Goal: Task Accomplishment & Management: Use online tool/utility

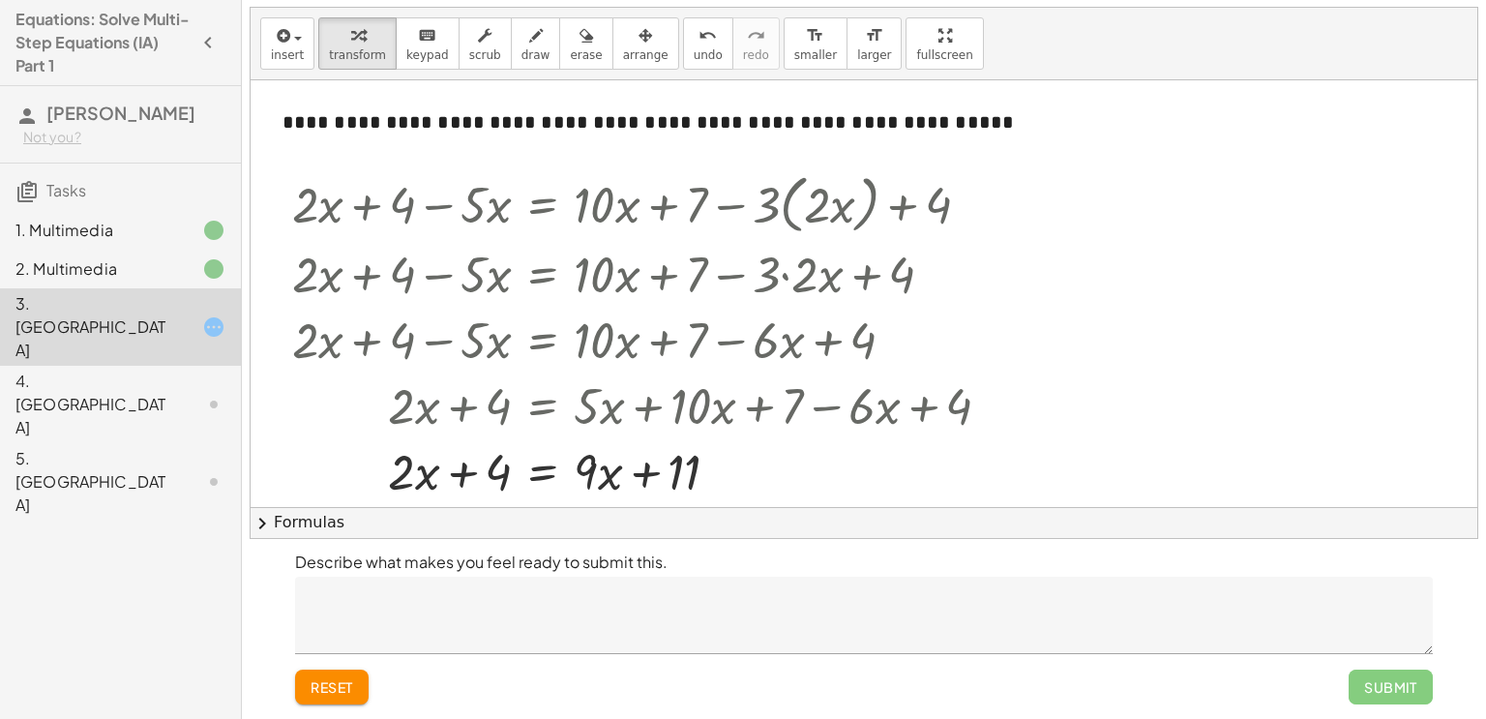
scroll to position [31, 0]
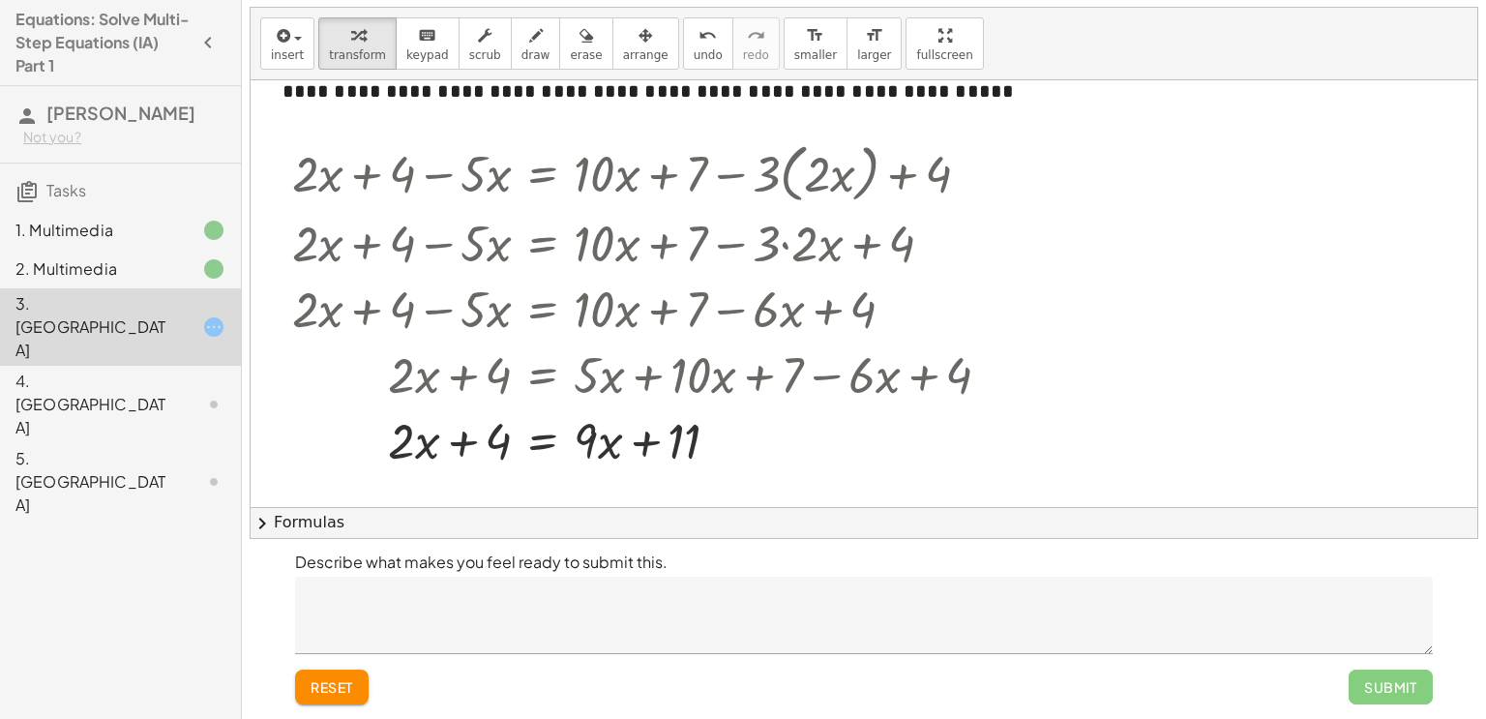
click at [340, 680] on span "reset" at bounding box center [332, 686] width 43 height 17
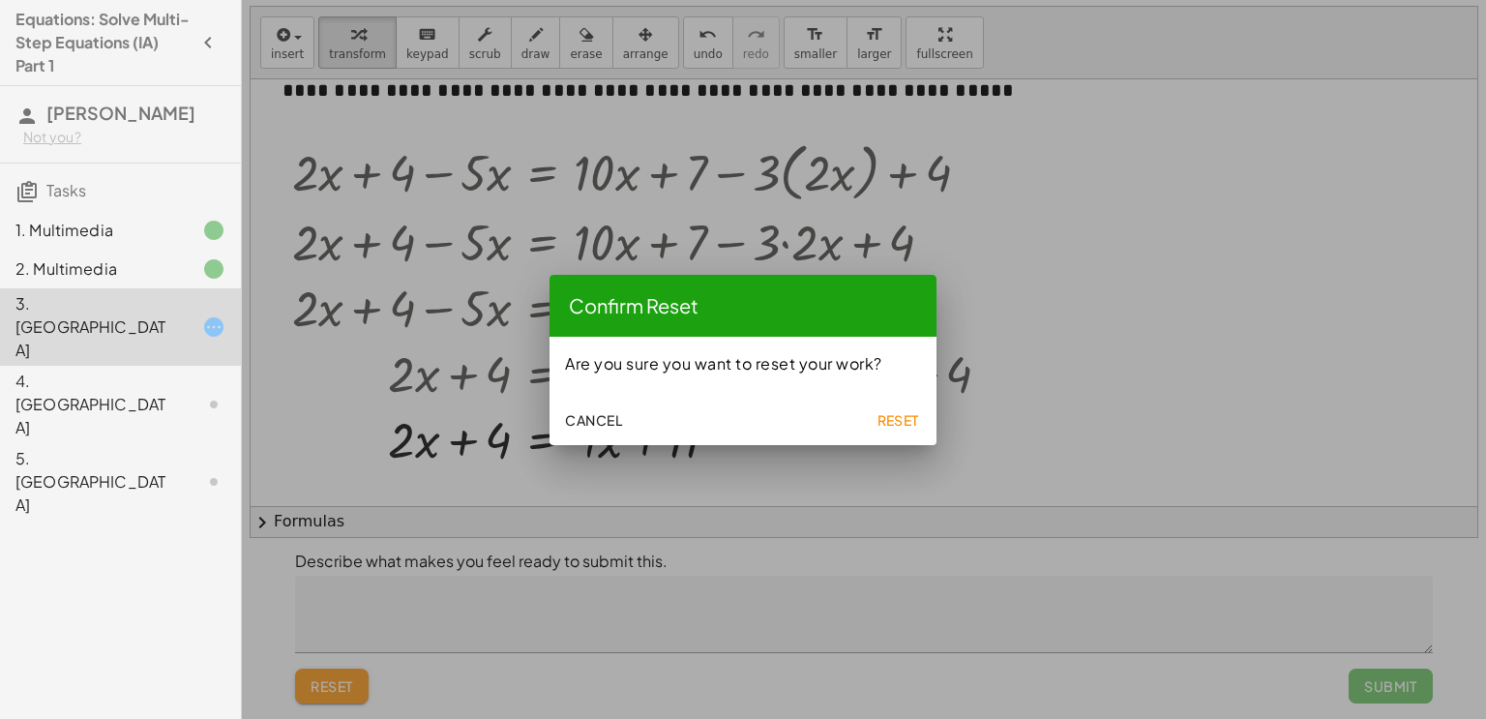
scroll to position [0, 0]
click at [903, 415] on span "Reset" at bounding box center [897, 419] width 43 height 17
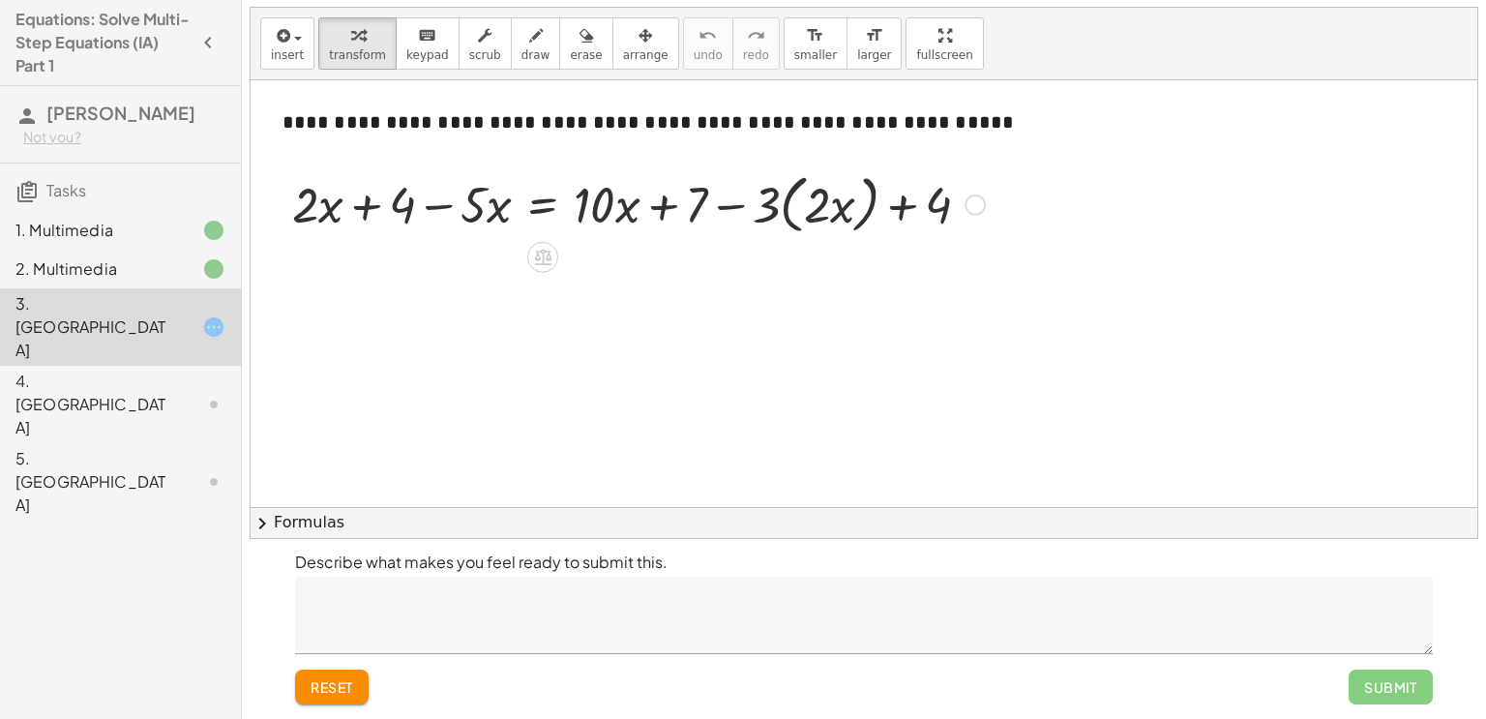
click at [816, 211] on div at bounding box center [638, 203] width 712 height 74
click at [137, 366] on div "4. [GEOGRAPHIC_DATA]" at bounding box center [120, 404] width 241 height 77
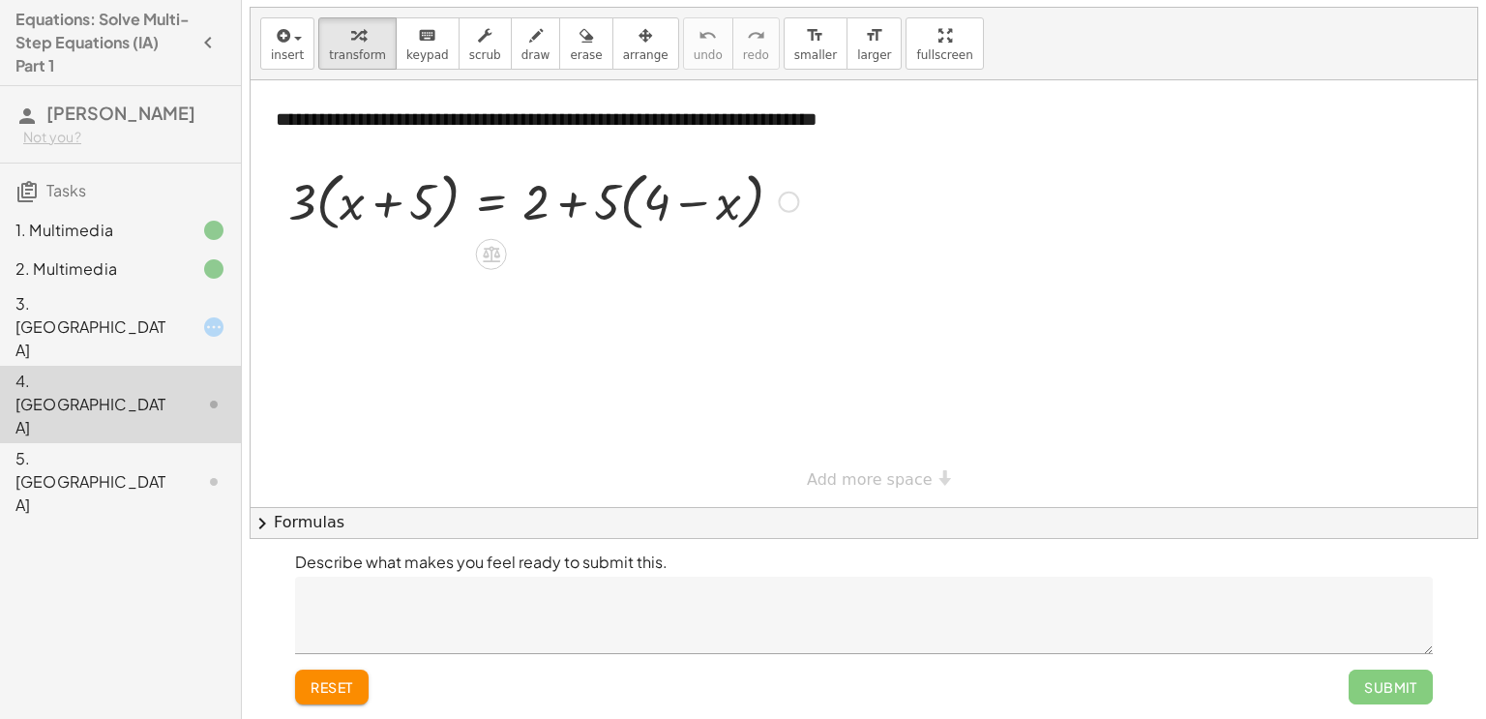
click at [394, 203] on div at bounding box center [543, 200] width 529 height 74
click at [698, 202] on div at bounding box center [543, 200] width 529 height 74
click at [570, 205] on div at bounding box center [543, 200] width 529 height 74
click at [345, 193] on div at bounding box center [543, 200] width 529 height 74
click at [290, 210] on div at bounding box center [543, 200] width 529 height 74
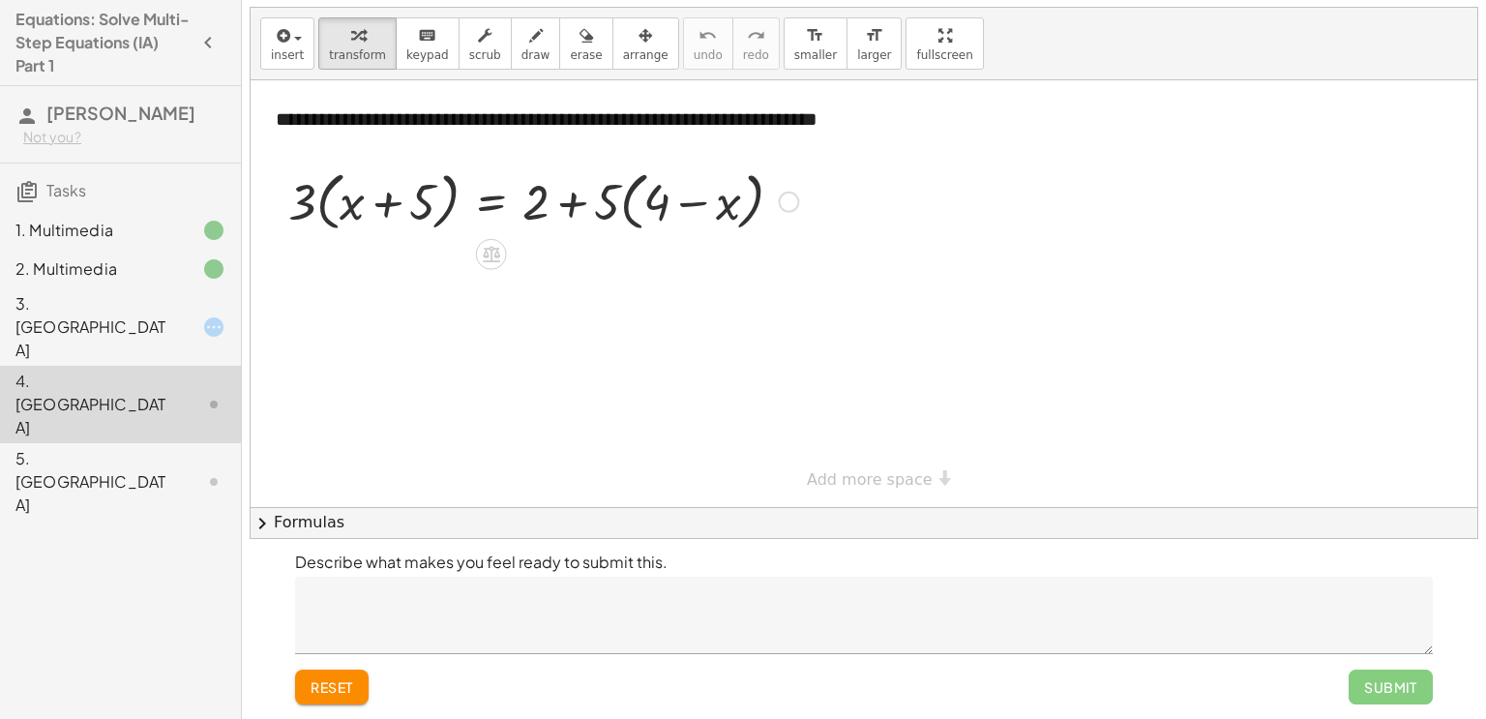
click at [305, 206] on div at bounding box center [543, 200] width 529 height 74
drag, startPoint x: 311, startPoint y: 198, endPoint x: 341, endPoint y: 201, distance: 30.1
click at [341, 201] on div at bounding box center [543, 200] width 529 height 74
drag, startPoint x: 307, startPoint y: 196, endPoint x: 353, endPoint y: 202, distance: 46.8
click at [353, 202] on div at bounding box center [543, 200] width 529 height 74
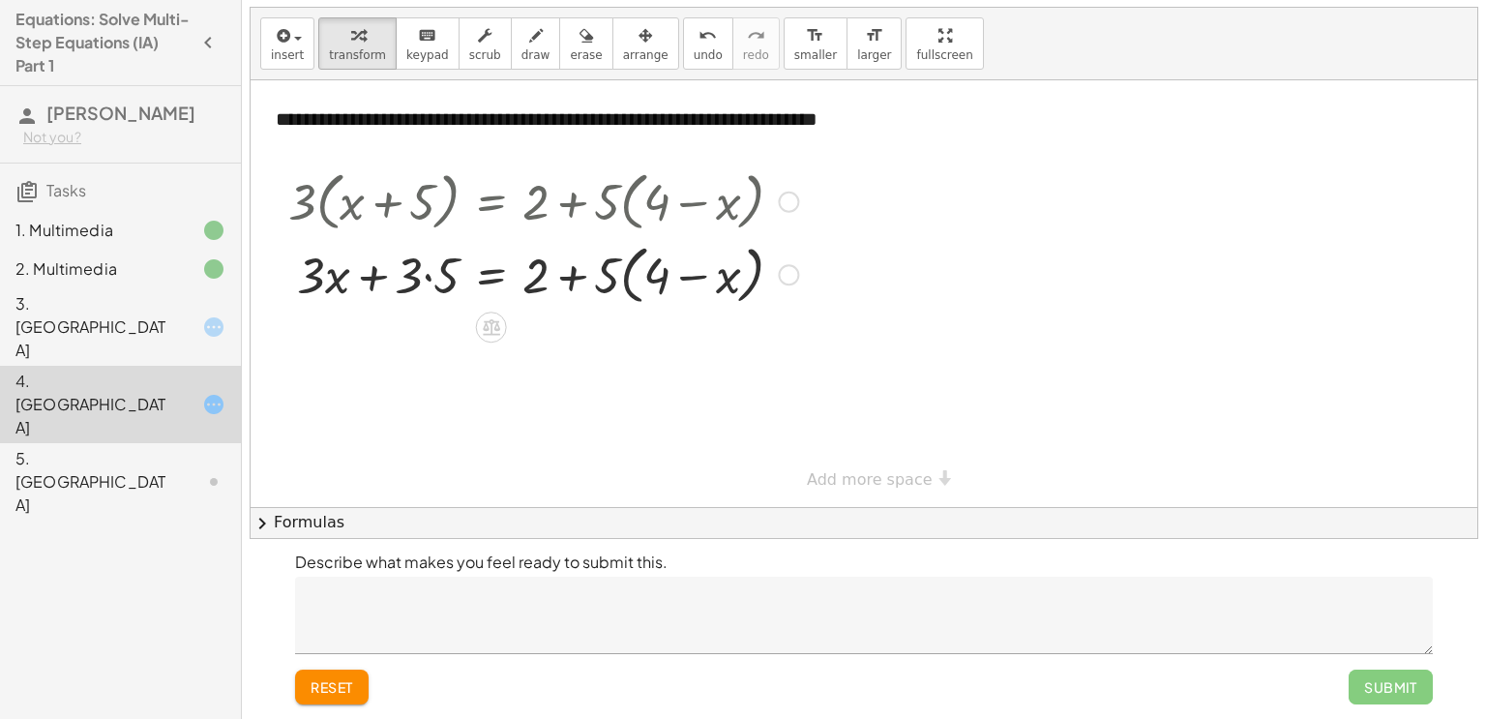
click at [422, 280] on div at bounding box center [543, 274] width 529 height 74
click at [428, 279] on div at bounding box center [543, 274] width 529 height 74
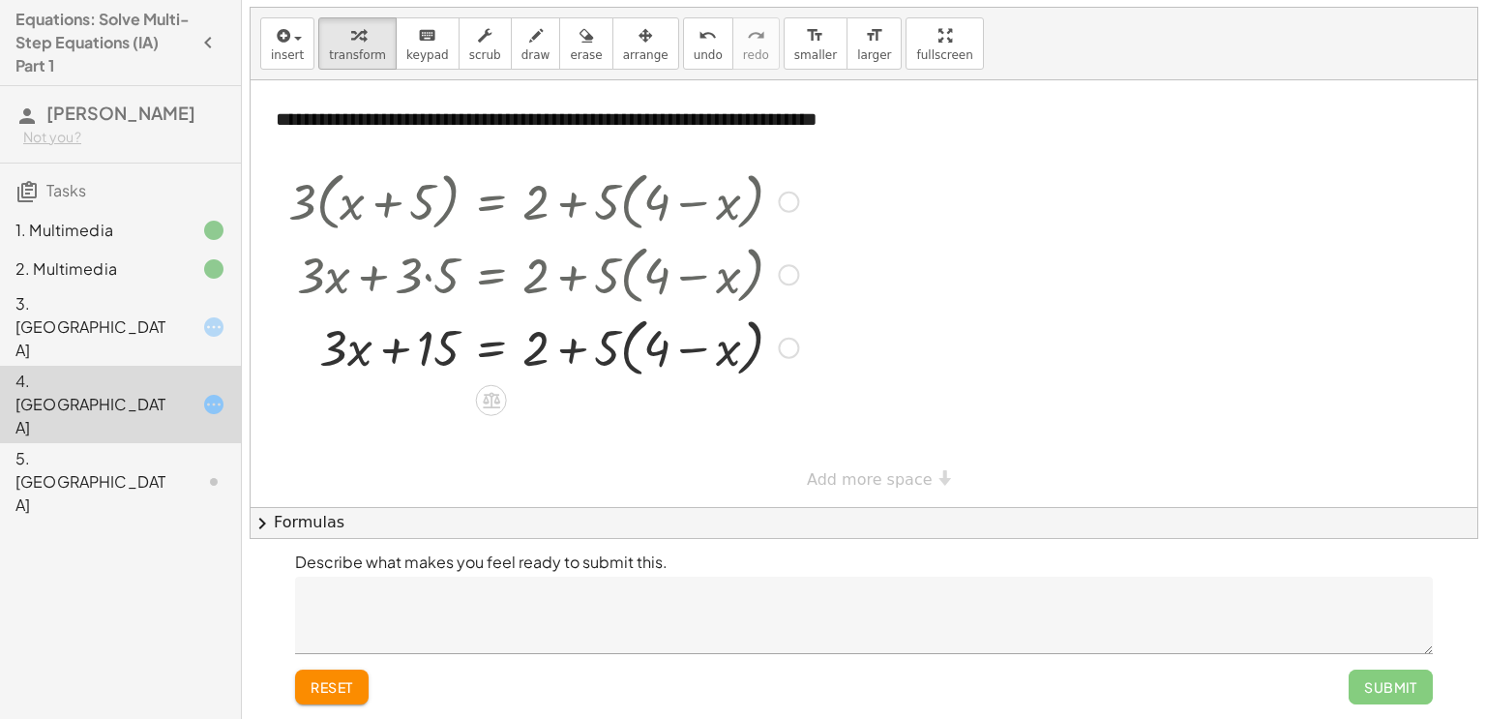
click at [349, 350] on div at bounding box center [543, 347] width 529 height 74
click at [399, 347] on div at bounding box center [543, 347] width 529 height 74
click at [580, 352] on div at bounding box center [543, 347] width 529 height 74
click at [578, 349] on div at bounding box center [543, 347] width 529 height 74
drag, startPoint x: 613, startPoint y: 352, endPoint x: 650, endPoint y: 363, distance: 38.3
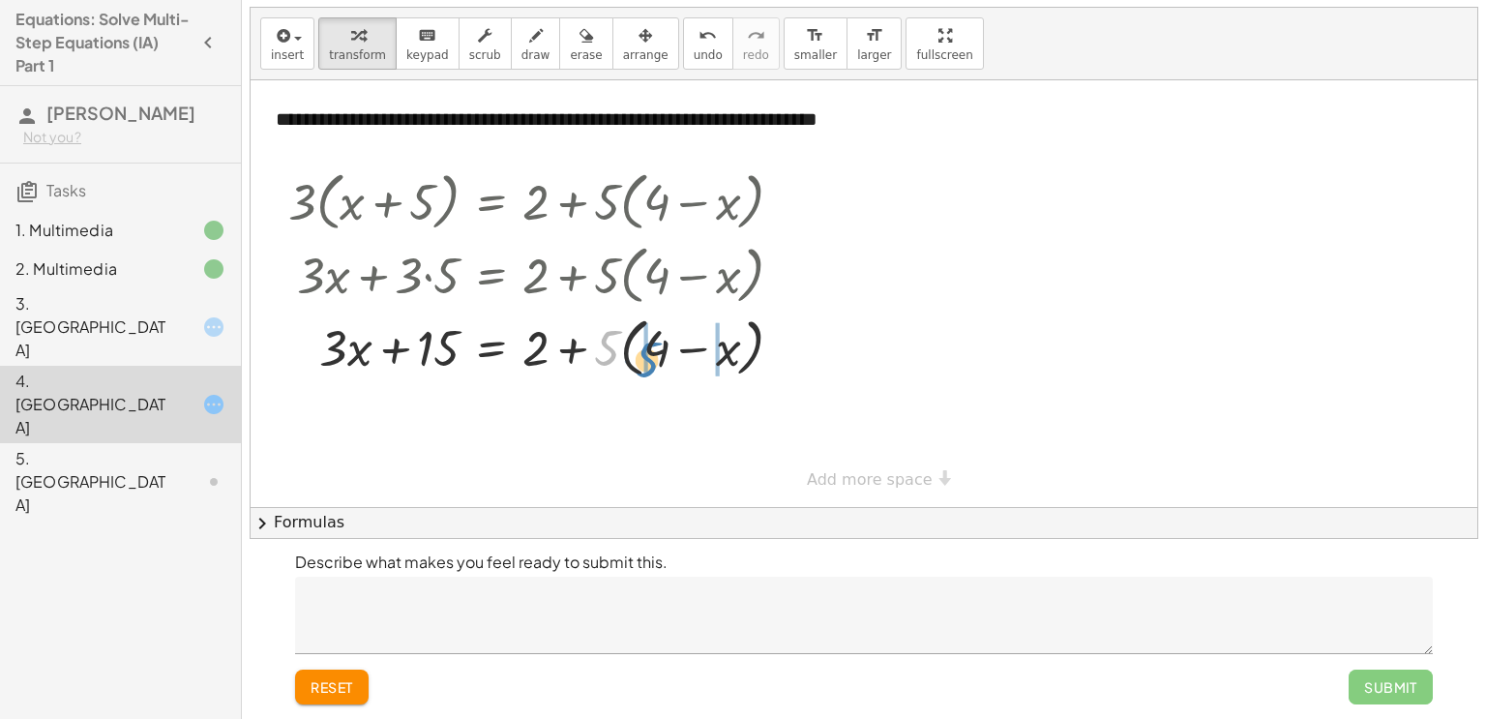
click at [650, 363] on div at bounding box center [543, 347] width 529 height 74
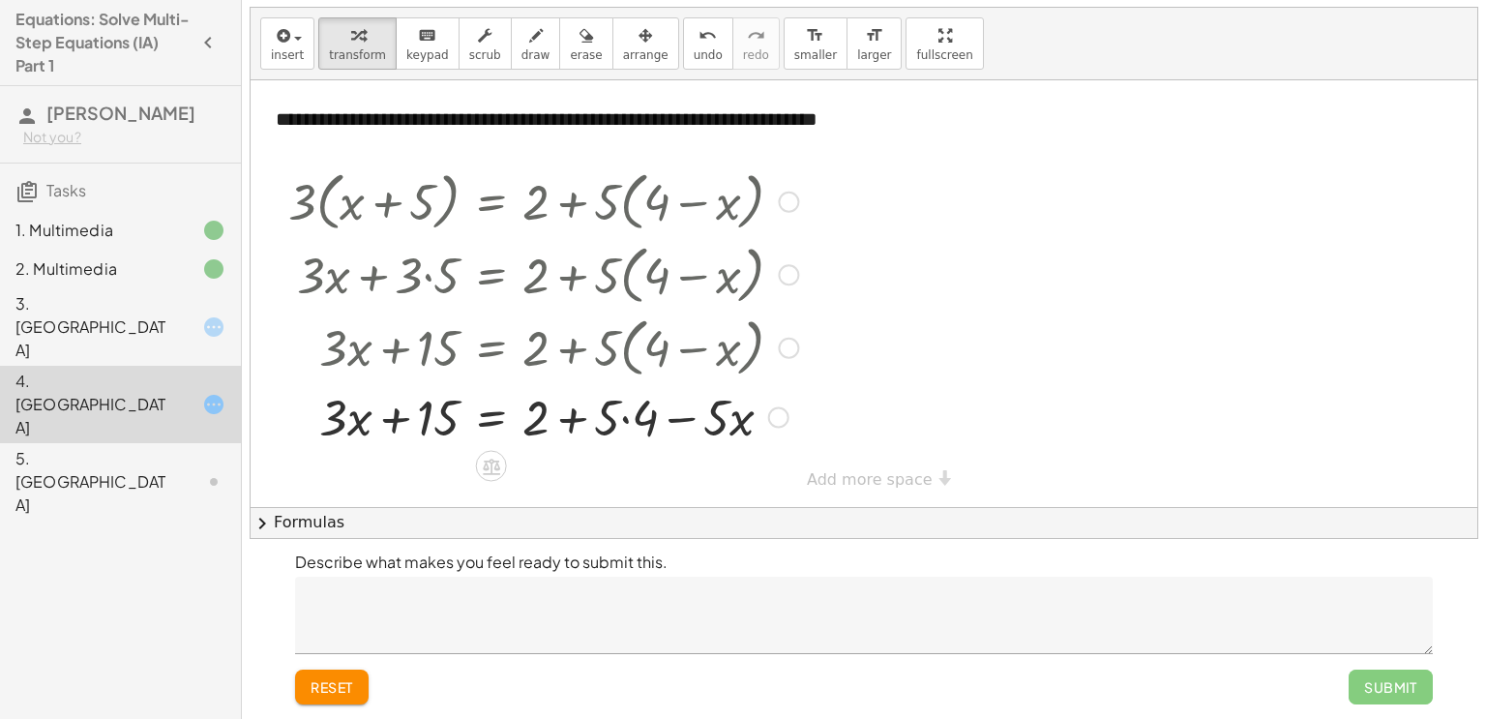
click at [625, 419] on div at bounding box center [543, 416] width 529 height 66
click at [578, 420] on div at bounding box center [543, 416] width 529 height 66
click at [592, 420] on div at bounding box center [543, 416] width 529 height 66
click at [396, 422] on div at bounding box center [543, 416] width 529 height 66
drag, startPoint x: 433, startPoint y: 421, endPoint x: 417, endPoint y: 422, distance: 16.5
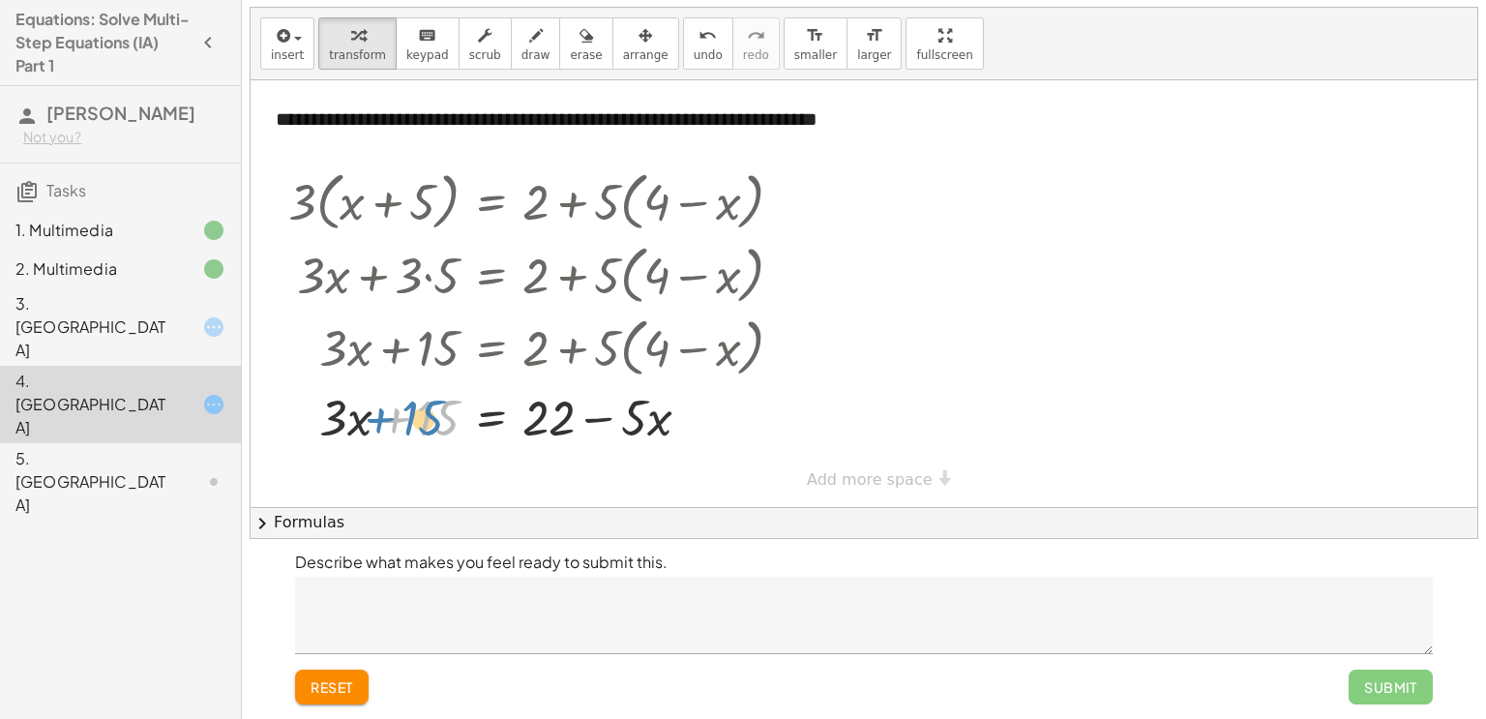
click at [417, 422] on div at bounding box center [543, 416] width 529 height 66
drag, startPoint x: 358, startPoint y: 422, endPoint x: 361, endPoint y: 431, distance: 10.1
click at [361, 431] on div at bounding box center [543, 416] width 529 height 66
click at [329, 401] on div at bounding box center [543, 416] width 529 height 66
drag, startPoint x: 424, startPoint y: 417, endPoint x: 437, endPoint y: 415, distance: 13.7
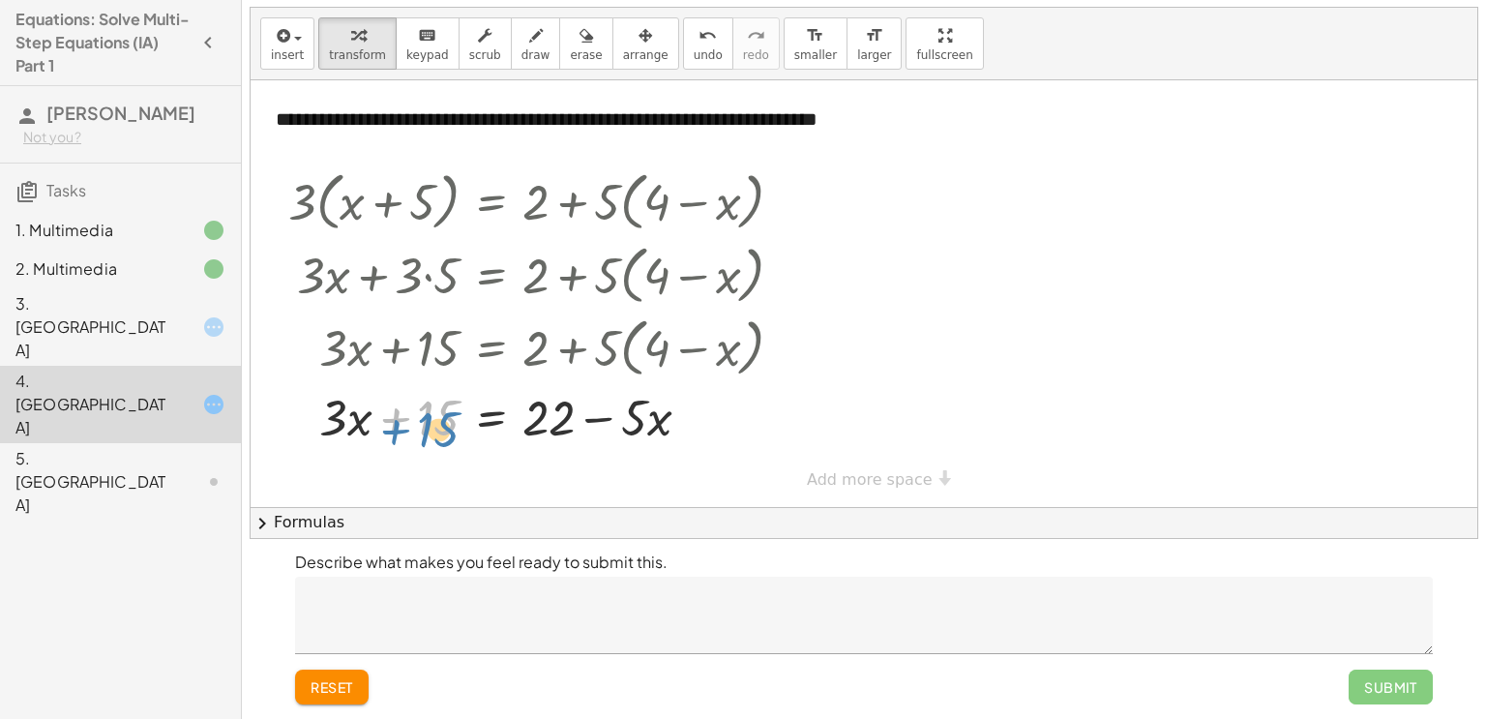
click at [437, 415] on div at bounding box center [543, 416] width 529 height 66
drag, startPoint x: 363, startPoint y: 418, endPoint x: 566, endPoint y: 462, distance: 208.0
click at [580, 407] on div at bounding box center [543, 415] width 529 height 97
click at [443, 411] on div at bounding box center [543, 415] width 529 height 97
click at [395, 413] on div at bounding box center [543, 415] width 529 height 97
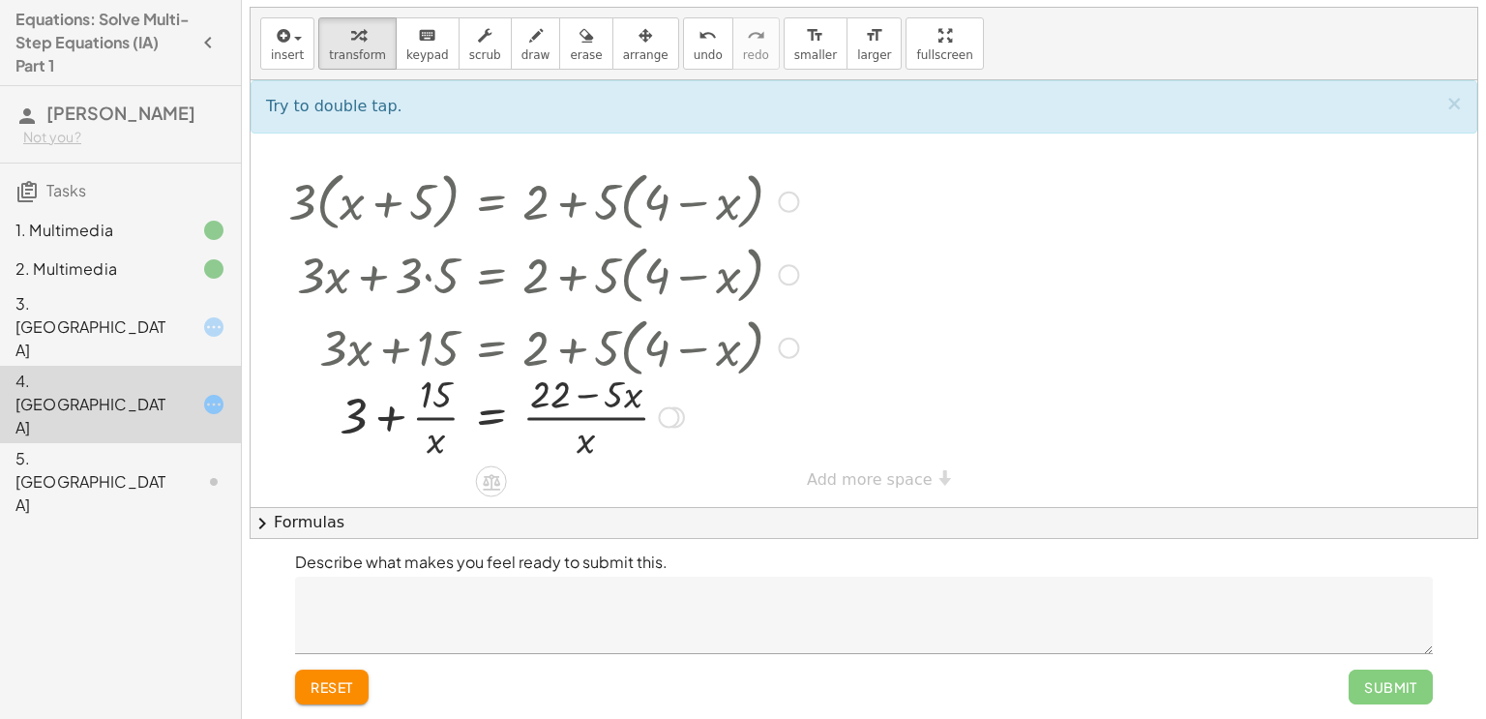
click at [395, 413] on div at bounding box center [543, 415] width 529 height 97
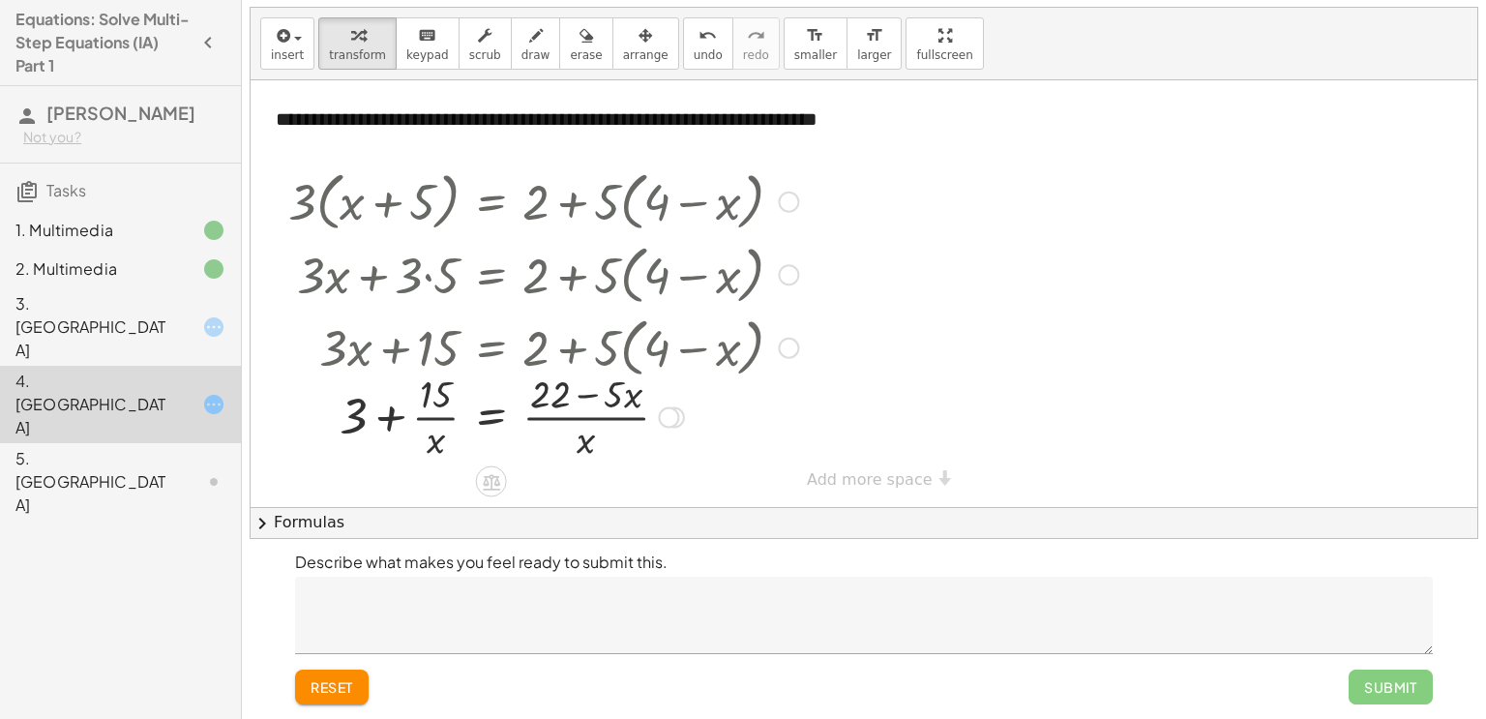
click at [395, 413] on div at bounding box center [543, 415] width 529 height 97
click at [574, 409] on div at bounding box center [543, 415] width 529 height 97
drag, startPoint x: 332, startPoint y: 443, endPoint x: 367, endPoint y: 447, distance: 35.0
click at [349, 401] on div at bounding box center [540, 415] width 538 height 97
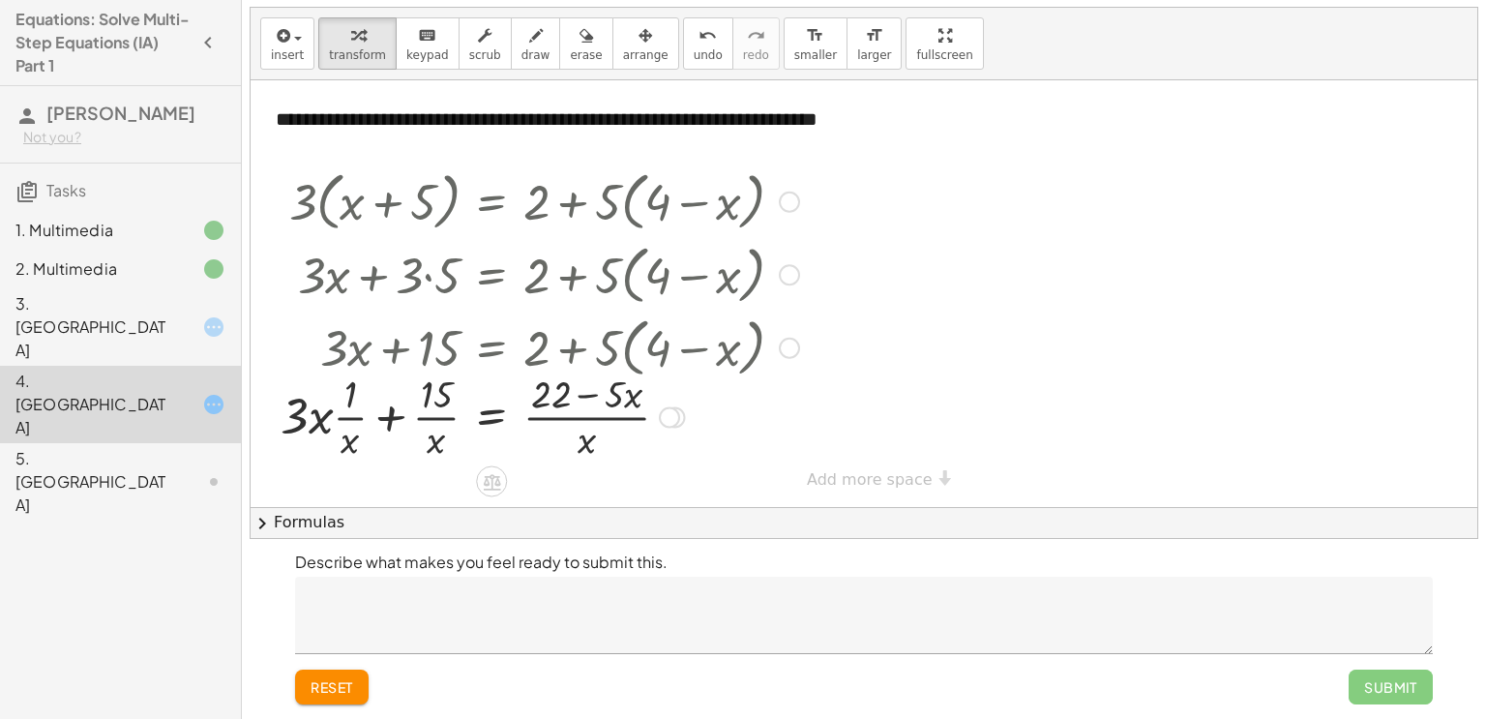
click at [318, 424] on div at bounding box center [540, 415] width 538 height 97
drag, startPoint x: 346, startPoint y: 451, endPoint x: 295, endPoint y: 449, distance: 51.3
click at [295, 449] on div at bounding box center [540, 415] width 538 height 97
click at [357, 427] on div at bounding box center [543, 415] width 529 height 97
click at [343, 418] on div at bounding box center [540, 415] width 538 height 97
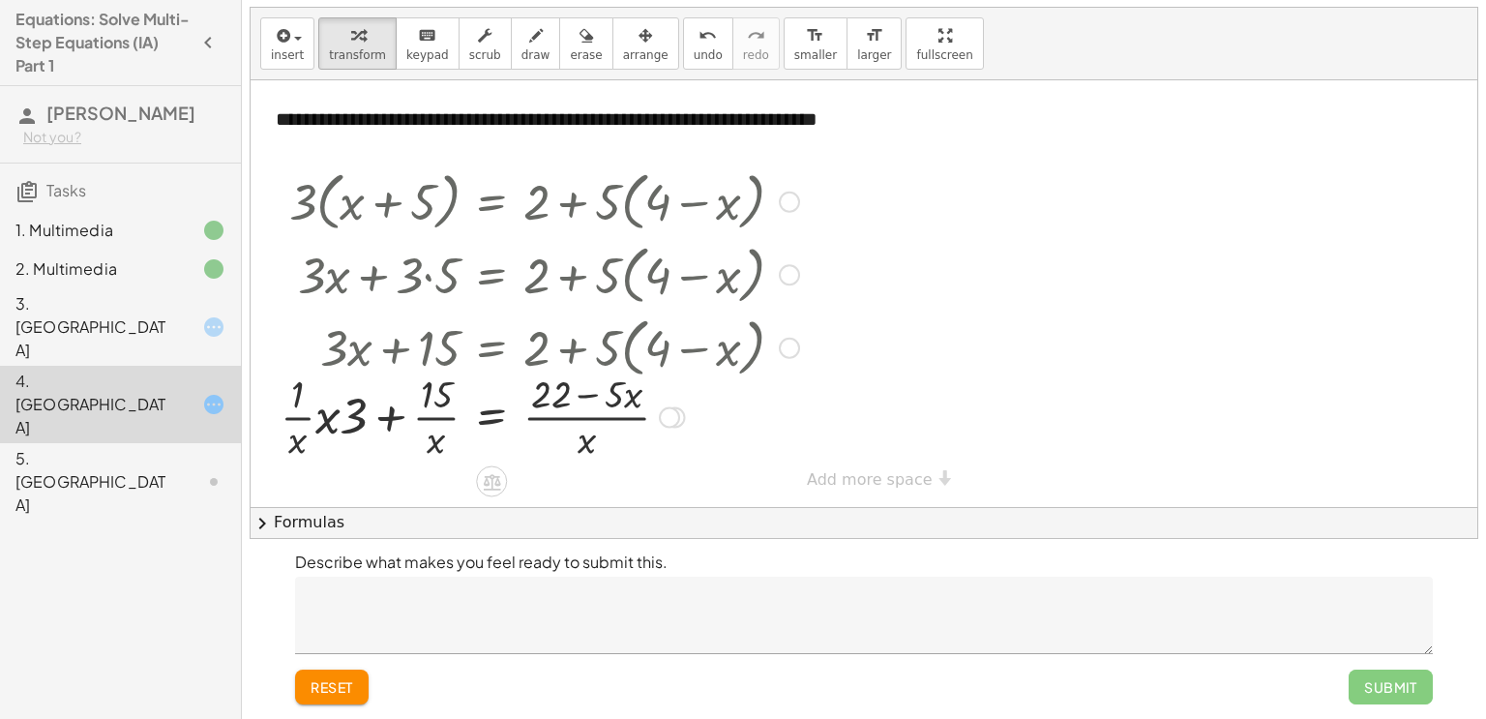
click at [325, 425] on div at bounding box center [540, 415] width 538 height 97
click at [314, 436] on div at bounding box center [543, 415] width 529 height 97
click at [441, 401] on div at bounding box center [543, 415] width 529 height 97
click at [434, 456] on div at bounding box center [543, 415] width 529 height 97
drag, startPoint x: 434, startPoint y: 451, endPoint x: 466, endPoint y: 420, distance: 44.5
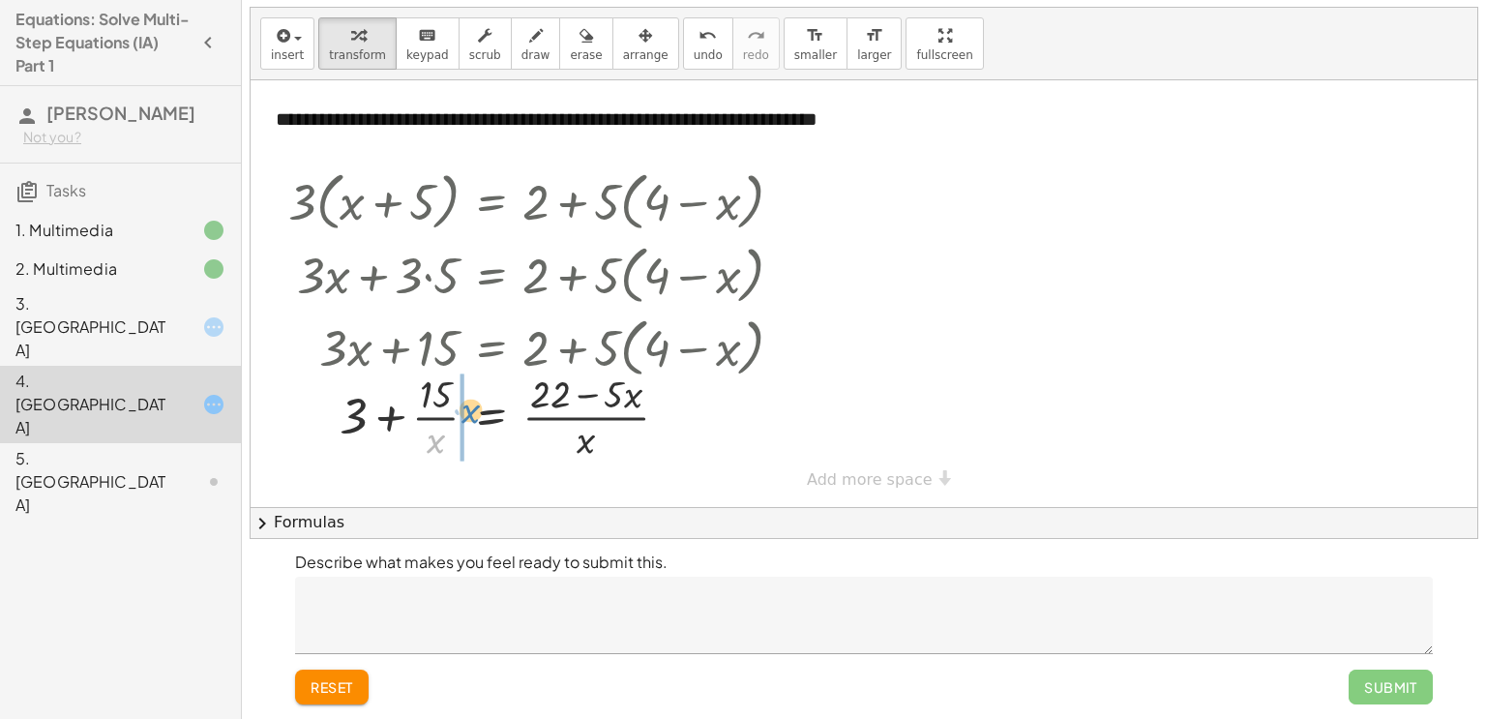
click at [466, 420] on div at bounding box center [543, 415] width 529 height 97
click at [435, 414] on div at bounding box center [543, 415] width 529 height 97
click at [419, 410] on div at bounding box center [543, 415] width 529 height 97
click at [446, 415] on div at bounding box center [543, 415] width 529 height 97
drag, startPoint x: 438, startPoint y: 434, endPoint x: 460, endPoint y: 396, distance: 44.2
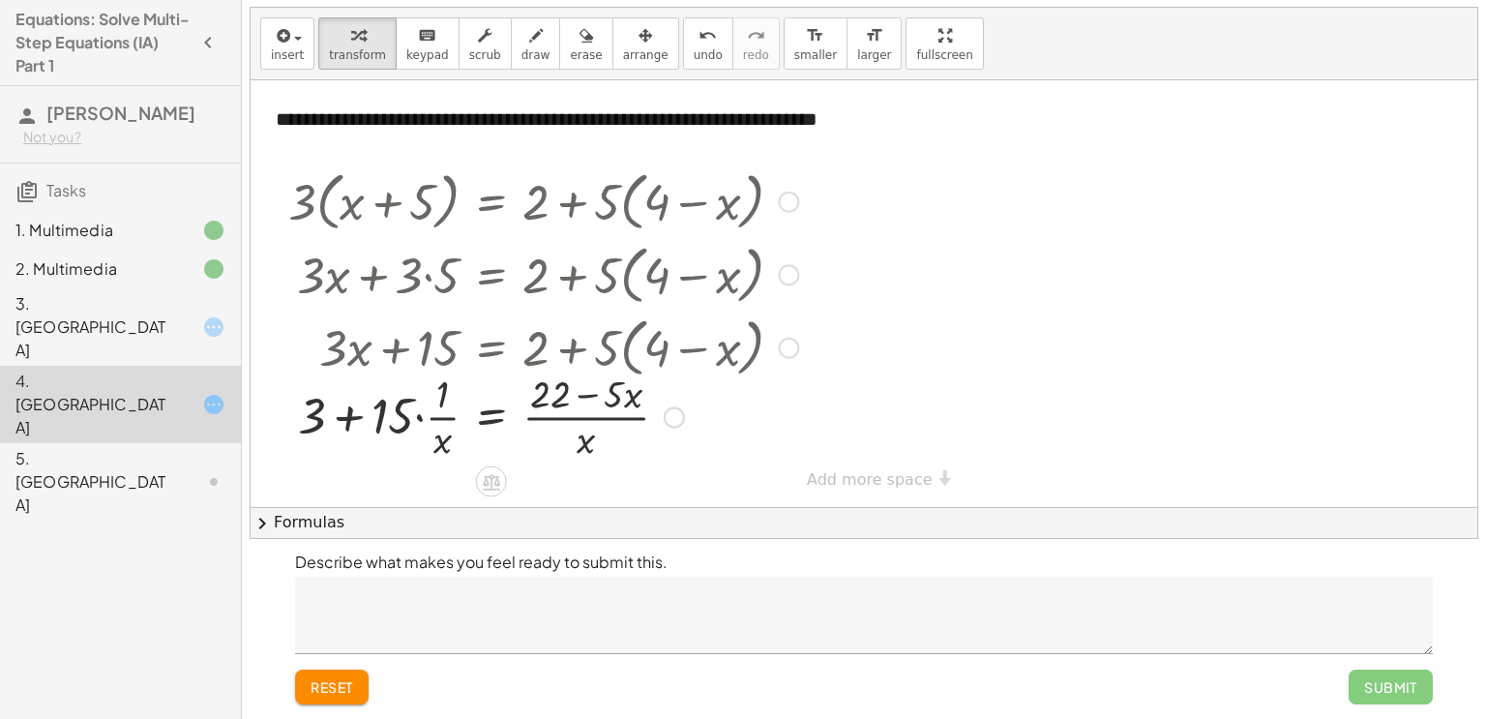
click at [442, 397] on div at bounding box center [543, 415] width 529 height 97
drag, startPoint x: 442, startPoint y: 397, endPoint x: 455, endPoint y: 392, distance: 13.5
click at [455, 392] on div at bounding box center [543, 415] width 529 height 97
drag, startPoint x: 396, startPoint y: 414, endPoint x: 429, endPoint y: 392, distance: 39.7
click at [429, 392] on div at bounding box center [543, 415] width 529 height 97
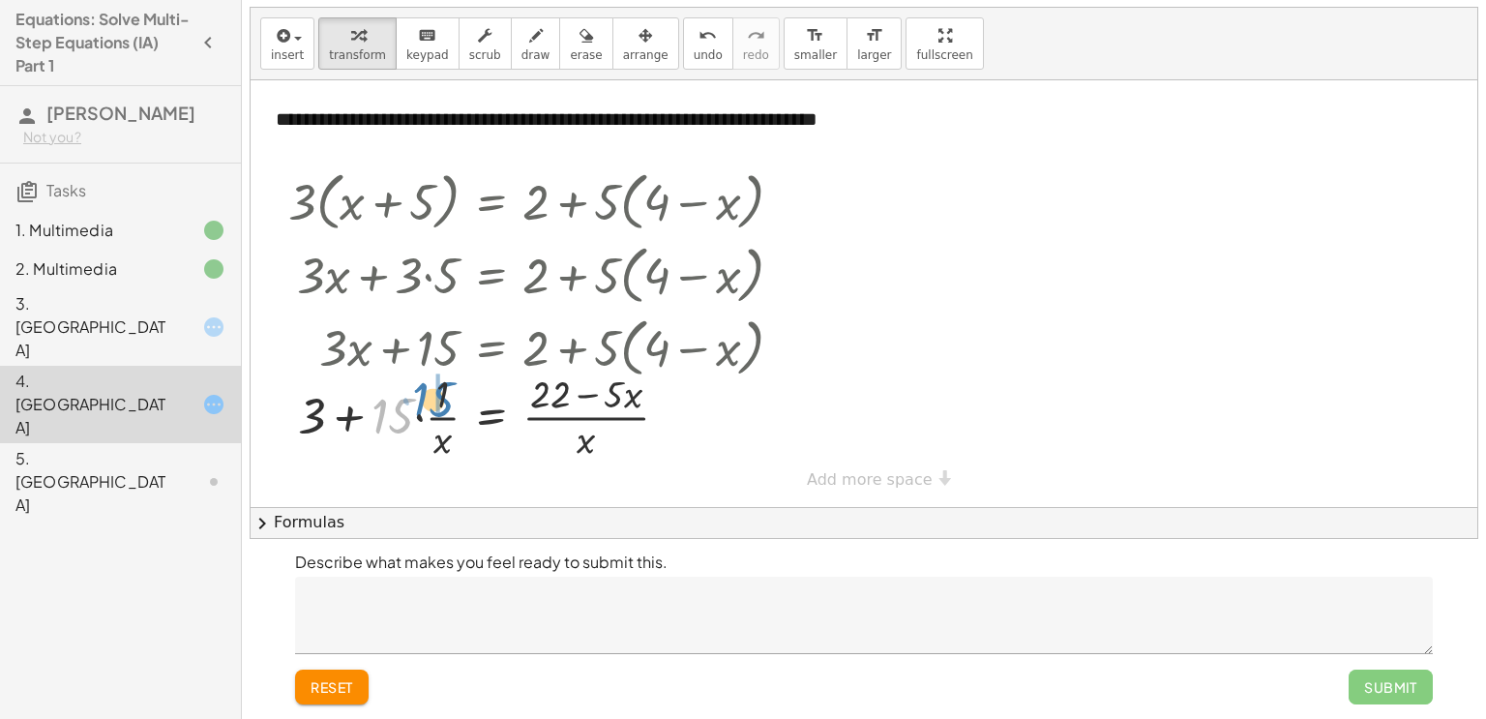
drag, startPoint x: 398, startPoint y: 409, endPoint x: 438, endPoint y: 392, distance: 44.2
drag, startPoint x: 436, startPoint y: 444, endPoint x: 341, endPoint y: 436, distance: 96.1
click at [341, 436] on div at bounding box center [543, 415] width 529 height 97
click at [336, 445] on div at bounding box center [543, 415] width 529 height 97
click at [443, 430] on div at bounding box center [543, 415] width 529 height 97
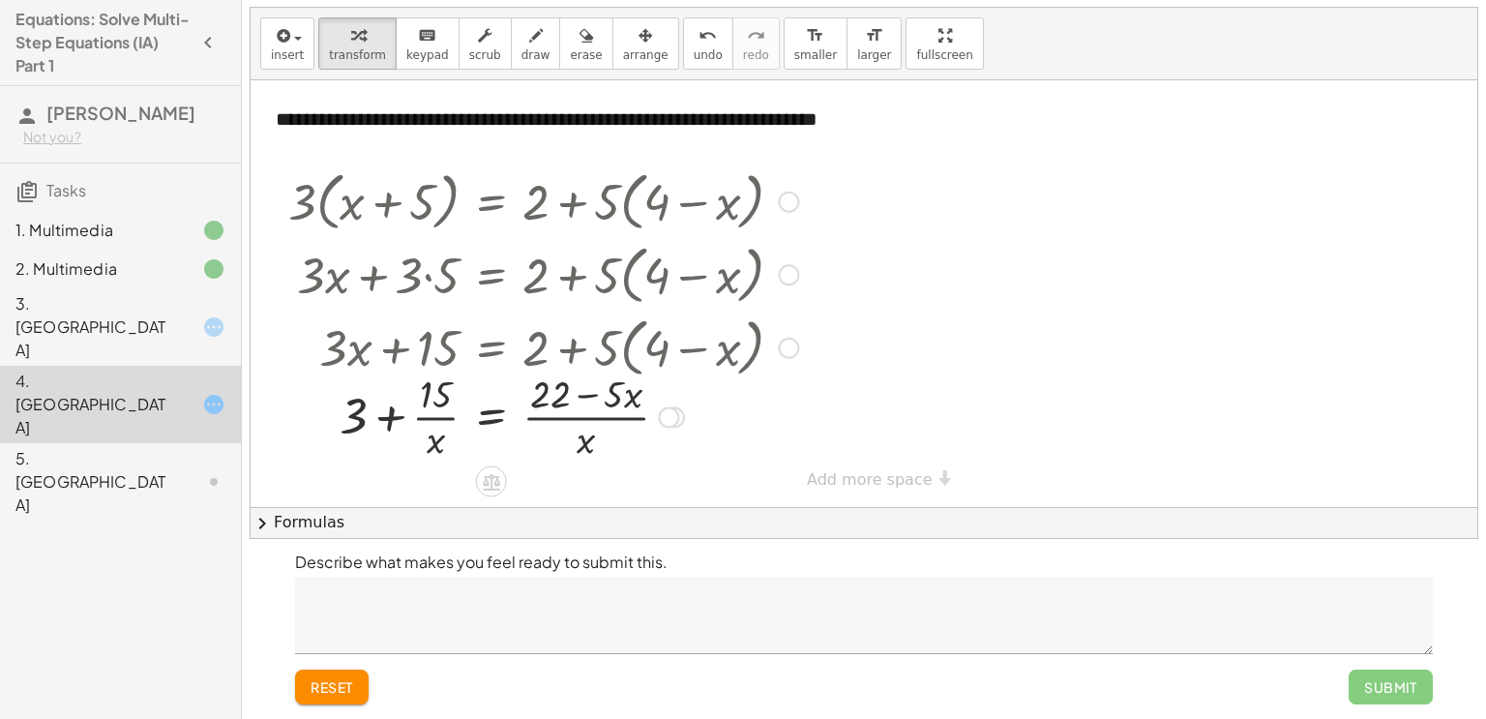
click at [438, 436] on div at bounding box center [543, 415] width 529 height 97
click at [447, 400] on div at bounding box center [543, 415] width 529 height 97
drag, startPoint x: 430, startPoint y: 441, endPoint x: 363, endPoint y: 421, distance: 70.7
click at [363, 421] on div at bounding box center [543, 415] width 529 height 97
click at [439, 434] on div at bounding box center [543, 415] width 529 height 97
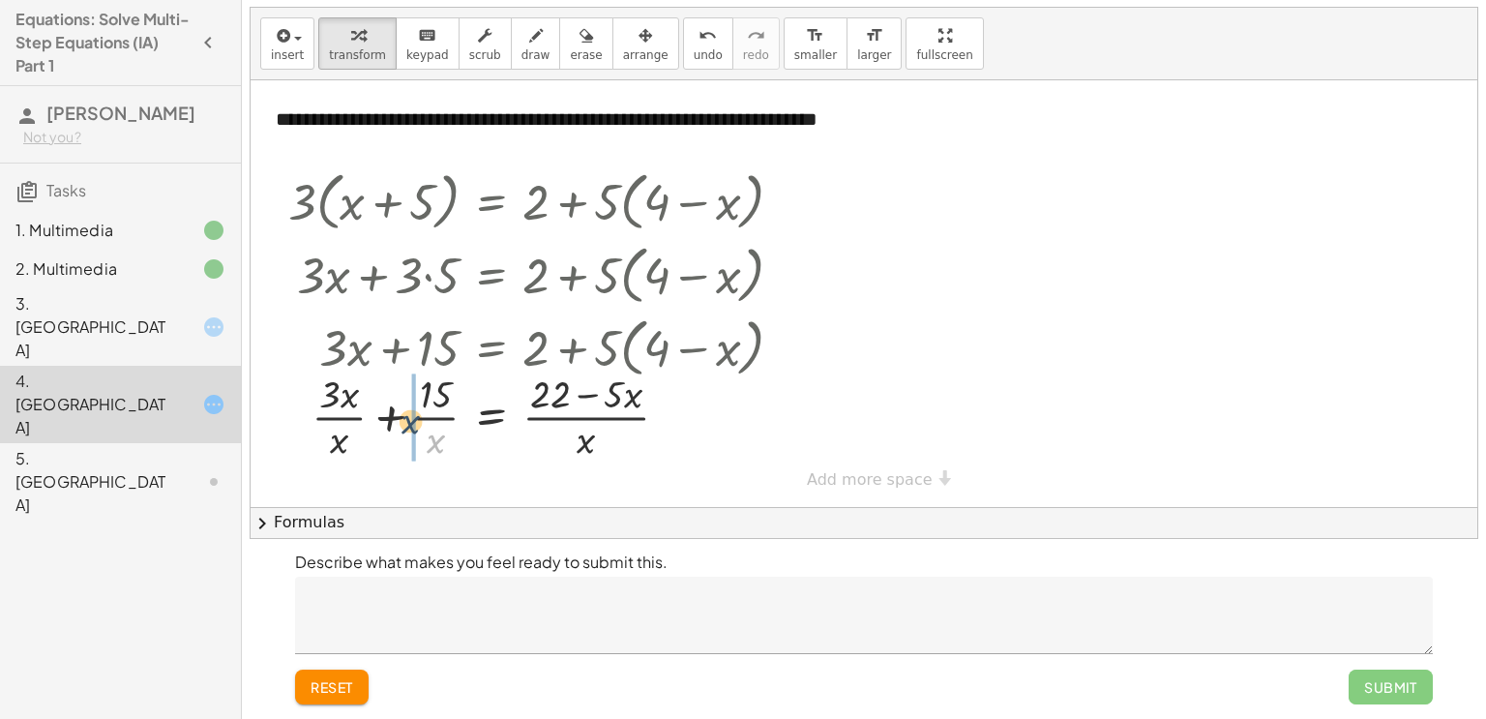
drag, startPoint x: 450, startPoint y: 457, endPoint x: 417, endPoint y: 432, distance: 40.8
click at [417, 432] on div at bounding box center [543, 415] width 529 height 97
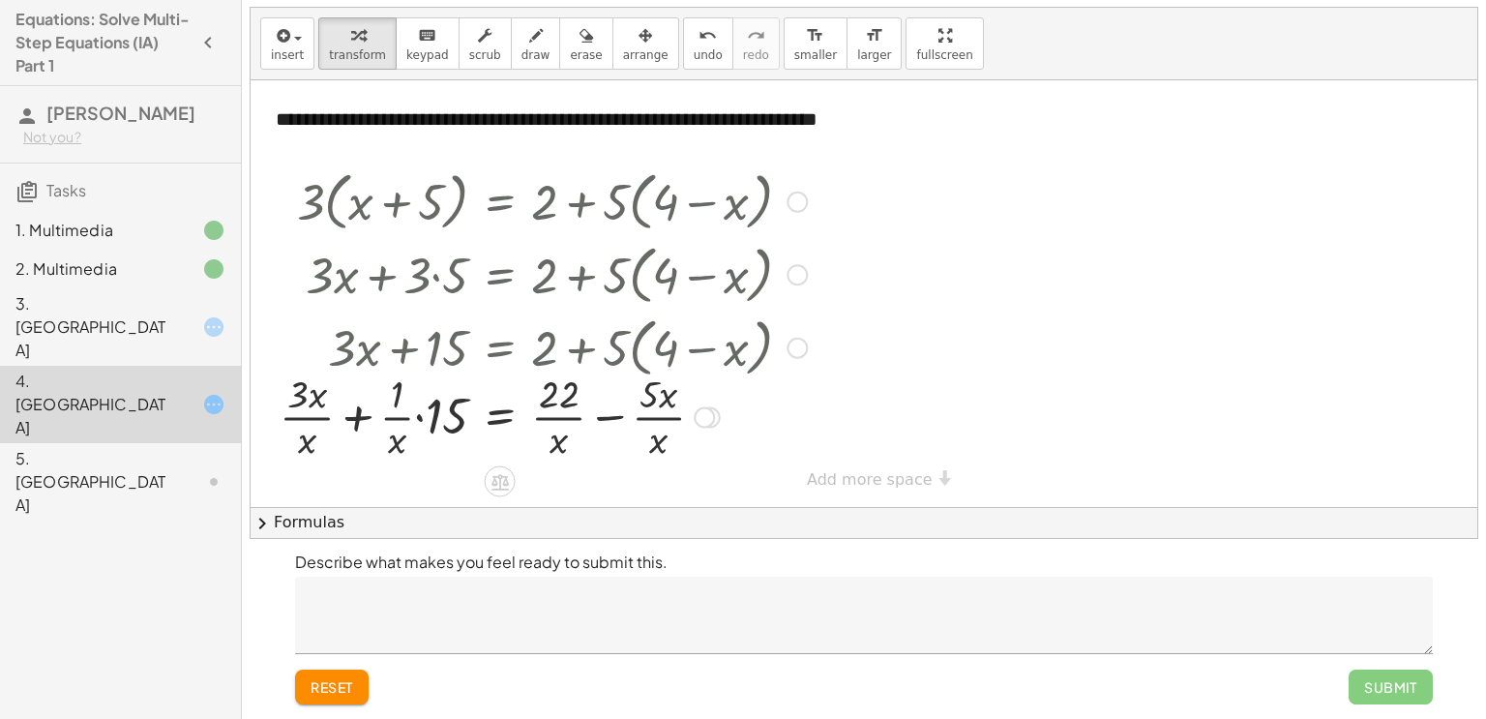
click at [653, 389] on div at bounding box center [543, 415] width 547 height 97
click at [547, 408] on div at bounding box center [543, 415] width 547 height 97
click at [554, 408] on div at bounding box center [543, 415] width 547 height 97
click at [604, 413] on div at bounding box center [543, 415] width 547 height 97
click at [594, 392] on div at bounding box center [543, 415] width 547 height 97
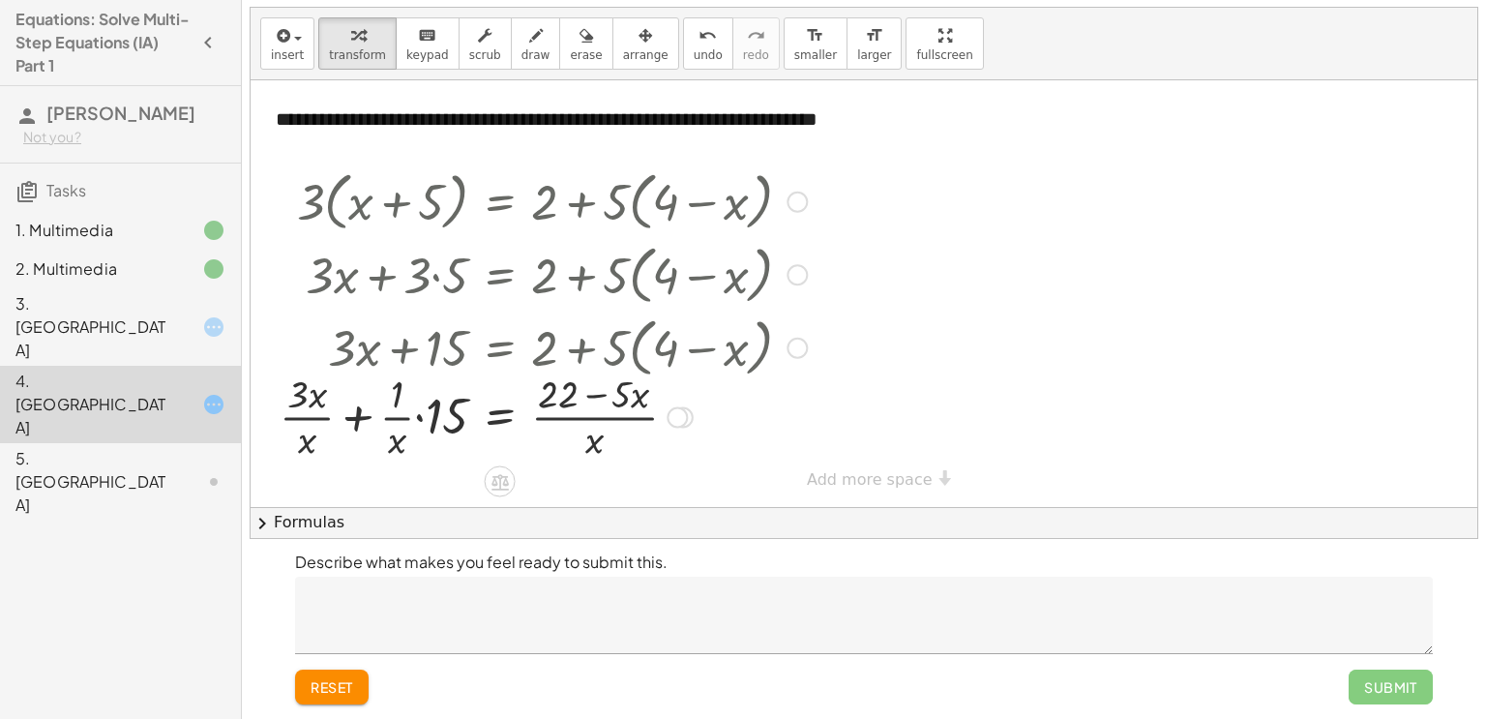
click at [594, 392] on div at bounding box center [543, 415] width 547 height 97
drag, startPoint x: 638, startPoint y: 399, endPoint x: 602, endPoint y: 451, distance: 63.9
click at [602, 451] on div at bounding box center [543, 415] width 547 height 97
click at [598, 394] on div at bounding box center [543, 415] width 547 height 97
drag, startPoint x: 630, startPoint y: 399, endPoint x: 512, endPoint y: 416, distance: 119.3
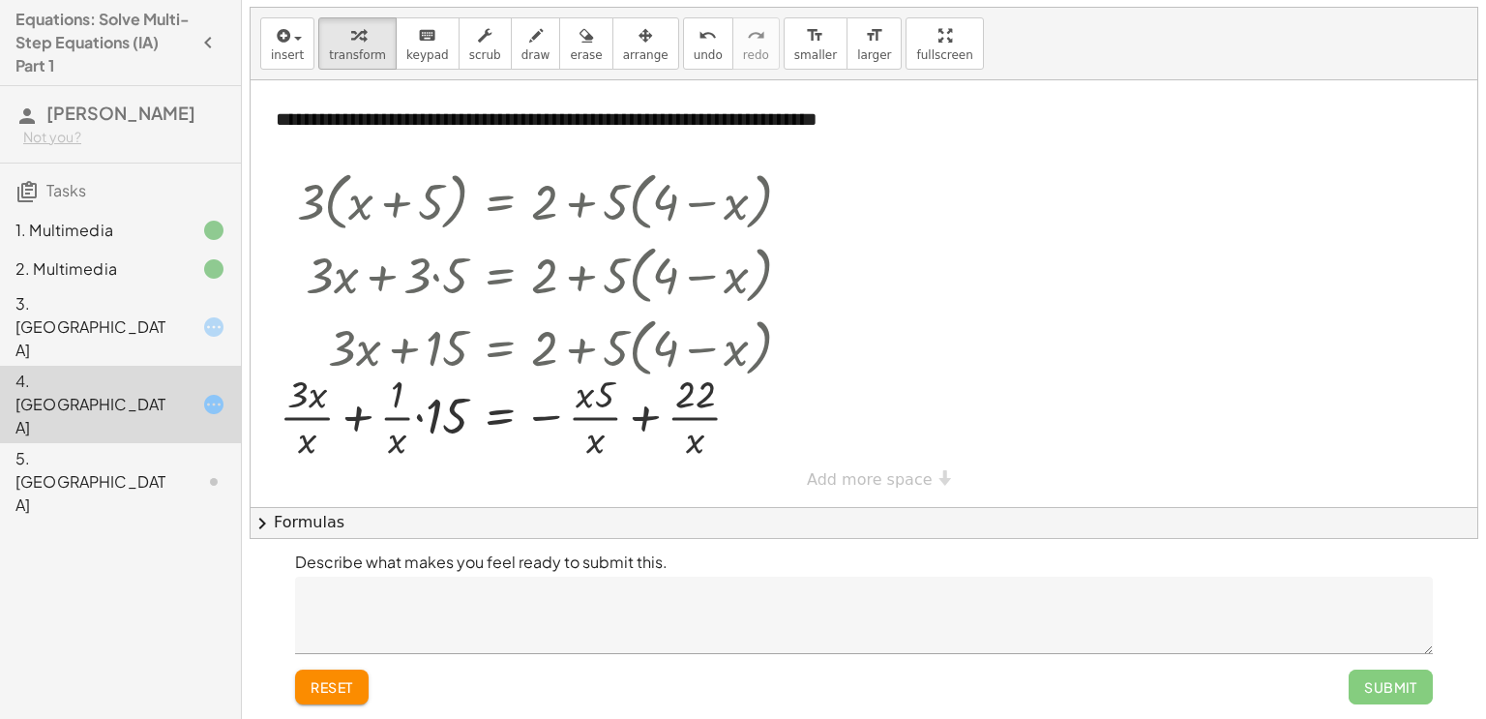
click at [324, 700] on button "reset" at bounding box center [332, 686] width 74 height 35
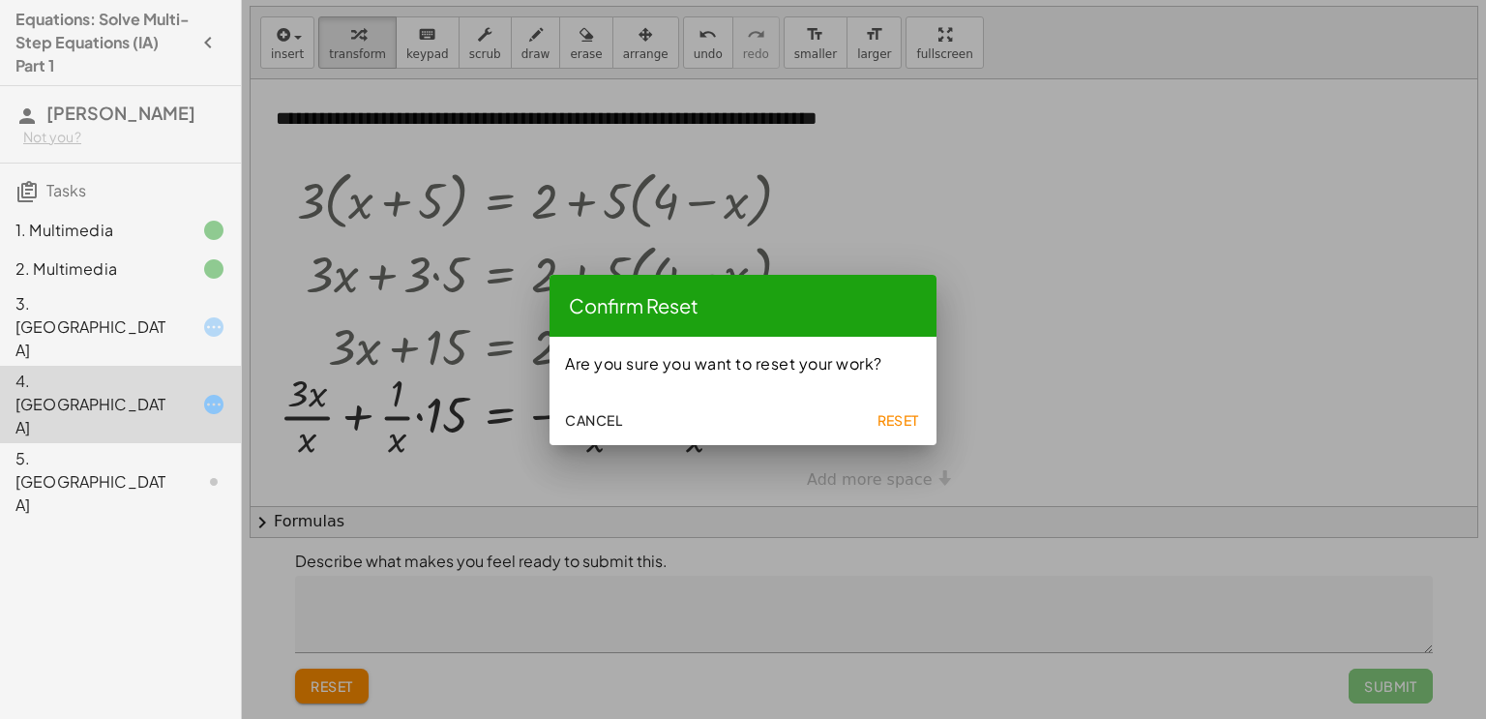
click at [906, 419] on span "Reset" at bounding box center [897, 419] width 43 height 17
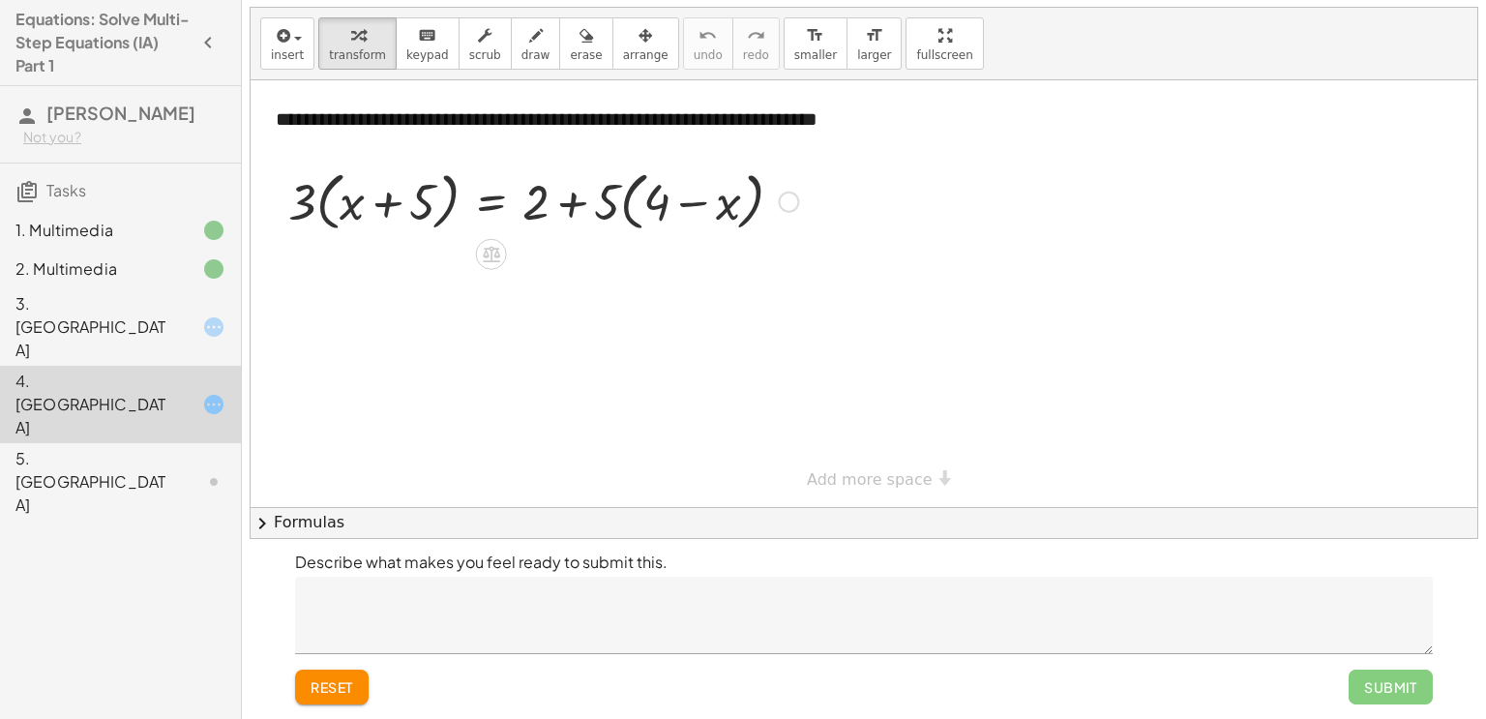
click at [698, 209] on div at bounding box center [543, 200] width 529 height 74
drag, startPoint x: 666, startPoint y: 206, endPoint x: 673, endPoint y: 216, distance: 12.4
click at [673, 216] on div at bounding box center [543, 200] width 529 height 74
drag, startPoint x: 613, startPoint y: 191, endPoint x: 649, endPoint y: 194, distance: 36.0
click at [649, 194] on div at bounding box center [543, 200] width 529 height 74
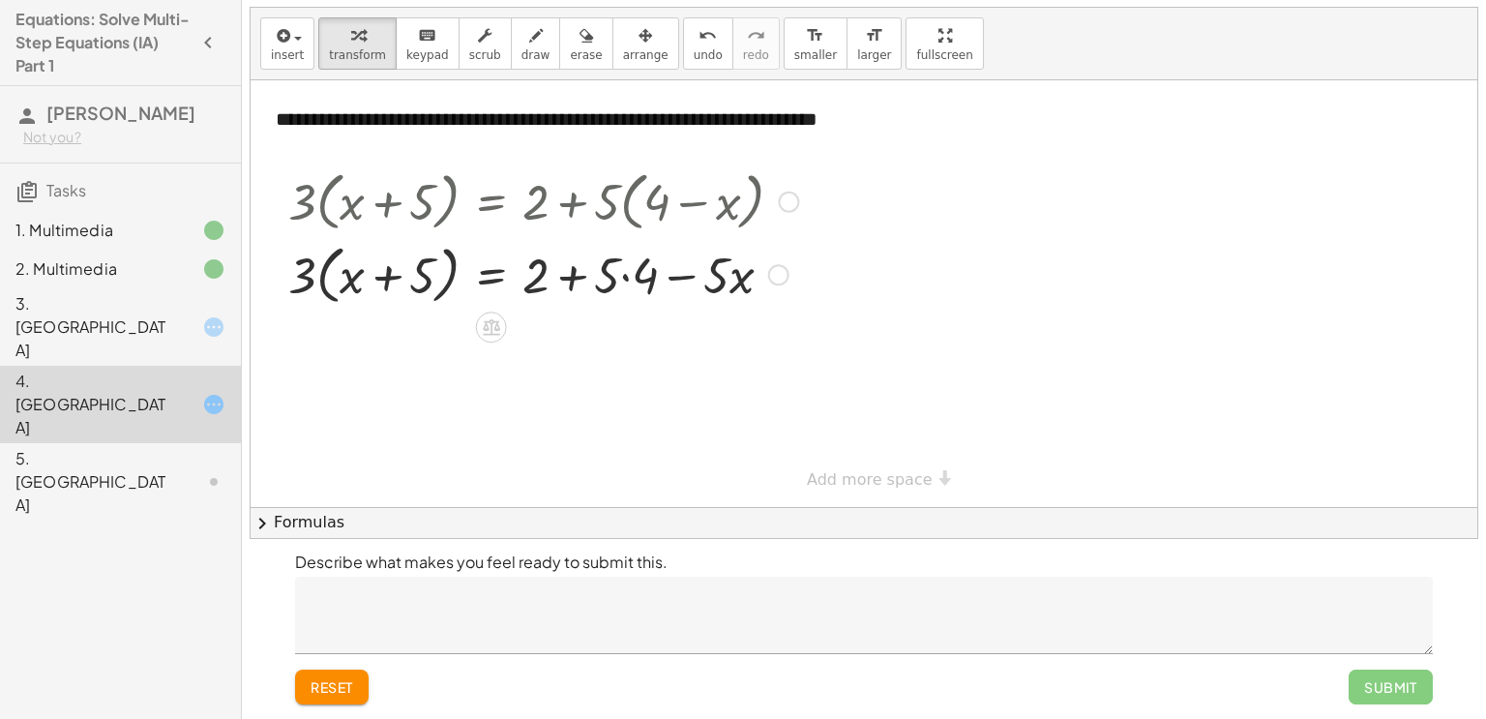
click at [627, 280] on div at bounding box center [543, 274] width 529 height 74
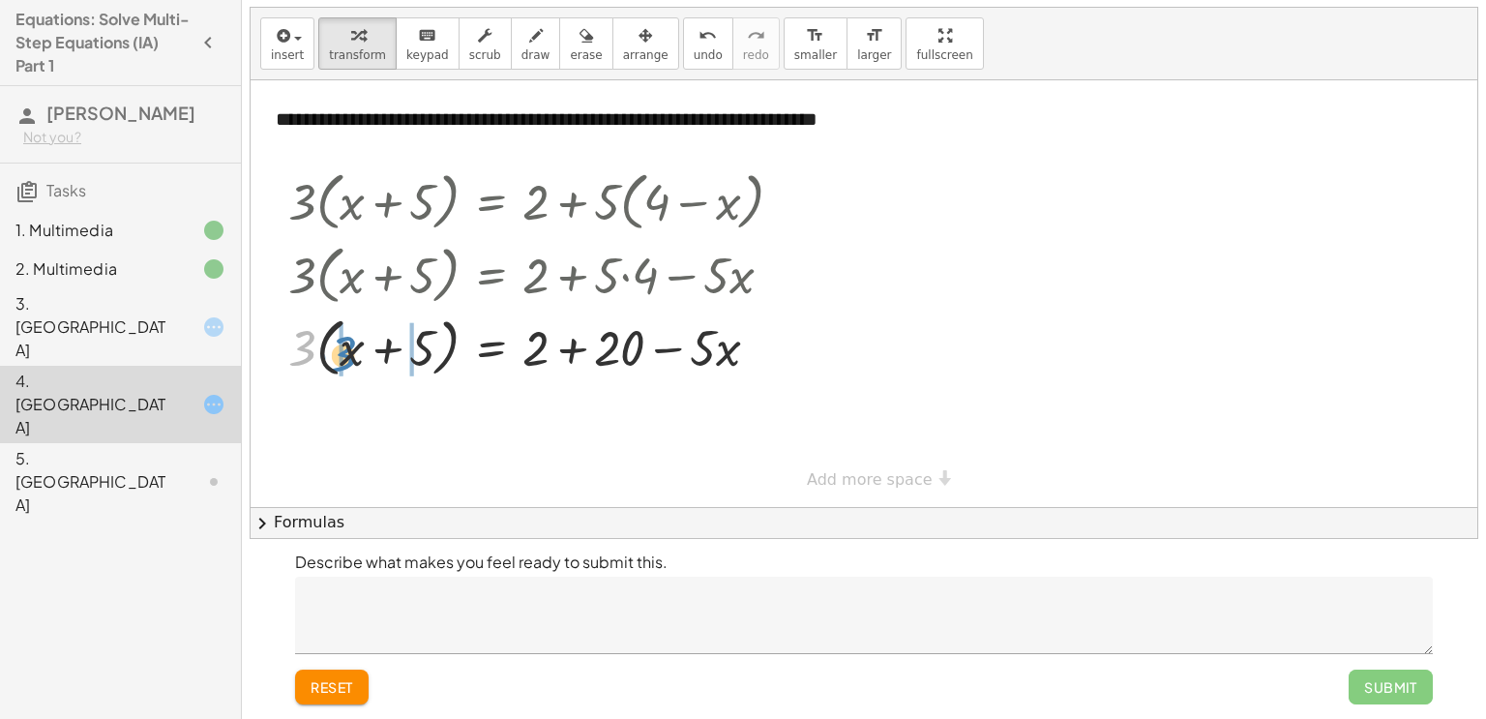
drag, startPoint x: 305, startPoint y: 336, endPoint x: 345, endPoint y: 341, distance: 41.0
click at [345, 341] on div at bounding box center [543, 347] width 529 height 74
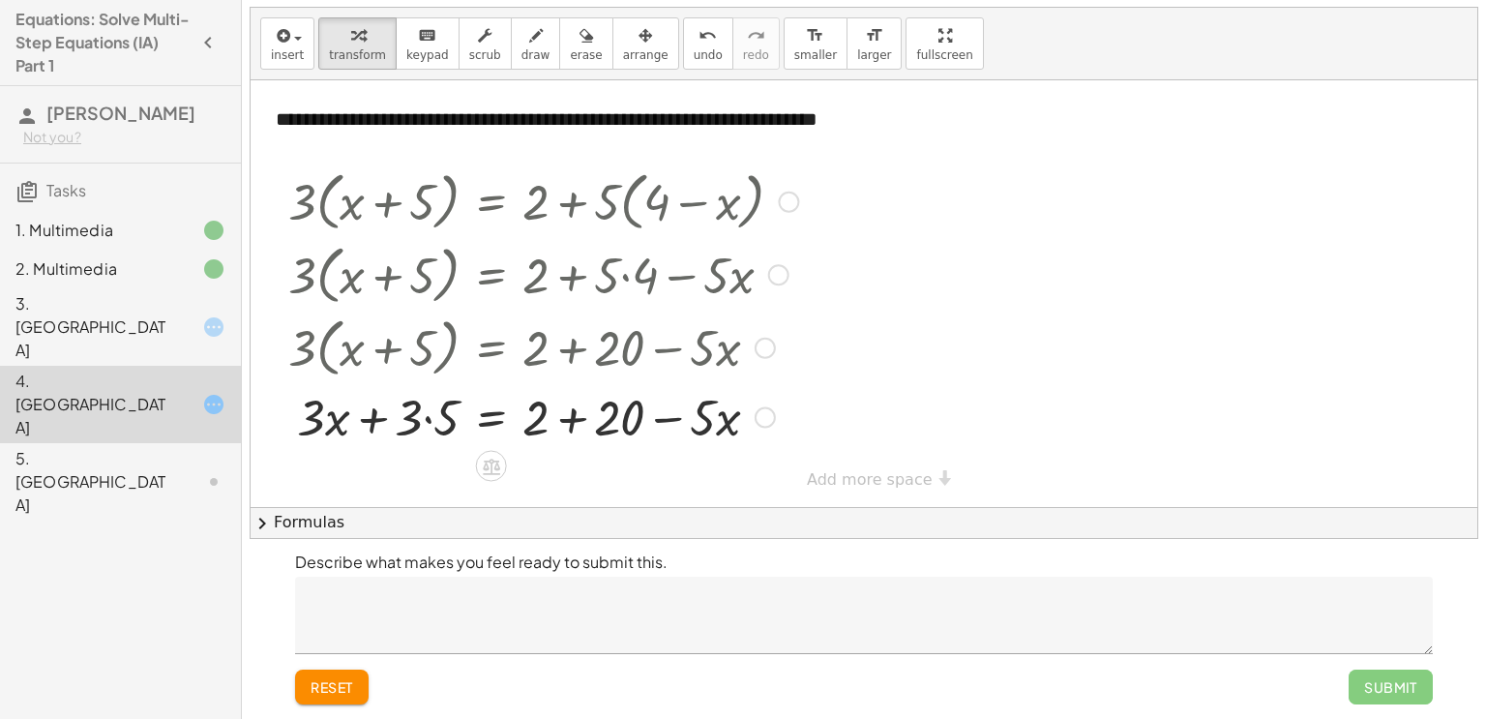
click at [427, 419] on div at bounding box center [543, 416] width 529 height 66
click at [573, 418] on div at bounding box center [543, 416] width 529 height 66
click at [134, 312] on div "3. [GEOGRAPHIC_DATA]" at bounding box center [93, 327] width 156 height 70
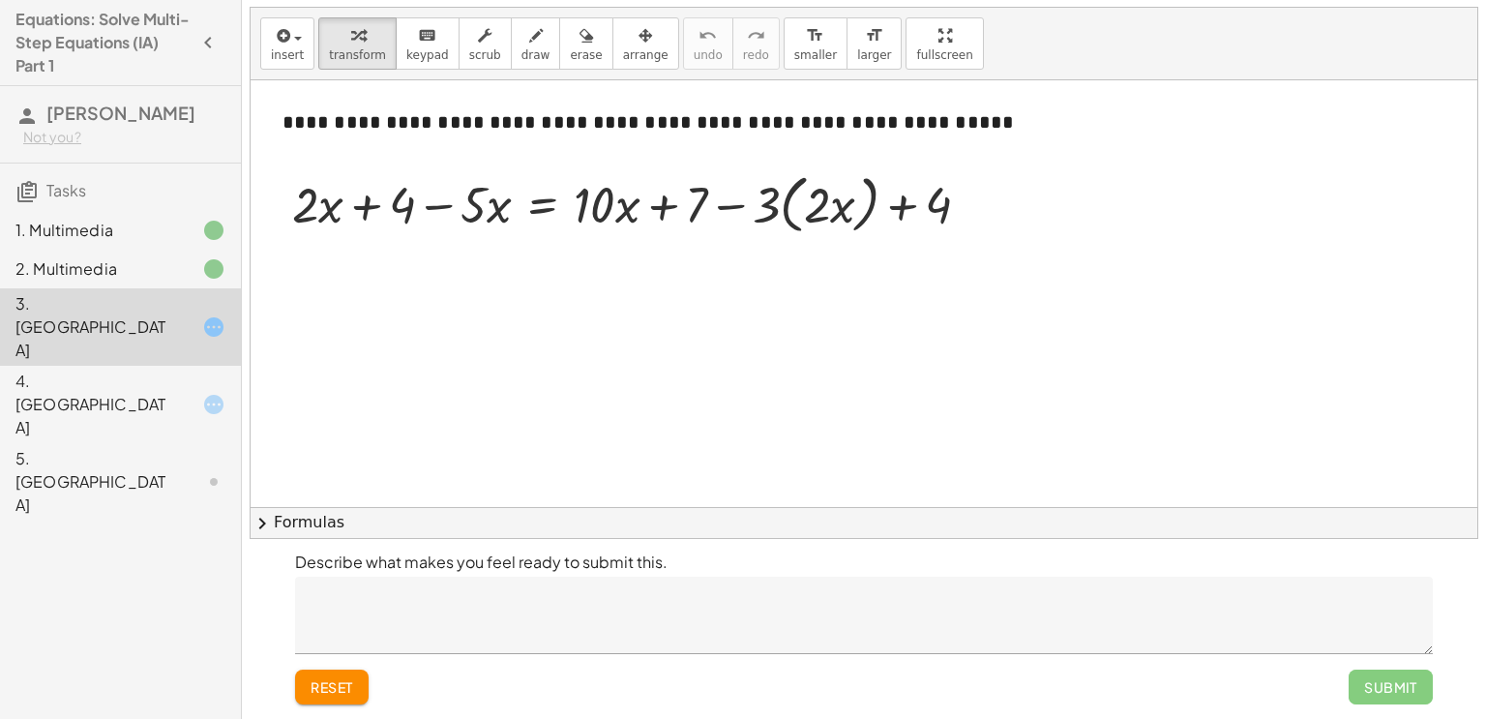
click at [133, 285] on div "2. Multimedia" at bounding box center [120, 269] width 241 height 39
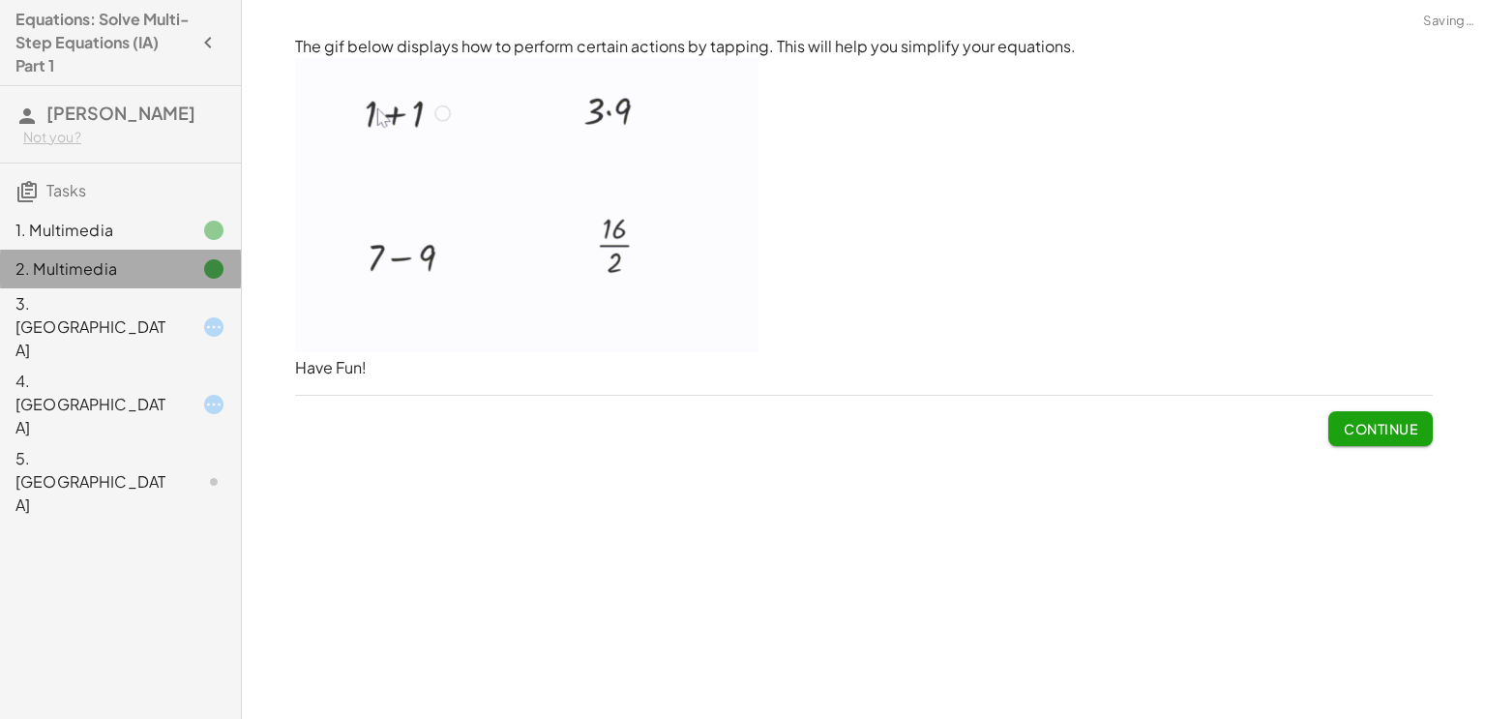
scroll to position [0, 0]
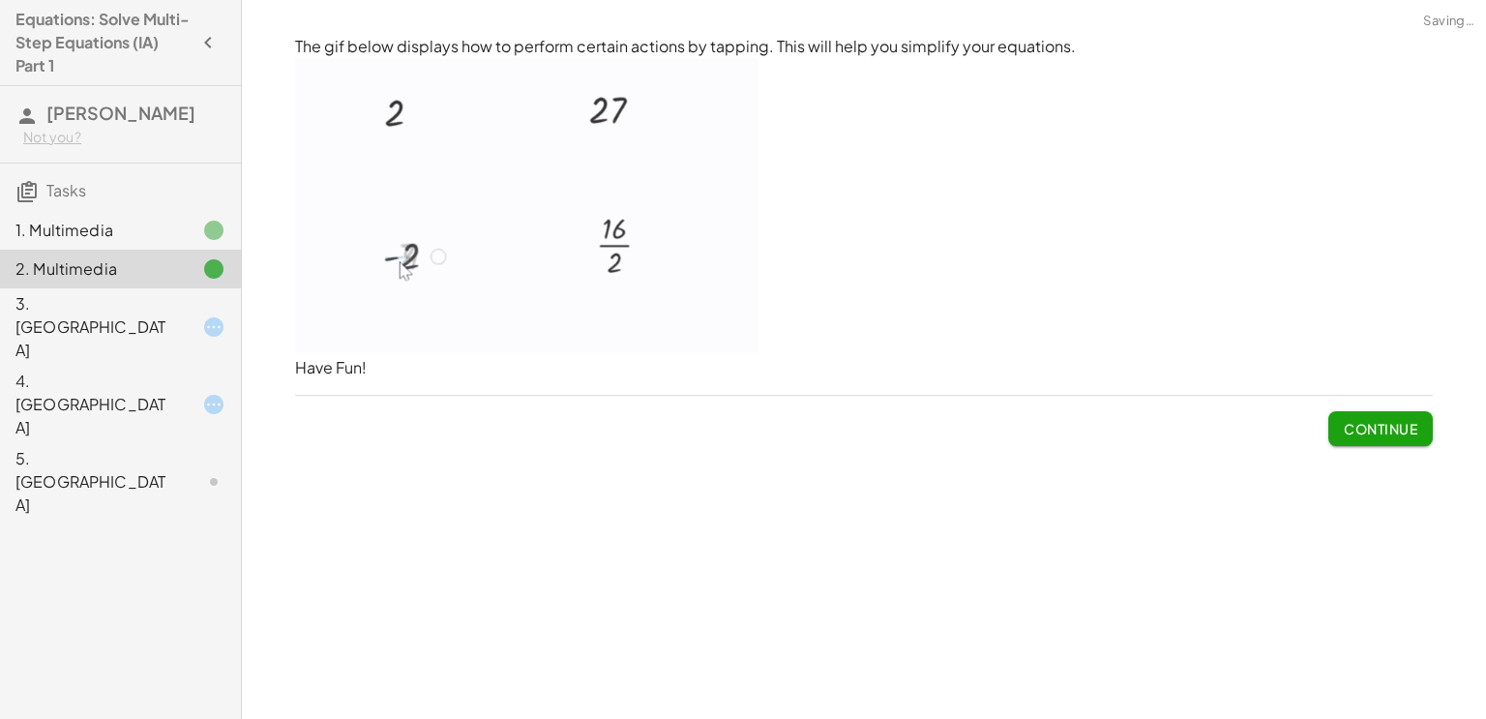
click at [167, 323] on div "3. [GEOGRAPHIC_DATA]" at bounding box center [120, 326] width 241 height 77
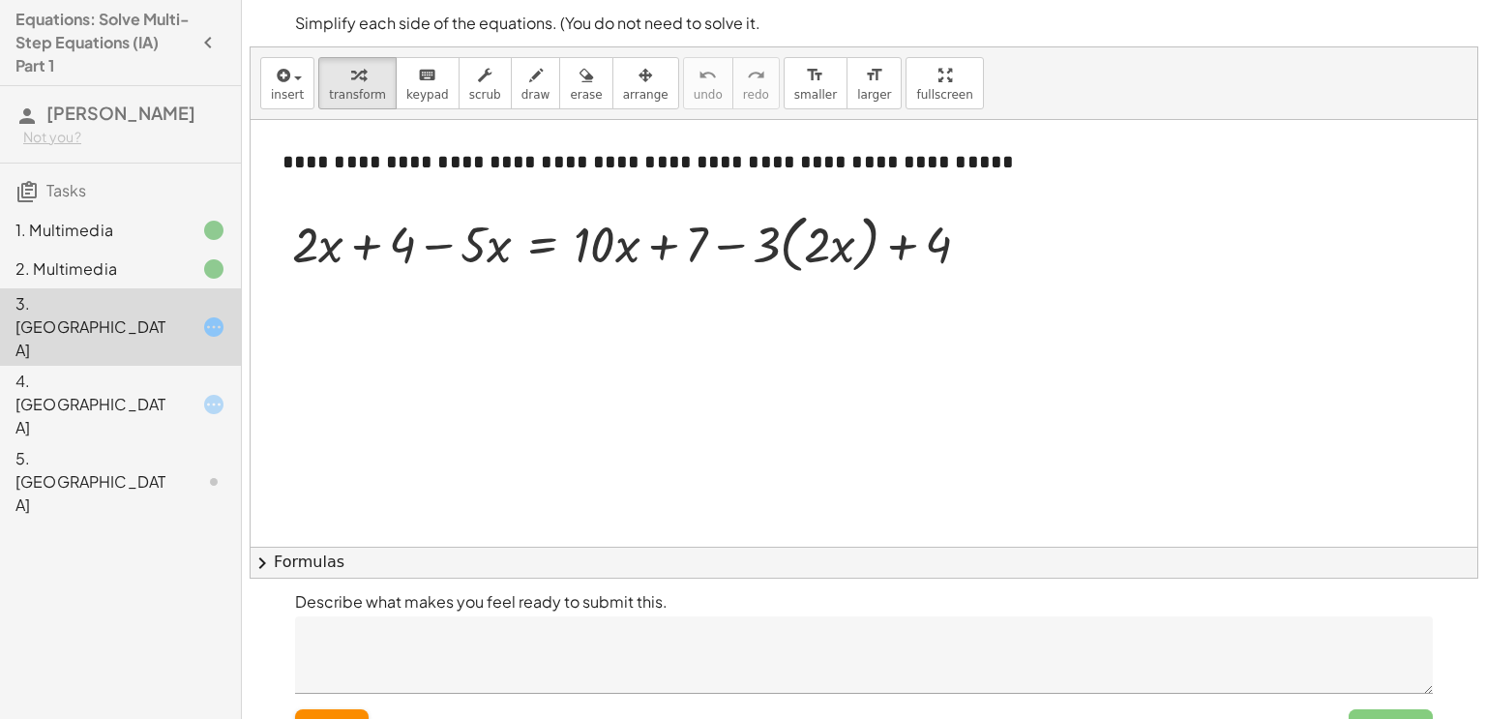
click at [164, 443] on div "5. [GEOGRAPHIC_DATA]" at bounding box center [120, 481] width 241 height 77
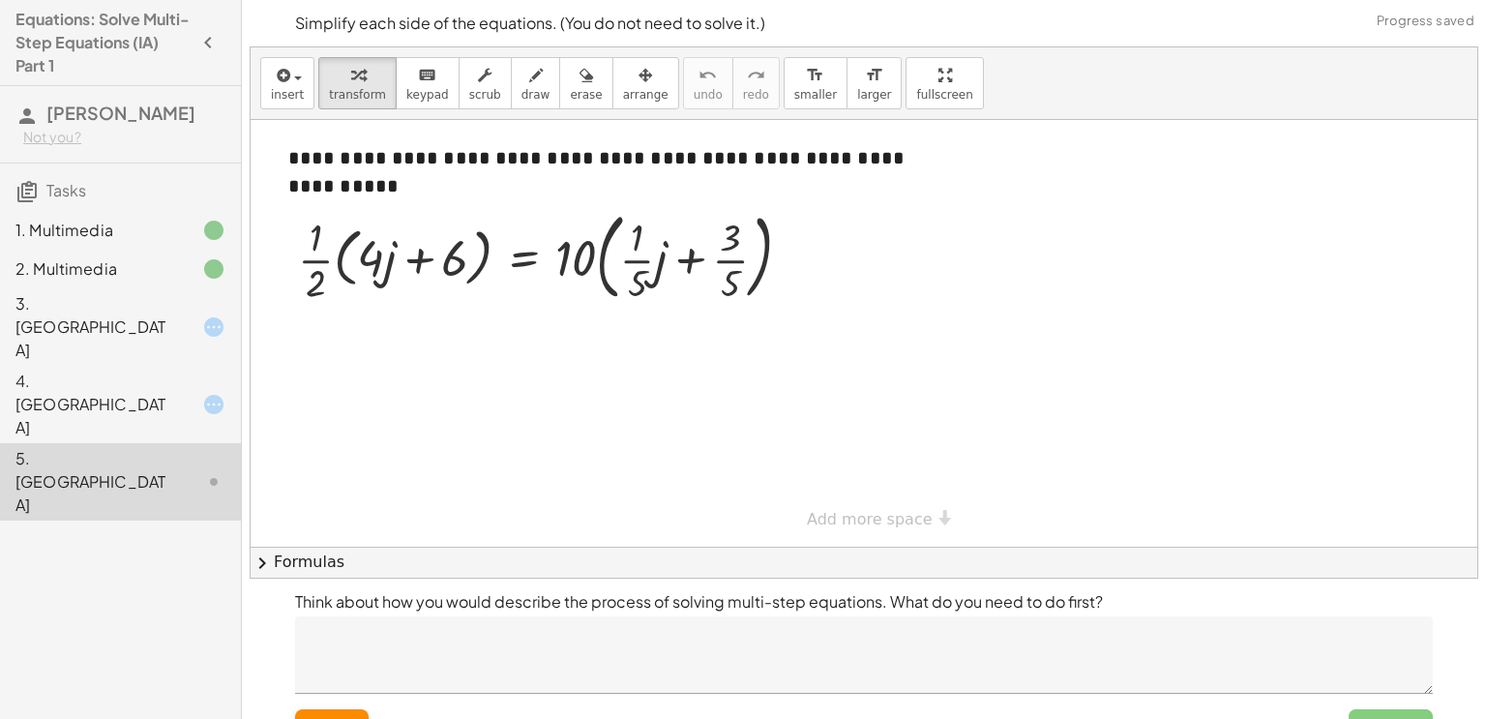
click at [157, 370] on div "4. [GEOGRAPHIC_DATA]" at bounding box center [93, 405] width 156 height 70
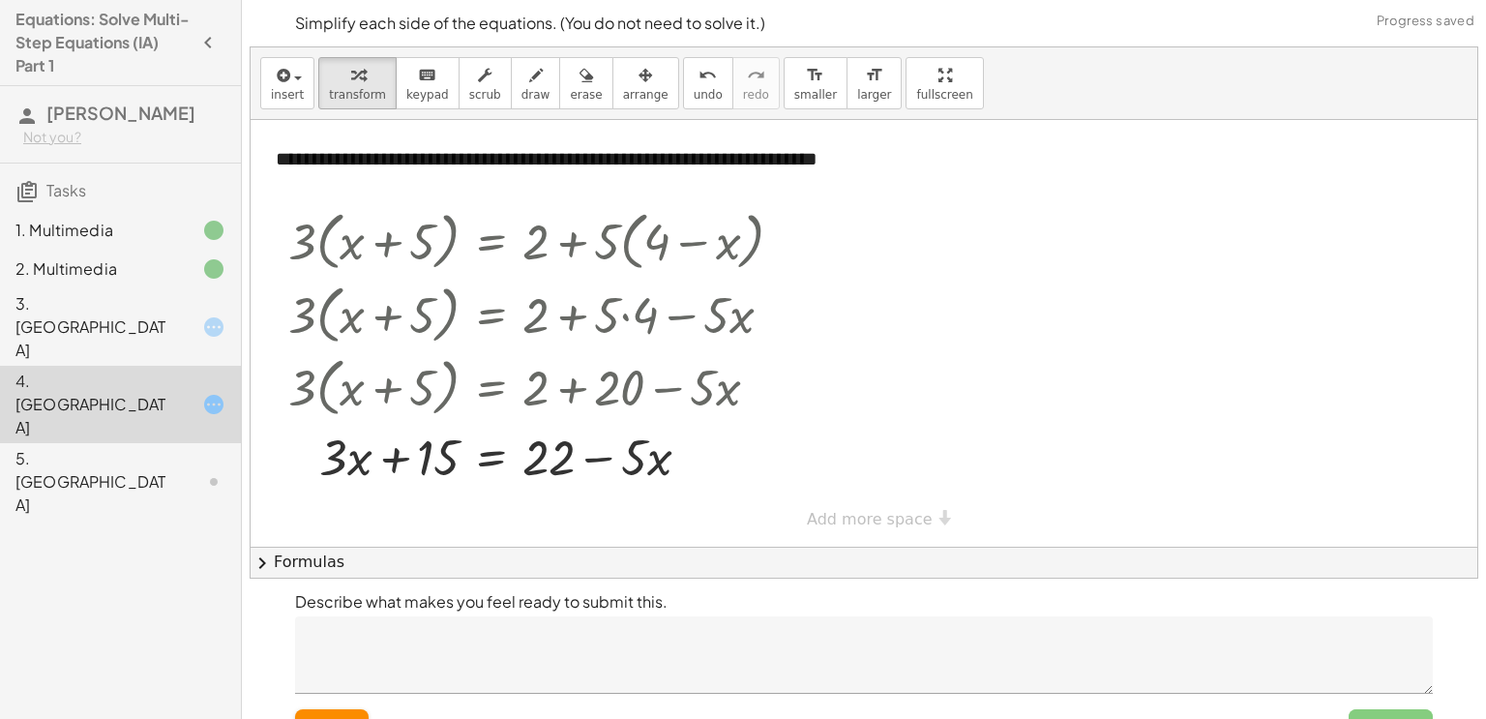
scroll to position [40, 0]
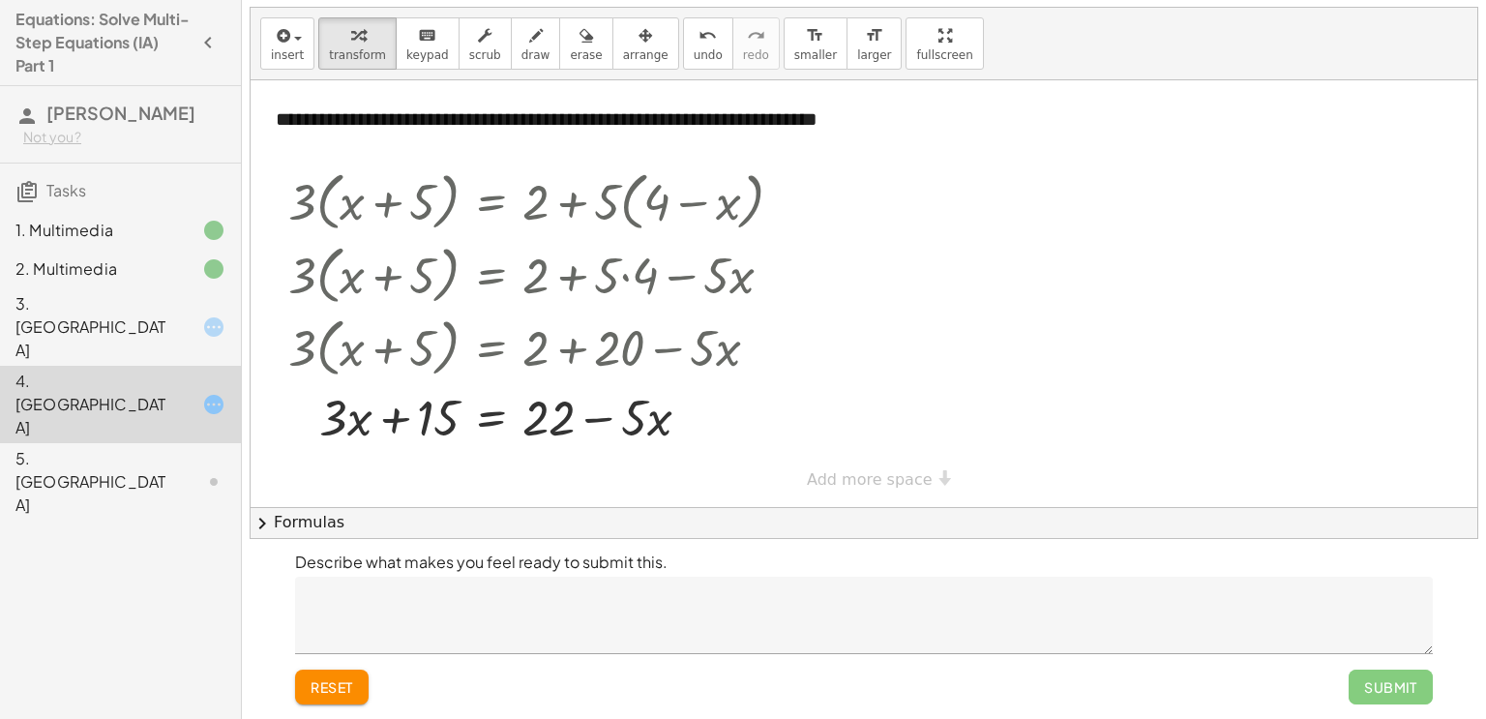
click at [341, 689] on span "reset" at bounding box center [332, 686] width 43 height 17
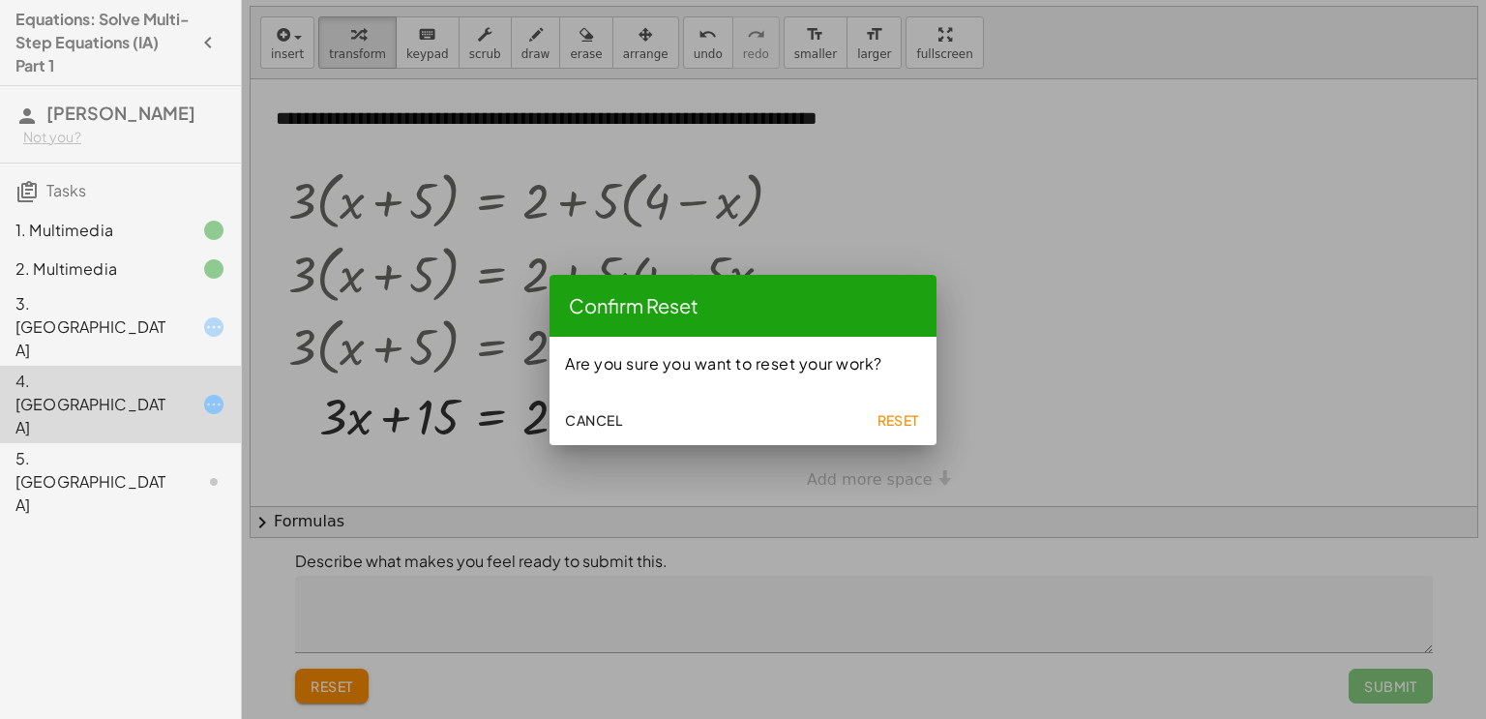
scroll to position [0, 0]
click at [894, 424] on span "Reset" at bounding box center [897, 419] width 43 height 17
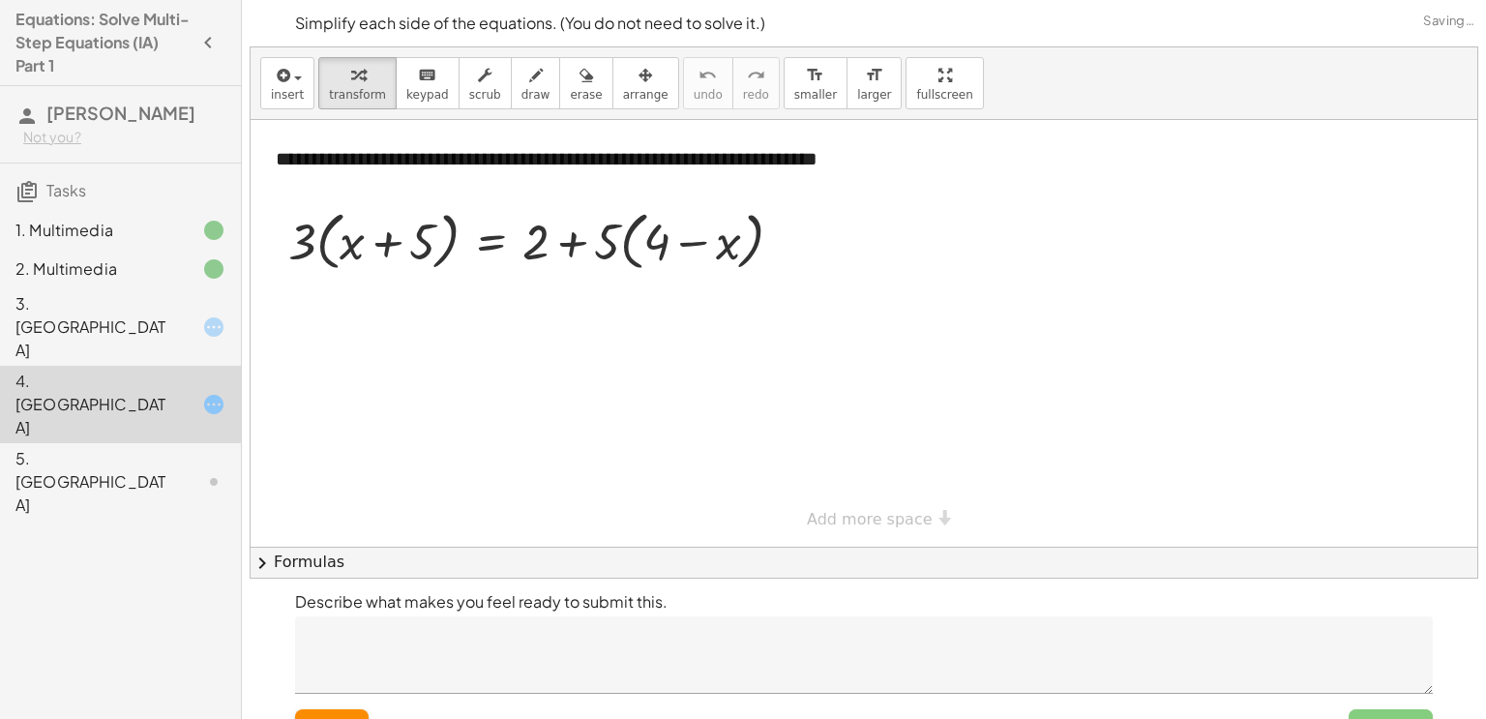
scroll to position [40, 0]
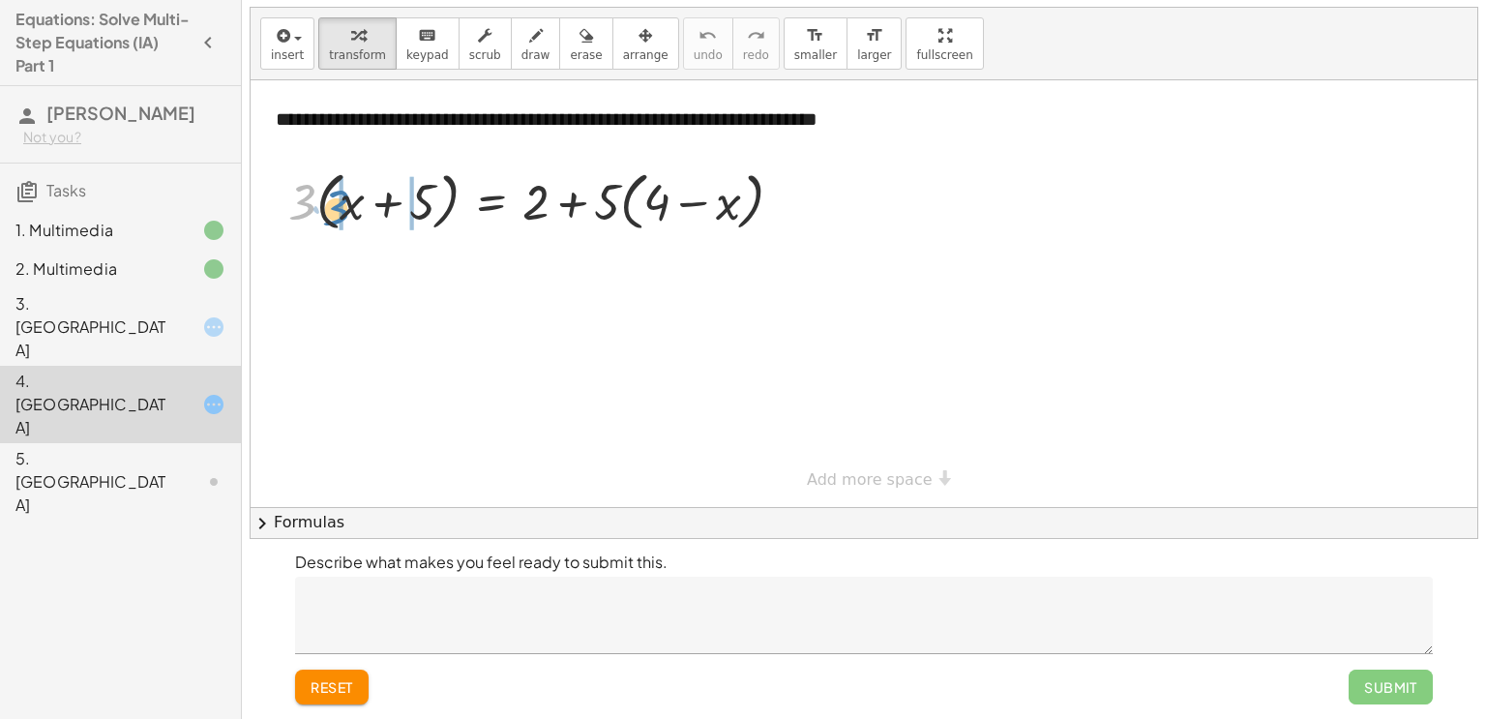
drag, startPoint x: 297, startPoint y: 191, endPoint x: 331, endPoint y: 196, distance: 34.4
click at [331, 196] on div at bounding box center [543, 200] width 529 height 74
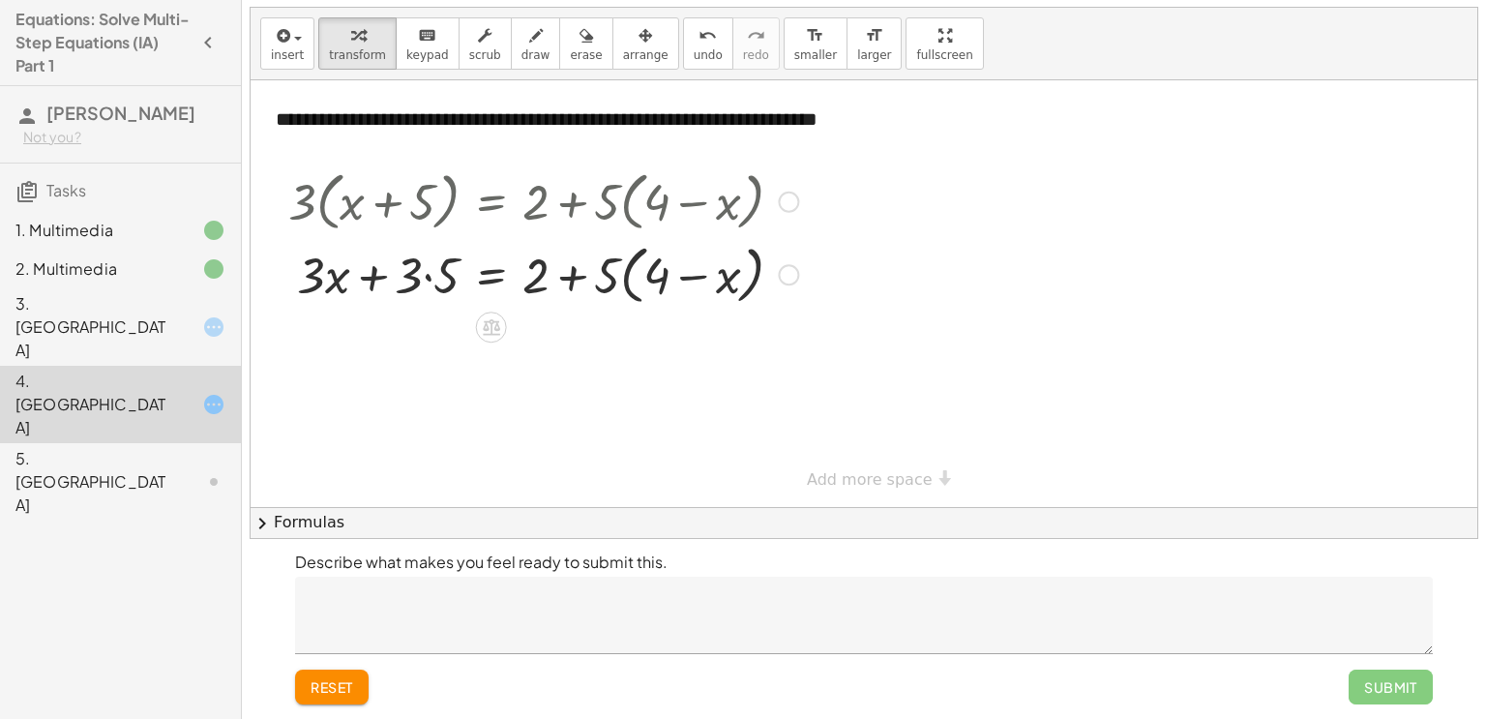
click at [627, 280] on div at bounding box center [543, 274] width 529 height 74
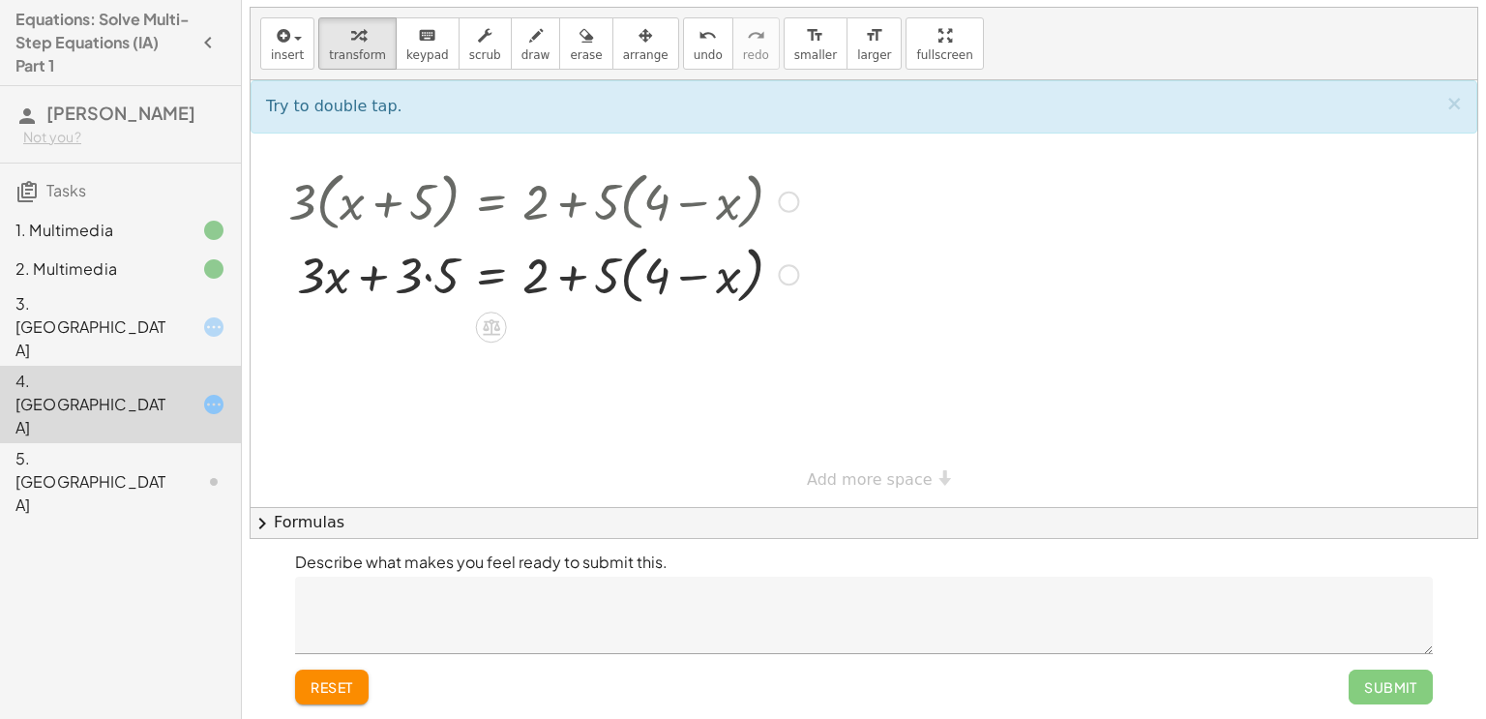
click at [627, 280] on div at bounding box center [543, 274] width 529 height 74
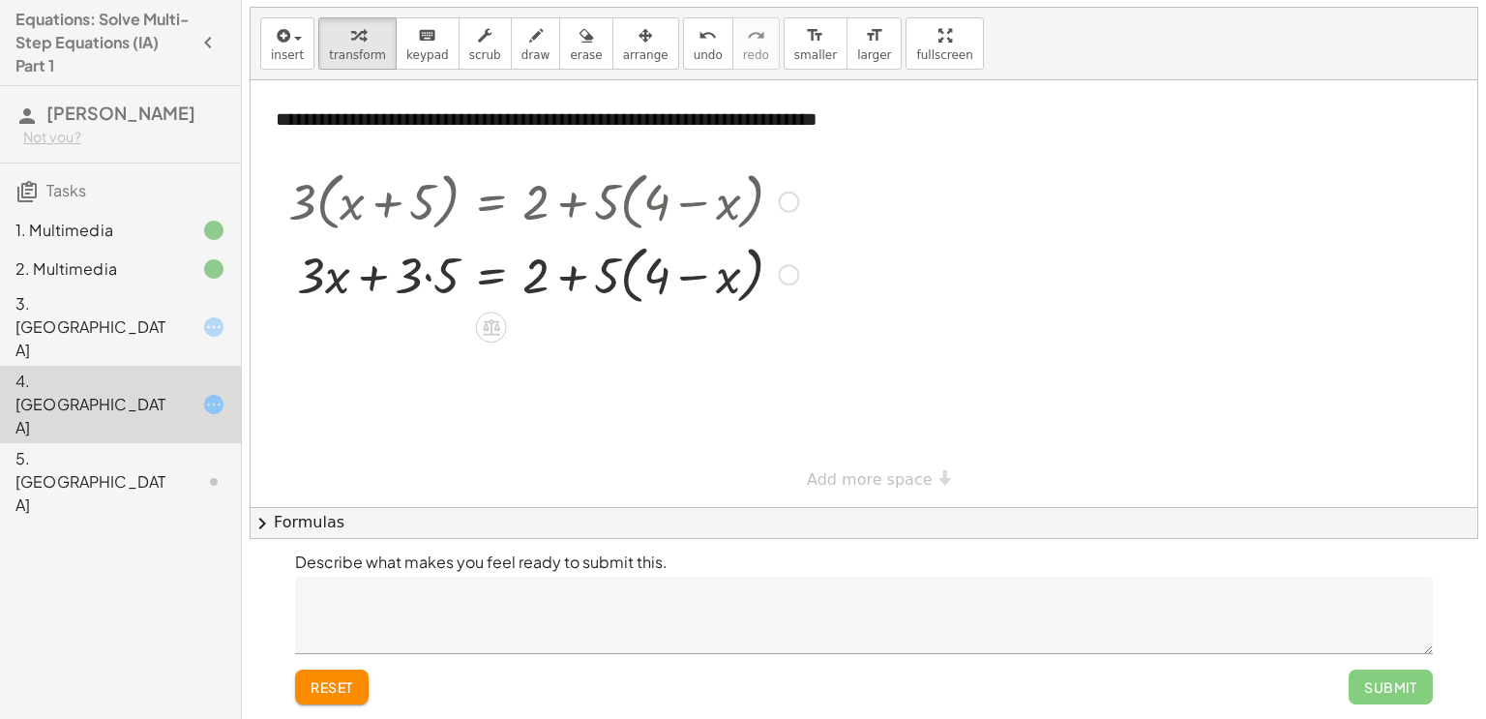
click at [627, 280] on div at bounding box center [543, 274] width 529 height 74
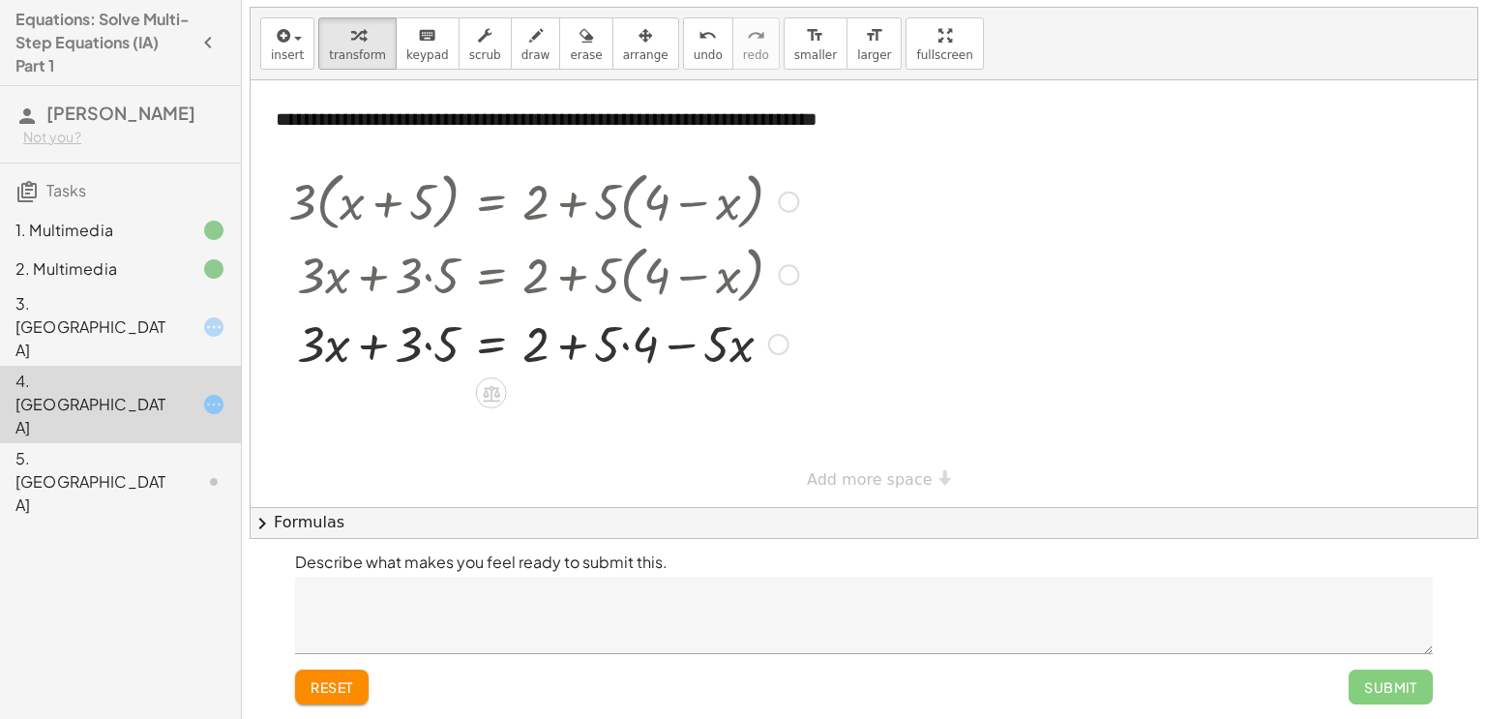
click at [627, 348] on div at bounding box center [543, 343] width 529 height 66
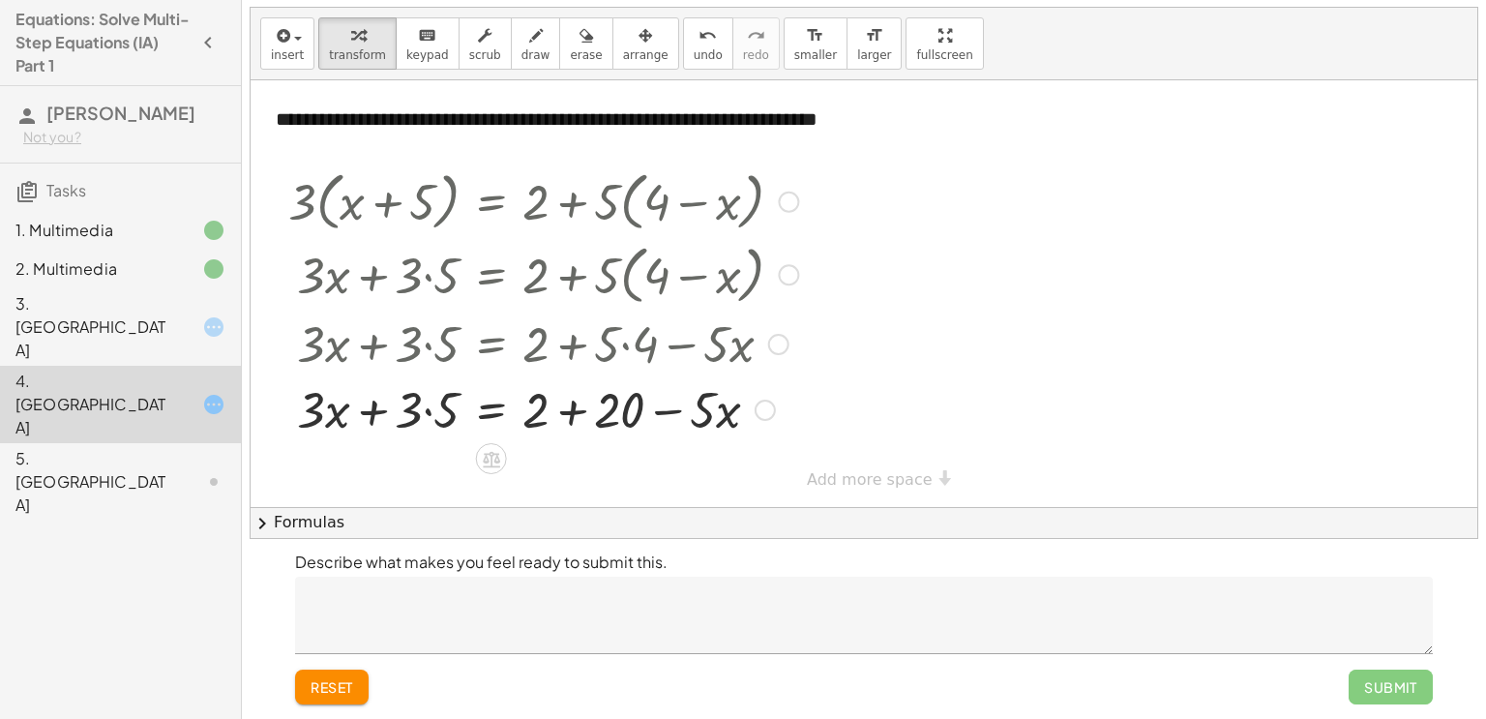
click at [436, 408] on div at bounding box center [543, 408] width 529 height 66
click at [567, 413] on div at bounding box center [543, 408] width 529 height 66
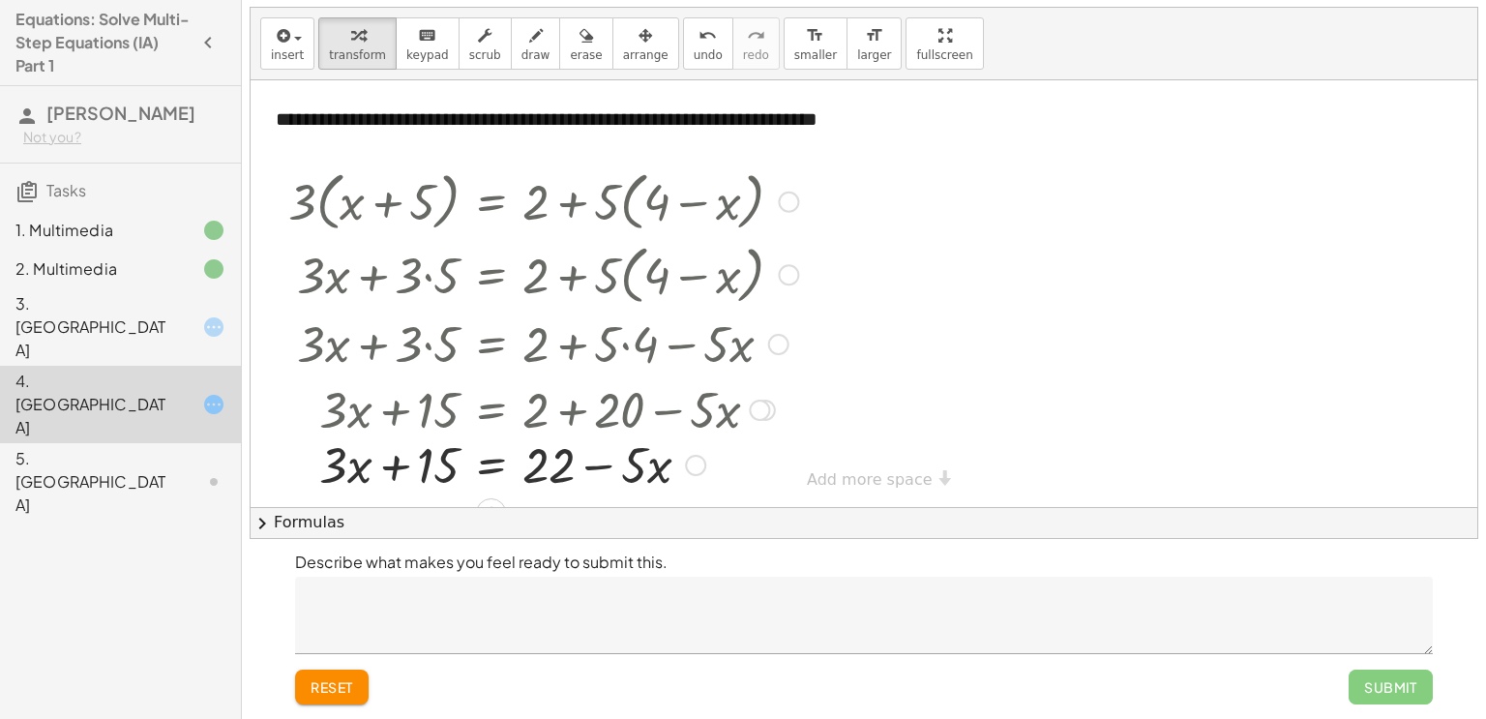
click at [491, 202] on div "· 3 · ( + x + 5 ) = + 2 + · 5 · ( + 4 − x ) + · 3 · x + · 3 · 5 = + 2 + · 5 · (…" at bounding box center [491, 202] width 0 height 0
click at [603, 476] on div at bounding box center [543, 474] width 529 height 66
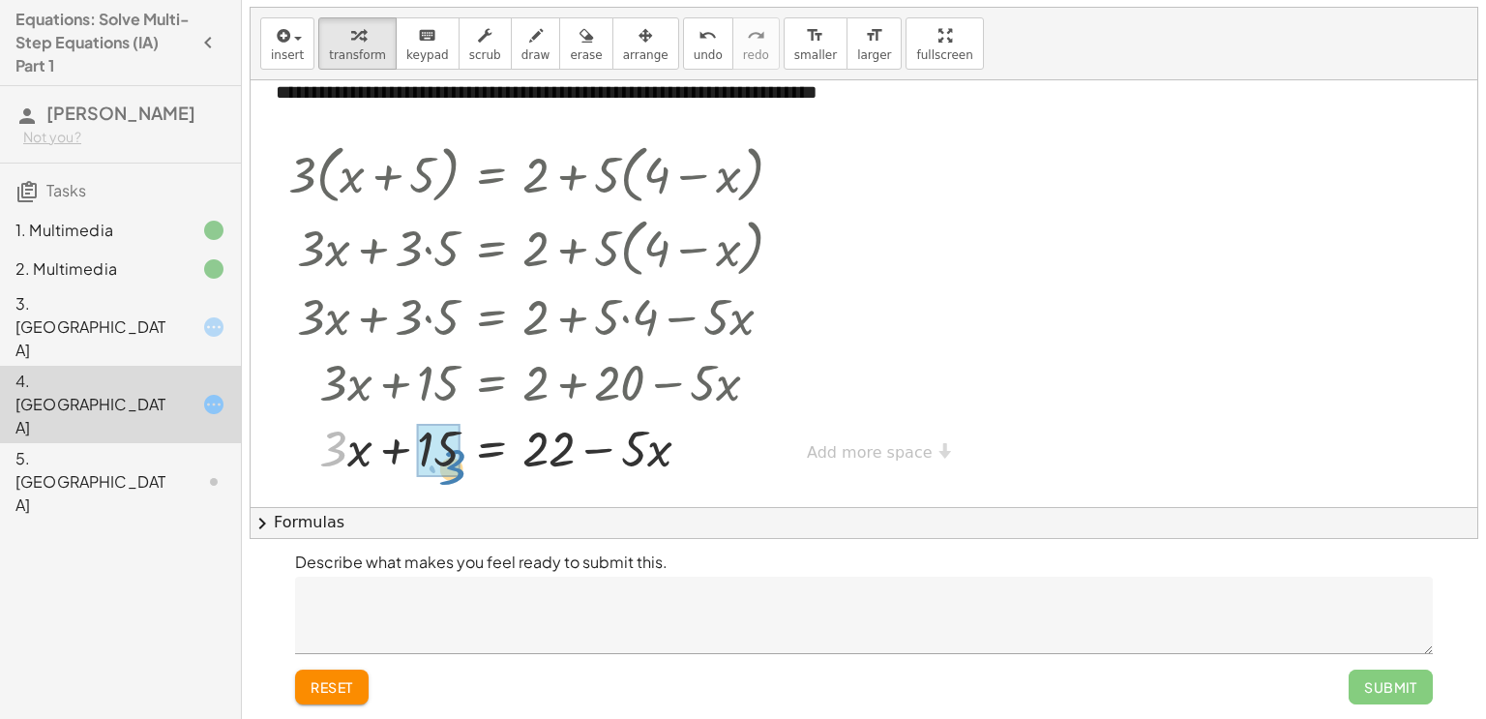
drag, startPoint x: 346, startPoint y: 446, endPoint x: 453, endPoint y: 455, distance: 106.8
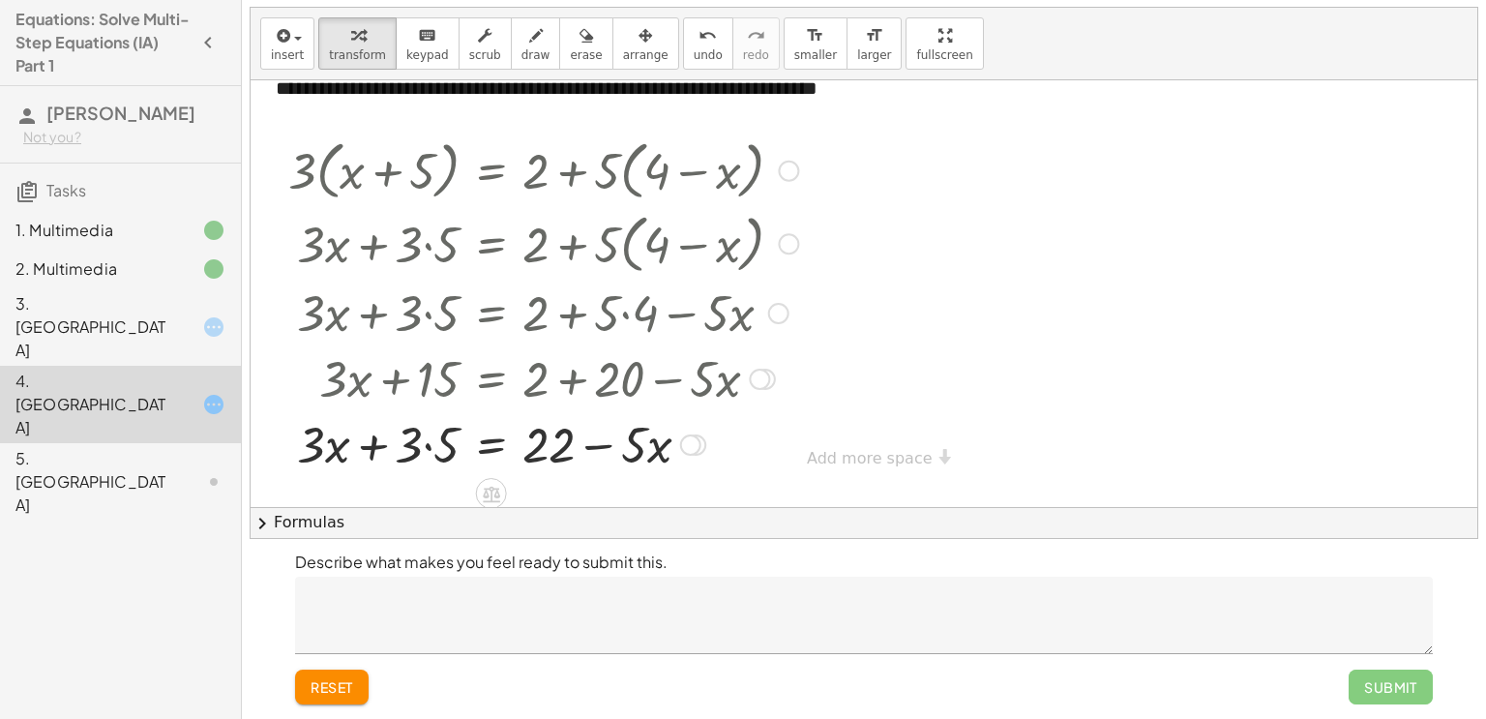
click at [430, 442] on div at bounding box center [543, 443] width 529 height 66
drag, startPoint x: 433, startPoint y: 440, endPoint x: 335, endPoint y: 436, distance: 98.8
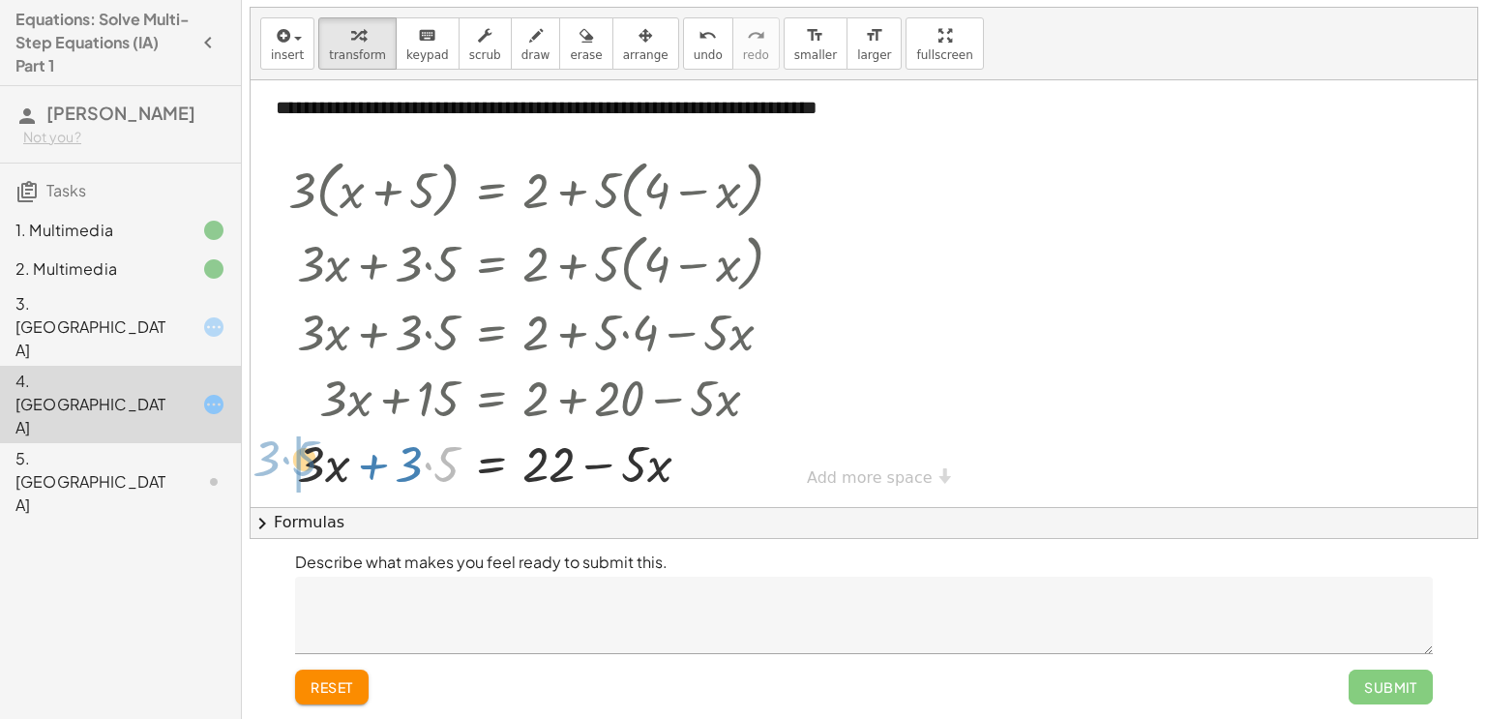
drag, startPoint x: 432, startPoint y: 441, endPoint x: 290, endPoint y: 435, distance: 142.3
click at [290, 435] on div at bounding box center [543, 463] width 529 height 66
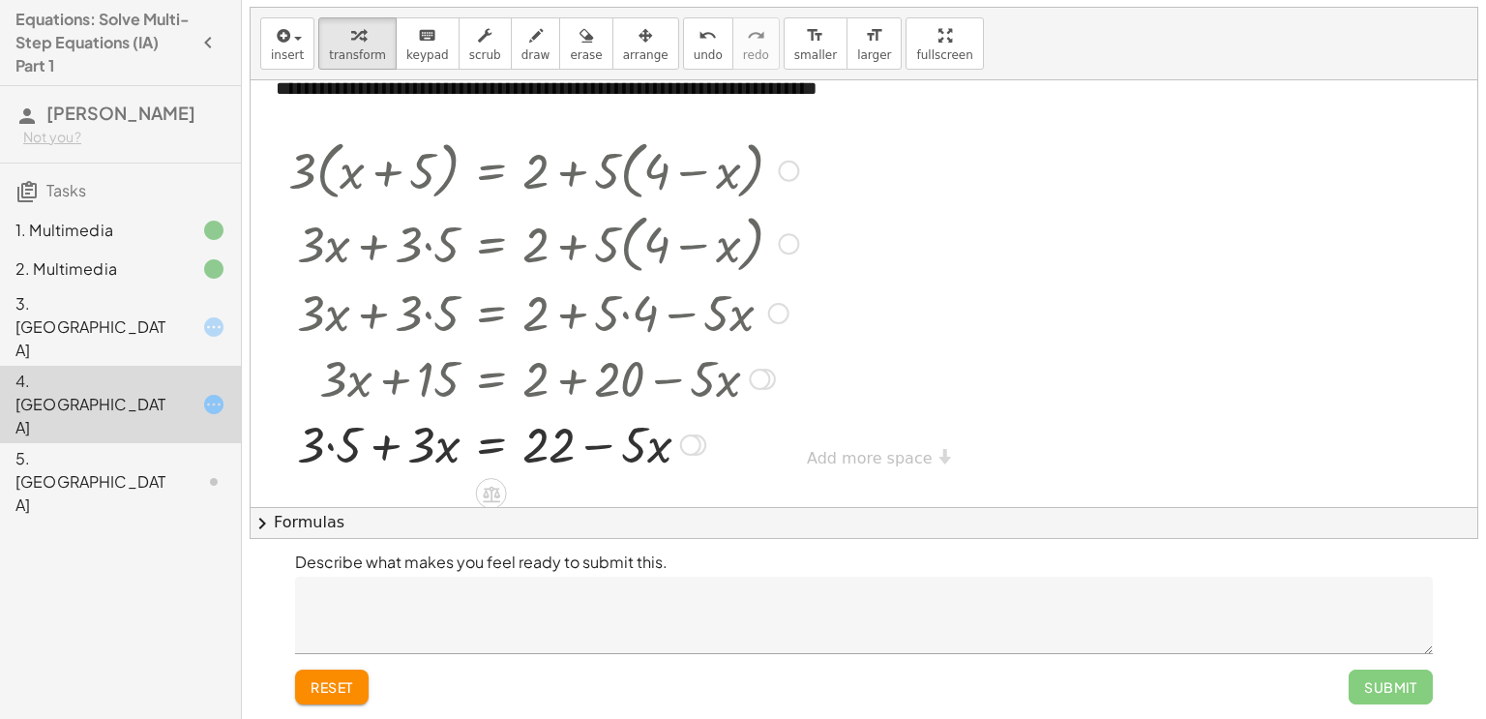
click at [331, 445] on div at bounding box center [543, 443] width 529 height 66
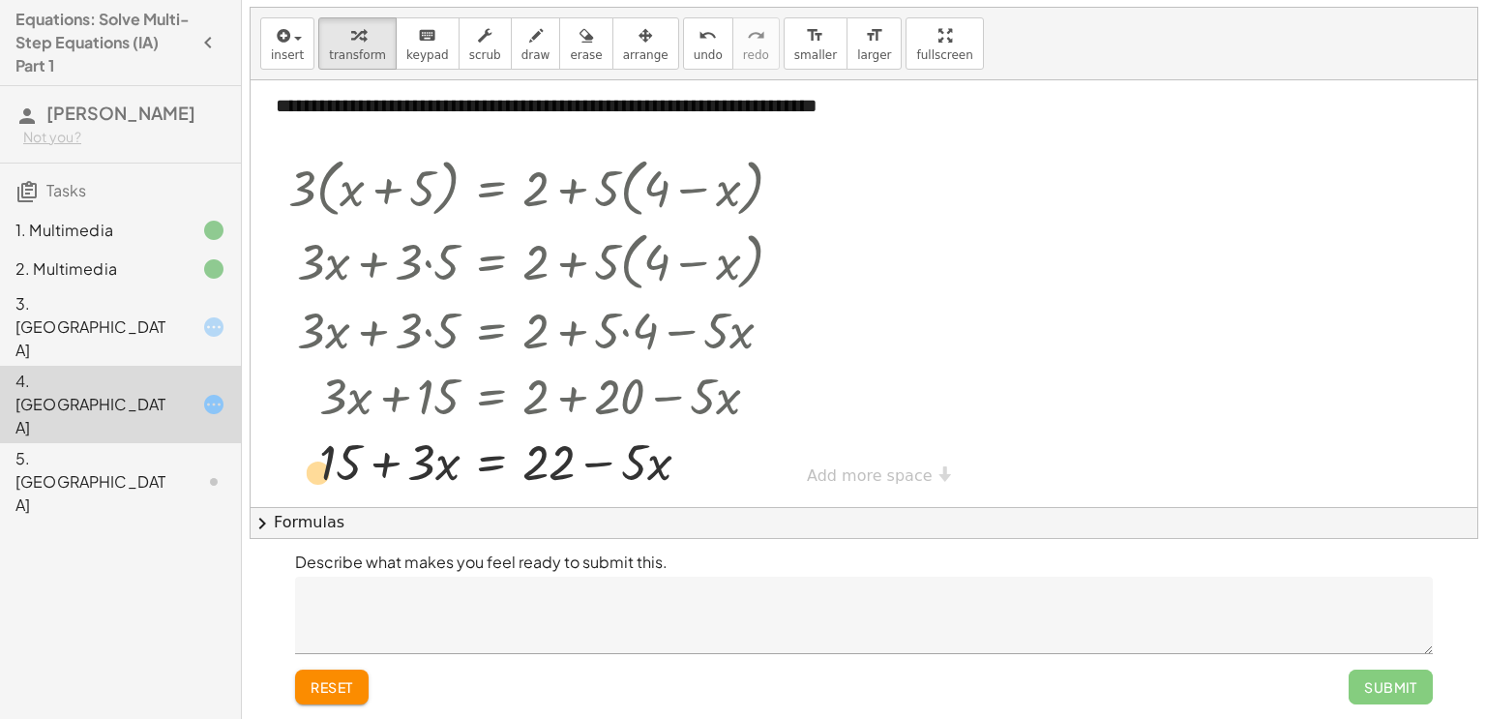
drag, startPoint x: 332, startPoint y: 445, endPoint x: 307, endPoint y: 454, distance: 26.6
click at [307, 454] on div at bounding box center [543, 461] width 529 height 66
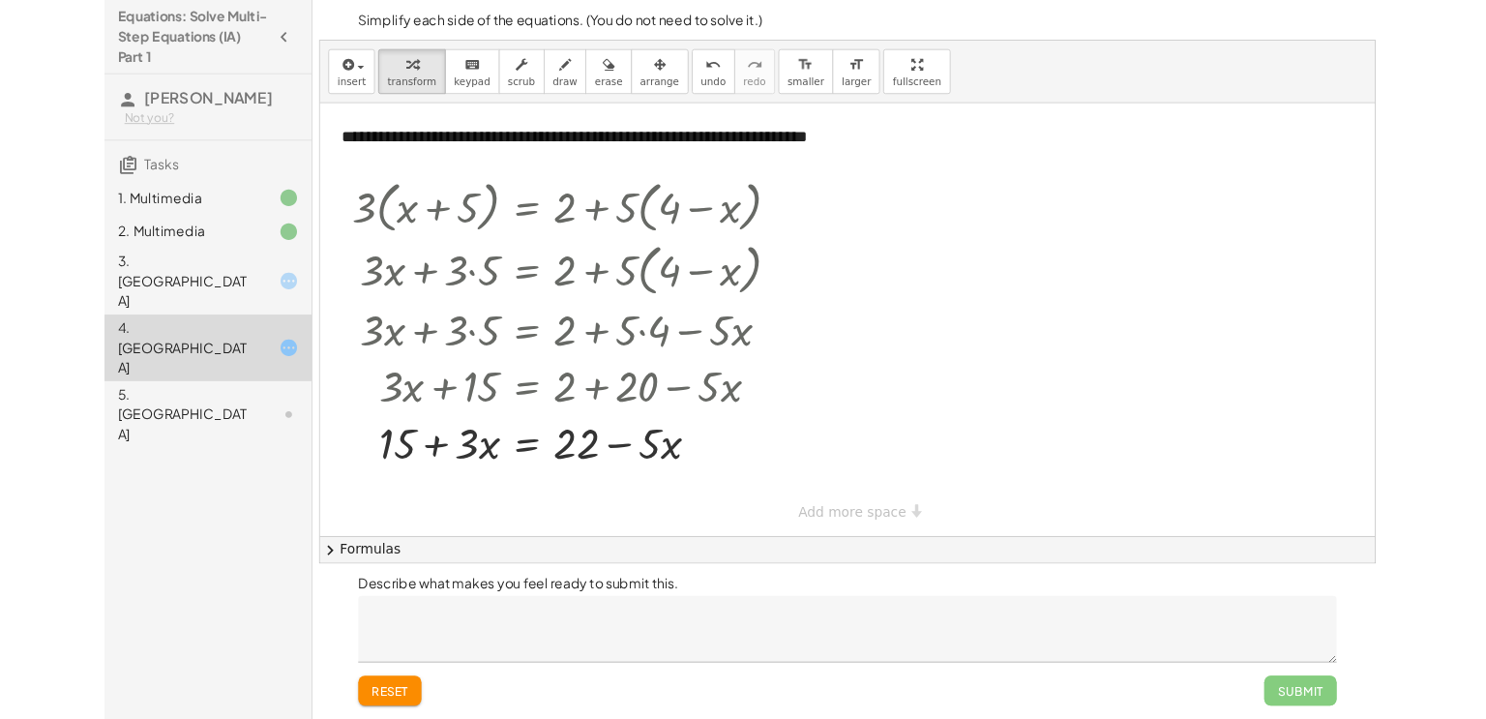
scroll to position [0, 0]
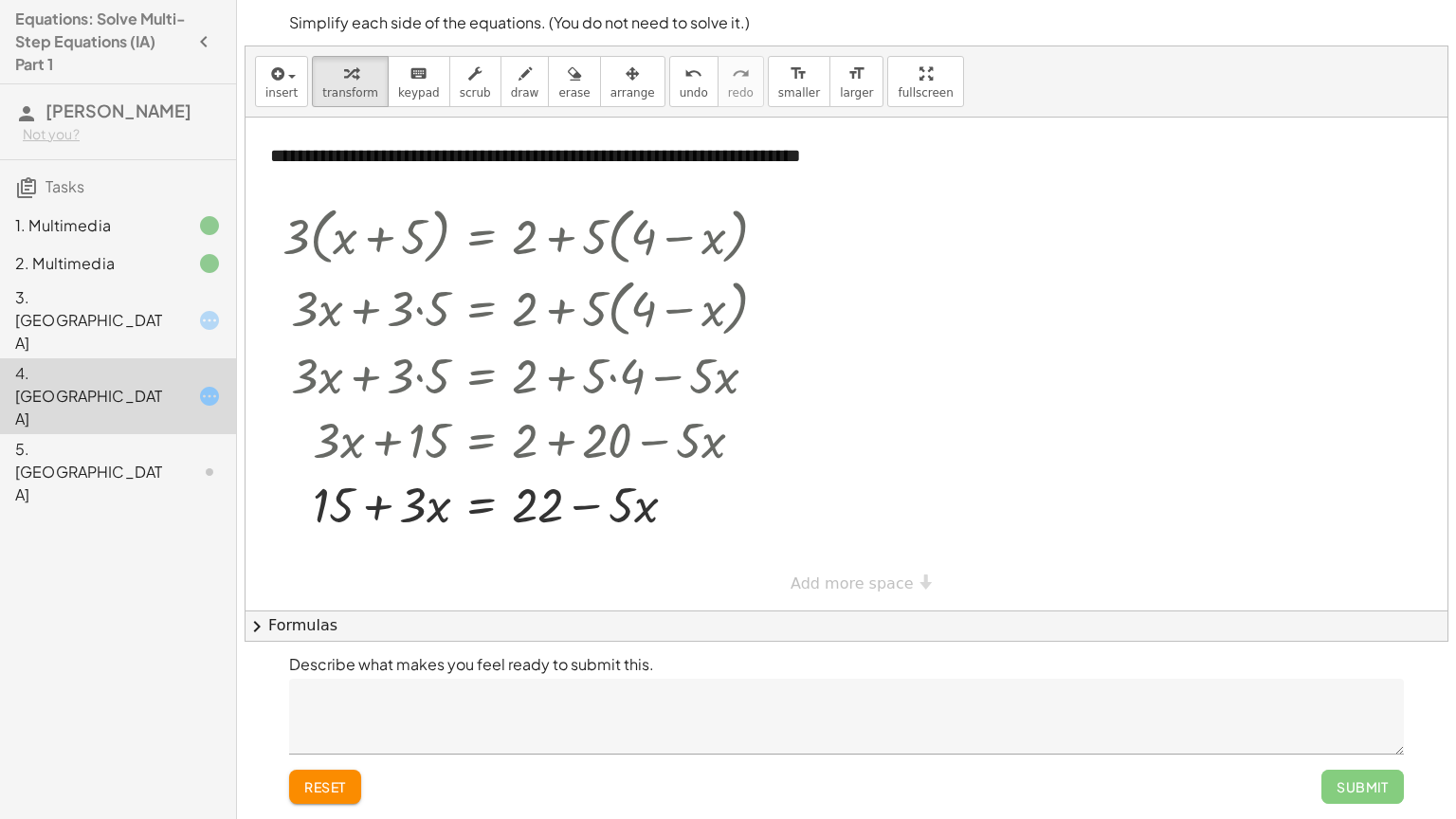
click at [322, 703] on div "Describe what makes you feel ready to submit this. reset Submit" at bounding box center [846, 730] width 1138 height 177
click at [319, 703] on button "reset" at bounding box center [325, 787] width 73 height 34
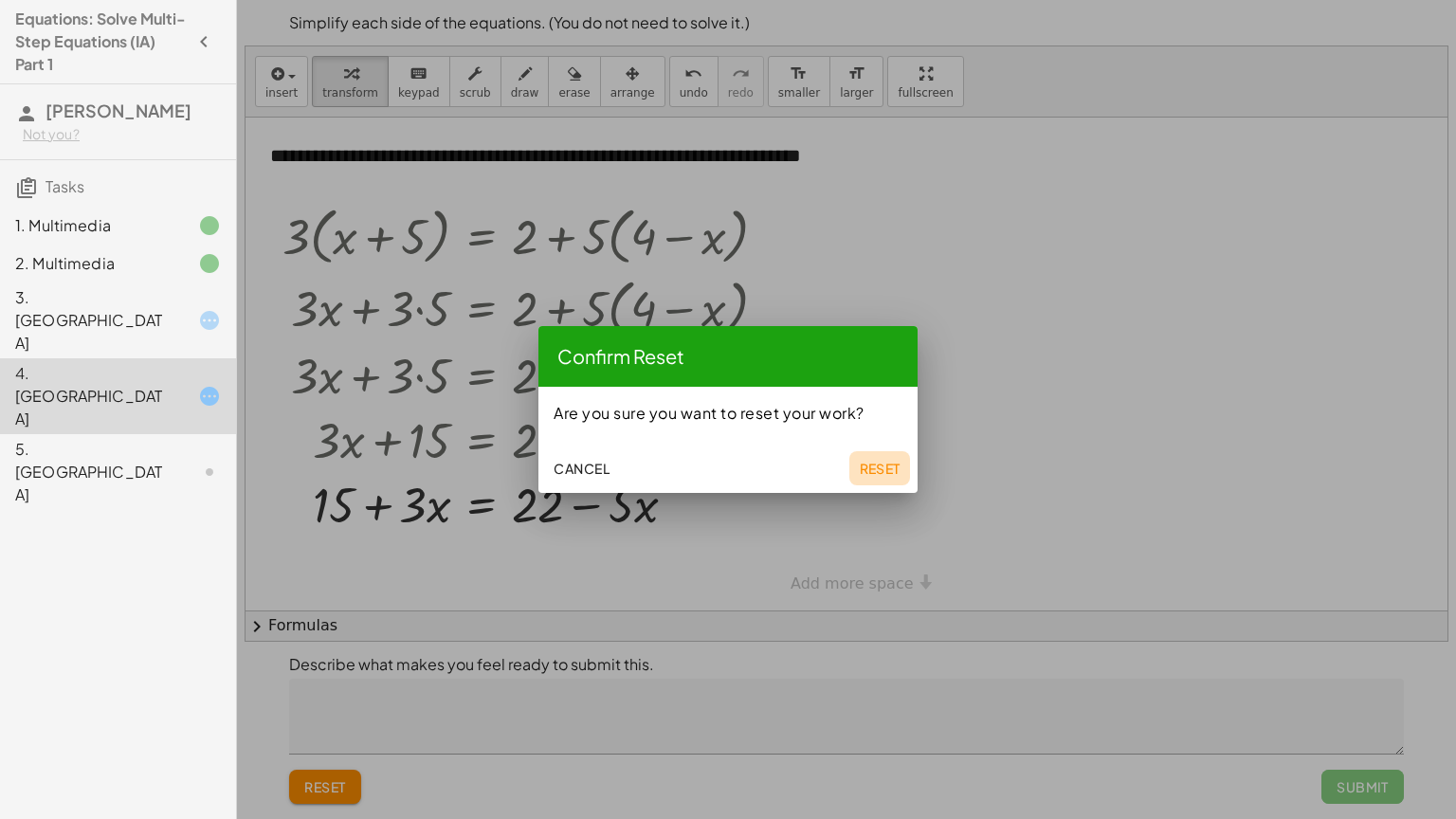
click at [894, 469] on span "Reset" at bounding box center [879, 467] width 42 height 17
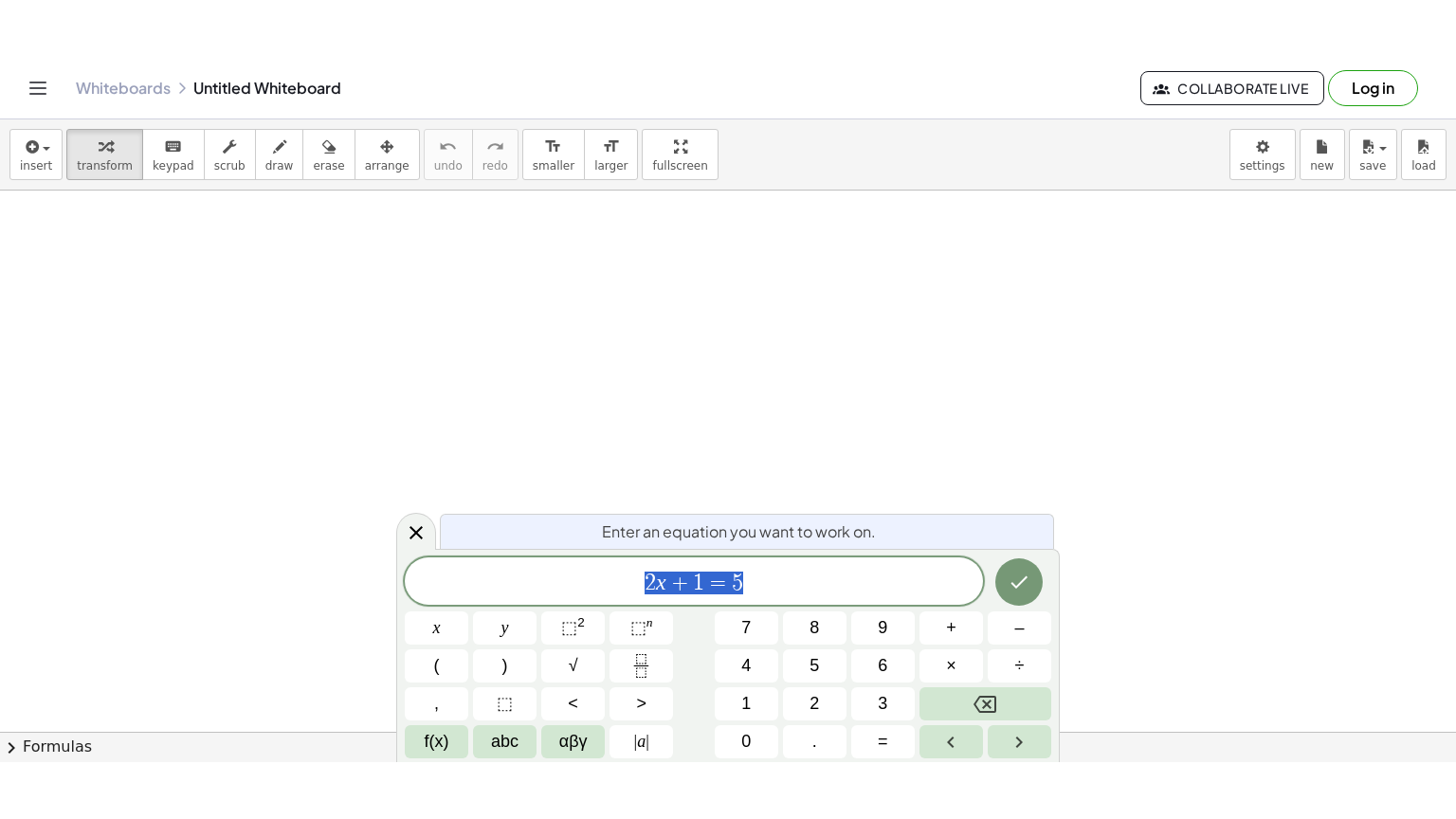
scroll to position [24, 0]
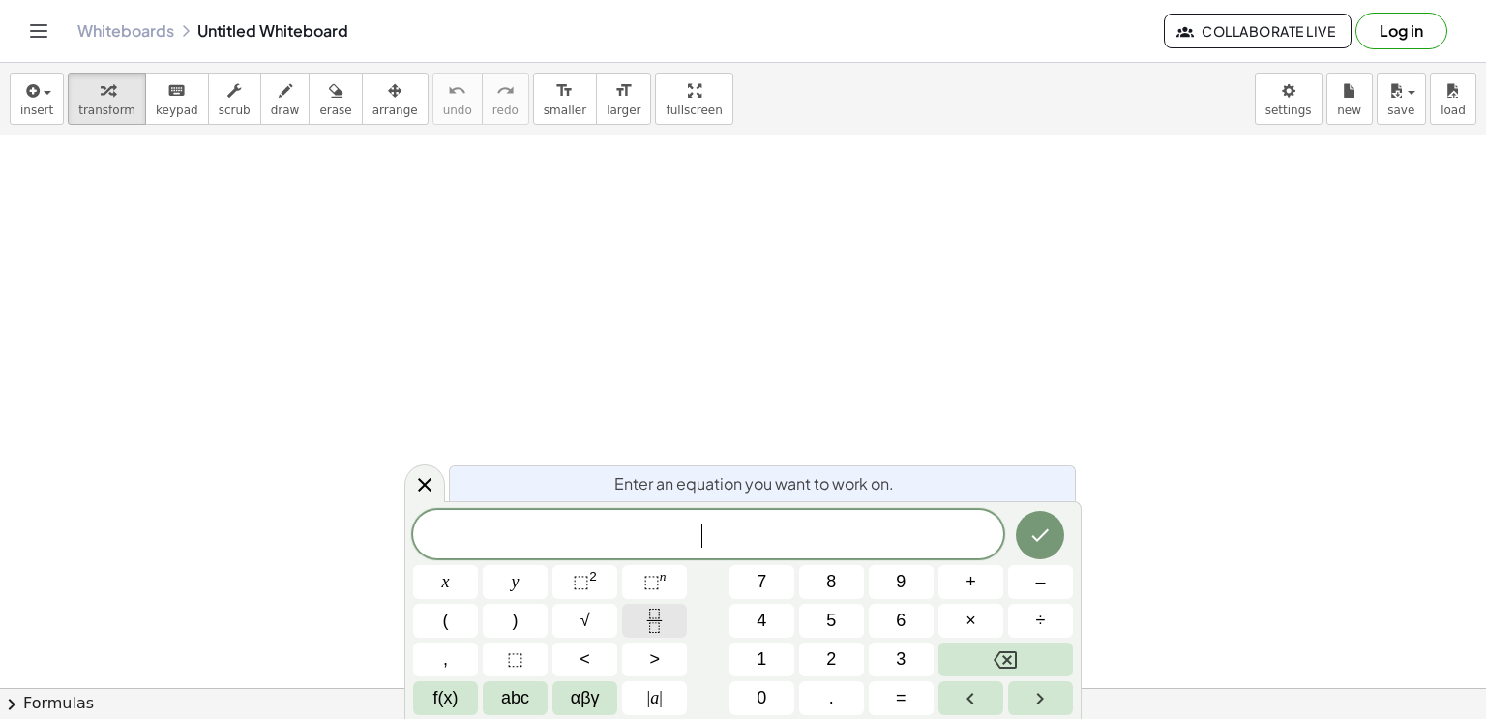
click at [642, 631] on icon "Fraction" at bounding box center [654, 621] width 24 height 24
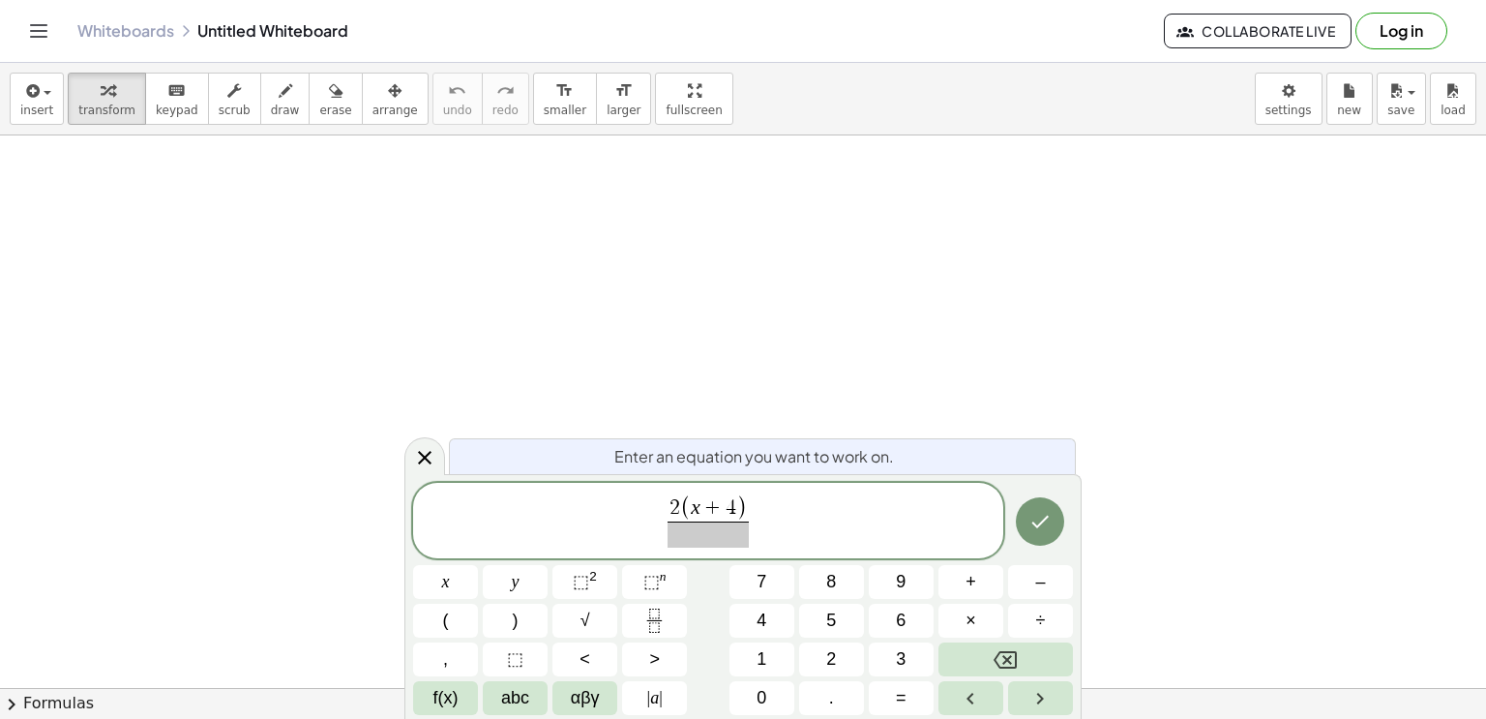
click at [726, 548] on span "2 ( x + 4 ) ​ ​" at bounding box center [708, 521] width 590 height 55
click at [726, 537] on span "​" at bounding box center [708, 534] width 81 height 26
click at [828, 522] on span "2 ( x + 4 ) 3 ​ ​" at bounding box center [708, 521] width 590 height 55
click at [1054, 530] on button "Done" at bounding box center [1040, 521] width 48 height 48
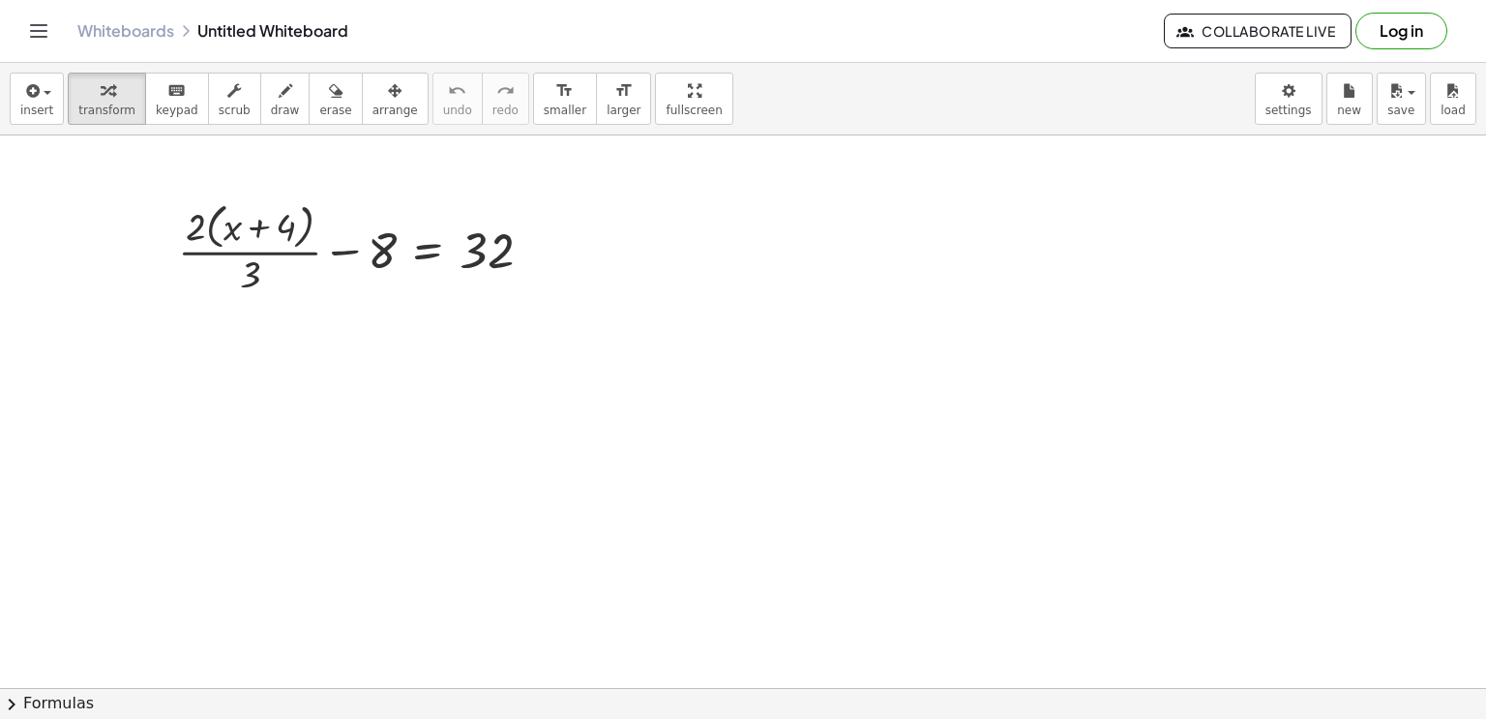
click at [1045, 551] on div at bounding box center [743, 726] width 1486 height 1232
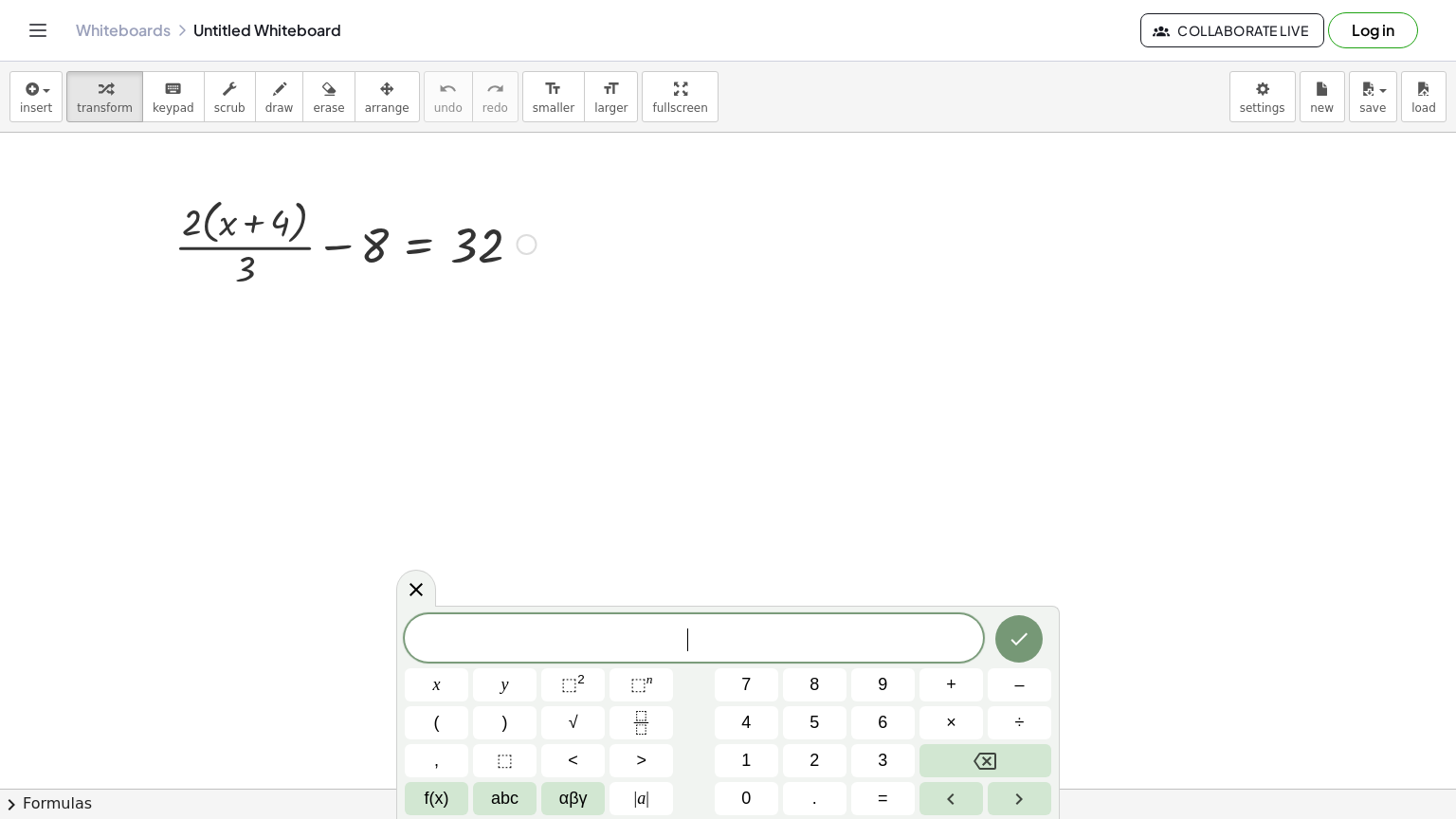
click at [415, 241] on div at bounding box center [355, 242] width 381 height 101
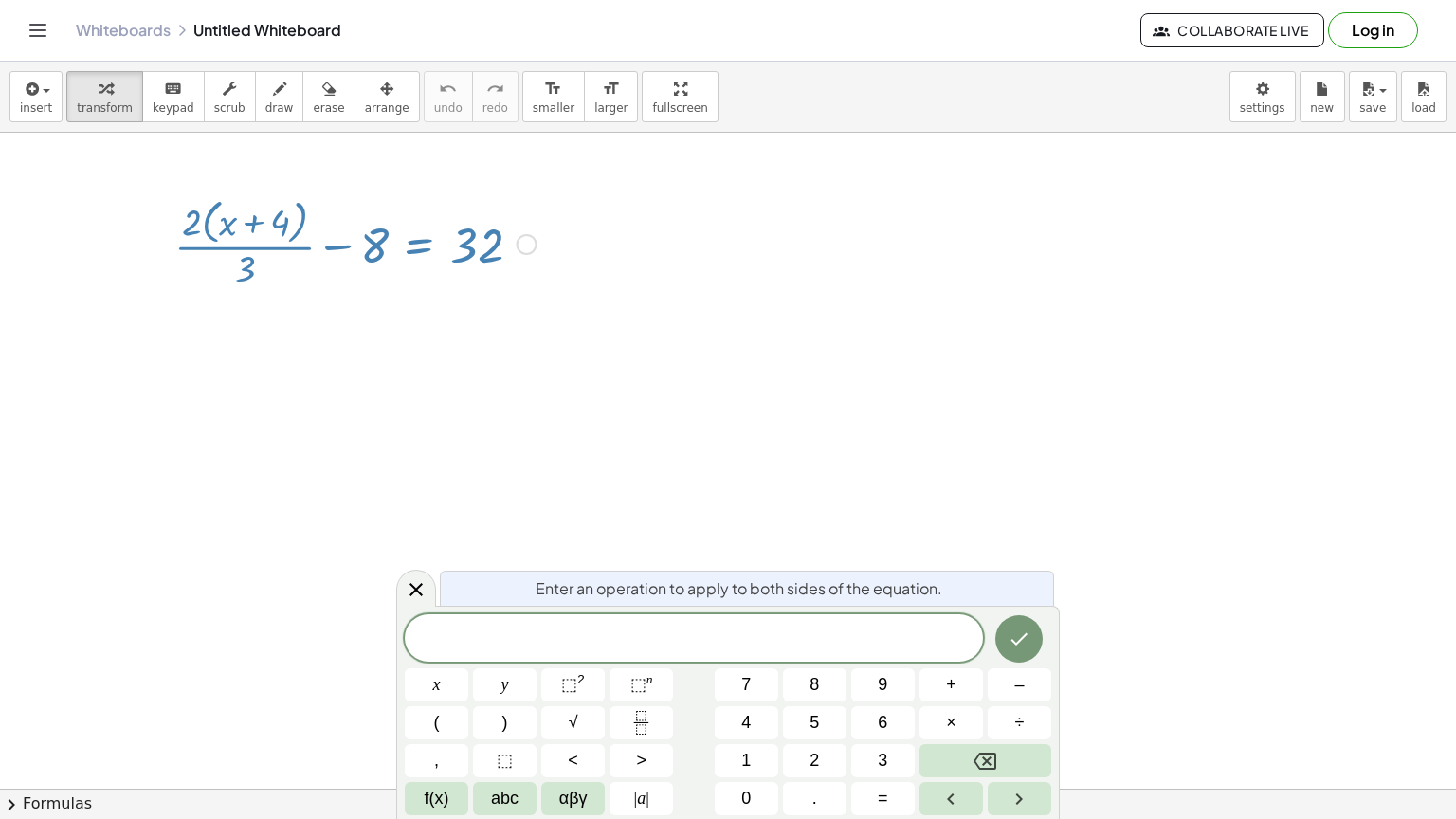
click at [703, 636] on span "​" at bounding box center [694, 639] width 578 height 26
click at [959, 703] on button "×" at bounding box center [950, 723] width 64 height 33
click at [754, 626] on span "· ​" at bounding box center [694, 639] width 578 height 26
click at [726, 626] on span "· ​" at bounding box center [694, 639] width 578 height 26
click at [441, 492] on div at bounding box center [728, 763] width 1456 height 1312
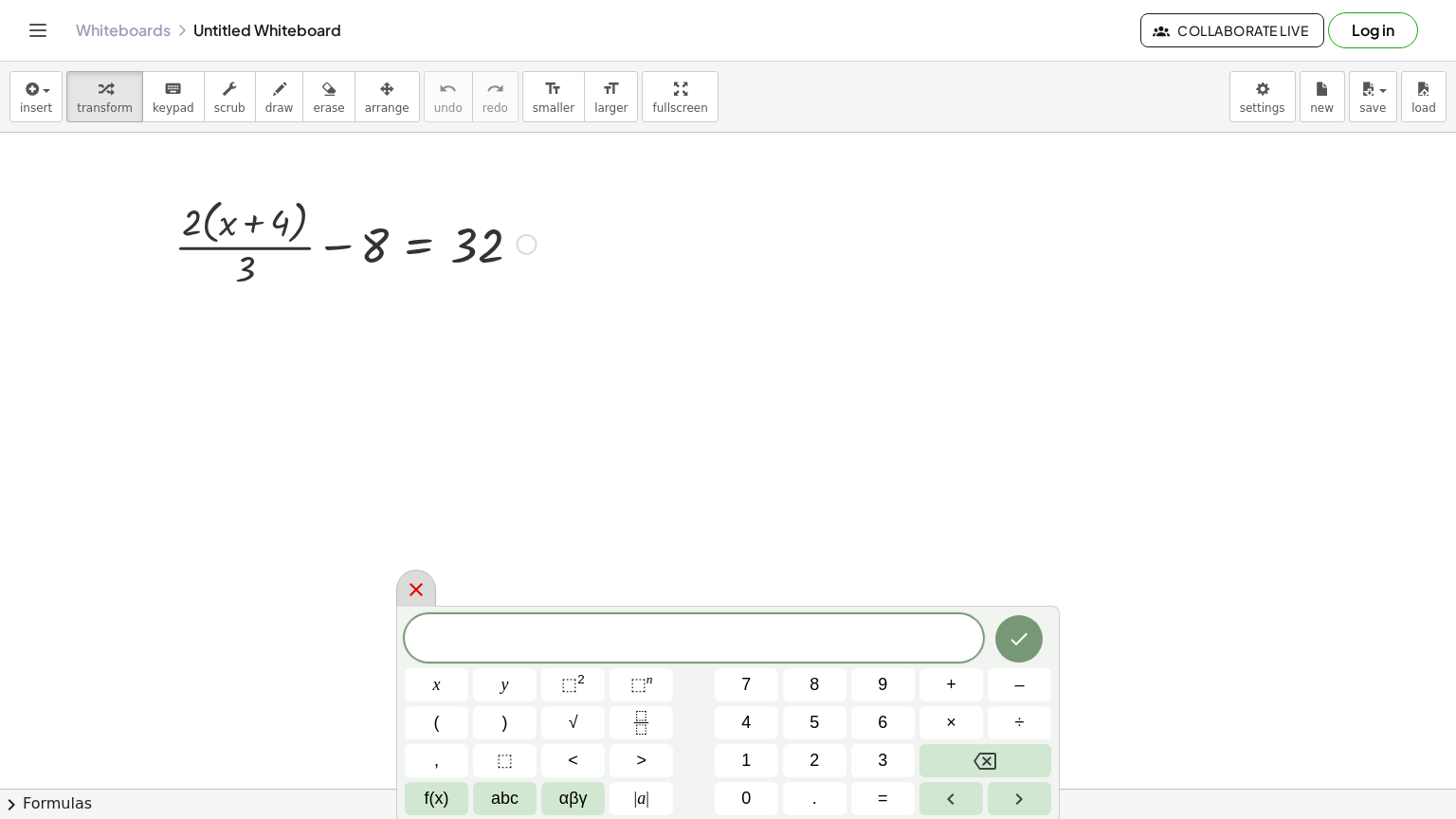
click at [429, 597] on div at bounding box center [415, 588] width 40 height 37
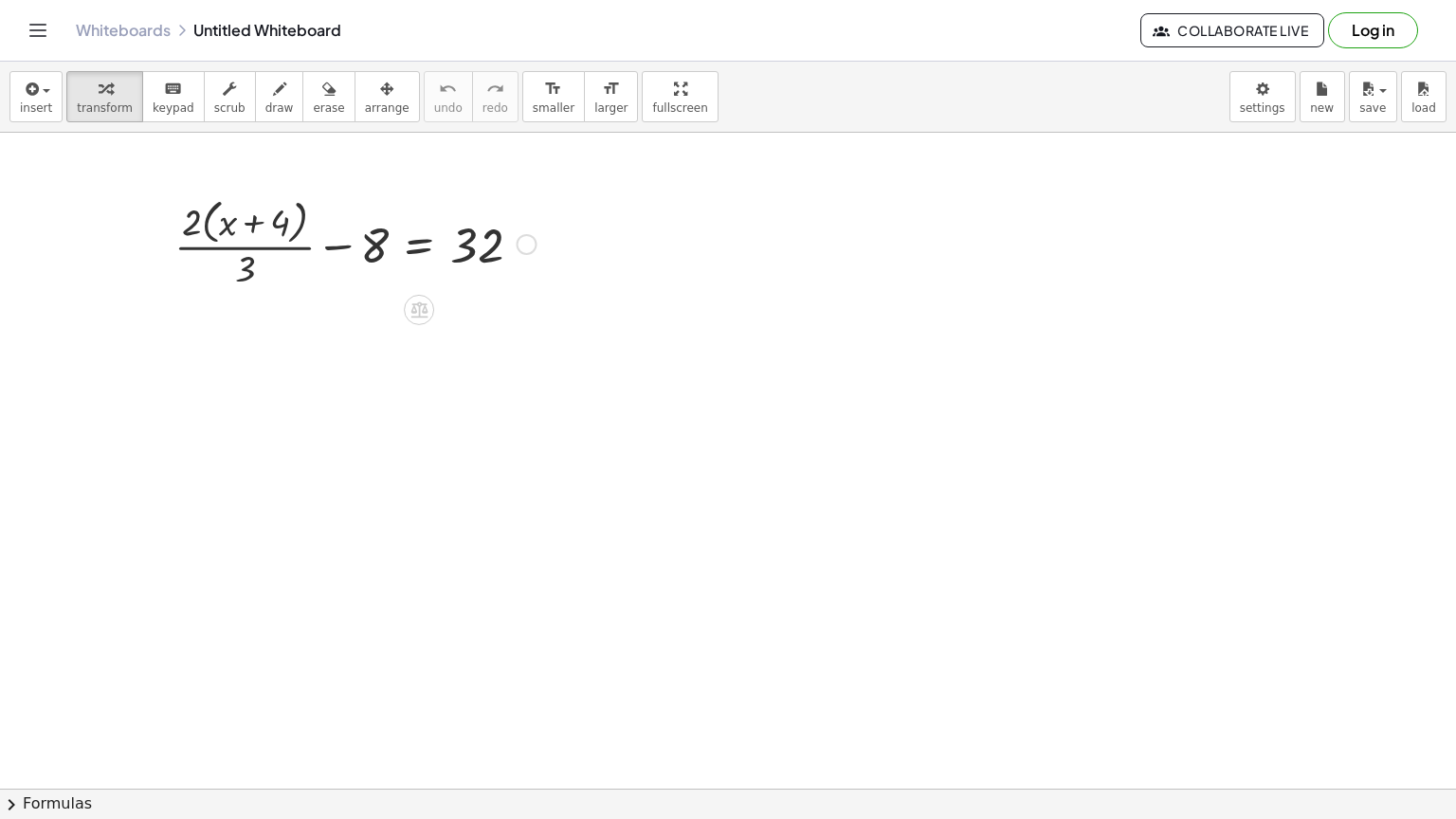
click at [413, 253] on div at bounding box center [355, 242] width 381 height 101
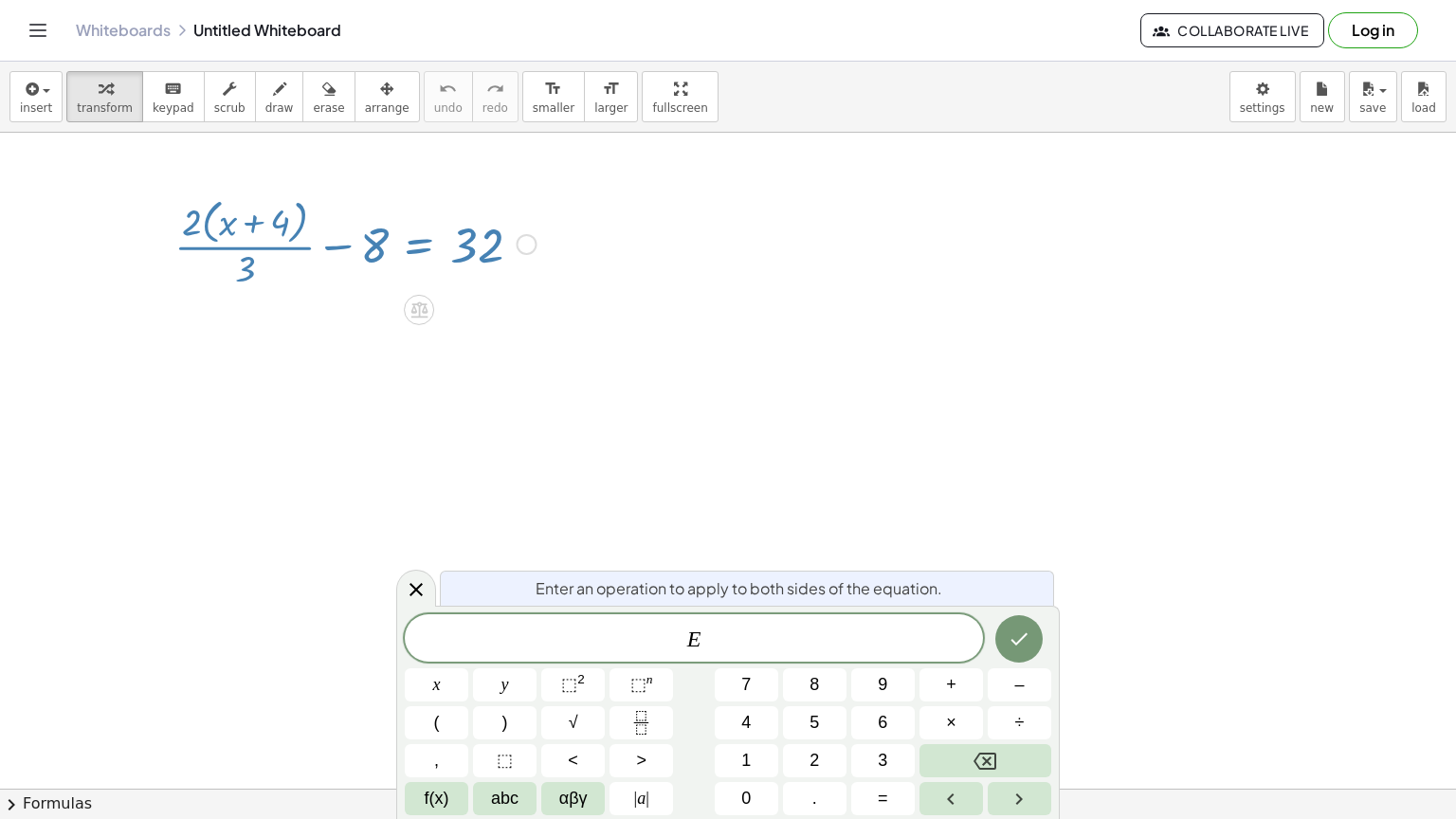
click at [384, 355] on div at bounding box center [728, 763] width 1456 height 1312
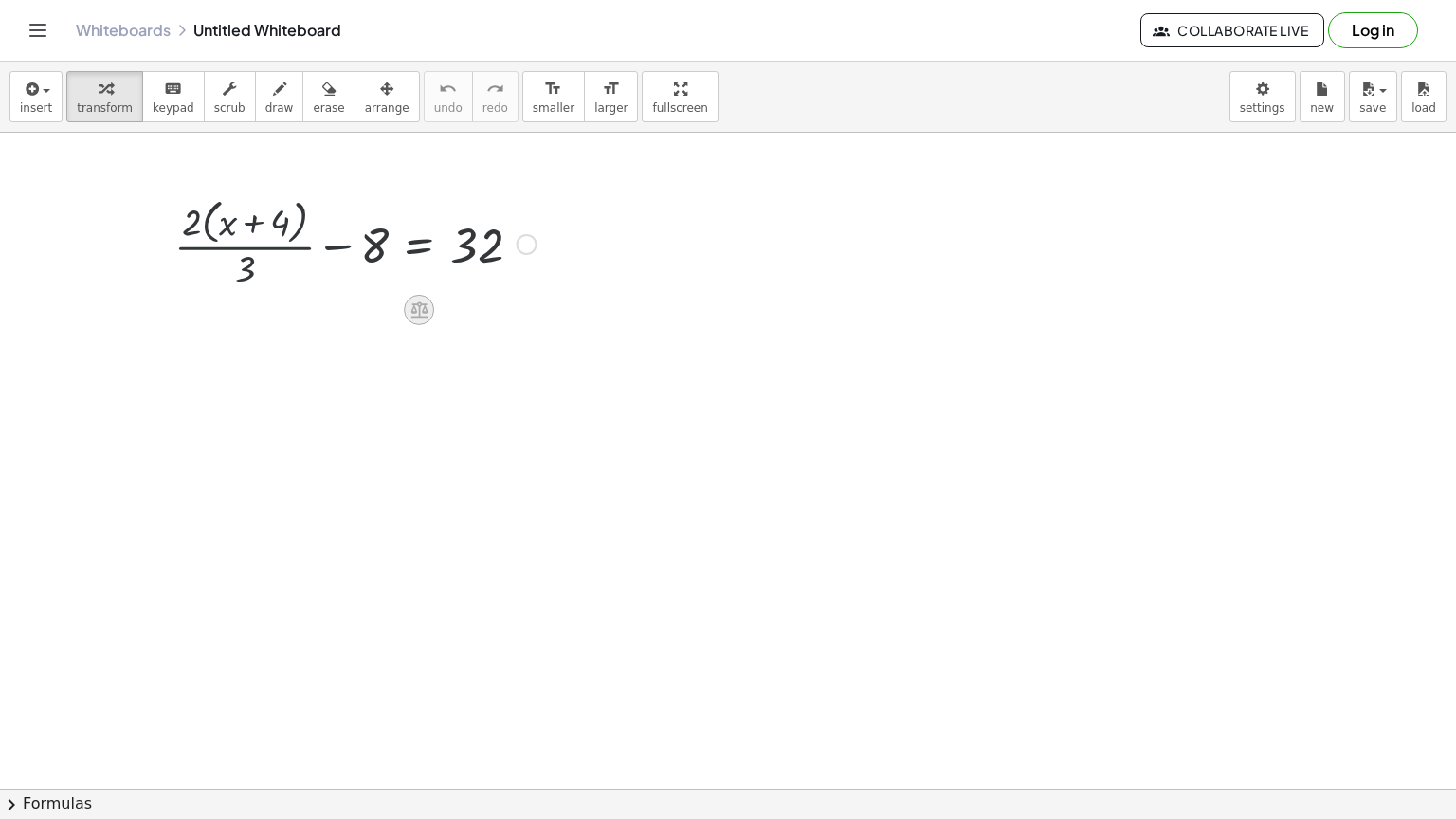
click at [410, 316] on icon at bounding box center [419, 310] width 20 height 20
click at [415, 312] on span "×" at bounding box center [419, 311] width 12 height 27
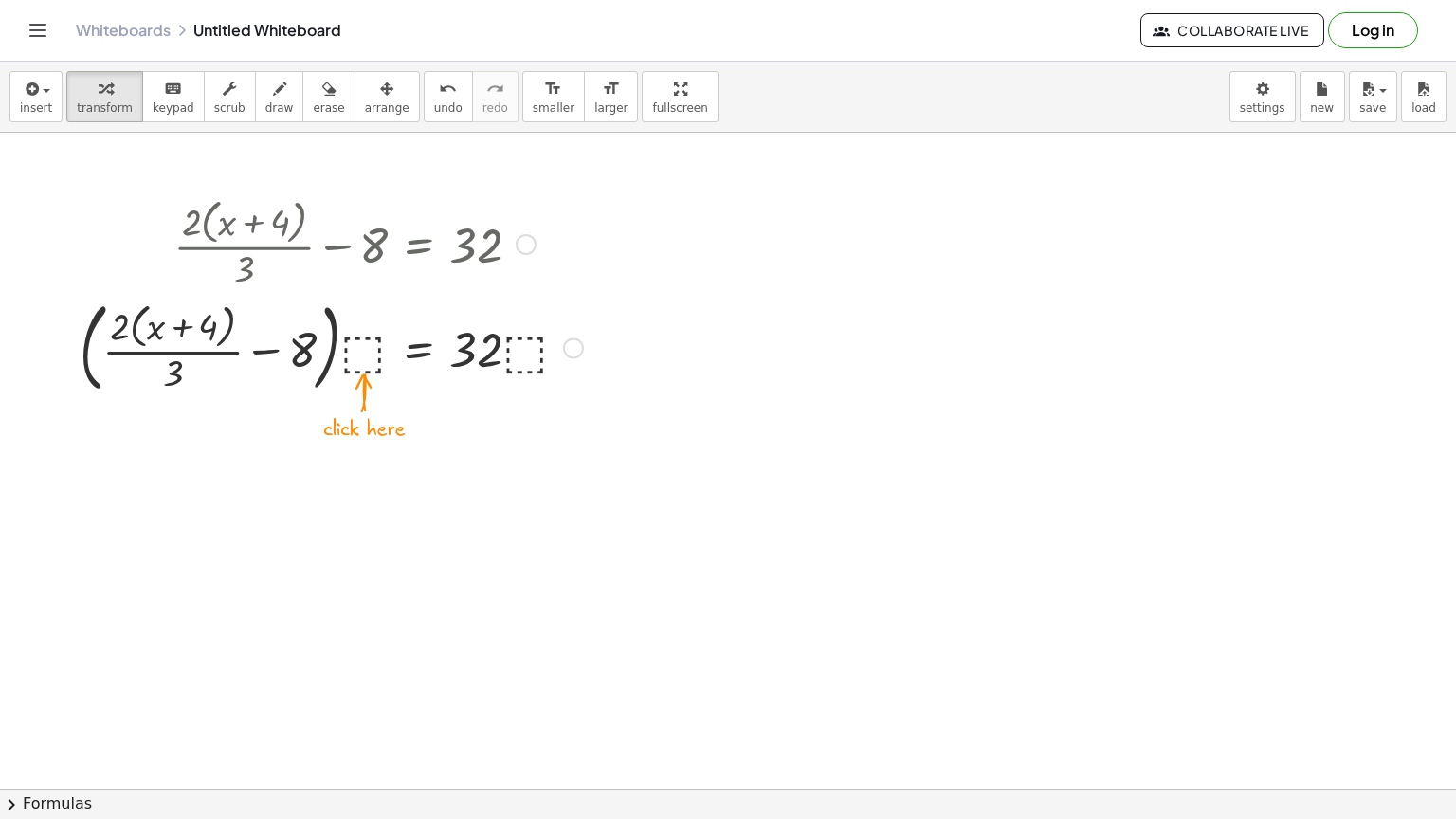
click at [367, 334] on div at bounding box center [331, 346] width 522 height 107
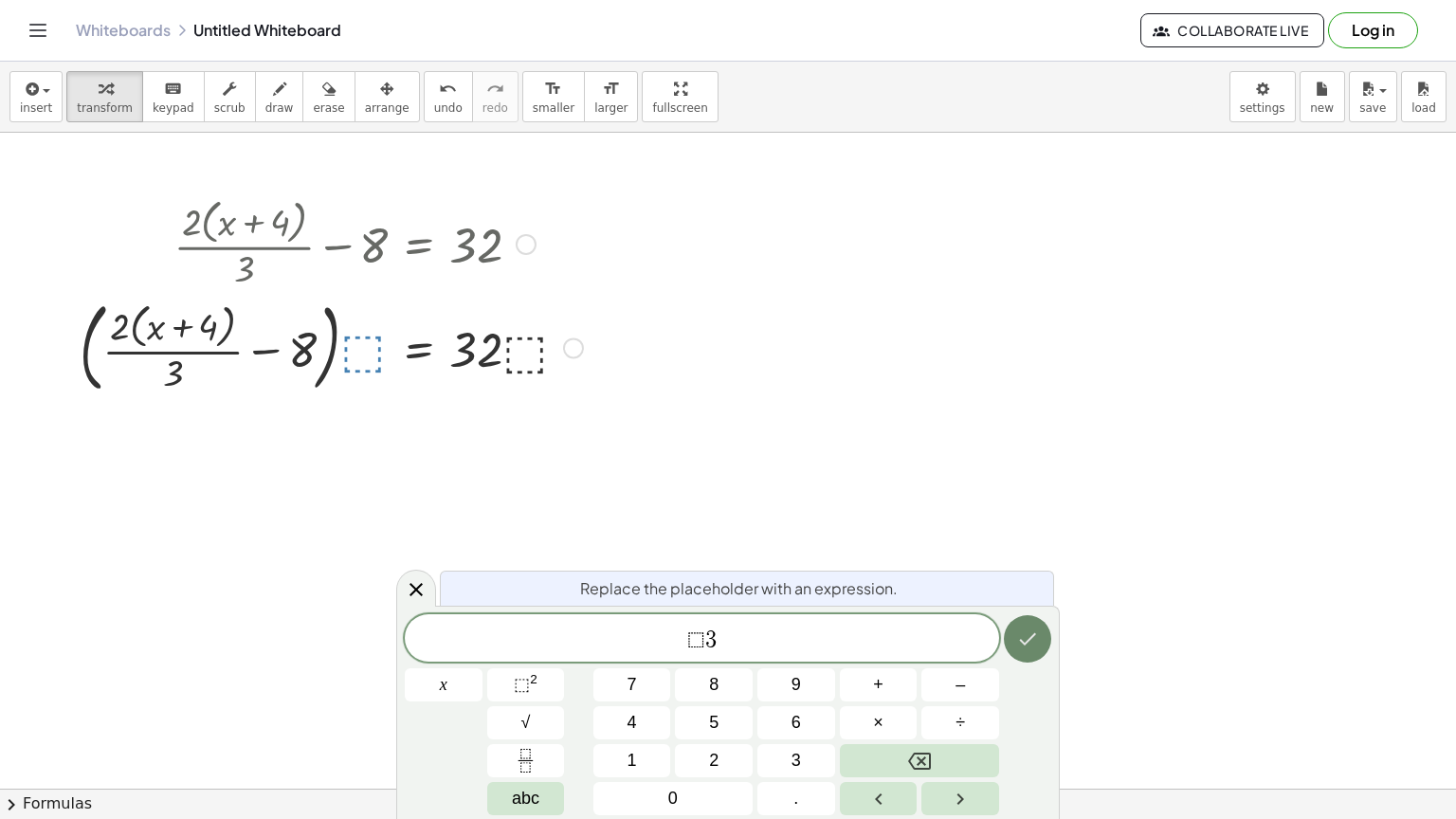
click at [1022, 644] on icon "Done" at bounding box center [1027, 638] width 23 height 23
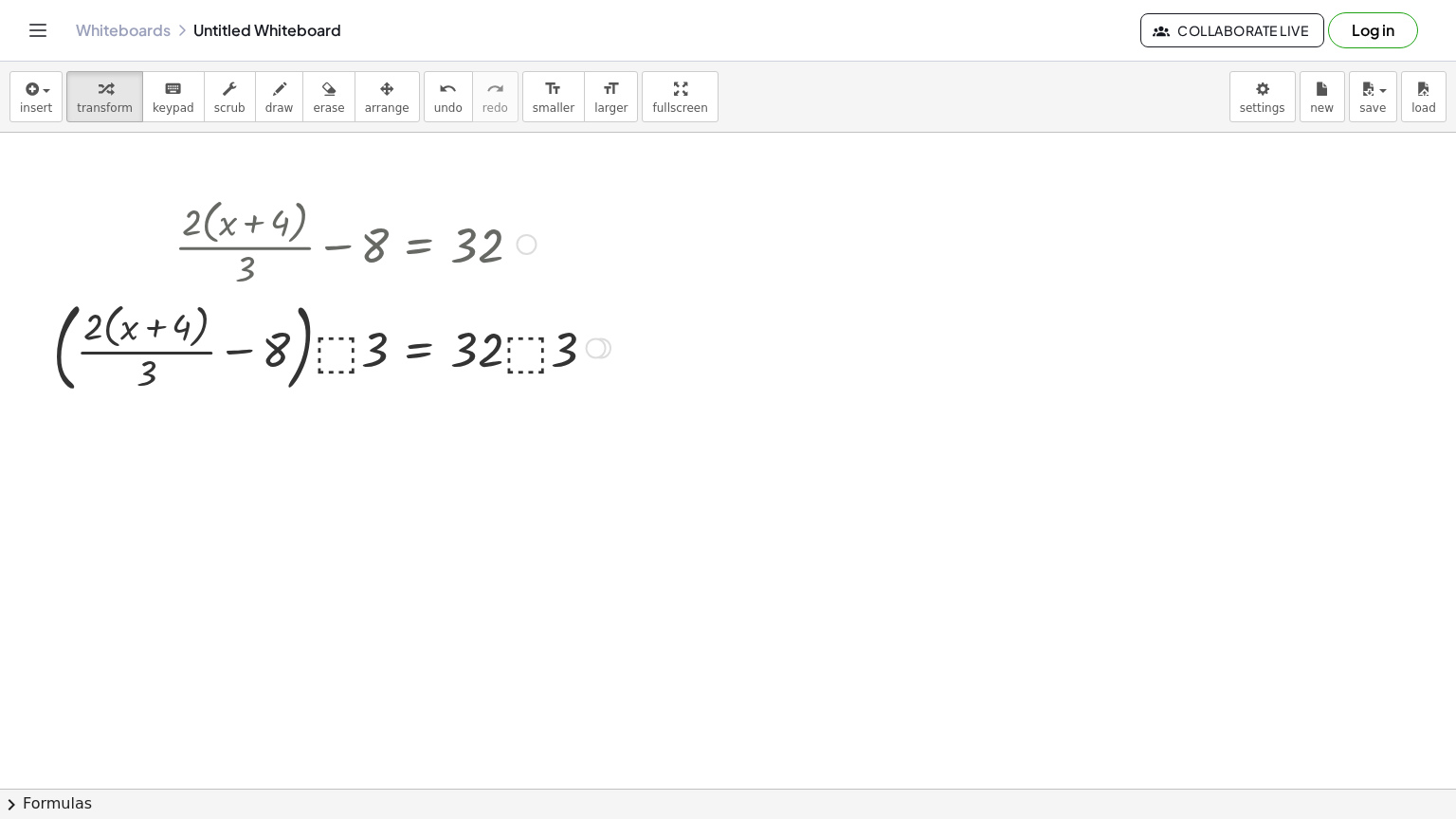
click at [529, 356] on div at bounding box center [332, 346] width 576 height 107
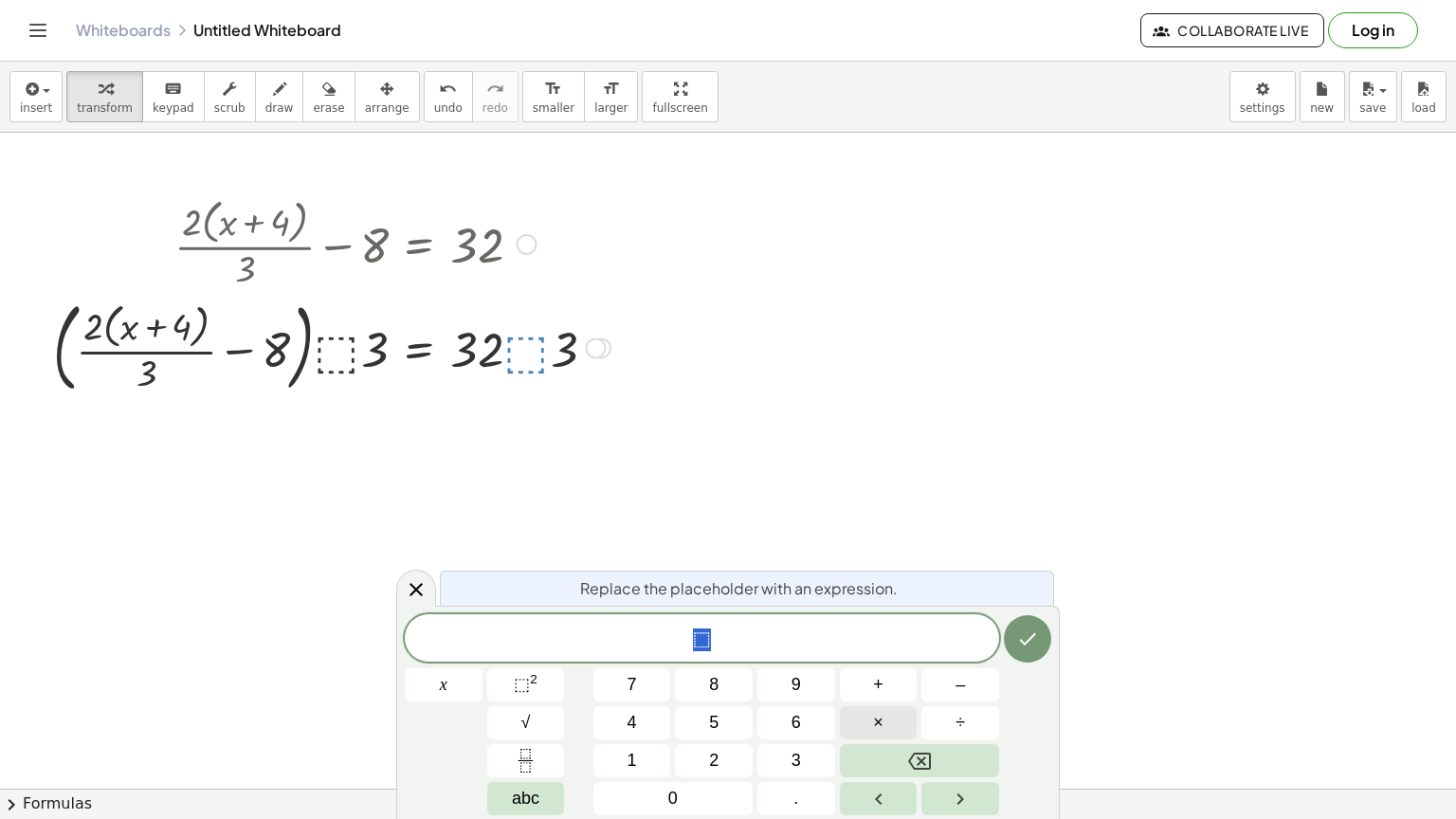
click at [862, 703] on button "×" at bounding box center [878, 723] width 77 height 33
click at [1008, 635] on button "Done" at bounding box center [1027, 639] width 47 height 47
click at [1016, 635] on icon "Done" at bounding box center [1027, 638] width 23 height 23
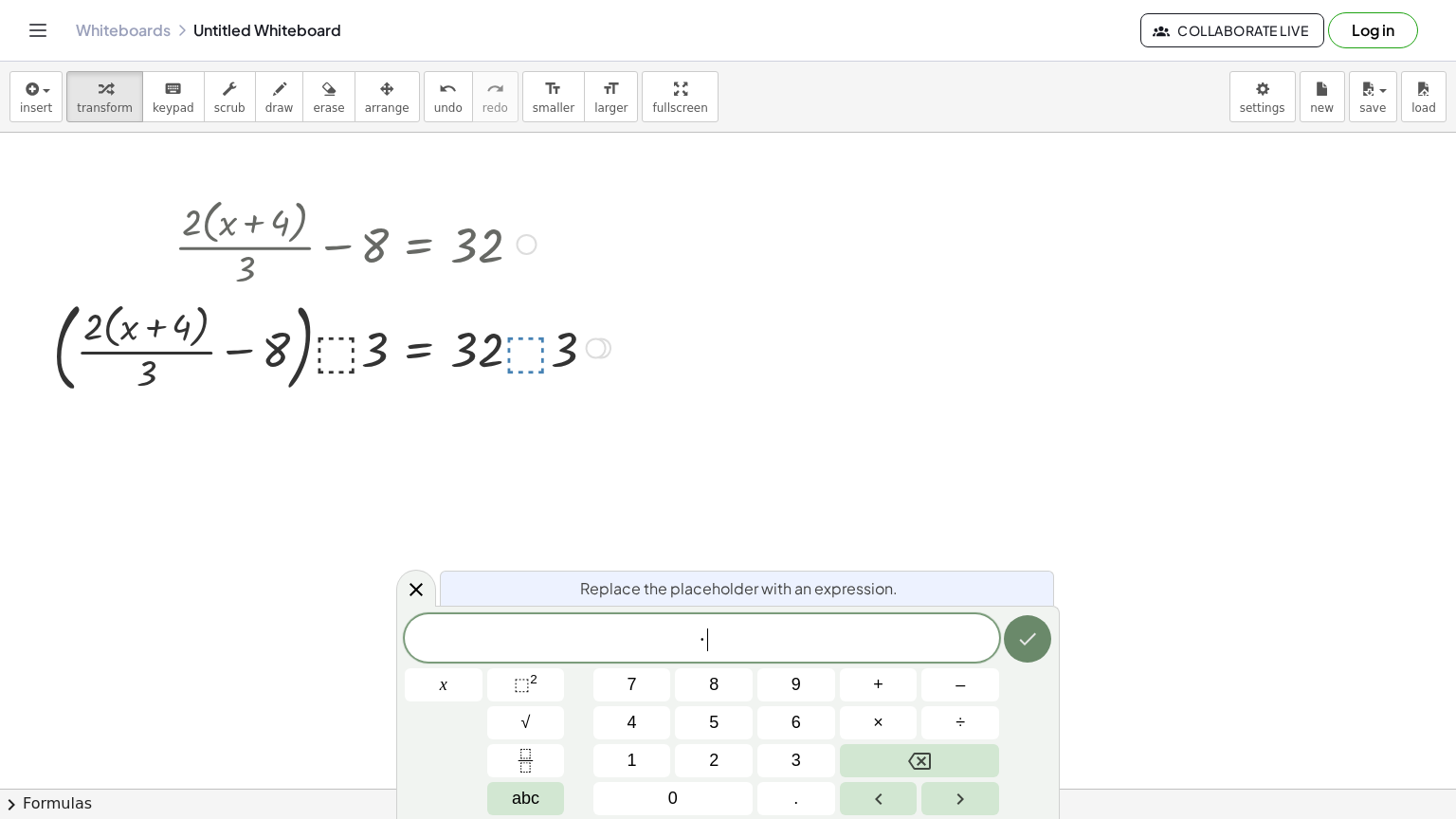
click at [1016, 635] on icon "Done" at bounding box center [1027, 638] width 23 height 23
click at [535, 337] on div at bounding box center [332, 346] width 576 height 107
click at [1020, 646] on icon "Done" at bounding box center [1027, 638] width 23 height 23
click at [1018, 630] on icon "Done" at bounding box center [1027, 638] width 23 height 23
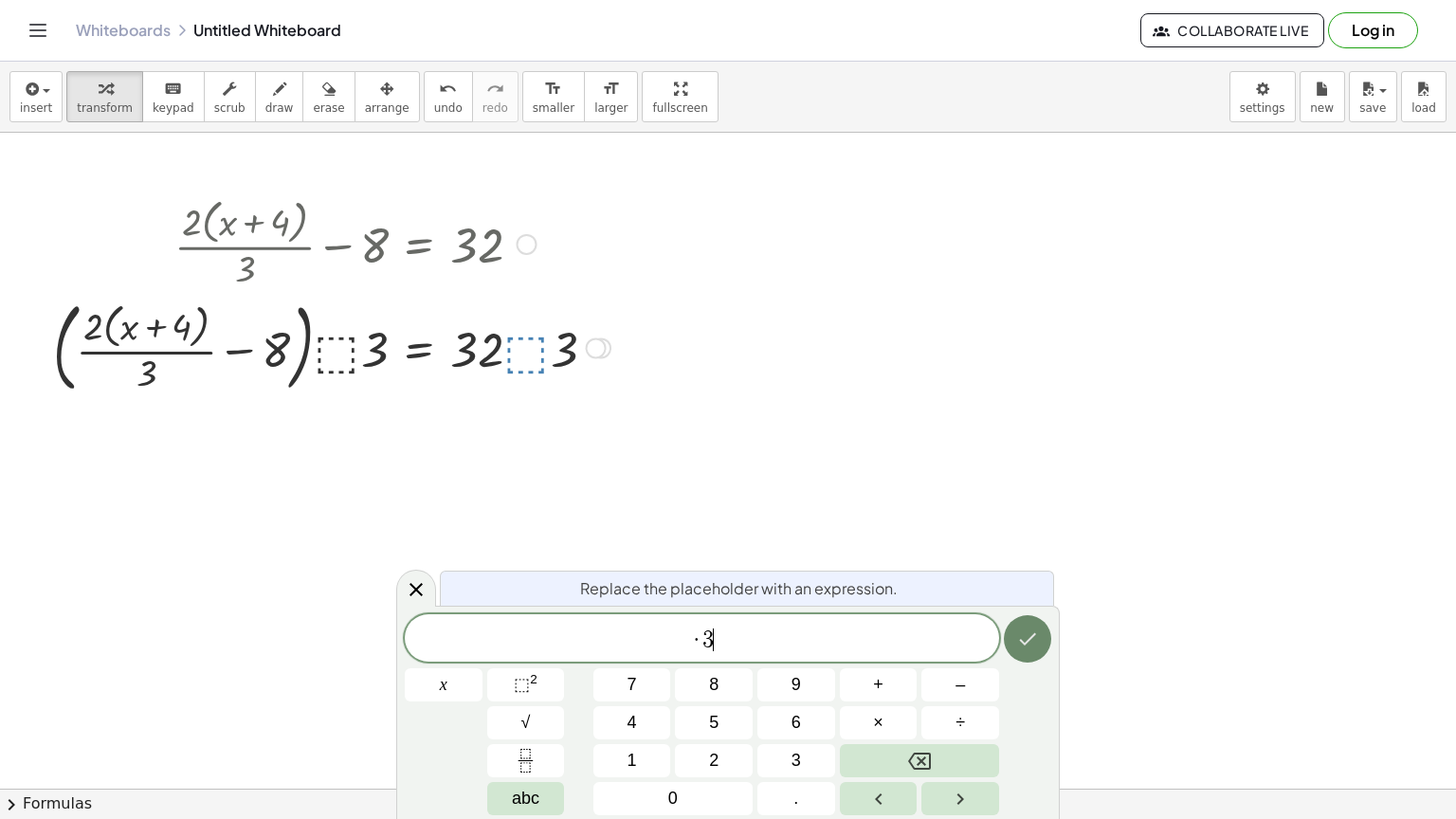
click at [1018, 630] on icon "Done" at bounding box center [1027, 638] width 23 height 23
click at [680, 633] on span "· 3 ​" at bounding box center [702, 639] width 595 height 26
click at [1033, 647] on icon "Done" at bounding box center [1027, 638] width 23 height 23
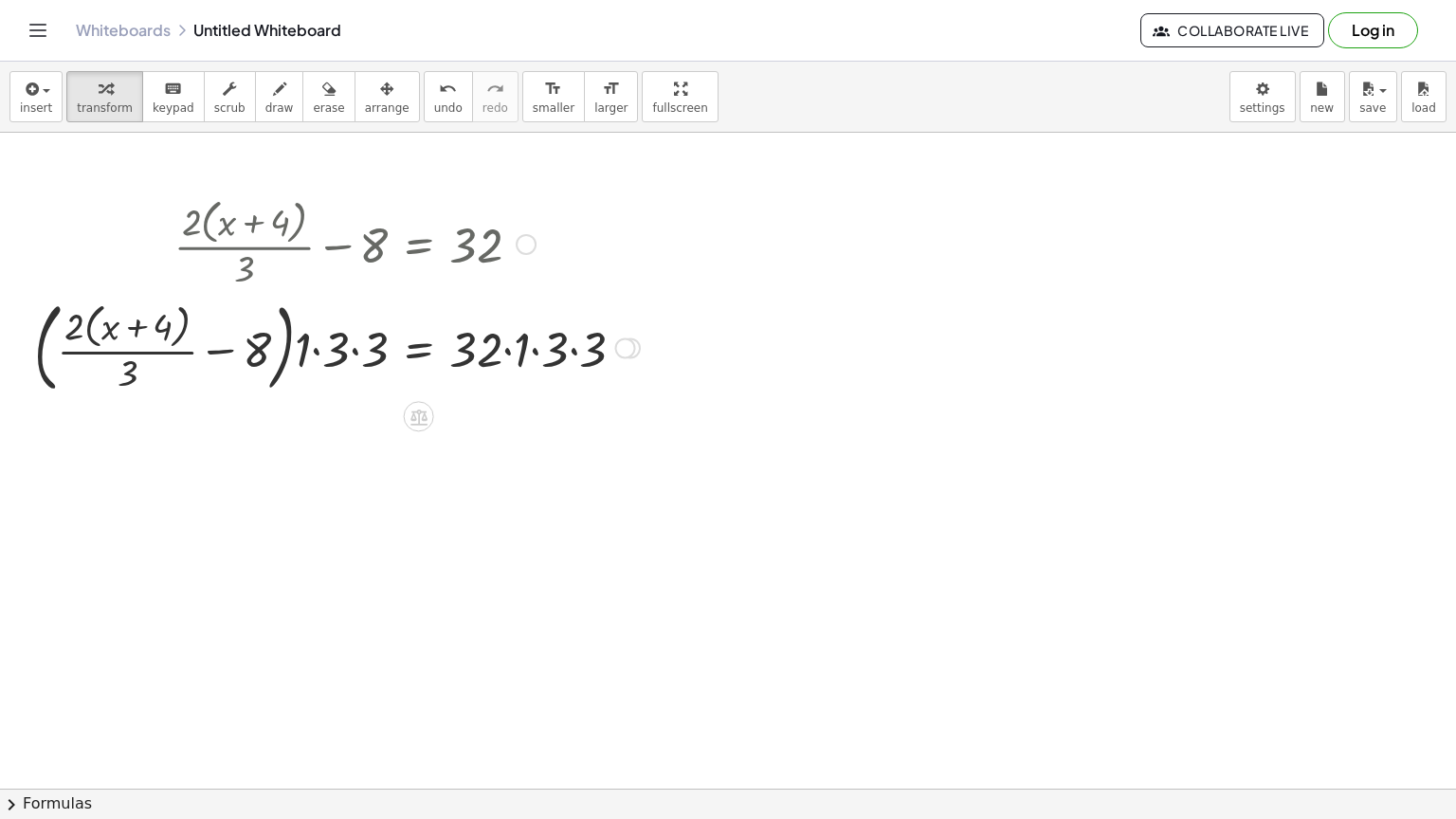
click at [539, 341] on div at bounding box center [337, 346] width 625 height 107
click at [534, 341] on div at bounding box center [337, 346] width 625 height 107
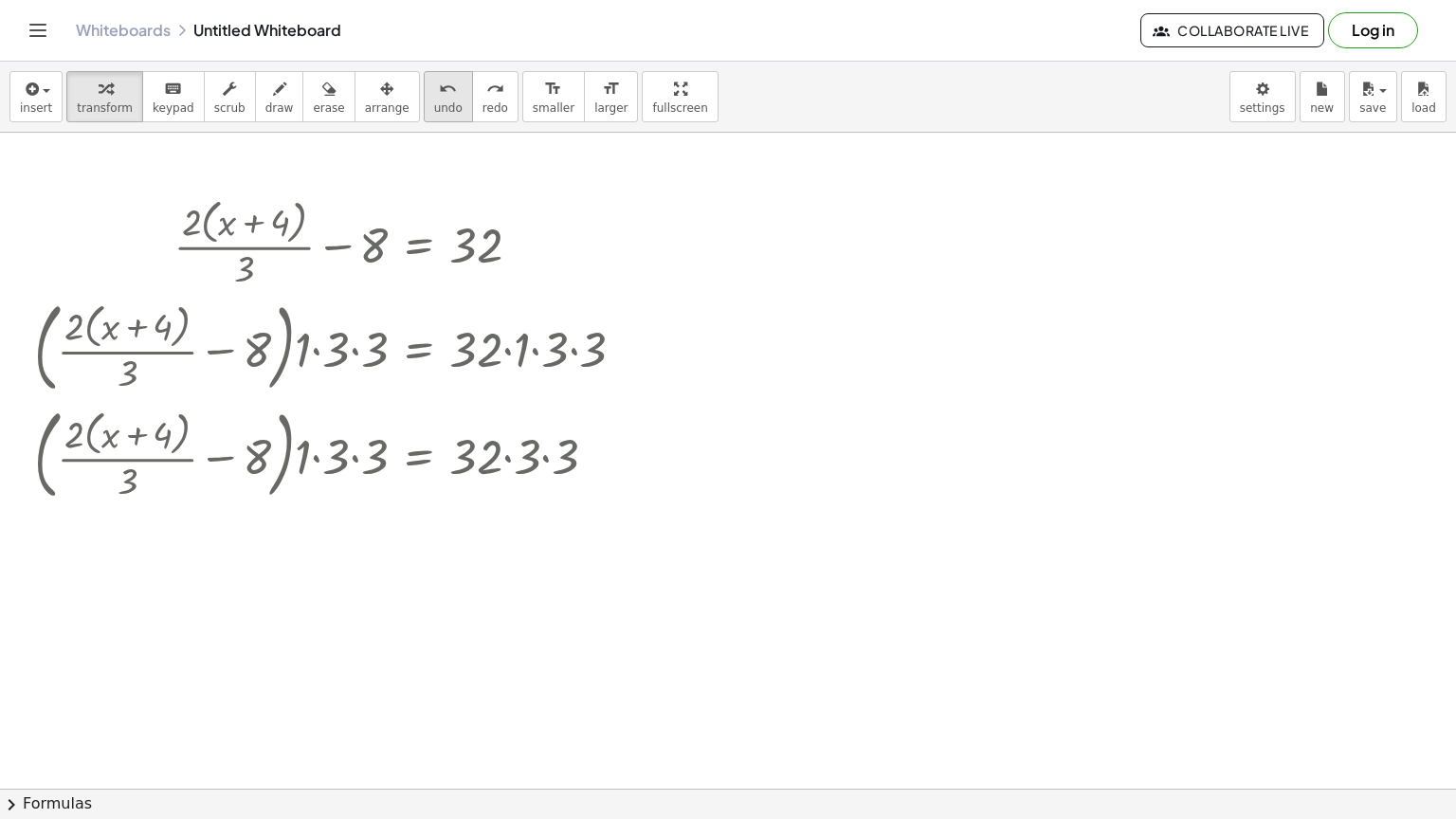
click at [434, 102] on span "undo" at bounding box center [448, 109] width 28 height 14
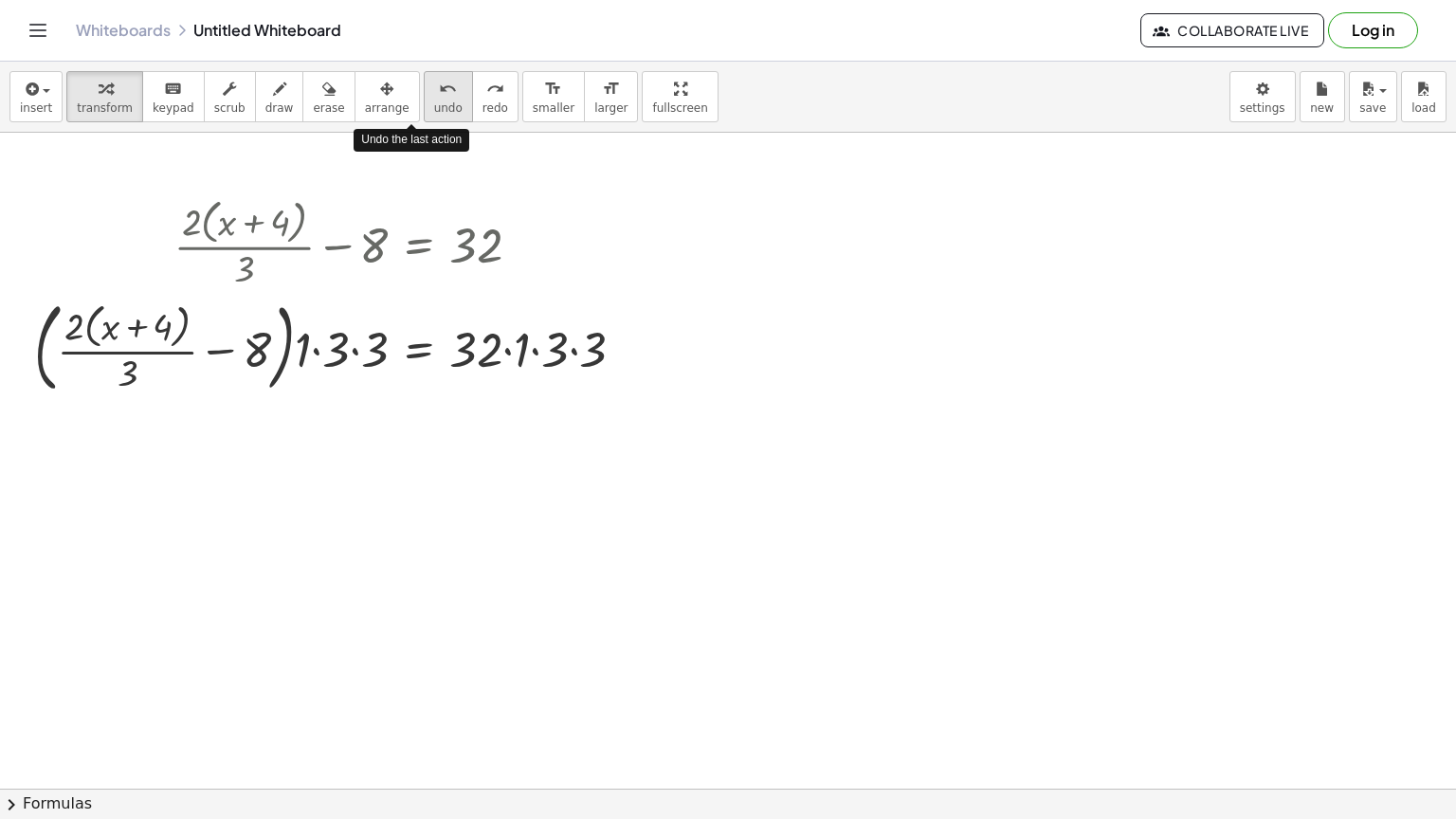
click at [434, 102] on span "undo" at bounding box center [448, 109] width 28 height 14
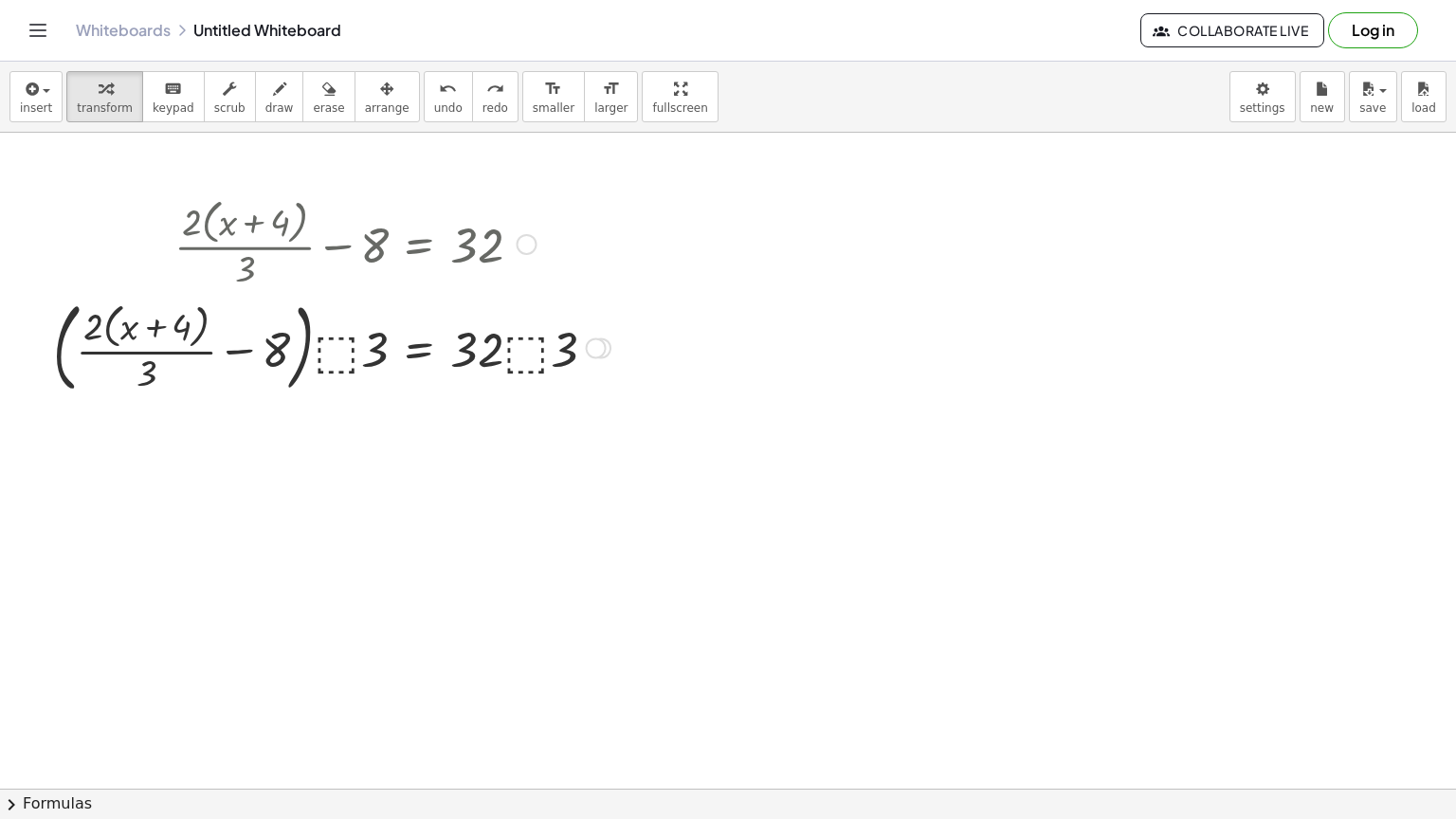
click at [519, 341] on div at bounding box center [332, 346] width 576 height 107
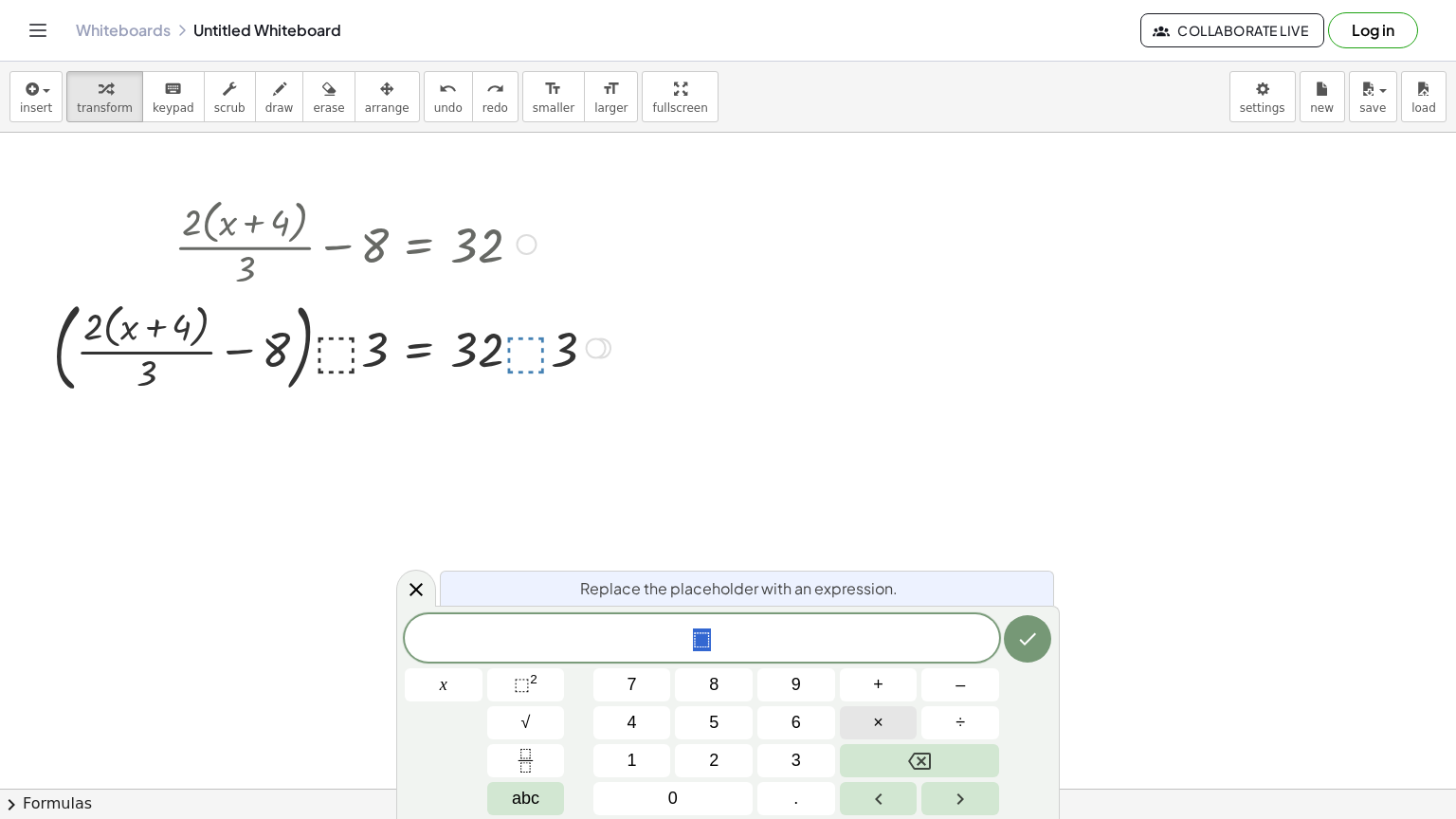
click at [894, 703] on button "×" at bounding box center [878, 723] width 77 height 33
click at [1024, 641] on icon "Done" at bounding box center [1027, 638] width 23 height 23
click at [1024, 640] on icon "Done" at bounding box center [1027, 638] width 23 height 23
drag, startPoint x: 730, startPoint y: 647, endPoint x: 659, endPoint y: 631, distance: 72.8
click at [659, 631] on span "· ​" at bounding box center [702, 639] width 595 height 26
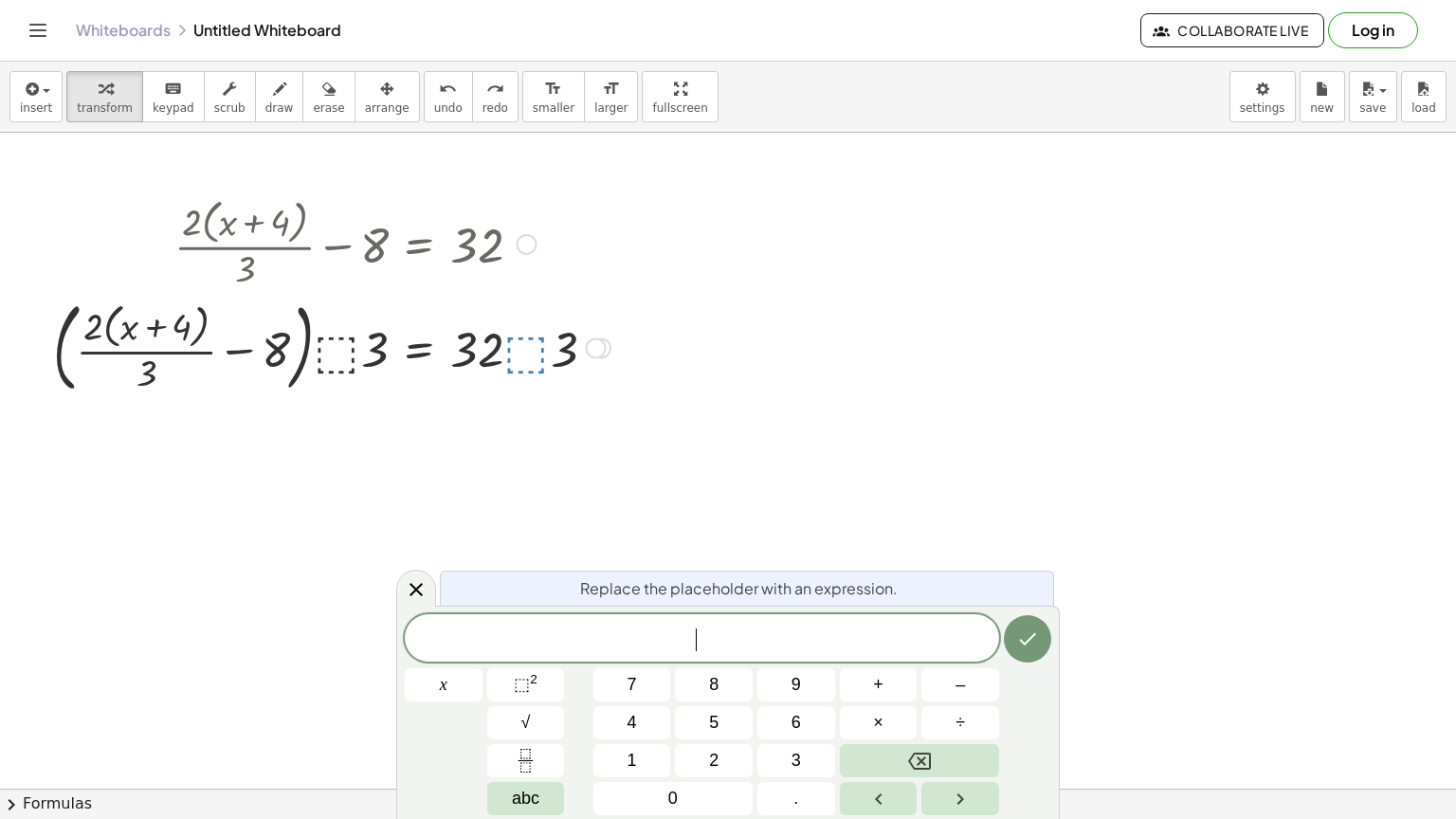
click at [527, 348] on div at bounding box center [332, 346] width 576 height 107
click at [420, 584] on icon at bounding box center [416, 590] width 14 height 14
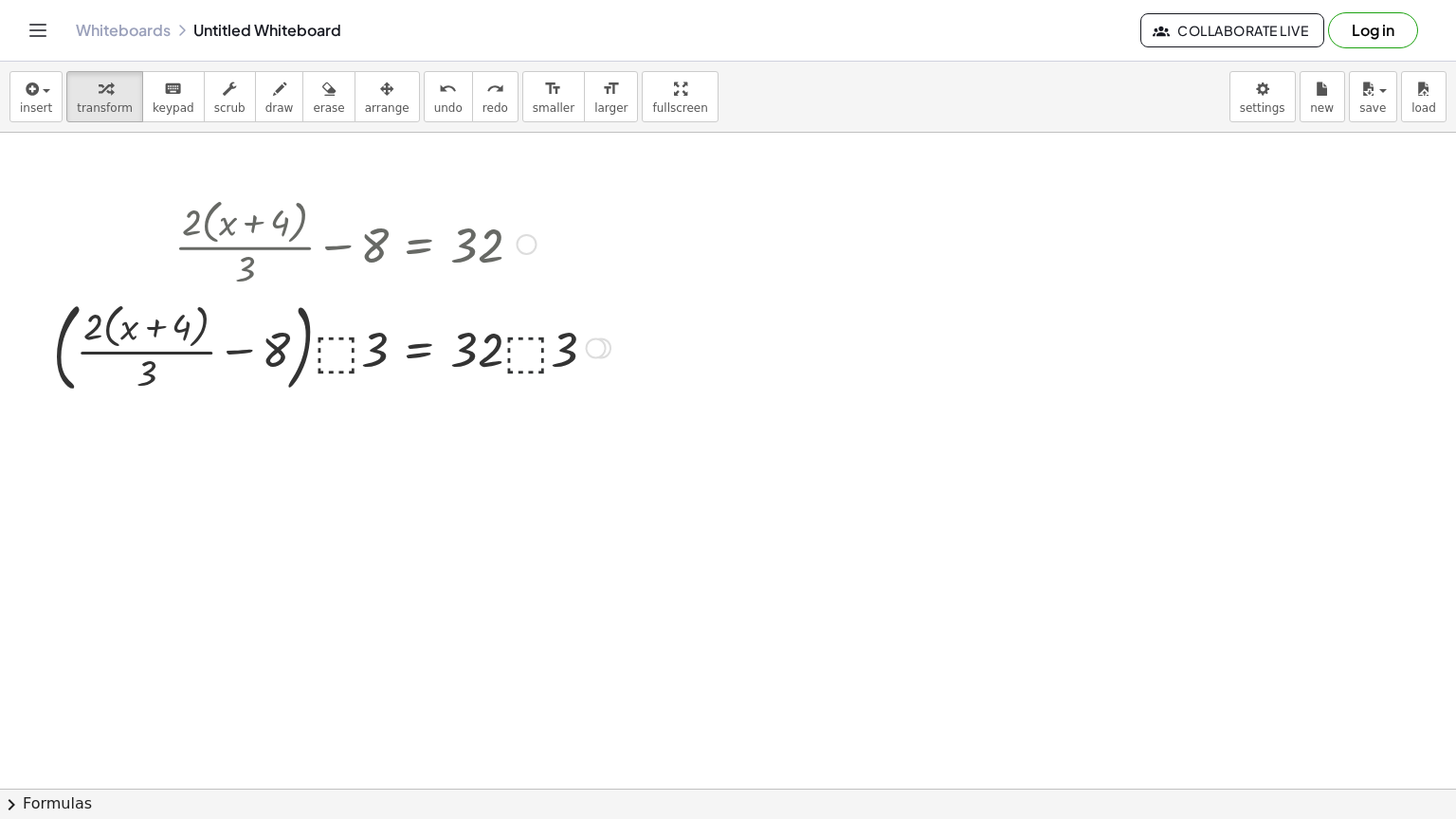
click at [487, 347] on div at bounding box center [332, 346] width 576 height 107
click at [560, 352] on div at bounding box center [332, 346] width 576 height 107
click at [541, 352] on div at bounding box center [332, 346] width 576 height 107
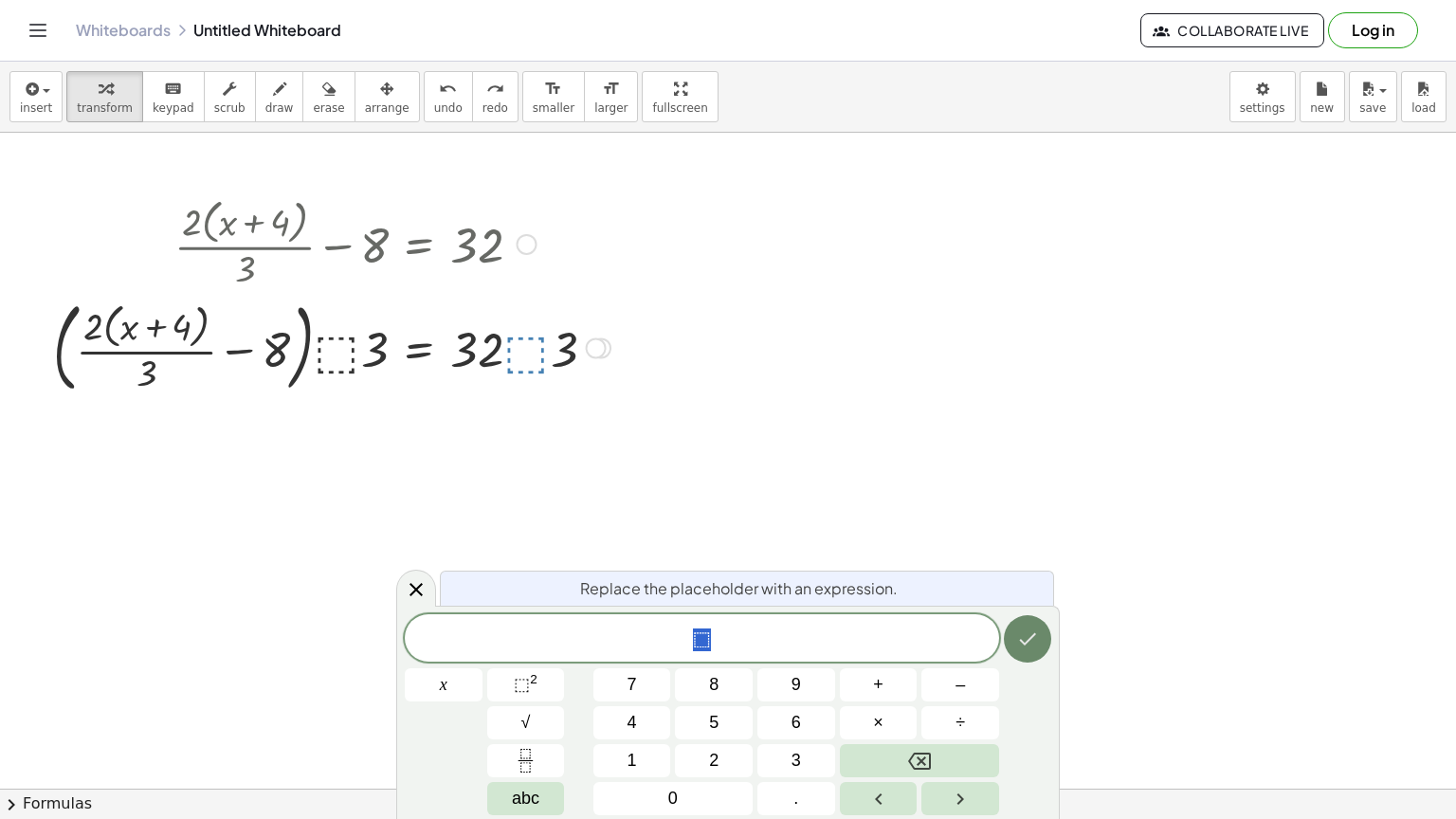
click at [1032, 630] on icon "Done" at bounding box center [1027, 638] width 23 height 23
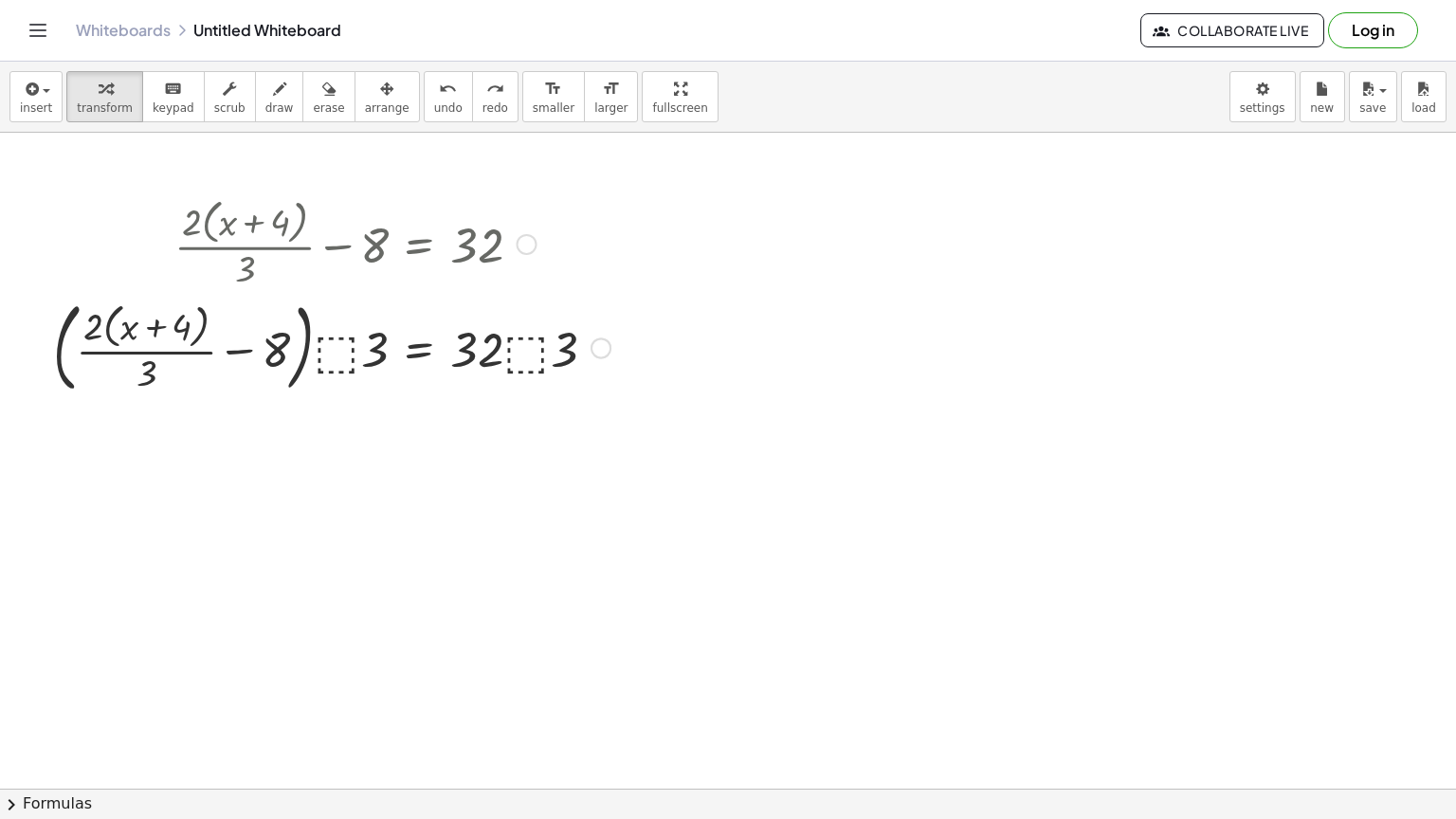
click at [538, 340] on div at bounding box center [332, 346] width 576 height 107
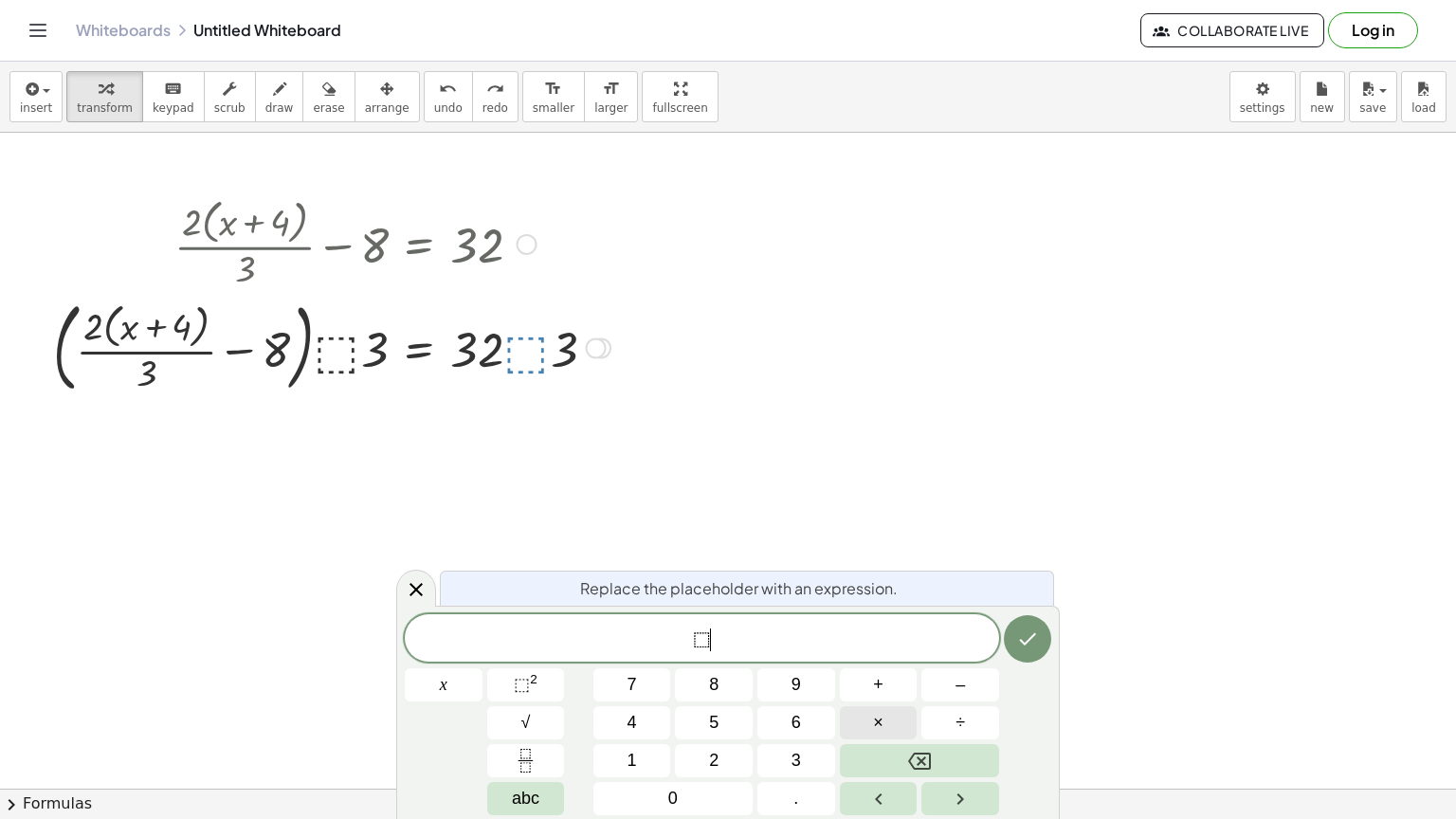
click at [887, 703] on button "×" at bounding box center [878, 723] width 77 height 33
click at [1021, 637] on icon "Done" at bounding box center [1027, 638] width 23 height 23
click at [923, 532] on div at bounding box center [728, 763] width 1456 height 1312
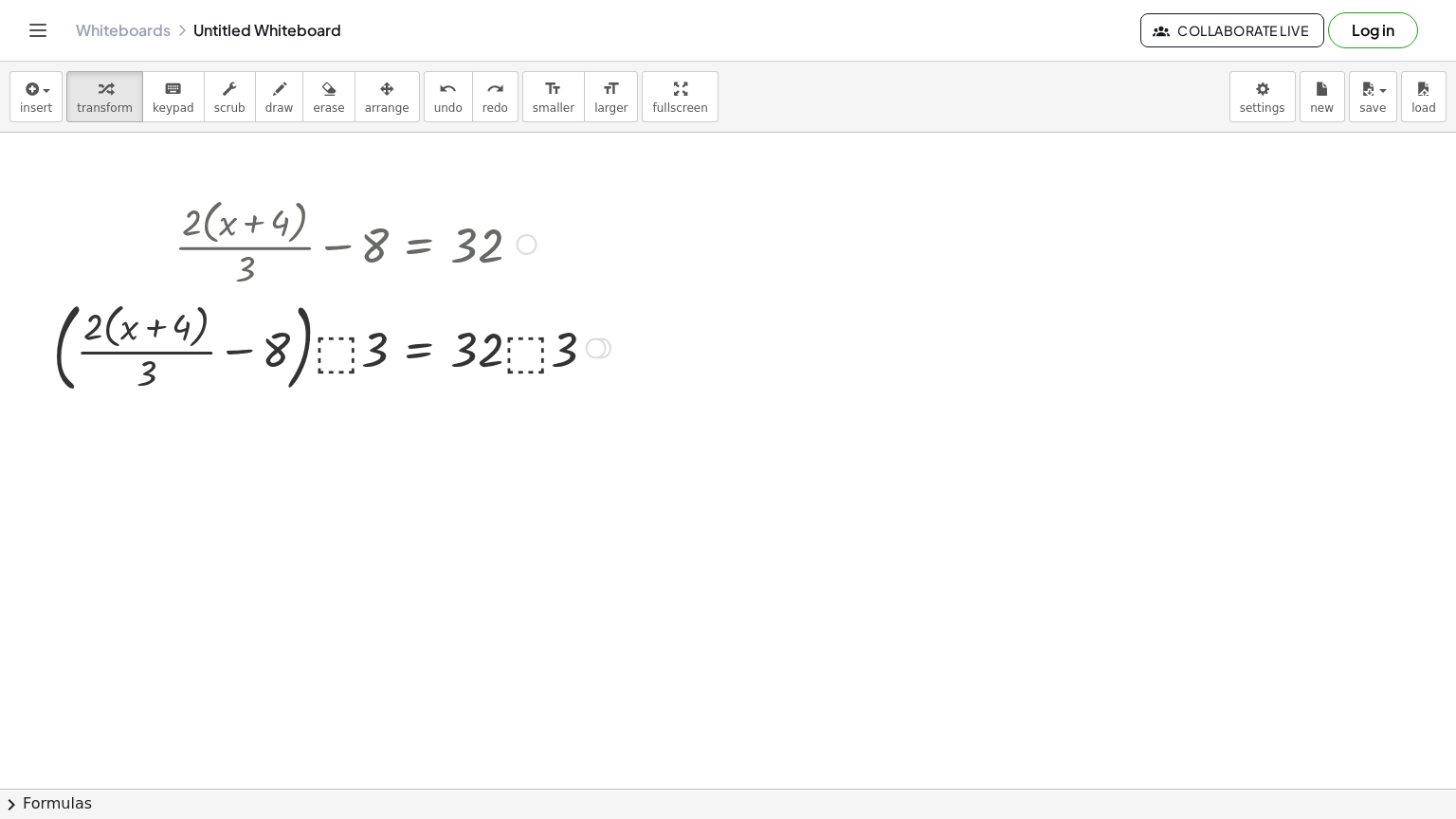
click at [524, 349] on div at bounding box center [332, 346] width 576 height 107
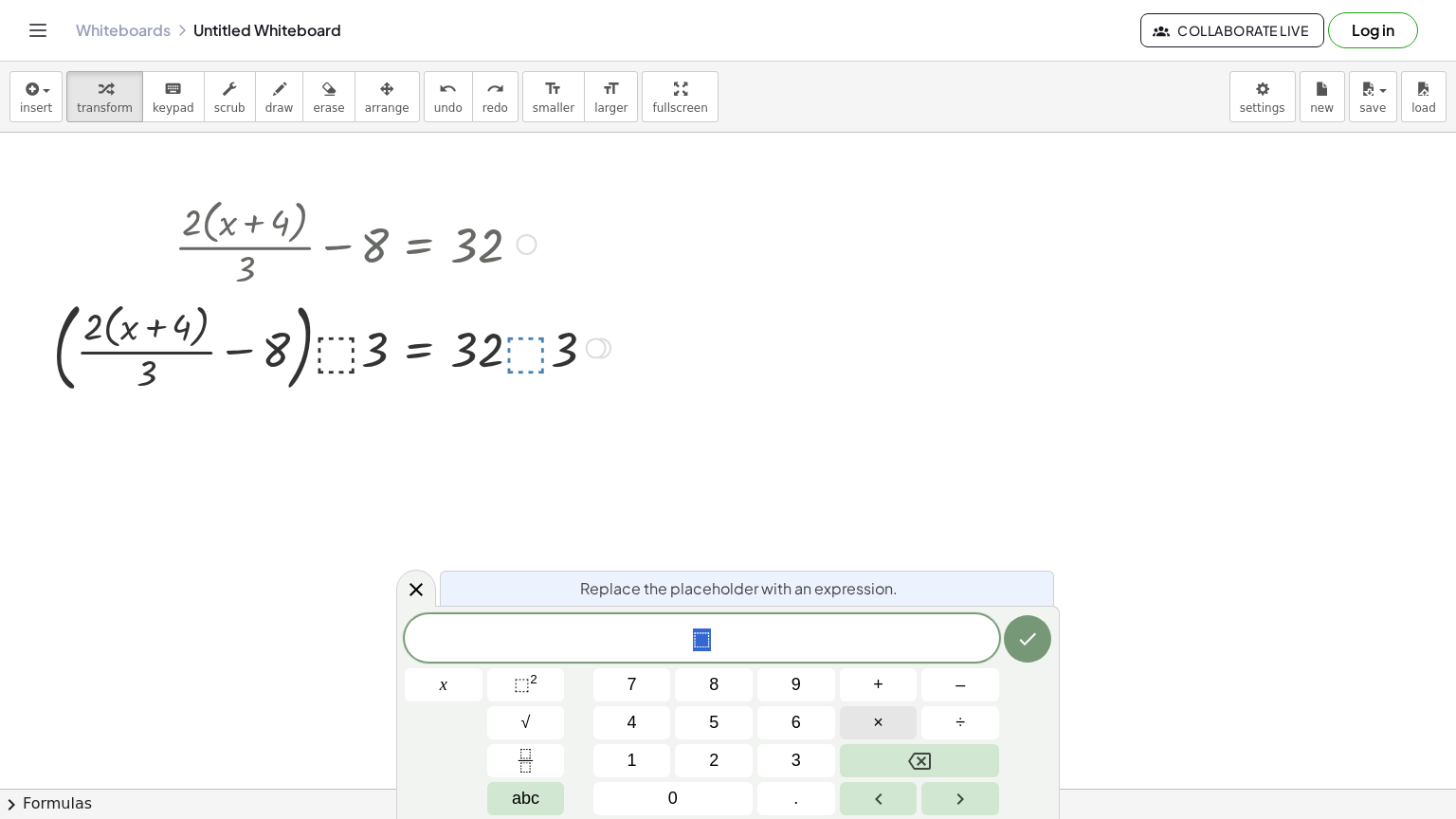
click at [886, 703] on button "×" at bounding box center [878, 723] width 77 height 33
click at [1037, 630] on icon "Done" at bounding box center [1027, 638] width 23 height 23
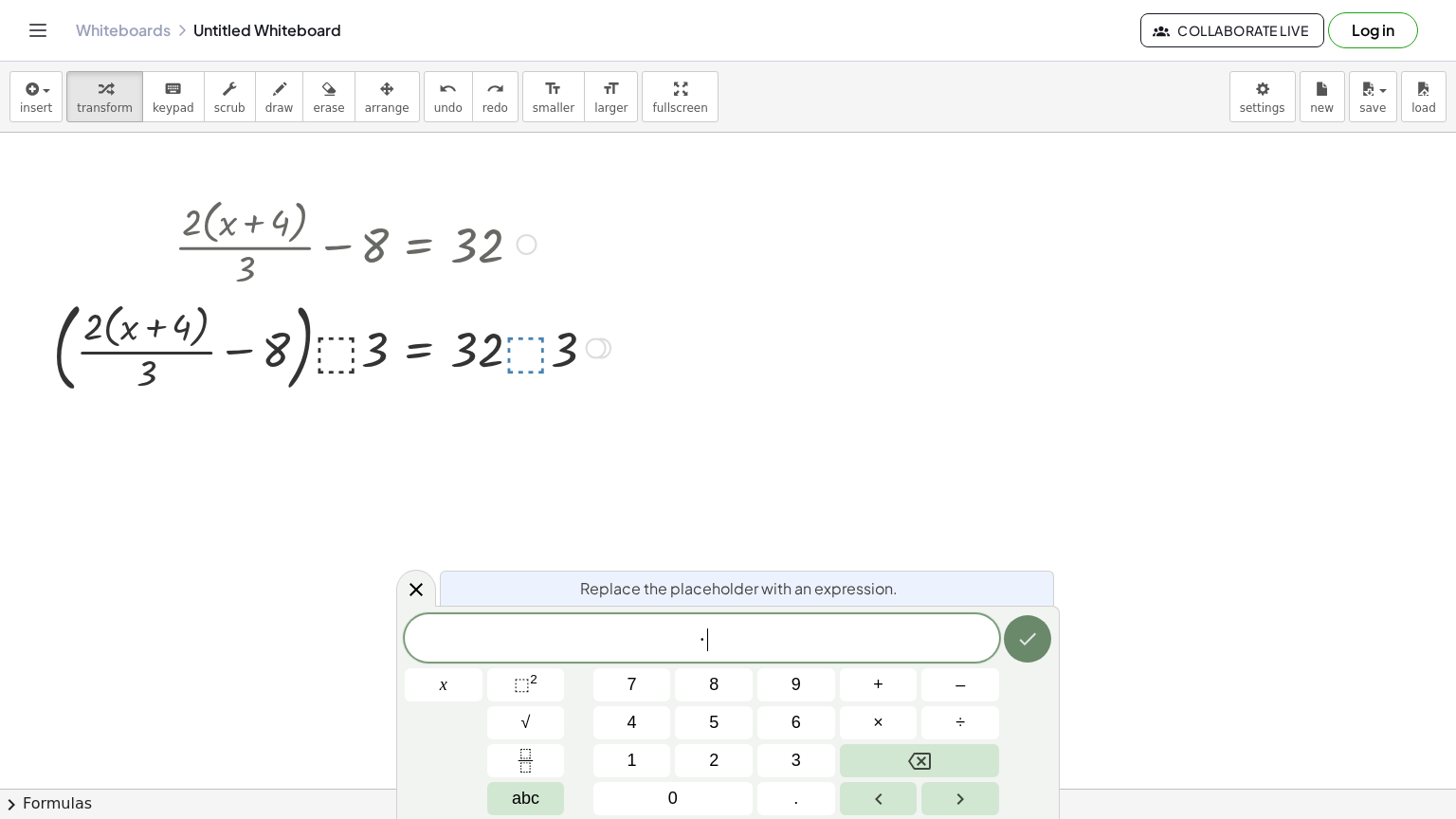
click at [1037, 630] on icon "Done" at bounding box center [1027, 638] width 23 height 23
click at [823, 564] on div at bounding box center [728, 763] width 1456 height 1312
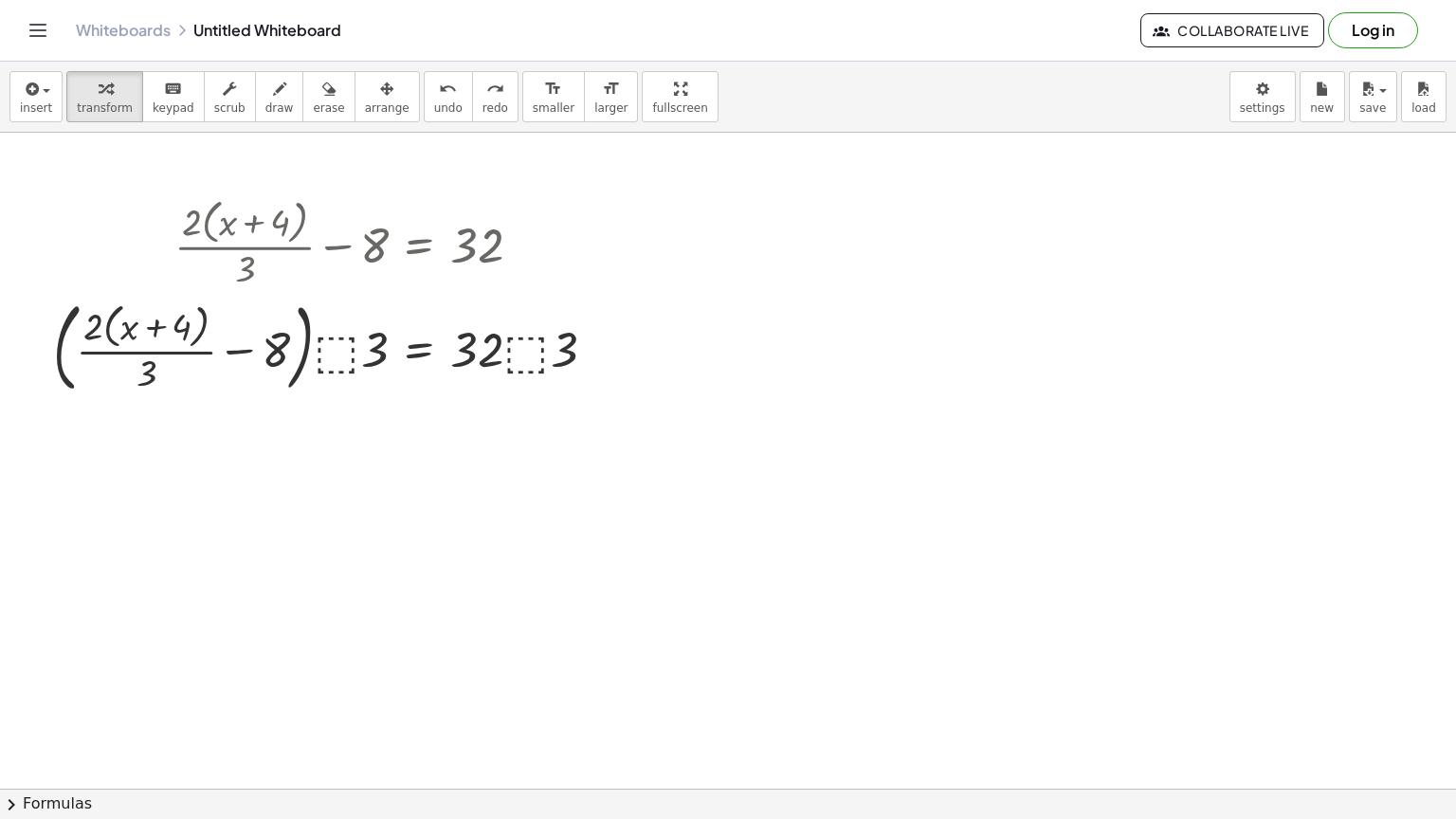
click at [696, 418] on div at bounding box center [728, 763] width 1456 height 1312
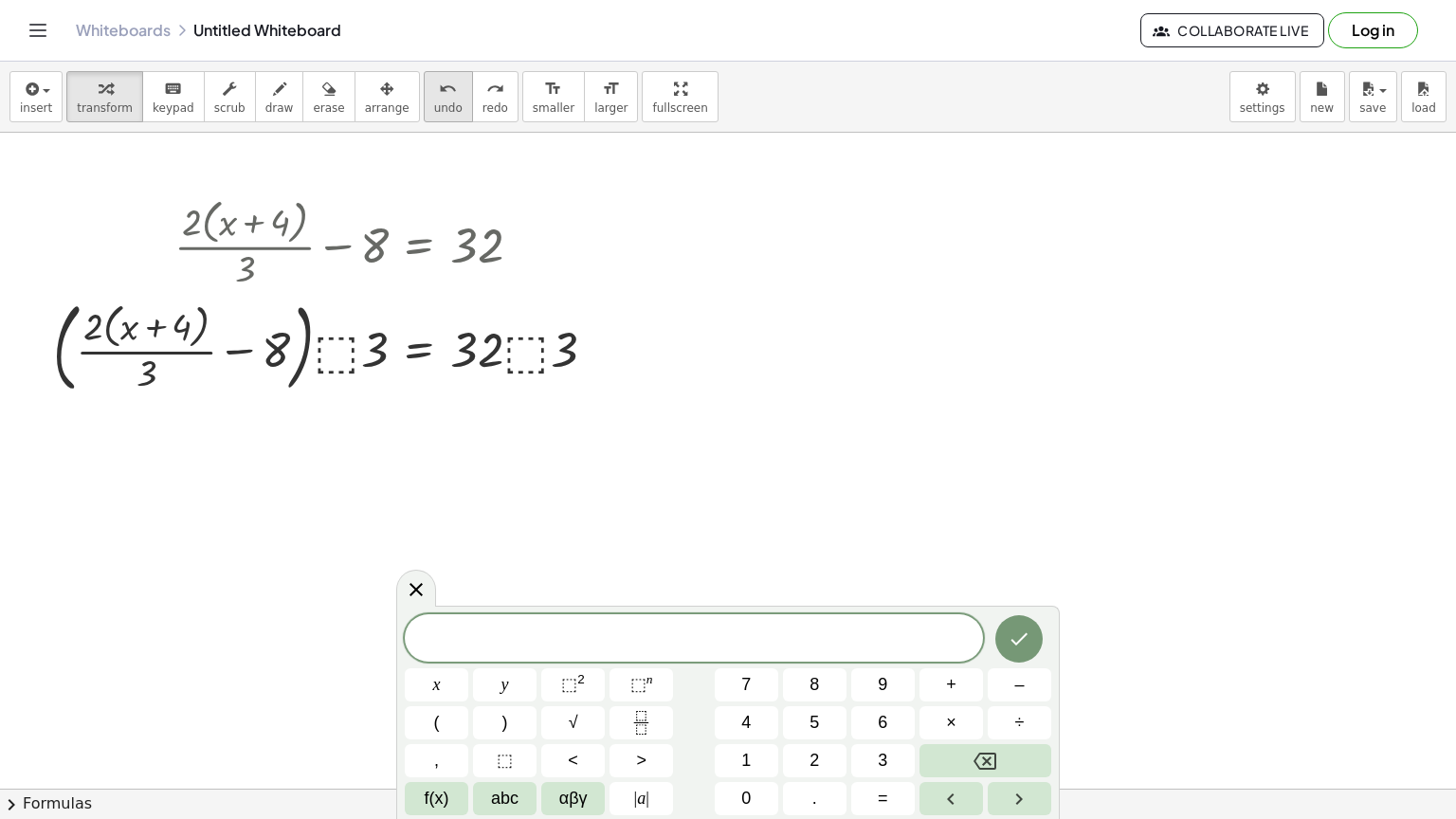
click at [424, 98] on button "undo undo" at bounding box center [448, 97] width 49 height 51
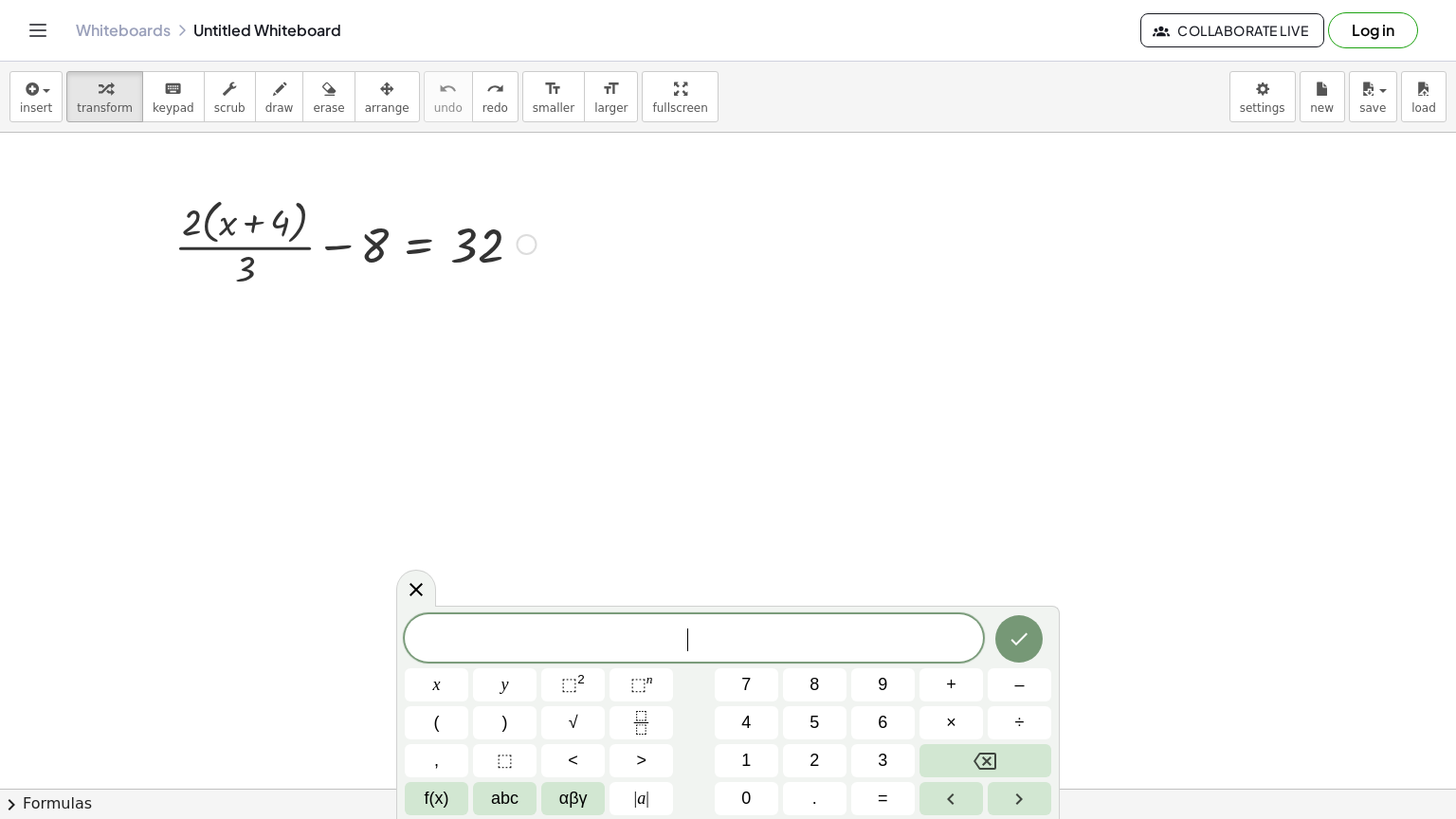
click at [420, 247] on div at bounding box center [355, 242] width 381 height 101
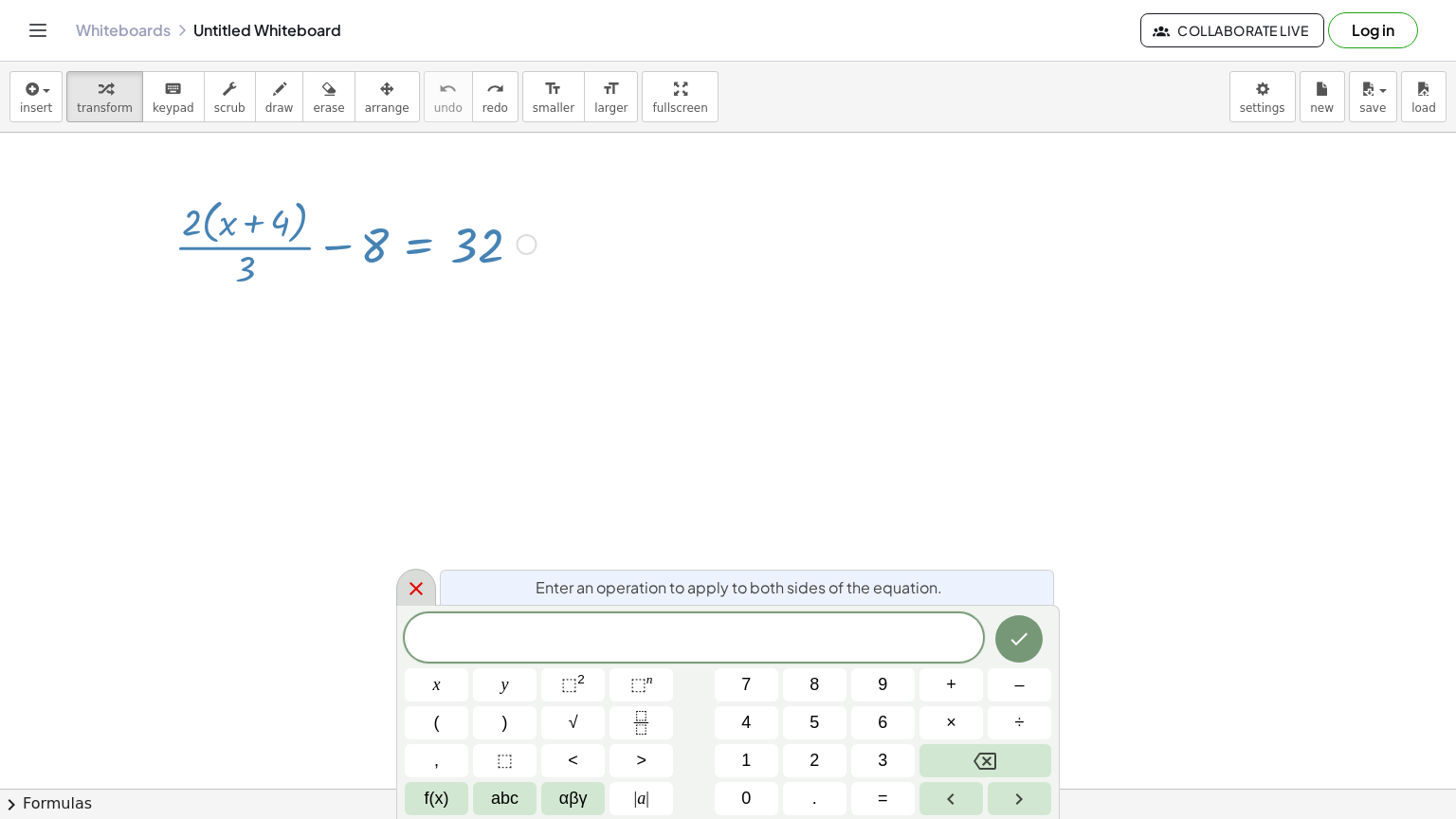
click at [417, 586] on icon at bounding box center [415, 588] width 23 height 23
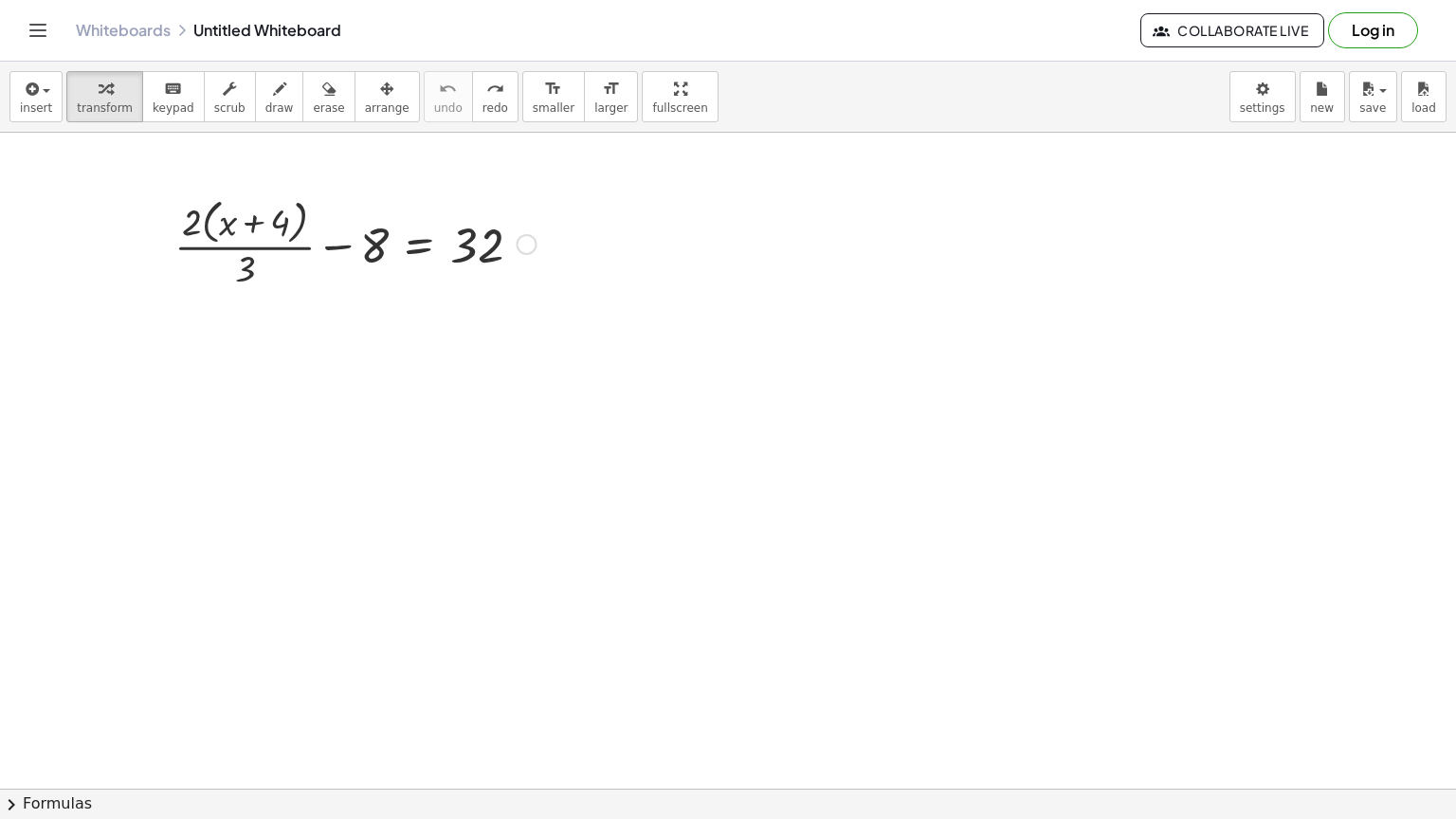
click at [413, 244] on div at bounding box center [355, 242] width 381 height 101
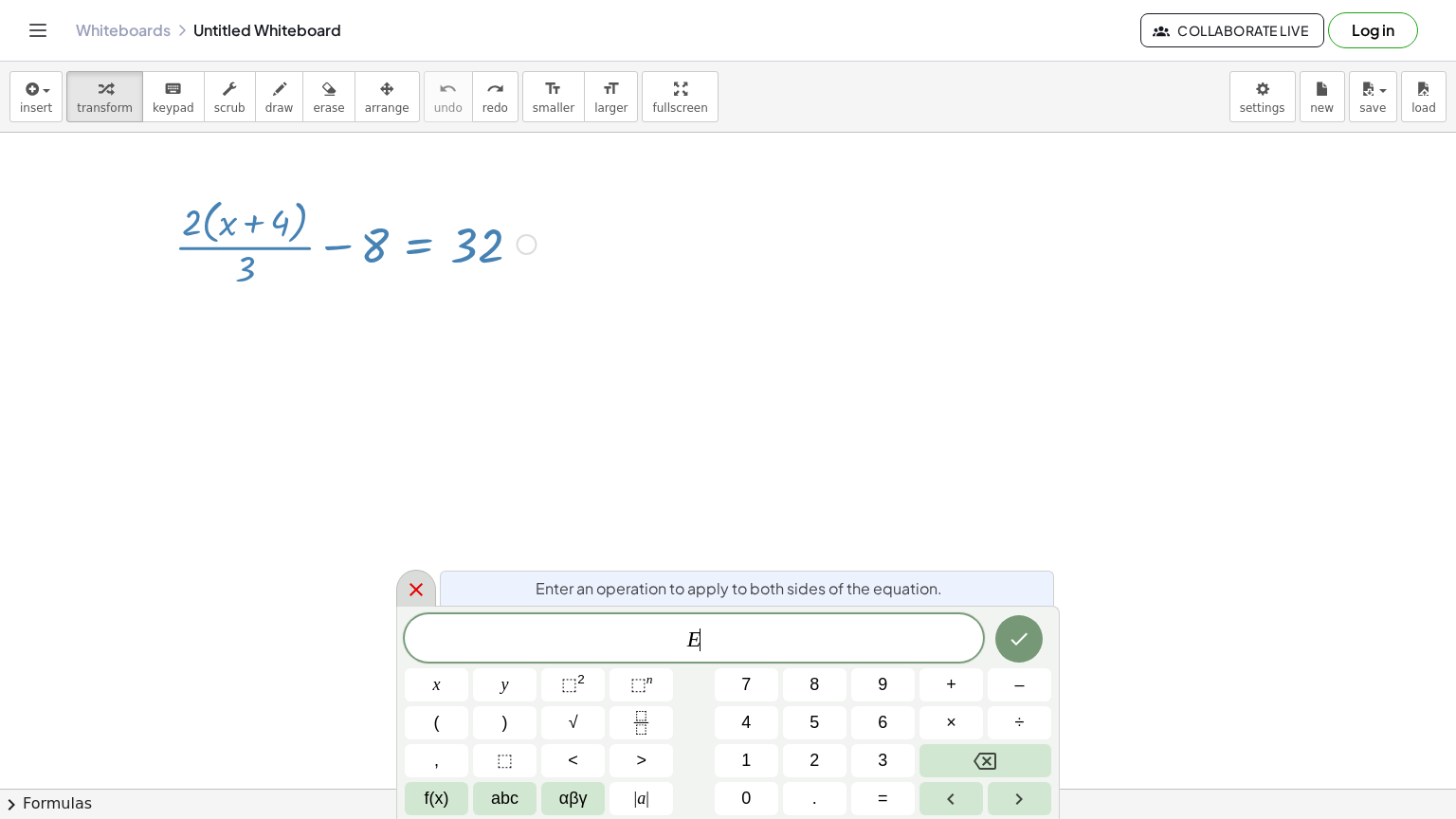
click at [416, 590] on icon at bounding box center [416, 590] width 14 height 14
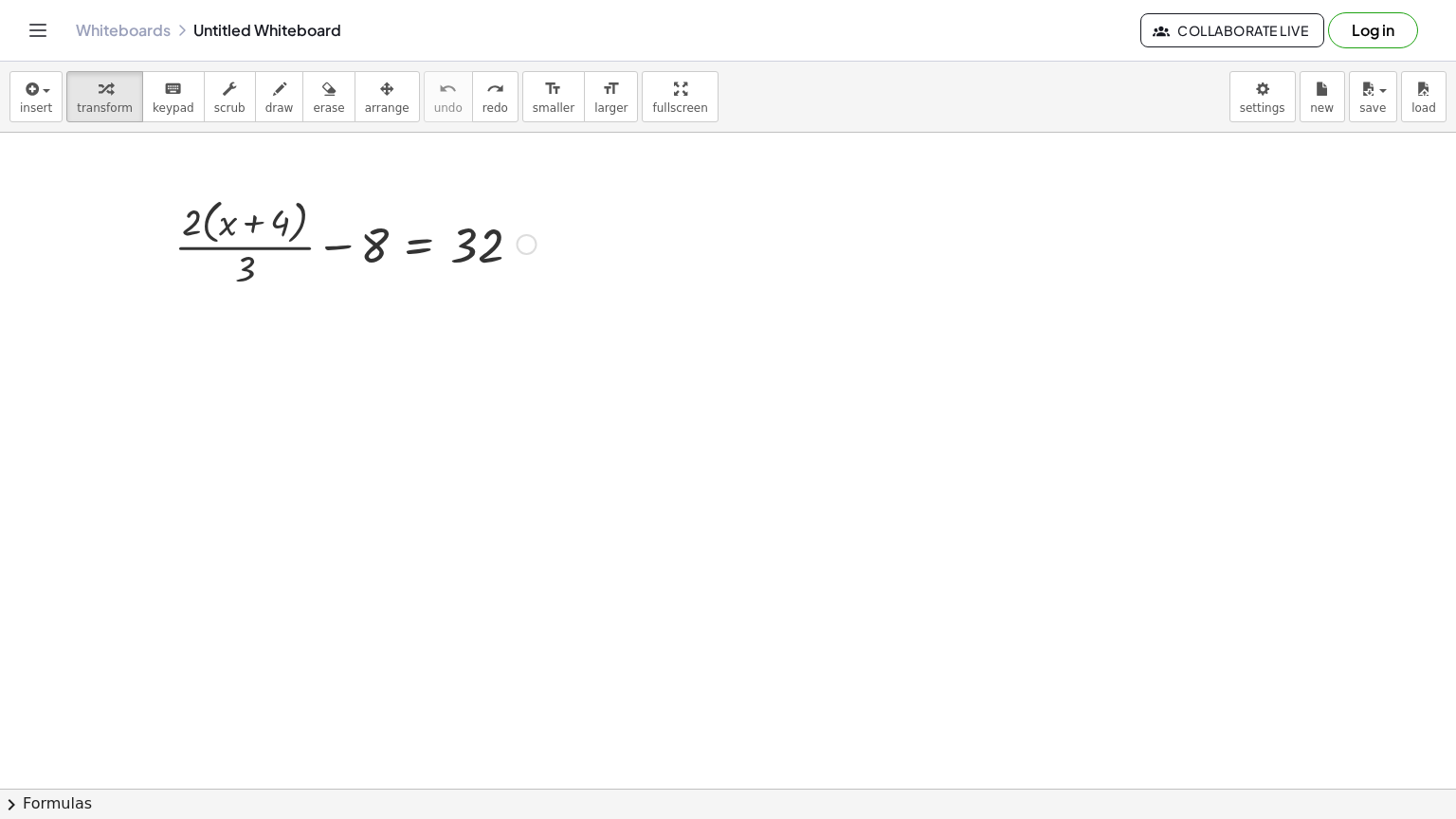
click at [412, 234] on div at bounding box center [355, 242] width 381 height 101
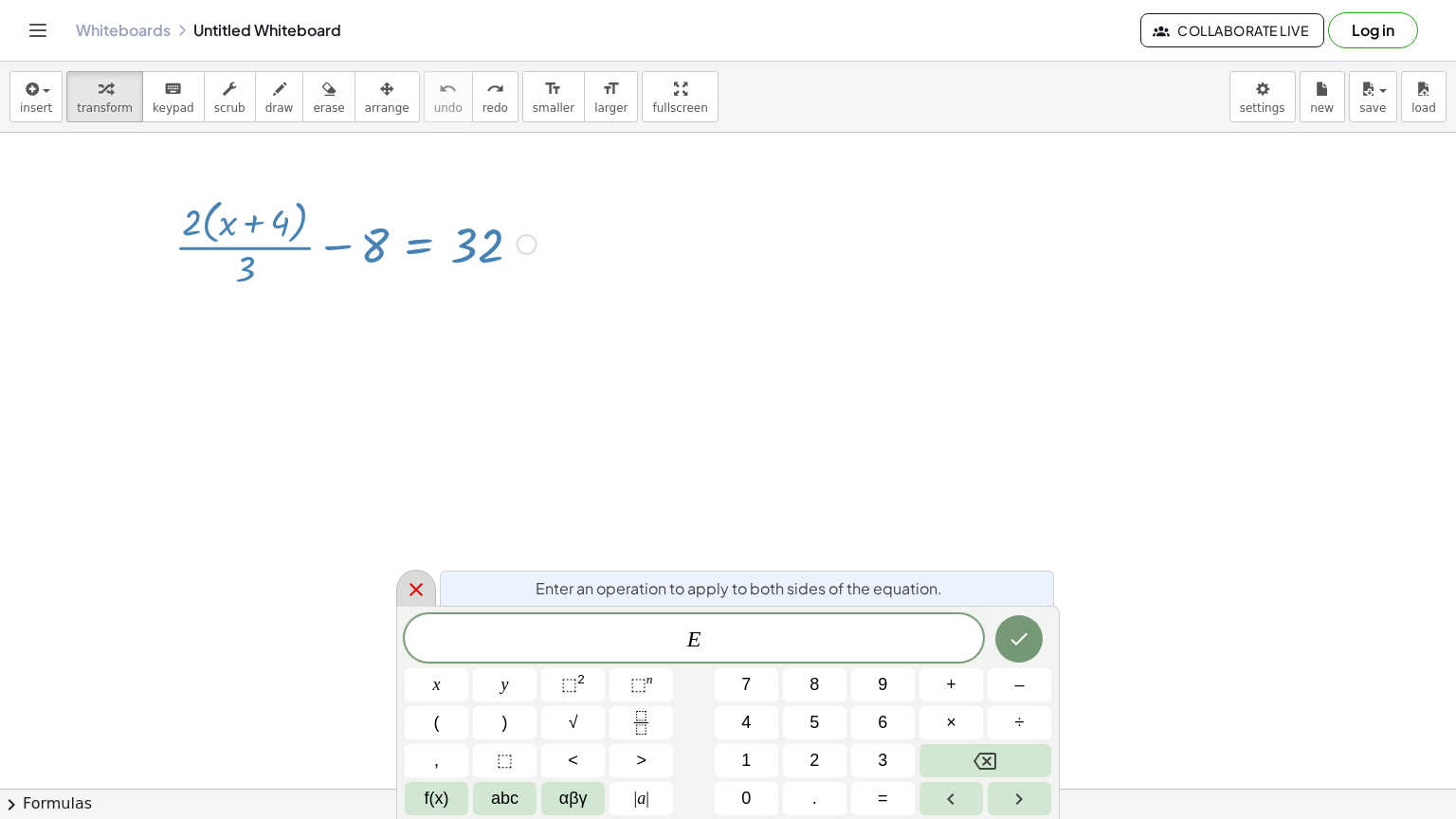
click at [417, 588] on icon at bounding box center [416, 590] width 14 height 14
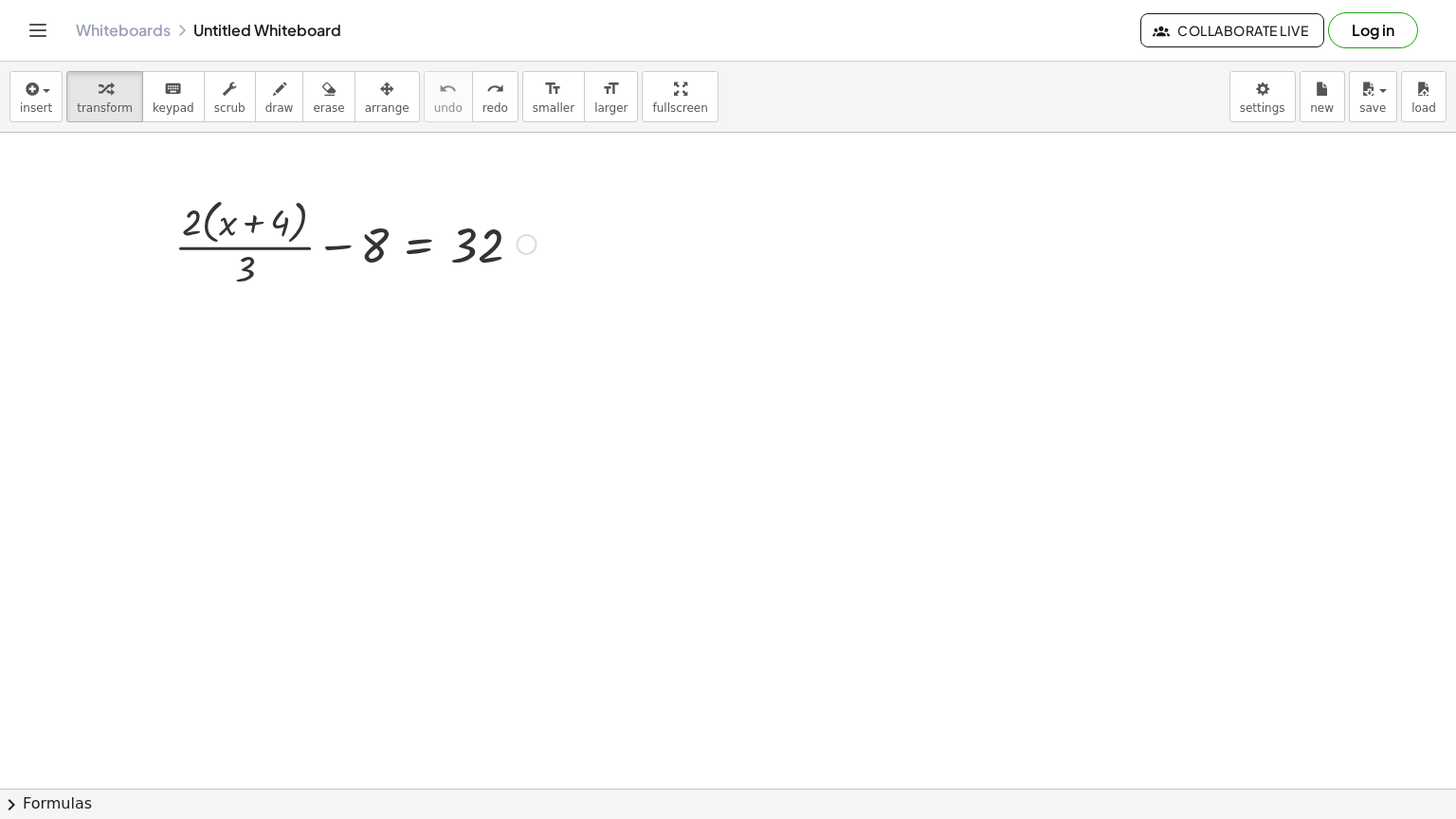
click at [414, 243] on div at bounding box center [355, 242] width 381 height 101
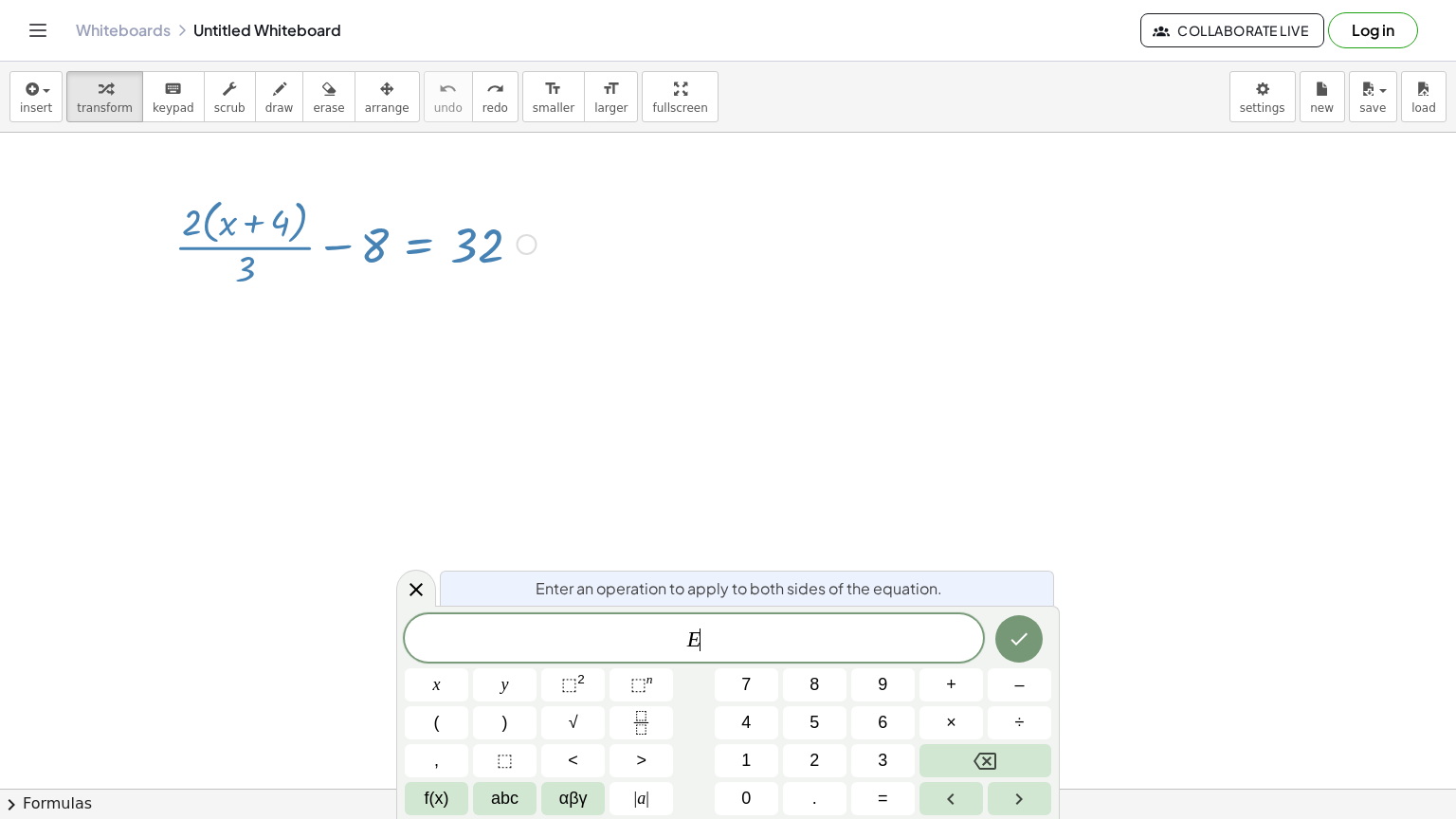
click at [723, 650] on span "E ​" at bounding box center [694, 639] width 578 height 26
click at [952, 703] on span "×" at bounding box center [950, 723] width 11 height 25
click at [1002, 646] on button "Done" at bounding box center [1019, 639] width 47 height 47
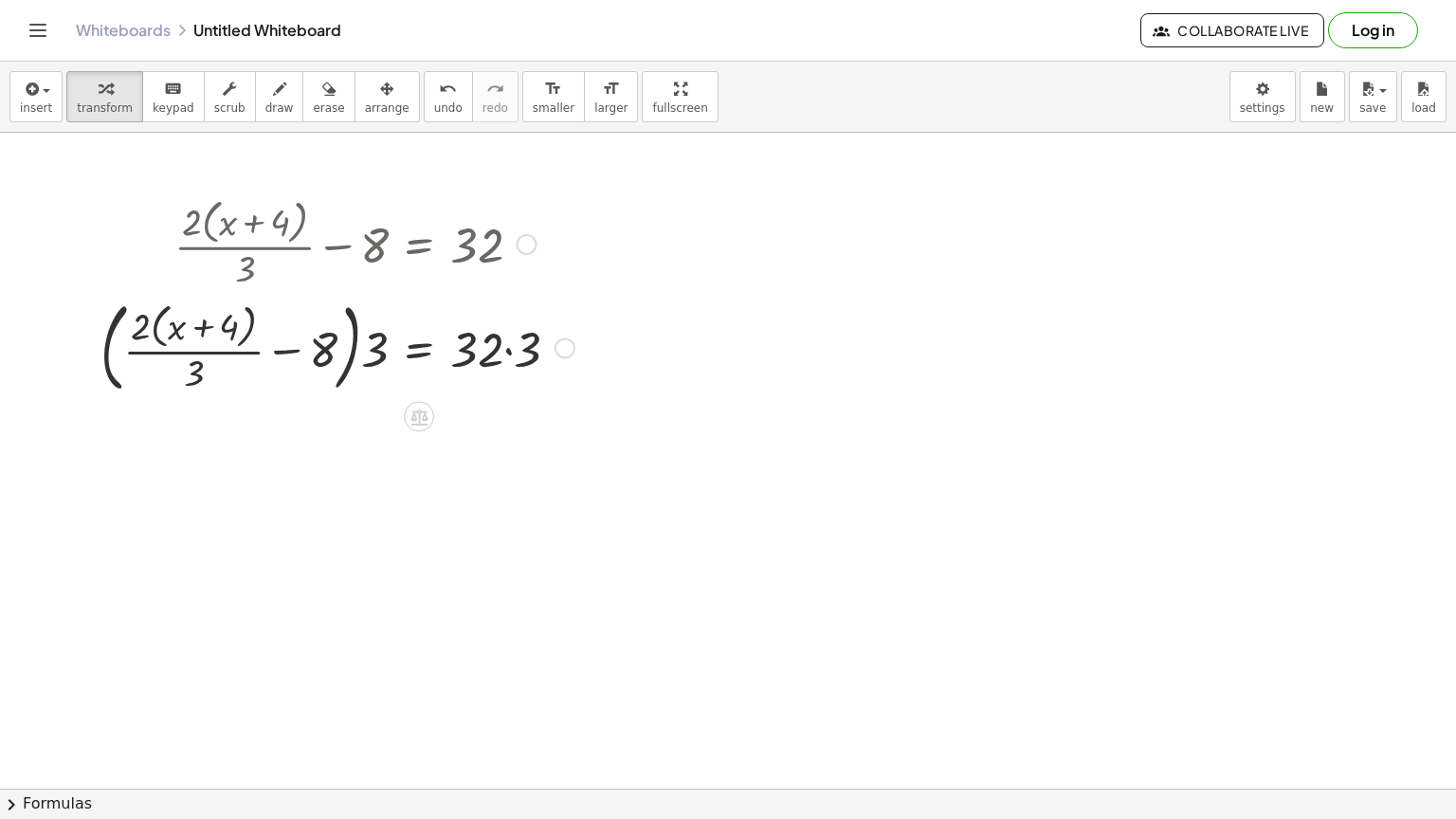
click at [508, 349] on div at bounding box center [337, 346] width 493 height 107
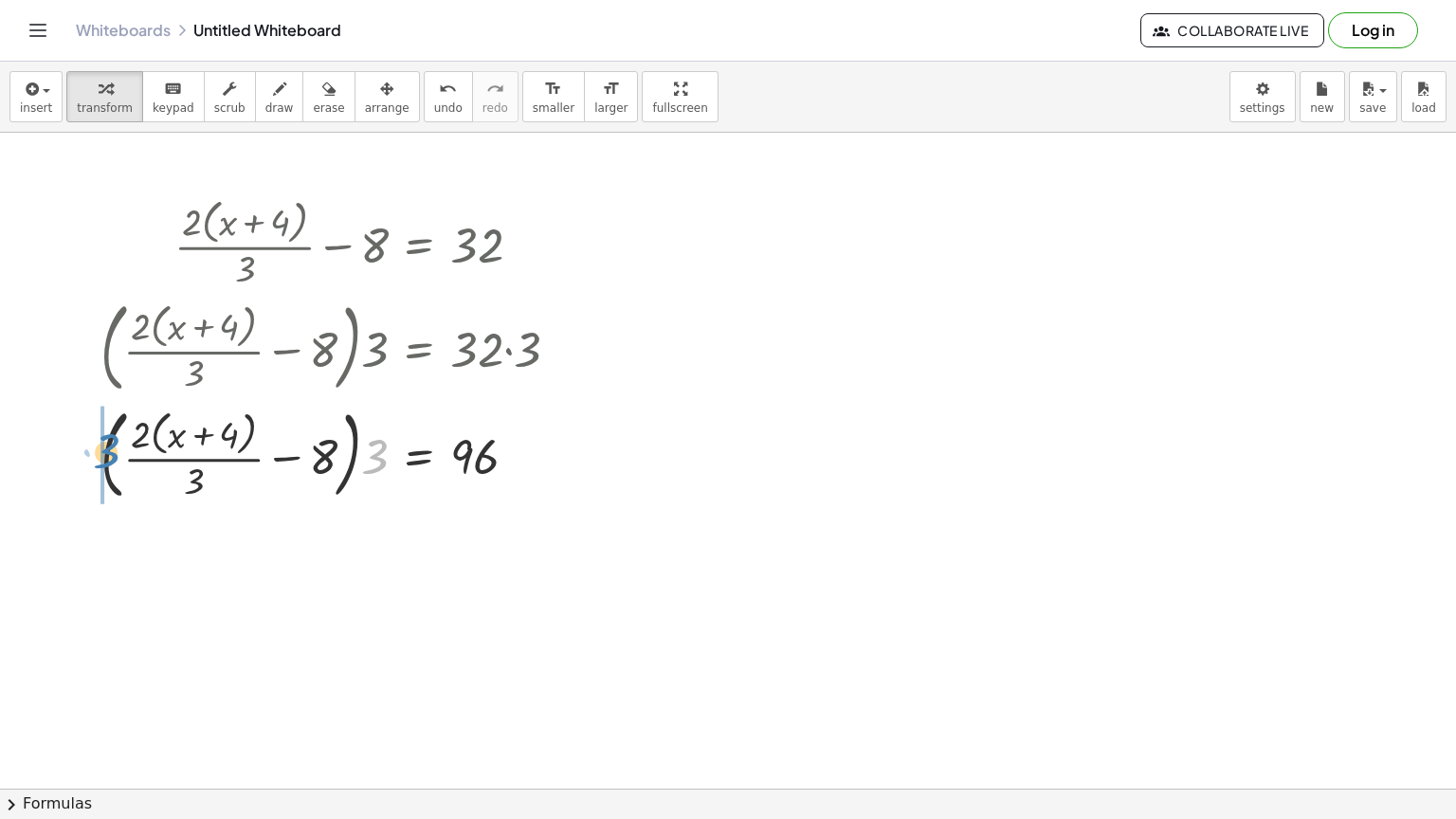
drag, startPoint x: 372, startPoint y: 460, endPoint x: 101, endPoint y: 455, distance: 271.0
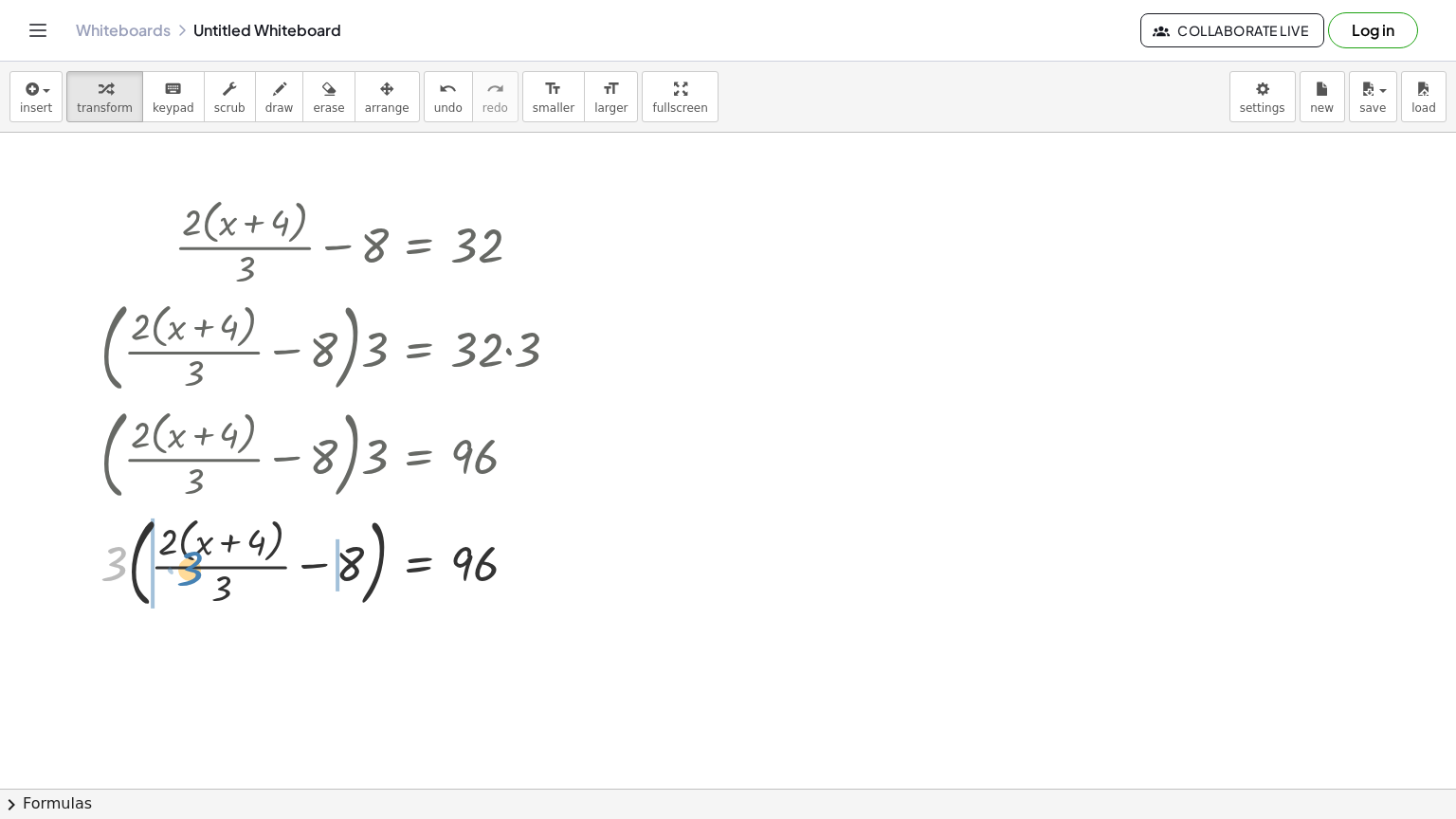
drag, startPoint x: 114, startPoint y: 565, endPoint x: 168, endPoint y: 567, distance: 54.0
click at [168, 567] on div at bounding box center [337, 560] width 493 height 107
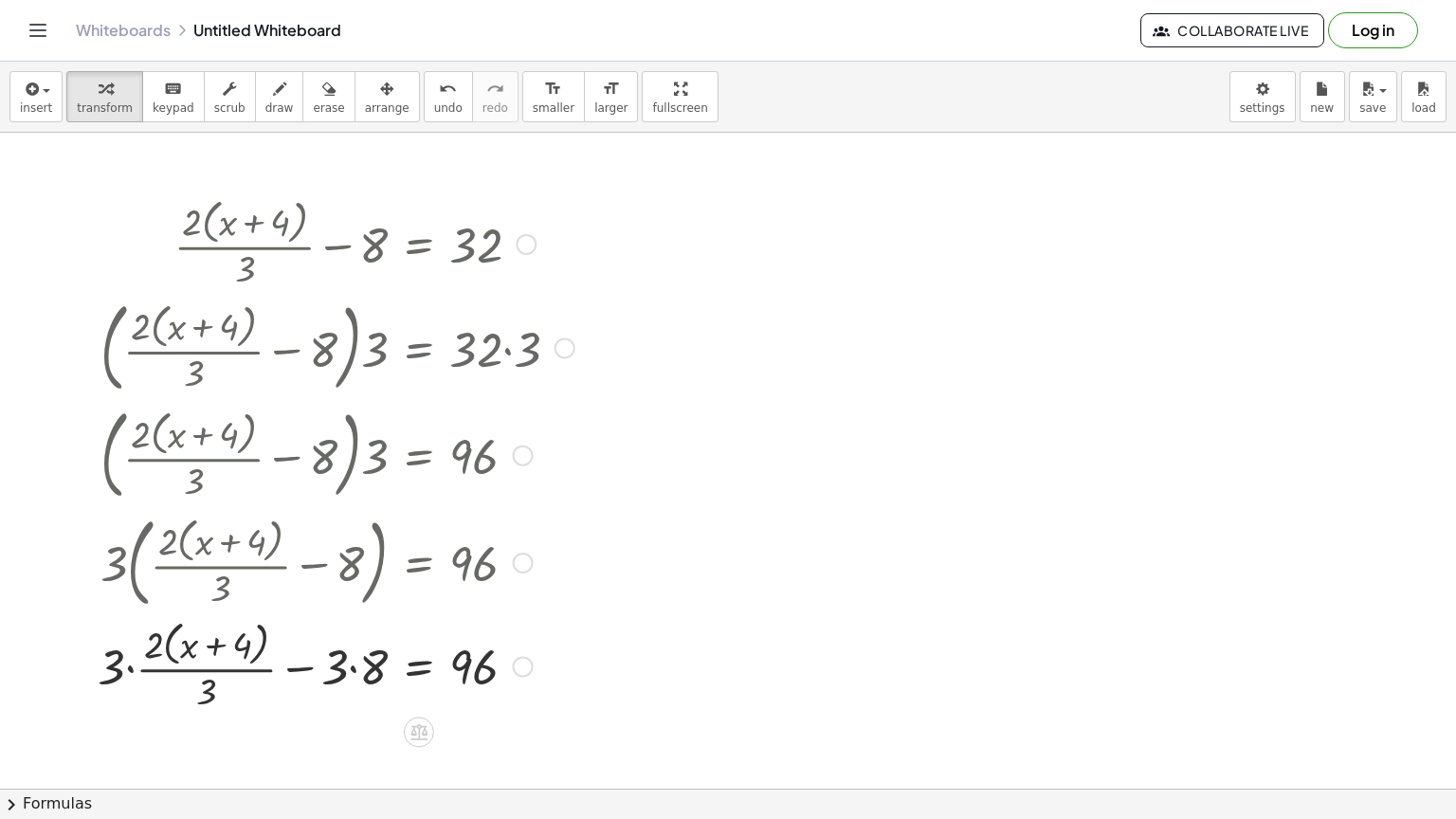
click at [357, 670] on div at bounding box center [336, 664] width 496 height 101
click at [439, 91] on icon "undo" at bounding box center [448, 88] width 18 height 23
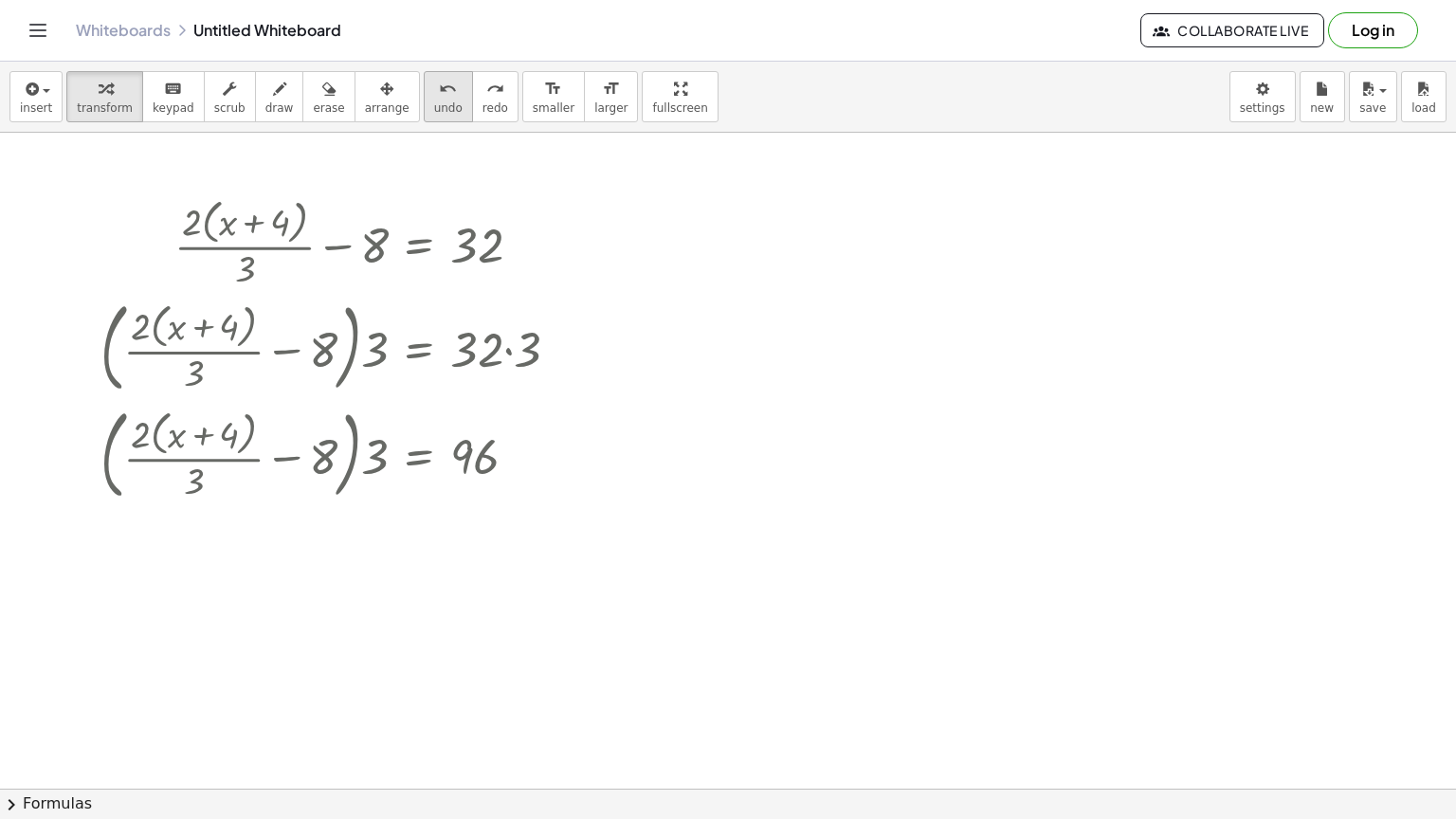
click at [423, 117] on button "undo undo" at bounding box center [448, 97] width 49 height 51
drag, startPoint x: 380, startPoint y: 455, endPoint x: 268, endPoint y: 437, distance: 113.4
click at [268, 437] on div at bounding box center [337, 453] width 493 height 107
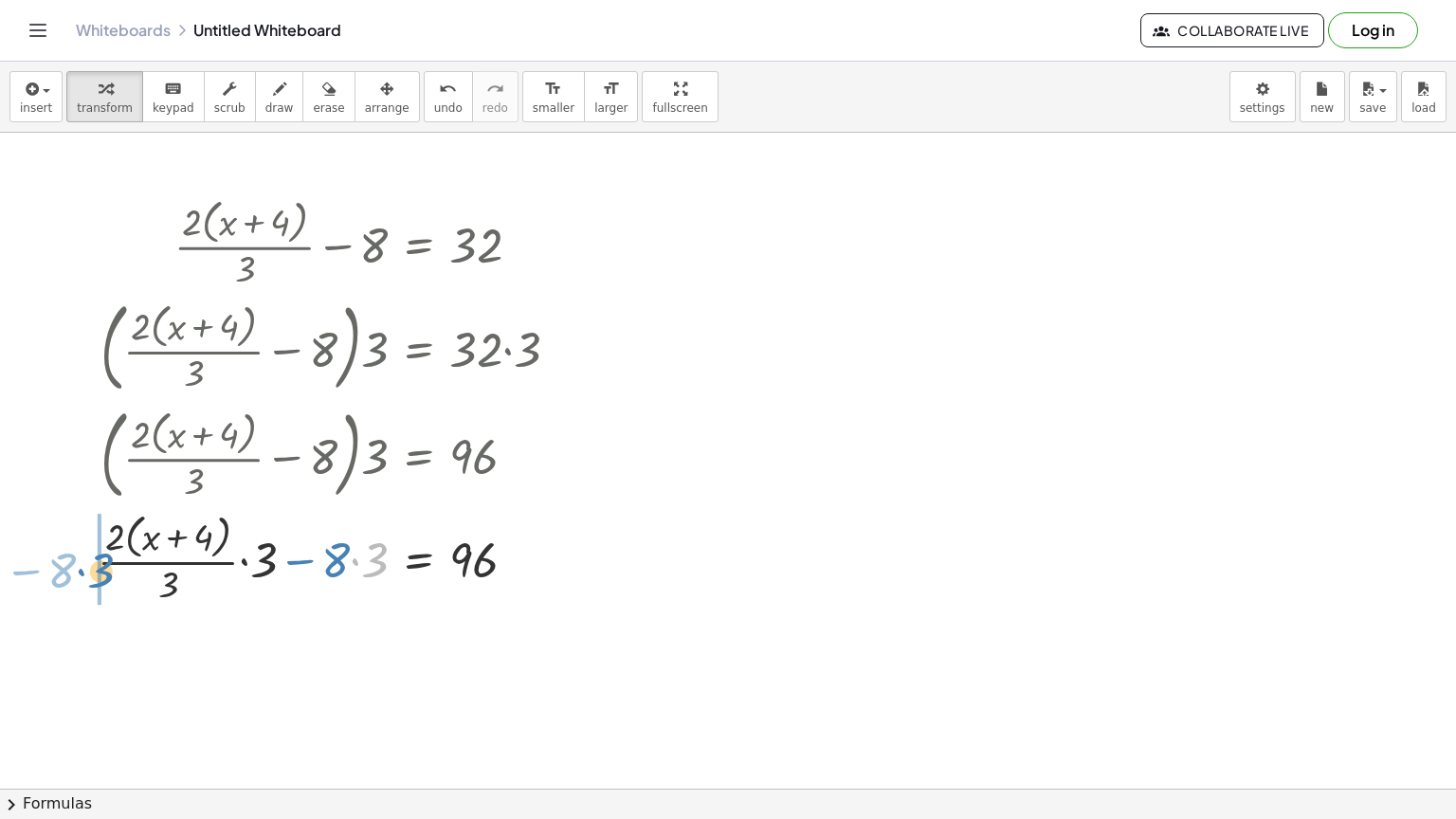
drag, startPoint x: 378, startPoint y: 553, endPoint x: 89, endPoint y: 564, distance: 289.2
click at [89, 564] on div "+ · 2 · ( + x + 4 ) · 3 − 8 = 32 · ( + · 2 · ( + x + 4 ) · 3 − 8 ) · 3 = · 32 ·…" at bounding box center [329, 400] width 519 height 424
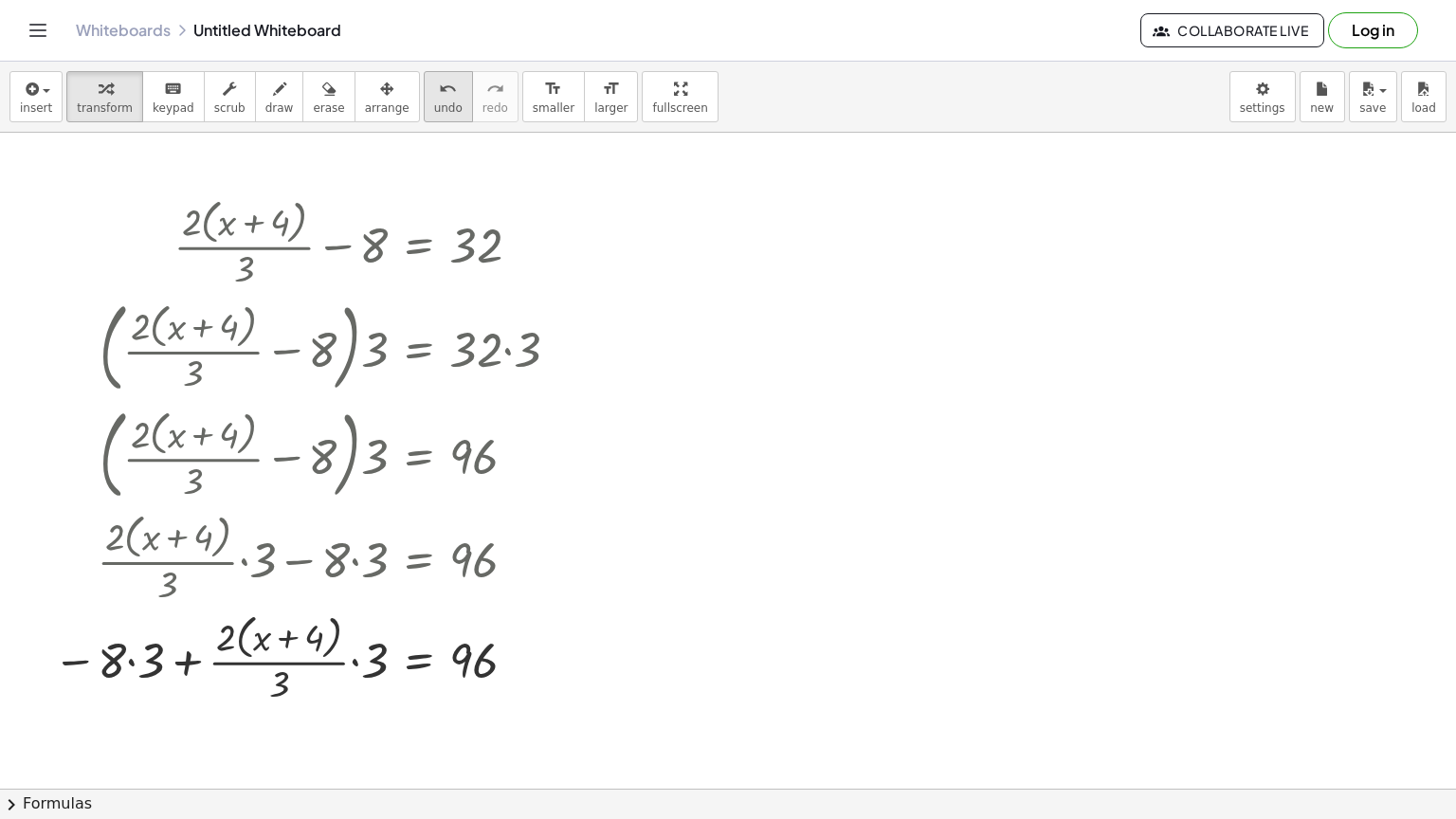
click at [439, 98] on icon "undo" at bounding box center [448, 88] width 18 height 23
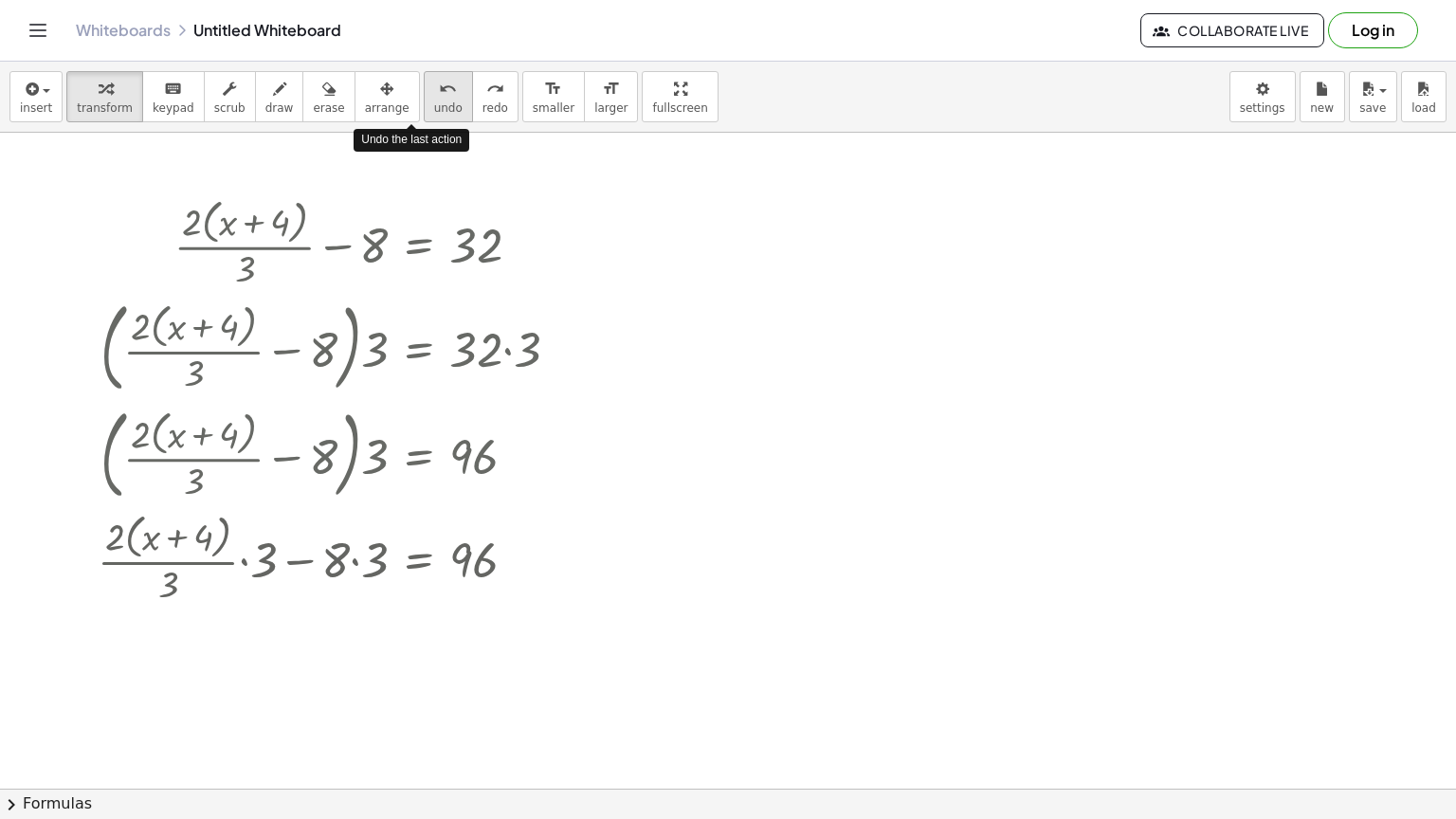
click at [439, 98] on icon "undo" at bounding box center [448, 88] width 18 height 23
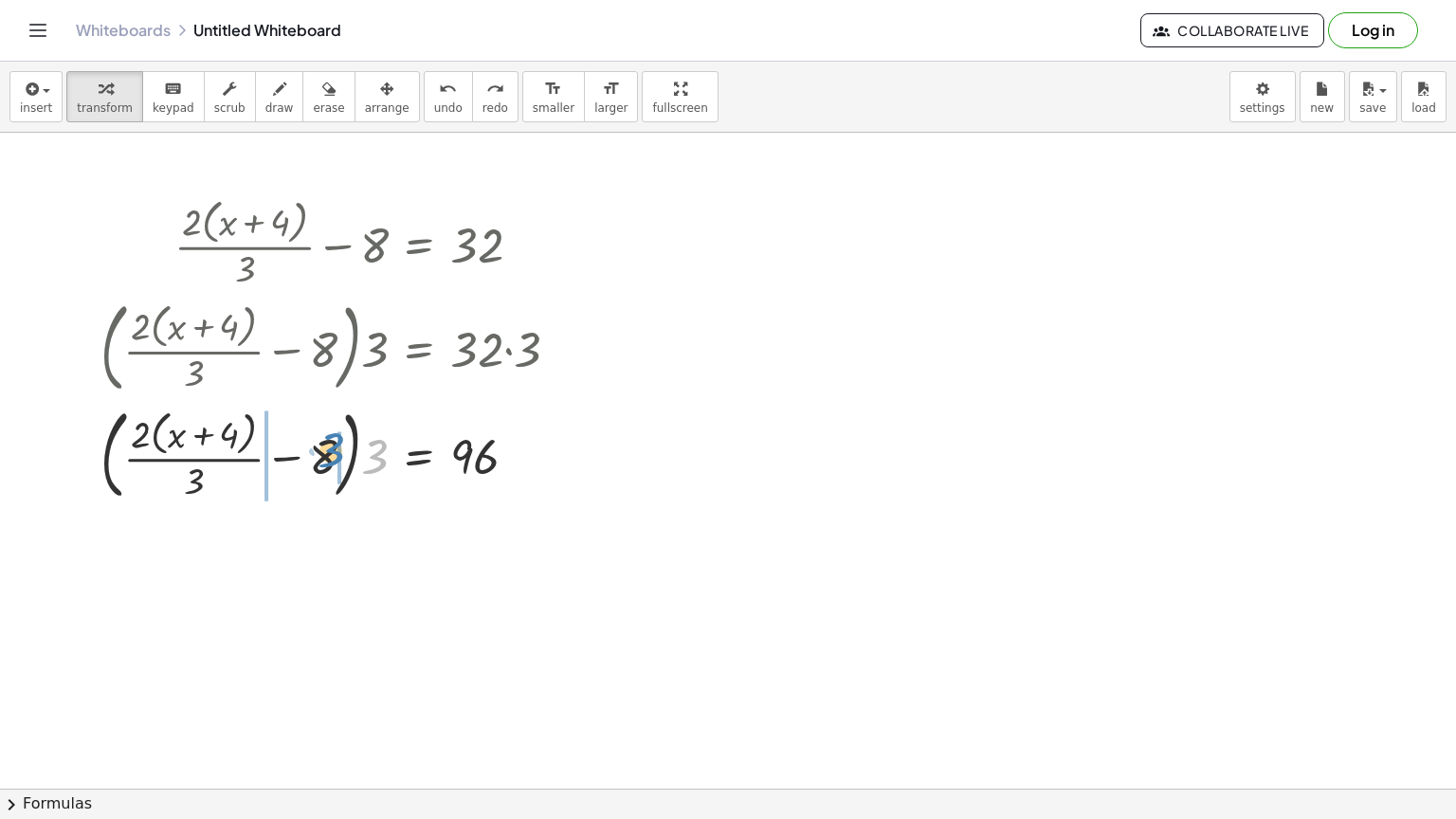
drag, startPoint x: 371, startPoint y: 457, endPoint x: 329, endPoint y: 451, distance: 42.4
click at [329, 451] on div at bounding box center [337, 453] width 493 height 107
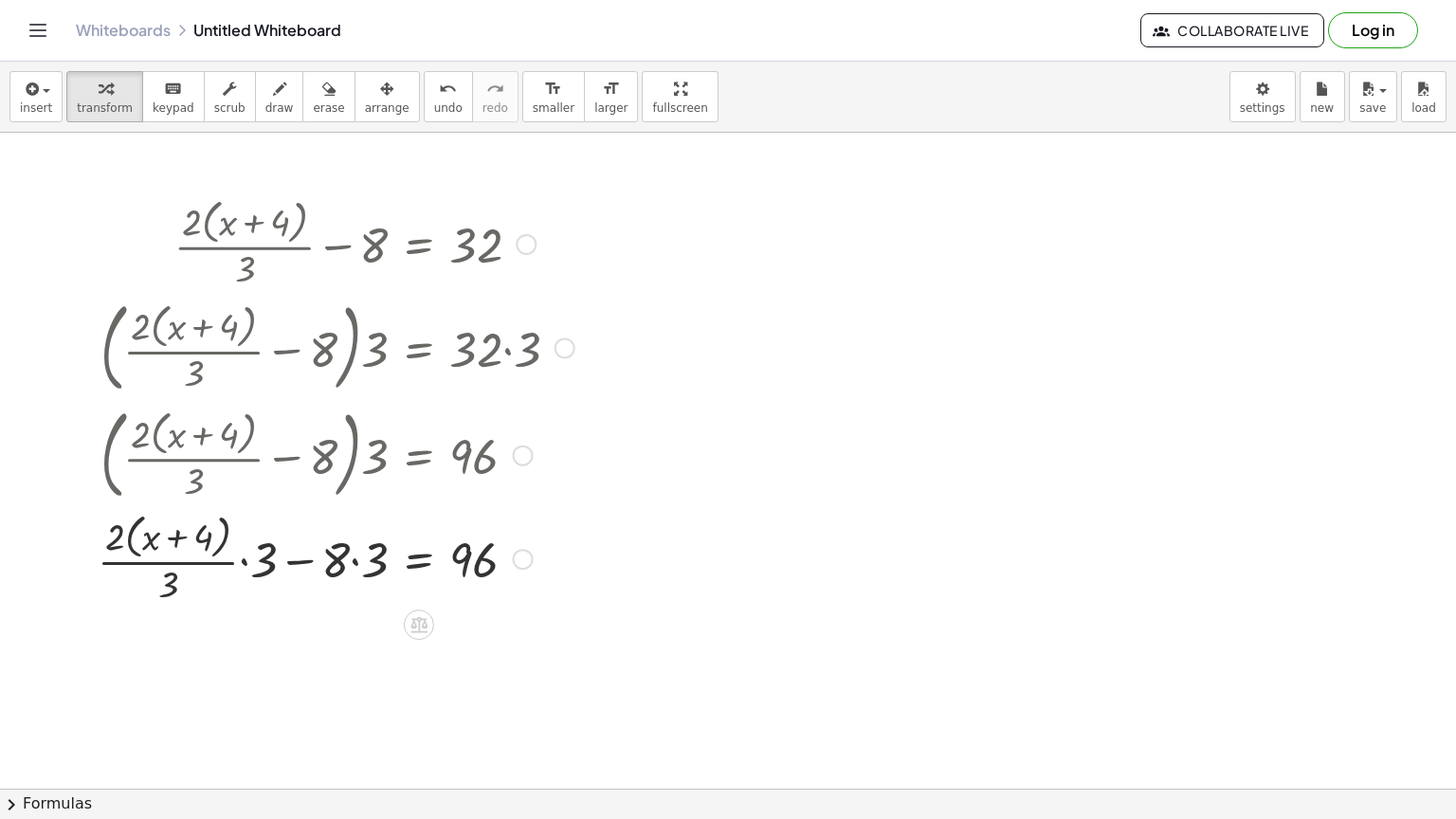
click at [361, 563] on div at bounding box center [336, 557] width 496 height 101
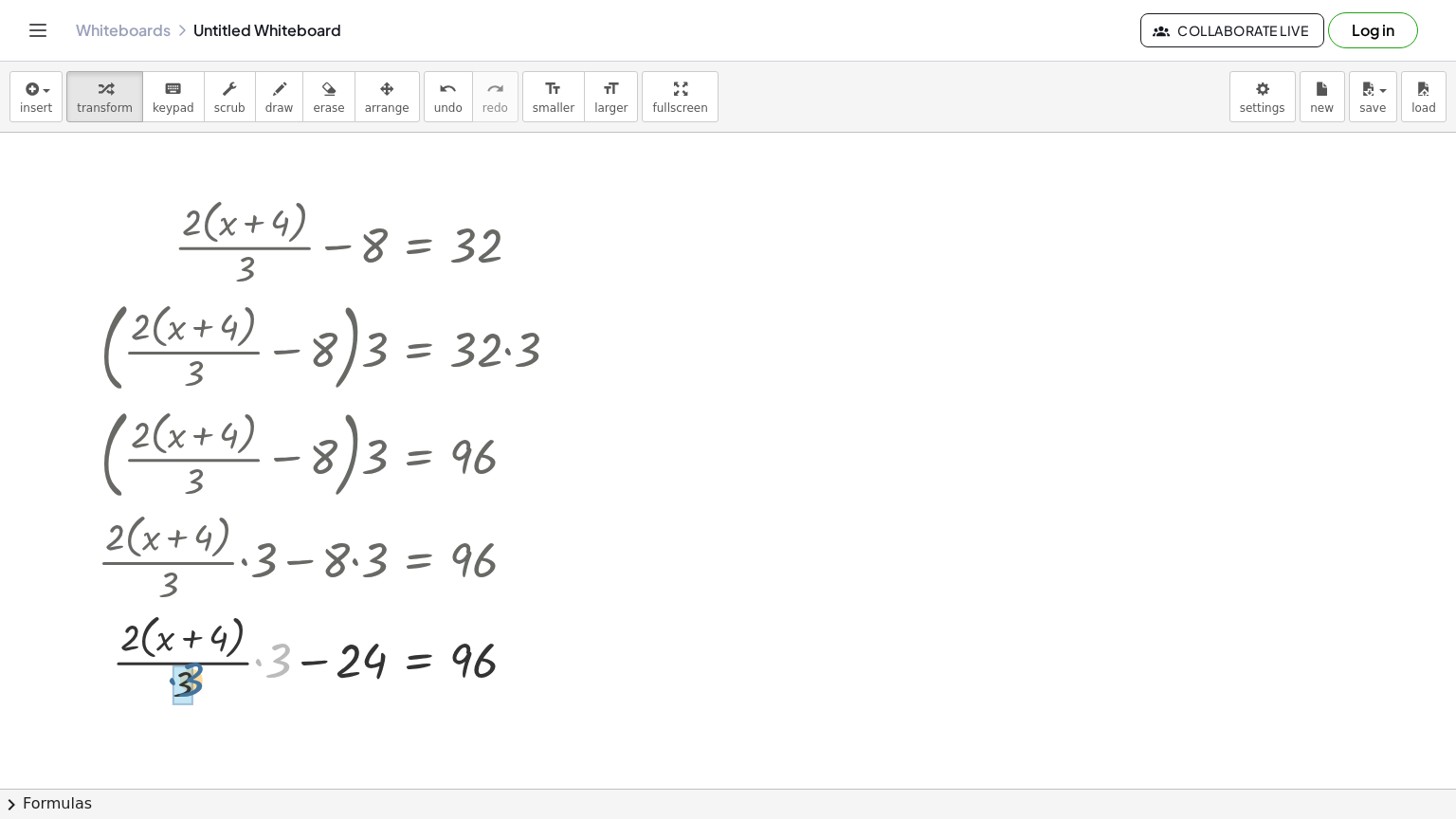
drag, startPoint x: 276, startPoint y: 658, endPoint x: 189, endPoint y: 678, distance: 89.3
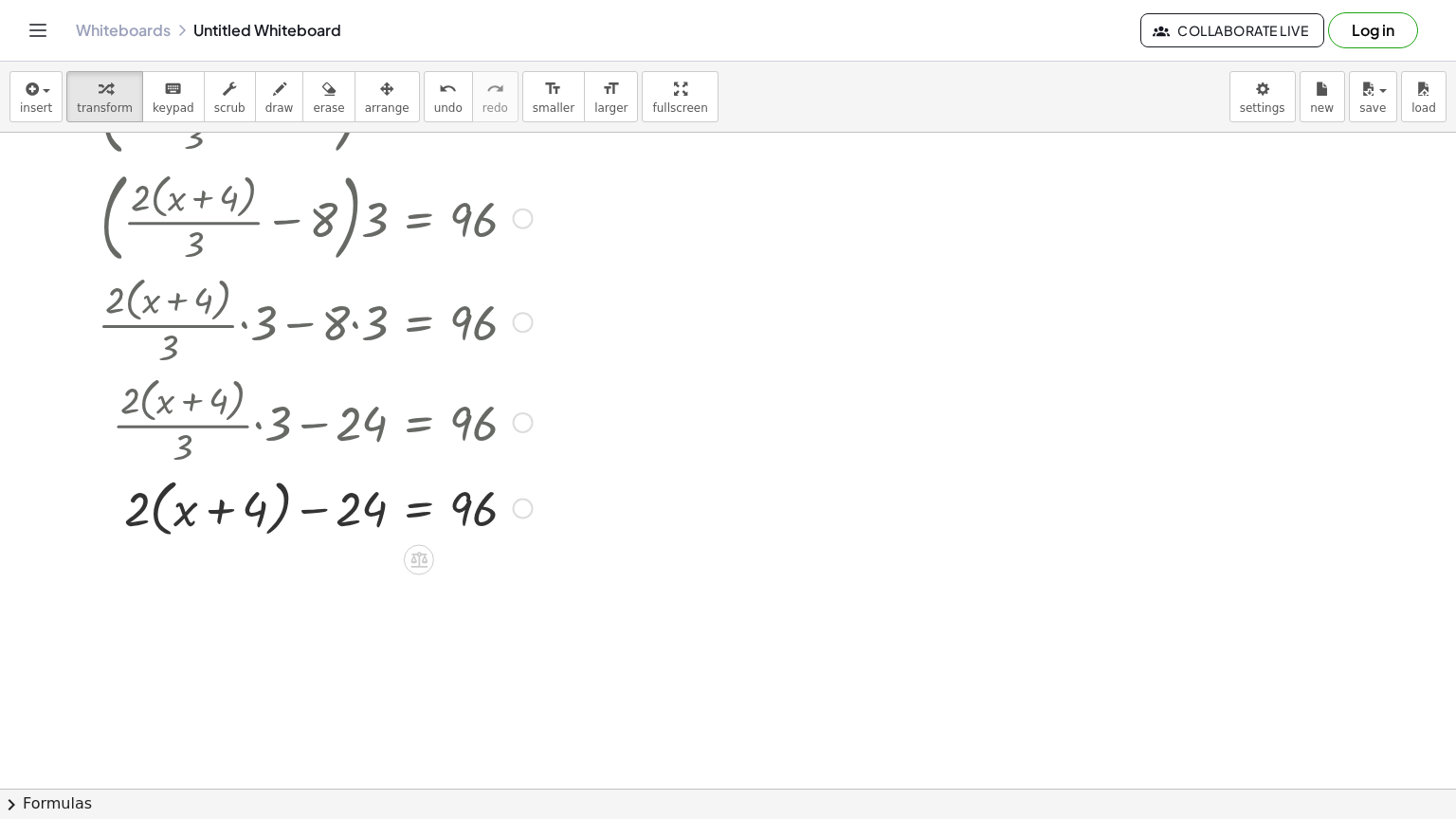
scroll to position [265, 0]
click at [161, 504] on div at bounding box center [336, 505] width 496 height 72
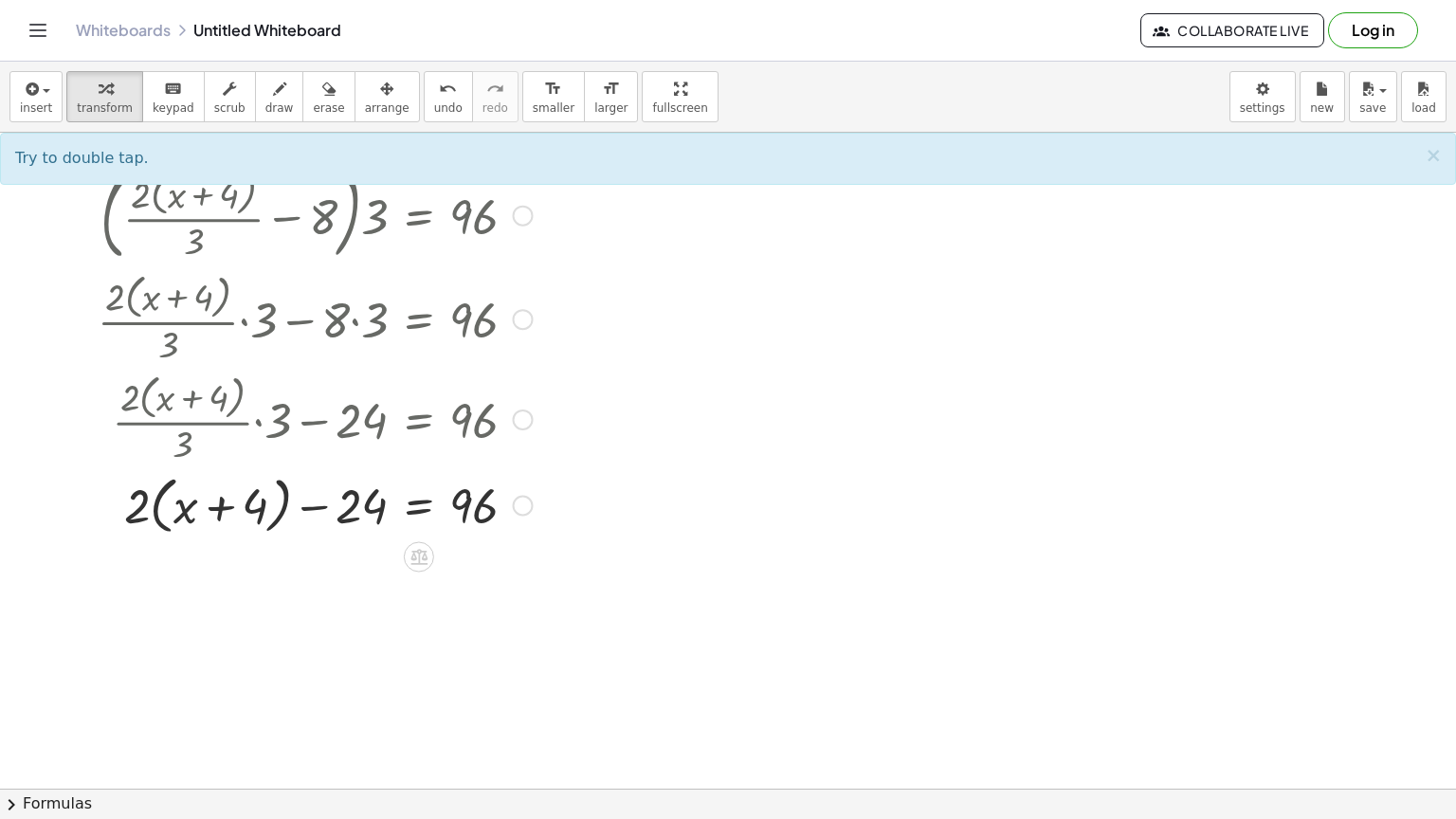
click at [160, 504] on div at bounding box center [336, 505] width 496 height 72
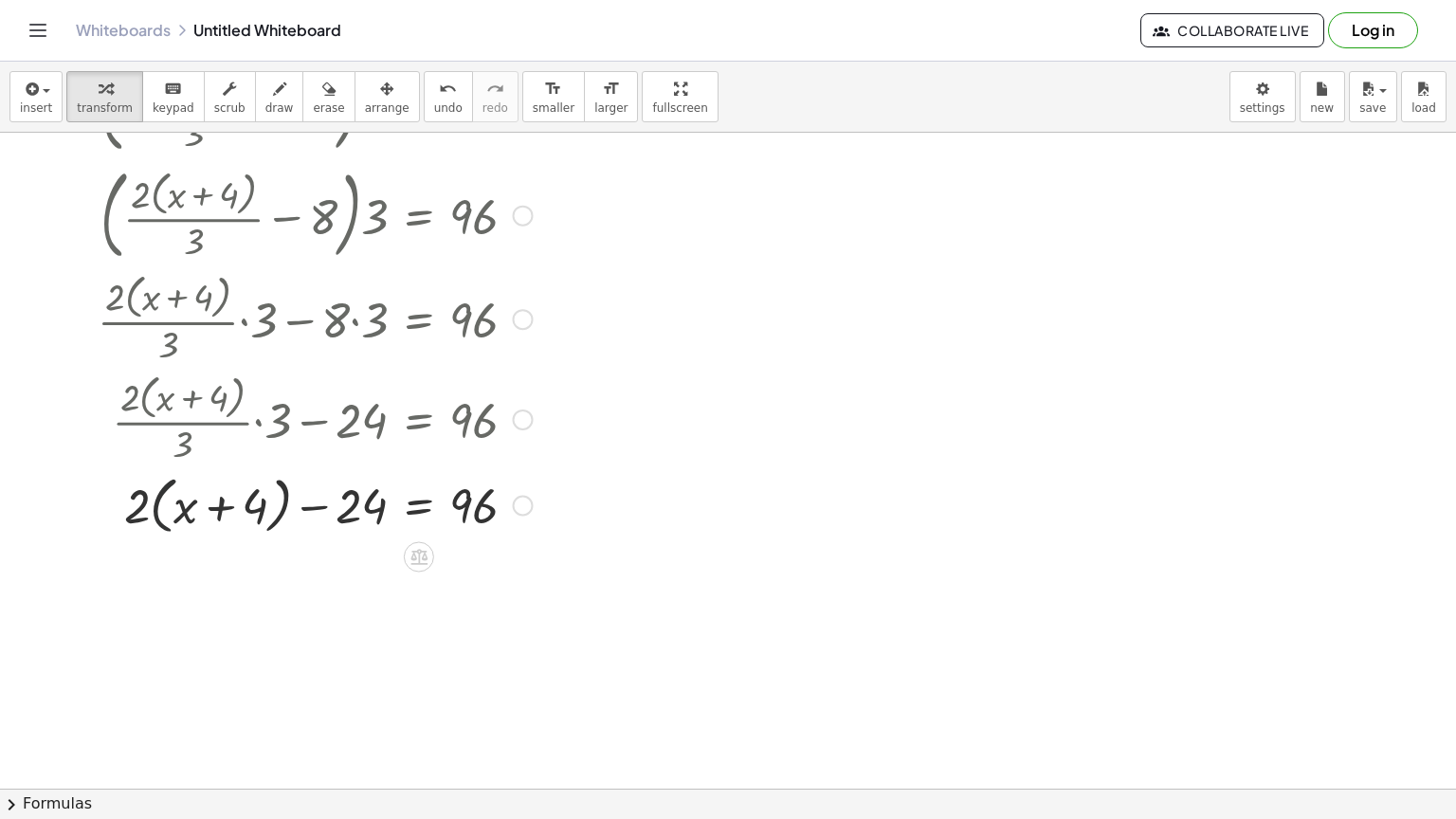
click at [160, 504] on div at bounding box center [336, 505] width 496 height 72
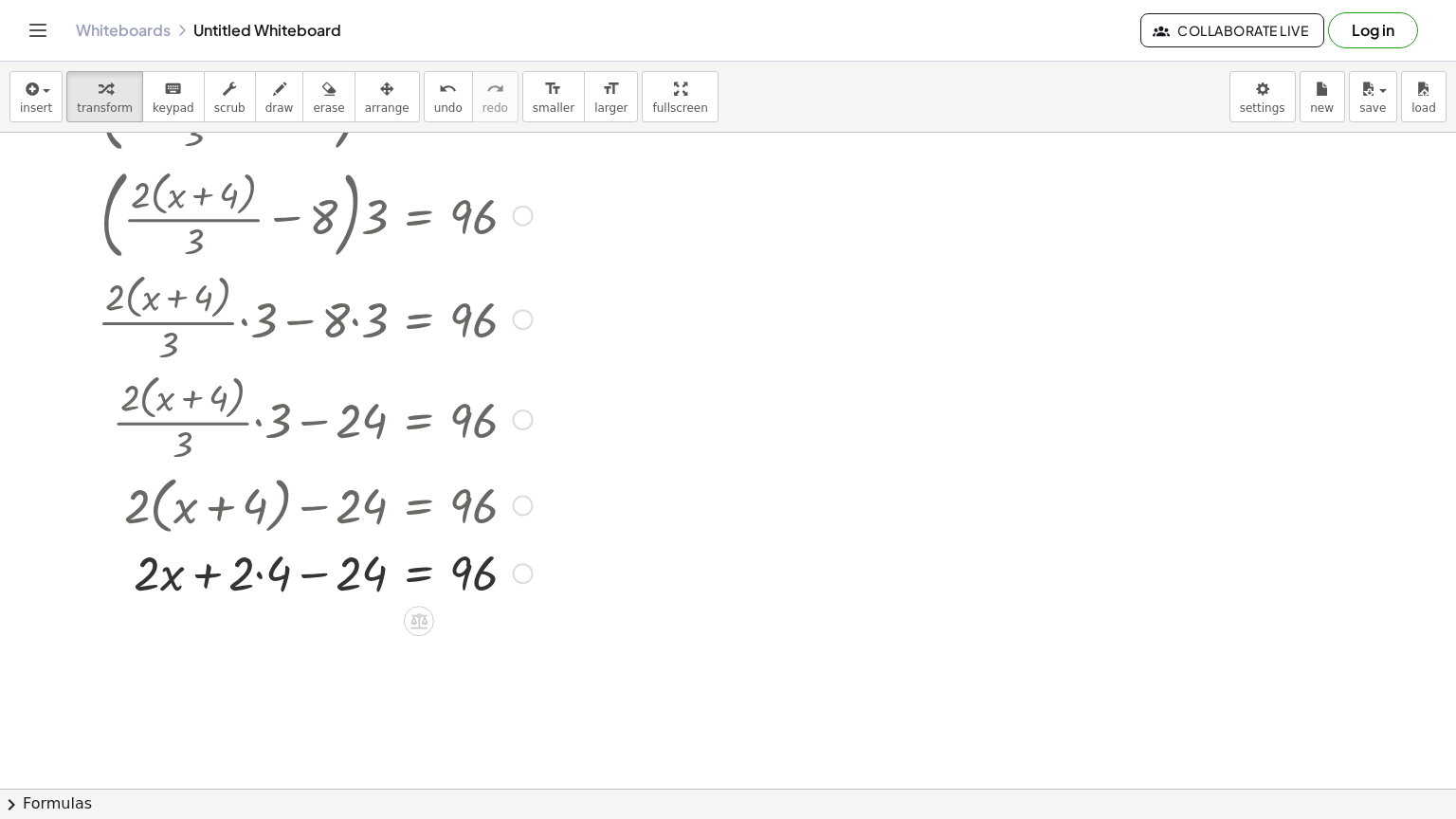
click at [259, 572] on div at bounding box center [336, 571] width 496 height 65
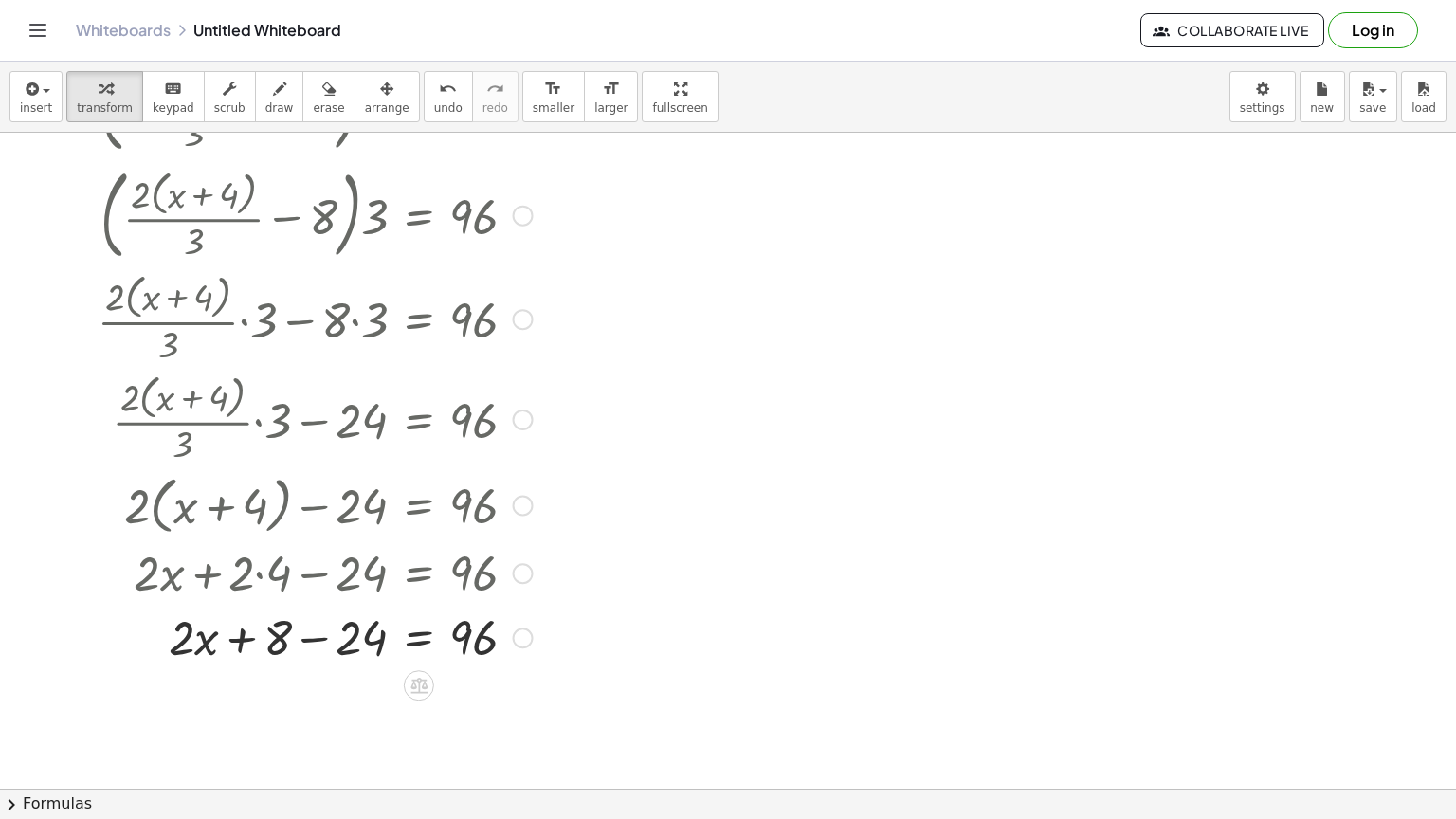
click at [315, 637] on div at bounding box center [336, 636] width 496 height 65
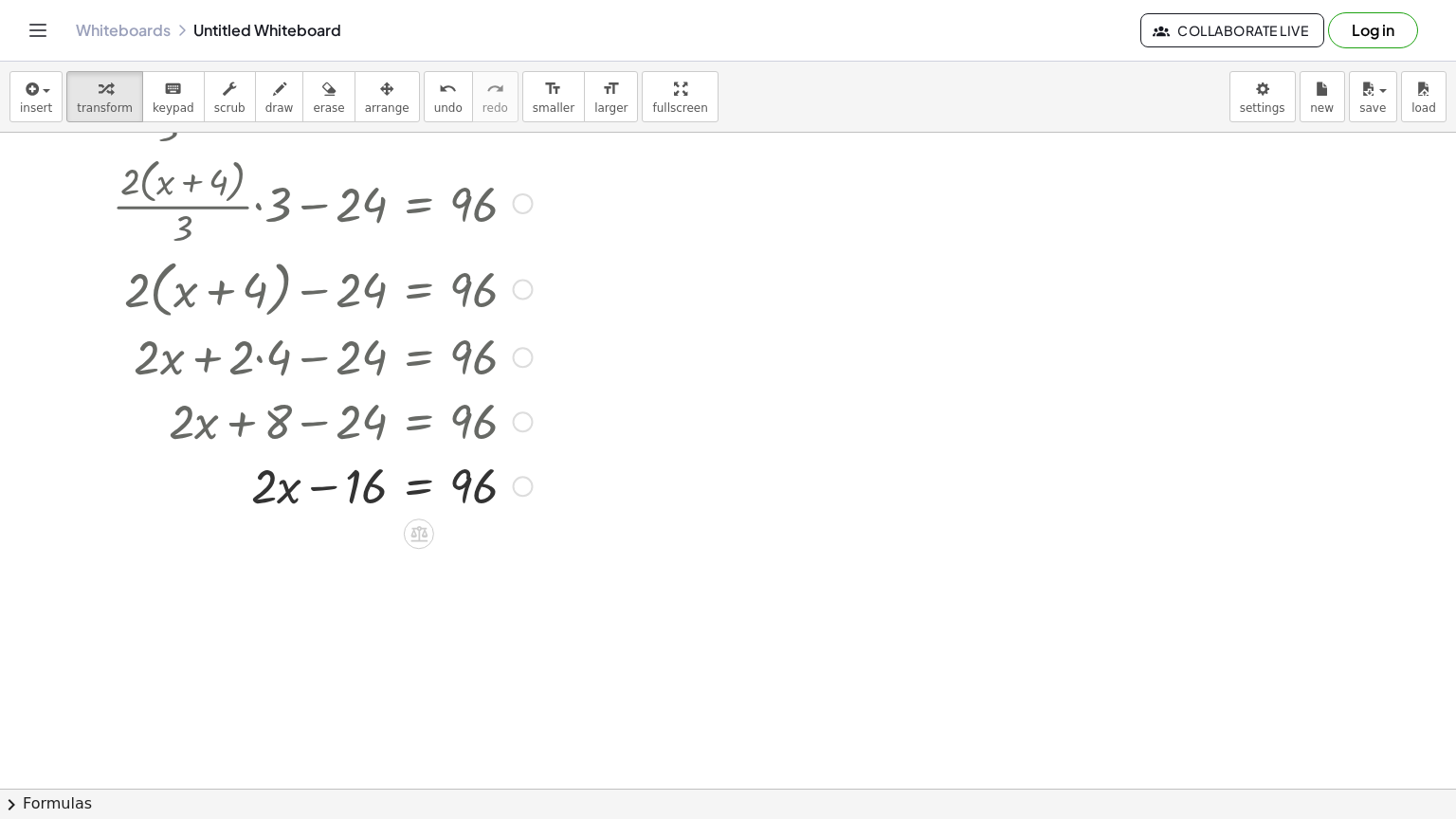
scroll to position [485, 0]
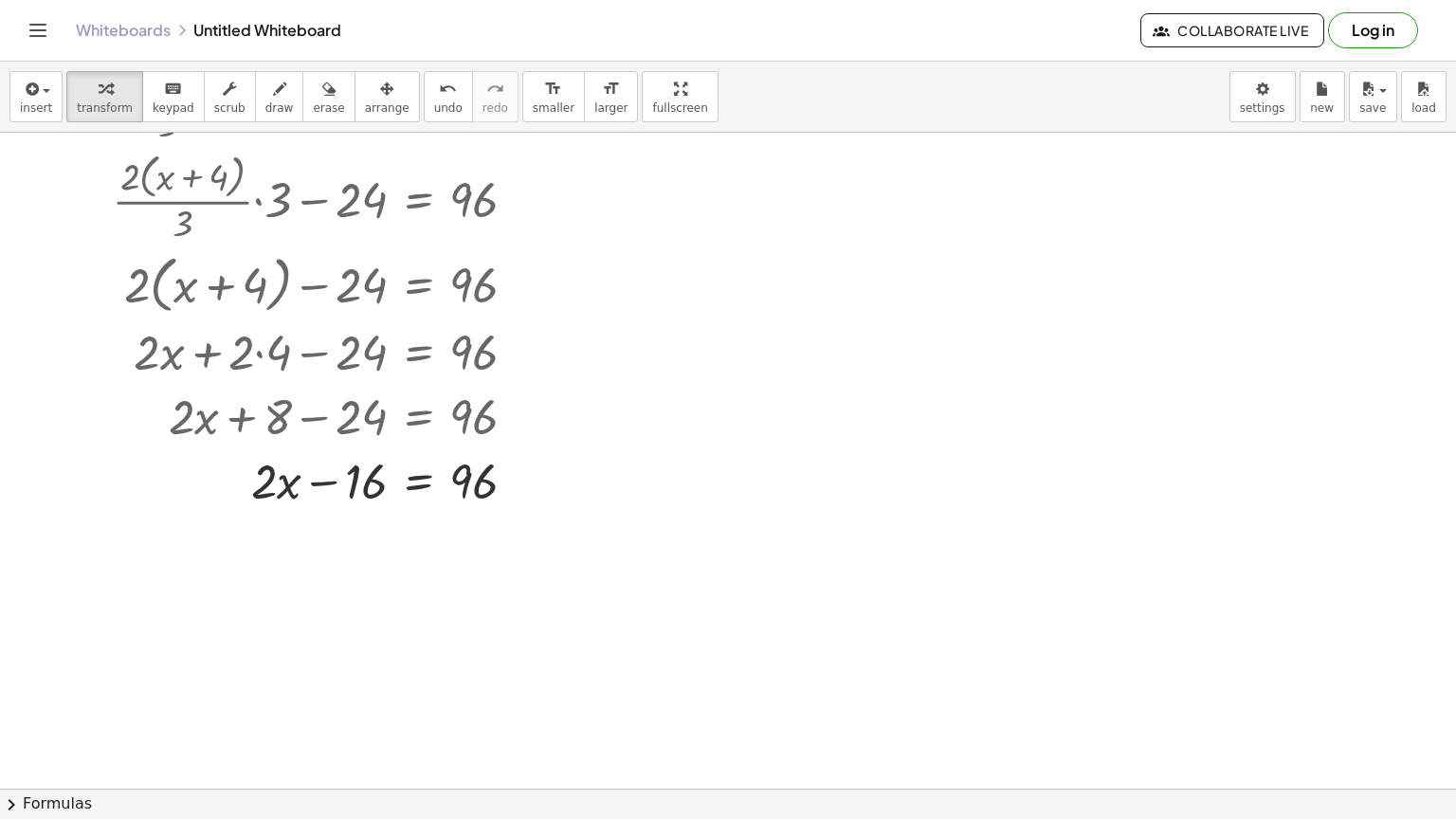
click at [386, 703] on div at bounding box center [728, 303] width 1456 height 1312
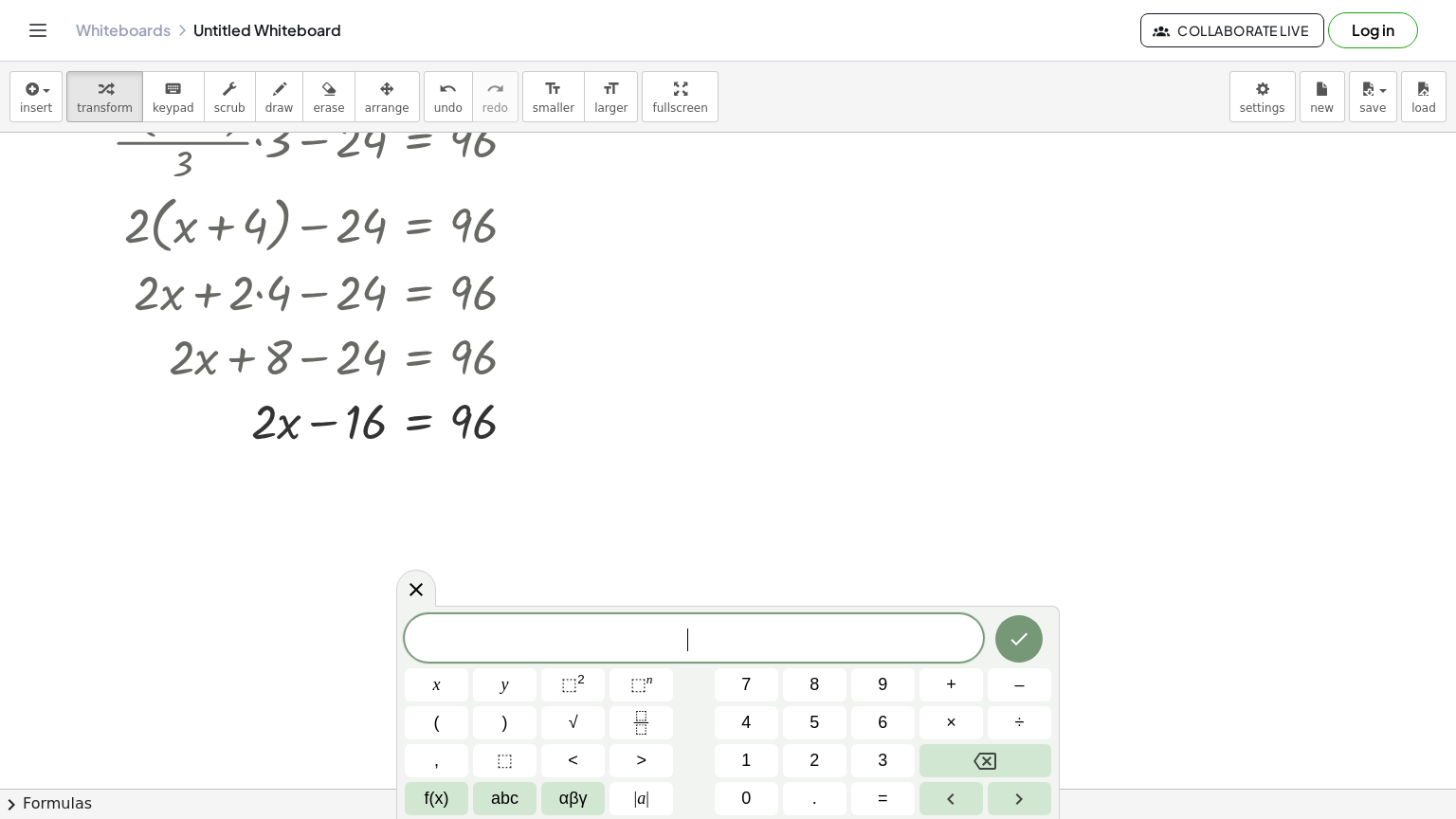
scroll to position [546, 0]
click at [413, 573] on div at bounding box center [415, 588] width 40 height 37
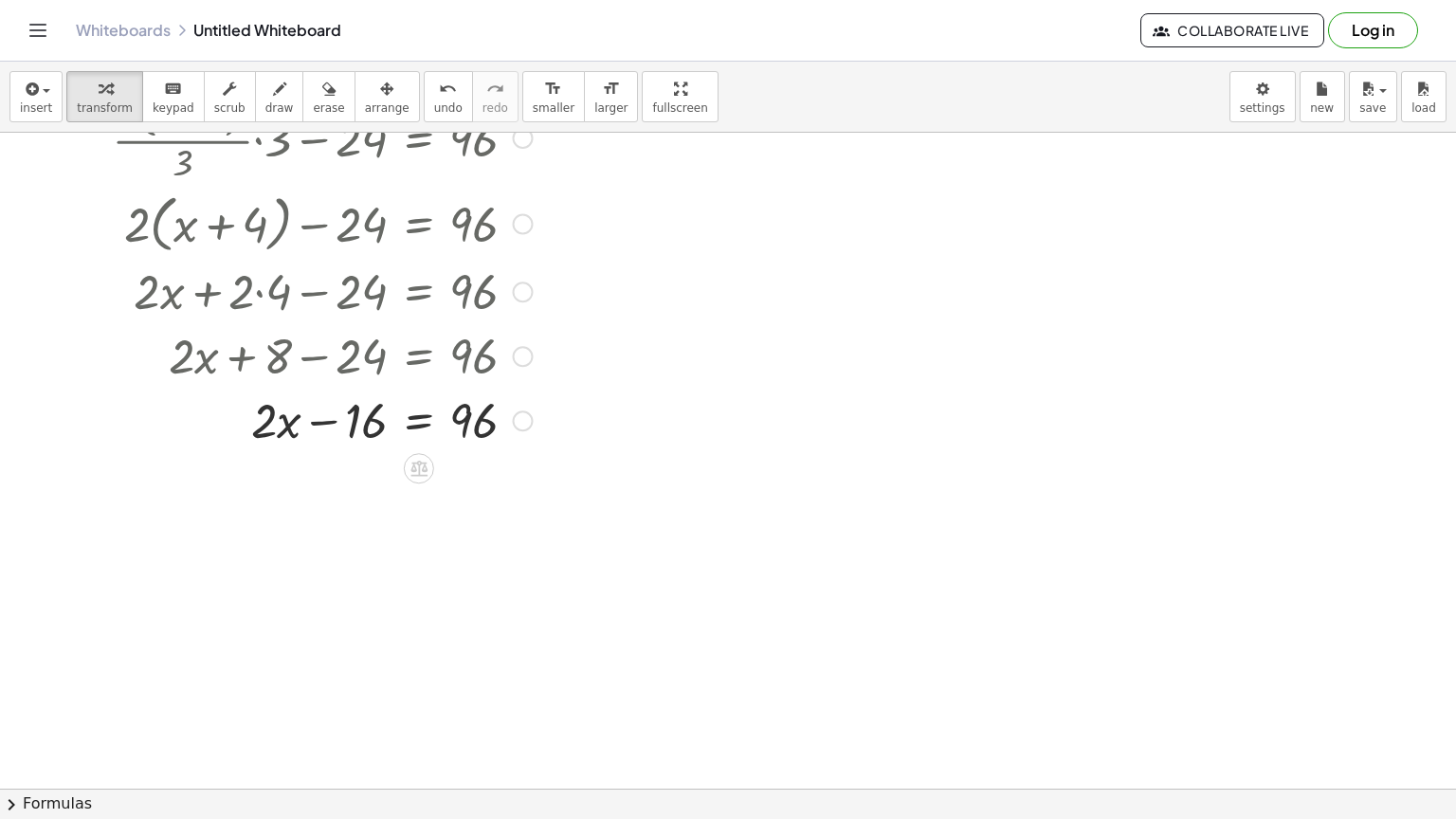
click at [362, 421] on div at bounding box center [336, 419] width 496 height 65
click at [425, 465] on icon at bounding box center [418, 468] width 17 height 16
click at [347, 471] on span "+" at bounding box center [343, 468] width 12 height 27
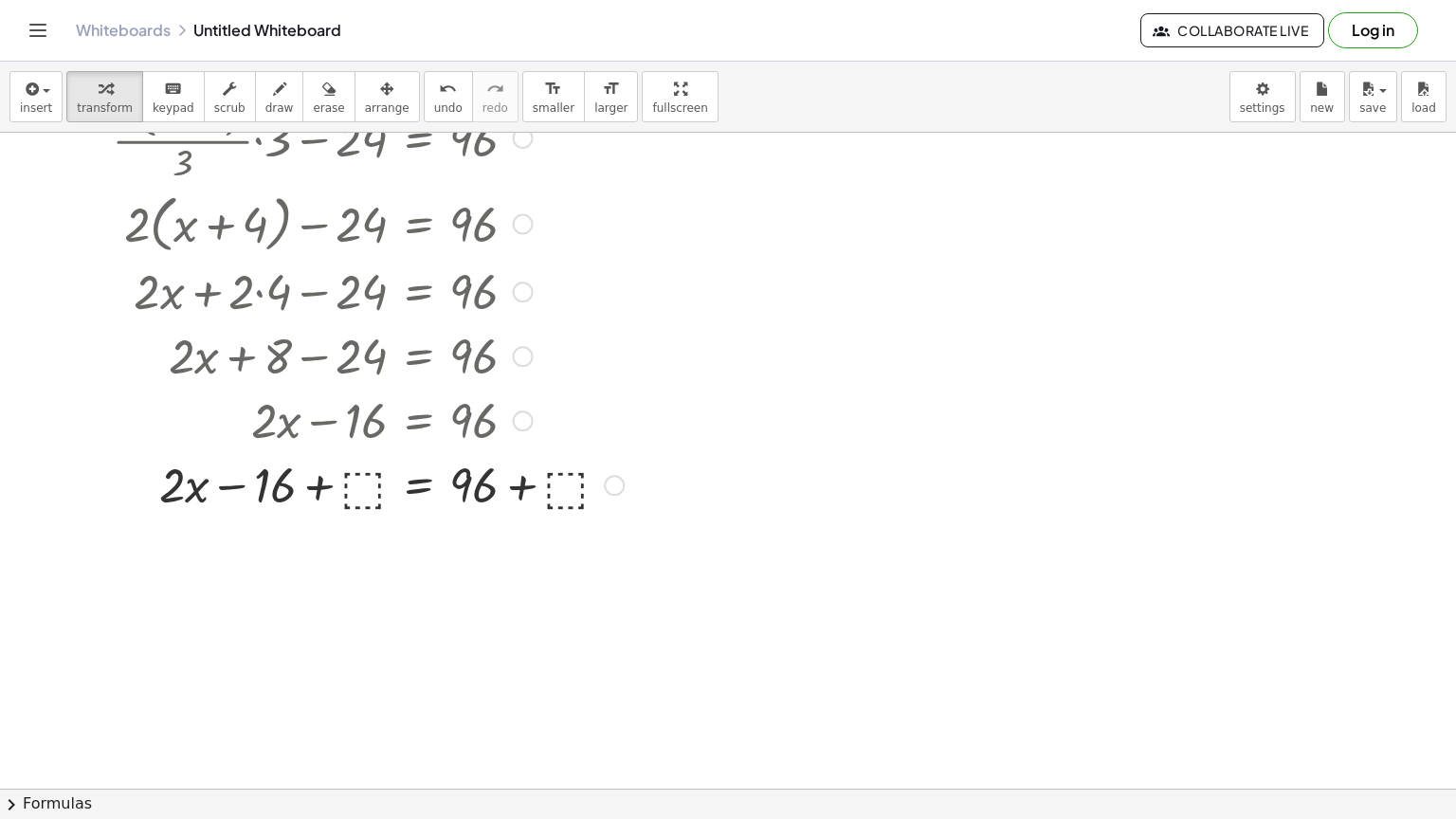
click at [364, 423] on div at bounding box center [361, 419] width 545 height 65
click at [367, 478] on div at bounding box center [361, 483] width 545 height 65
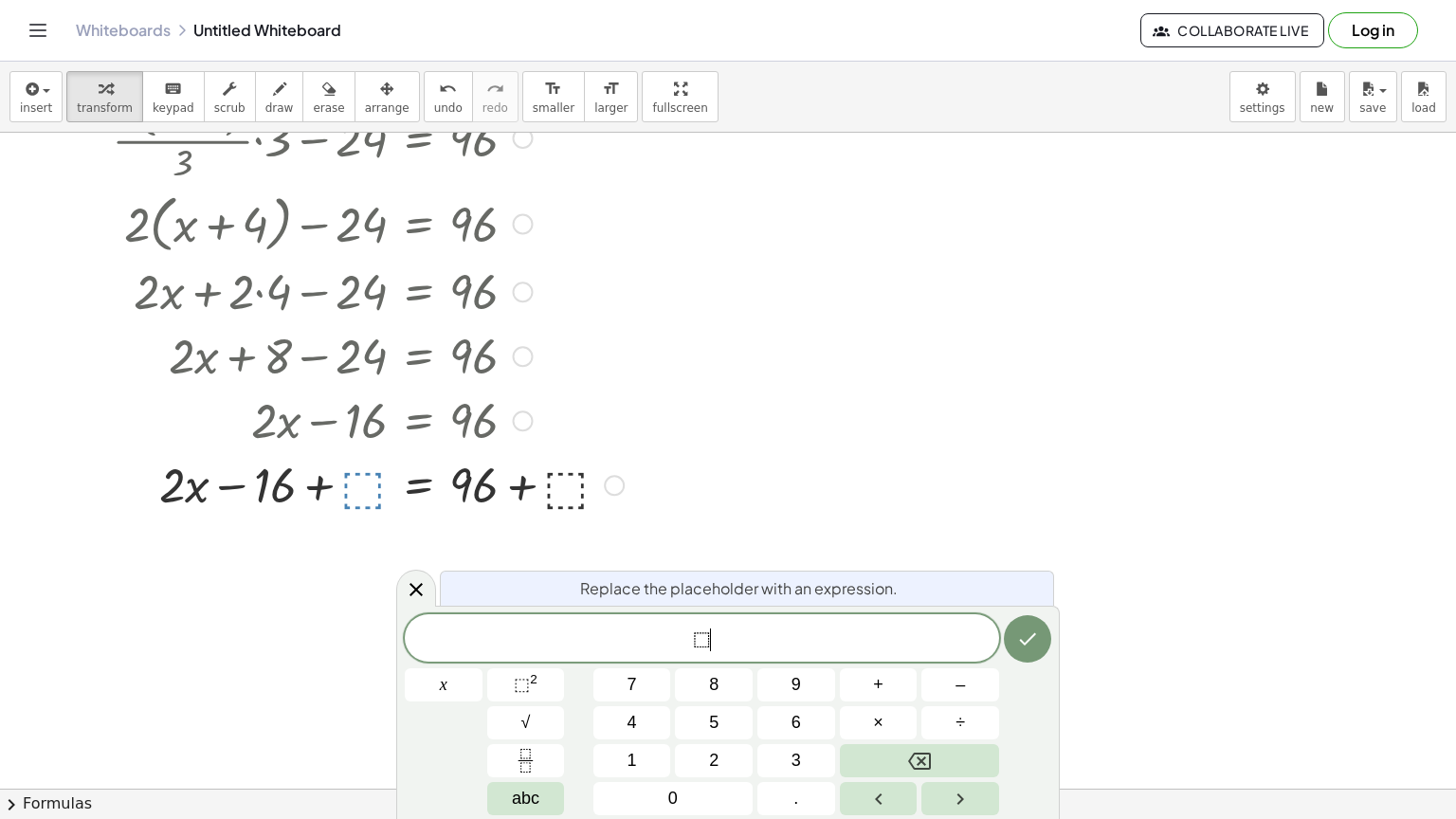
click at [718, 636] on span "⬚ ​" at bounding box center [702, 639] width 595 height 26
click at [1042, 649] on button "Done" at bounding box center [1027, 639] width 47 height 47
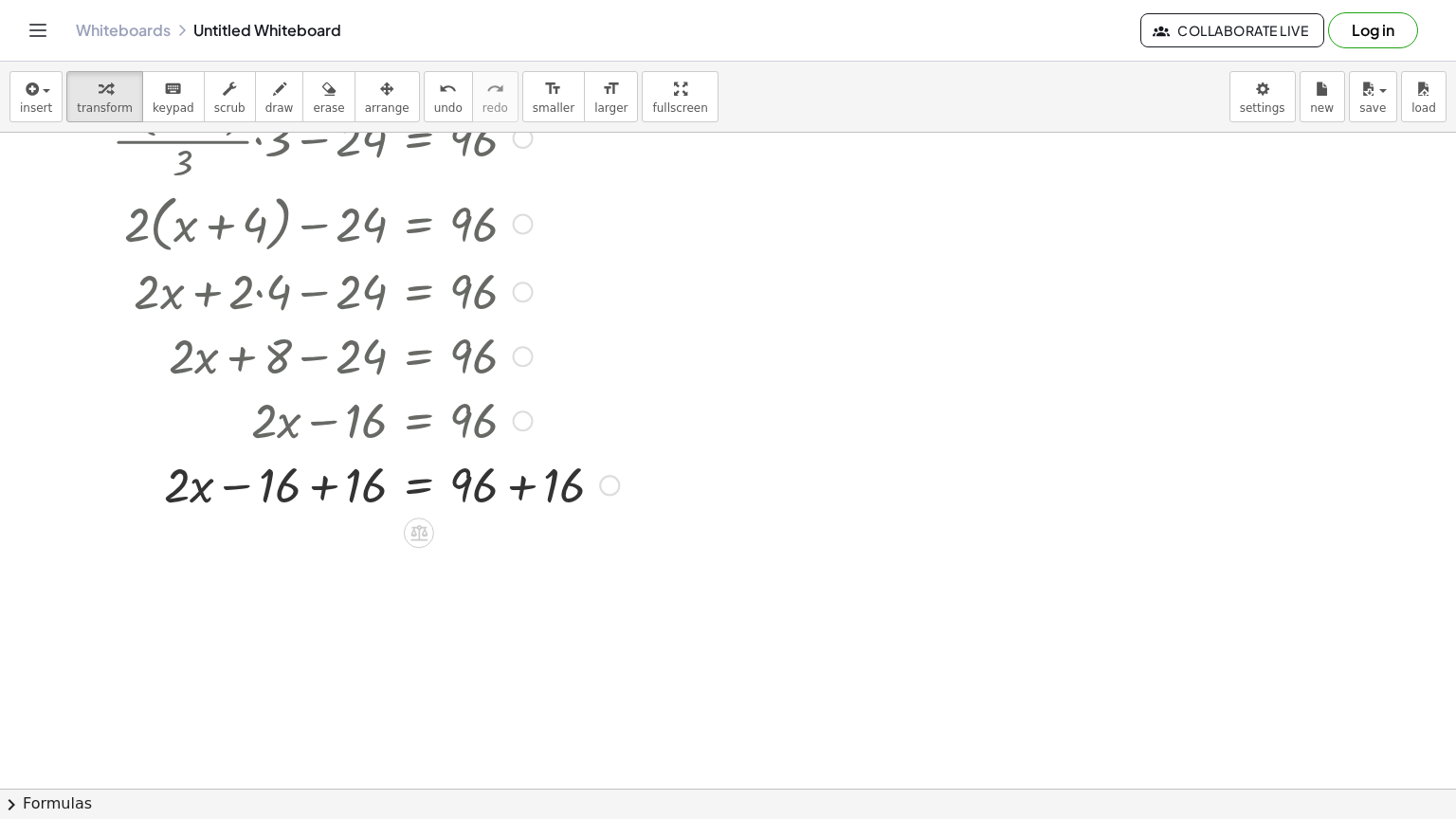
click at [279, 481] on div at bounding box center [358, 483] width 540 height 65
click at [322, 491] on div at bounding box center [358, 483] width 540 height 65
click at [520, 554] on div at bounding box center [358, 548] width 540 height 65
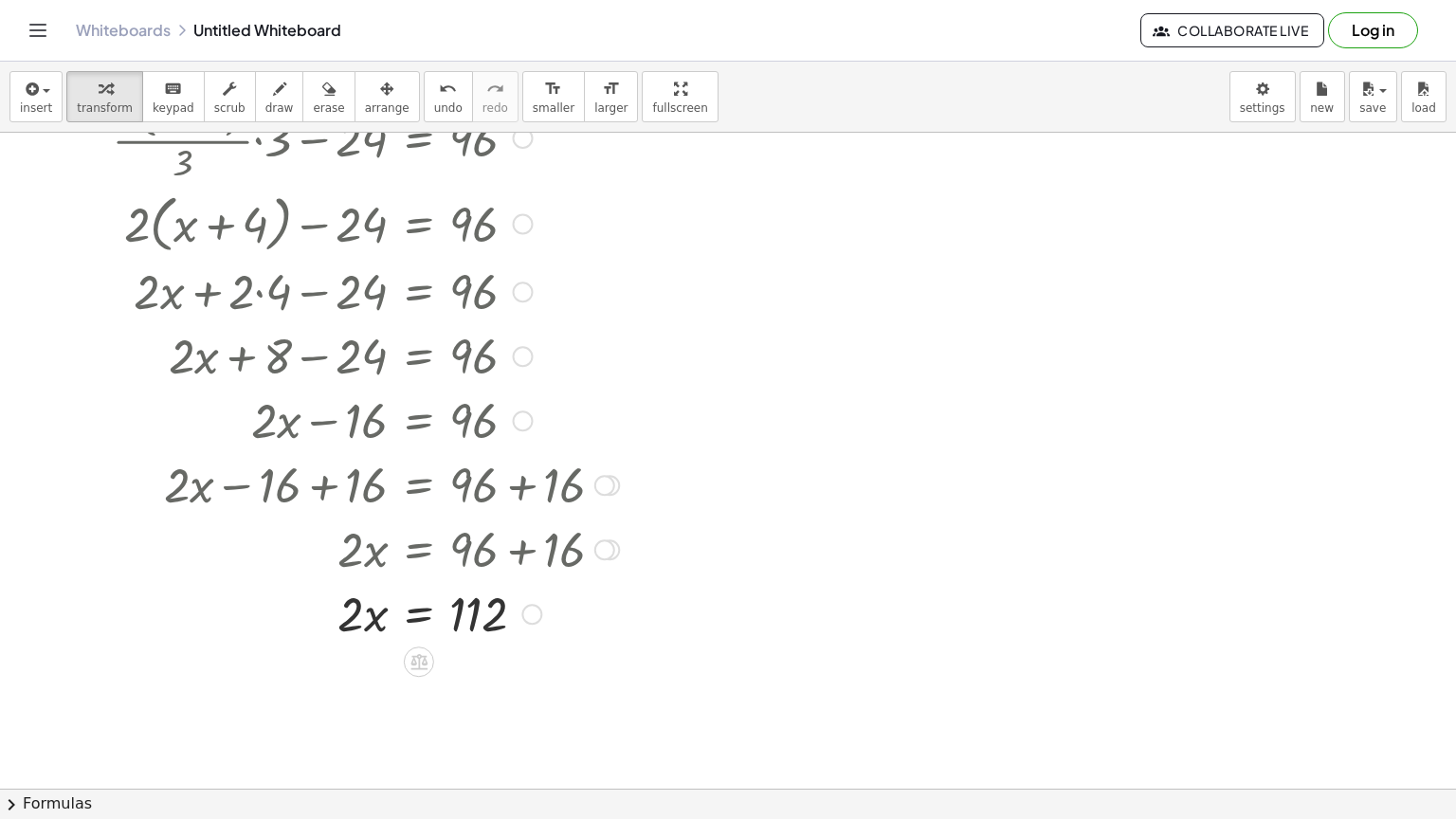
click at [419, 662] on icon at bounding box center [418, 662] width 17 height 16
click at [453, 656] on span "÷" at bounding box center [456, 662] width 11 height 27
click at [361, 703] on div at bounding box center [358, 692] width 540 height 95
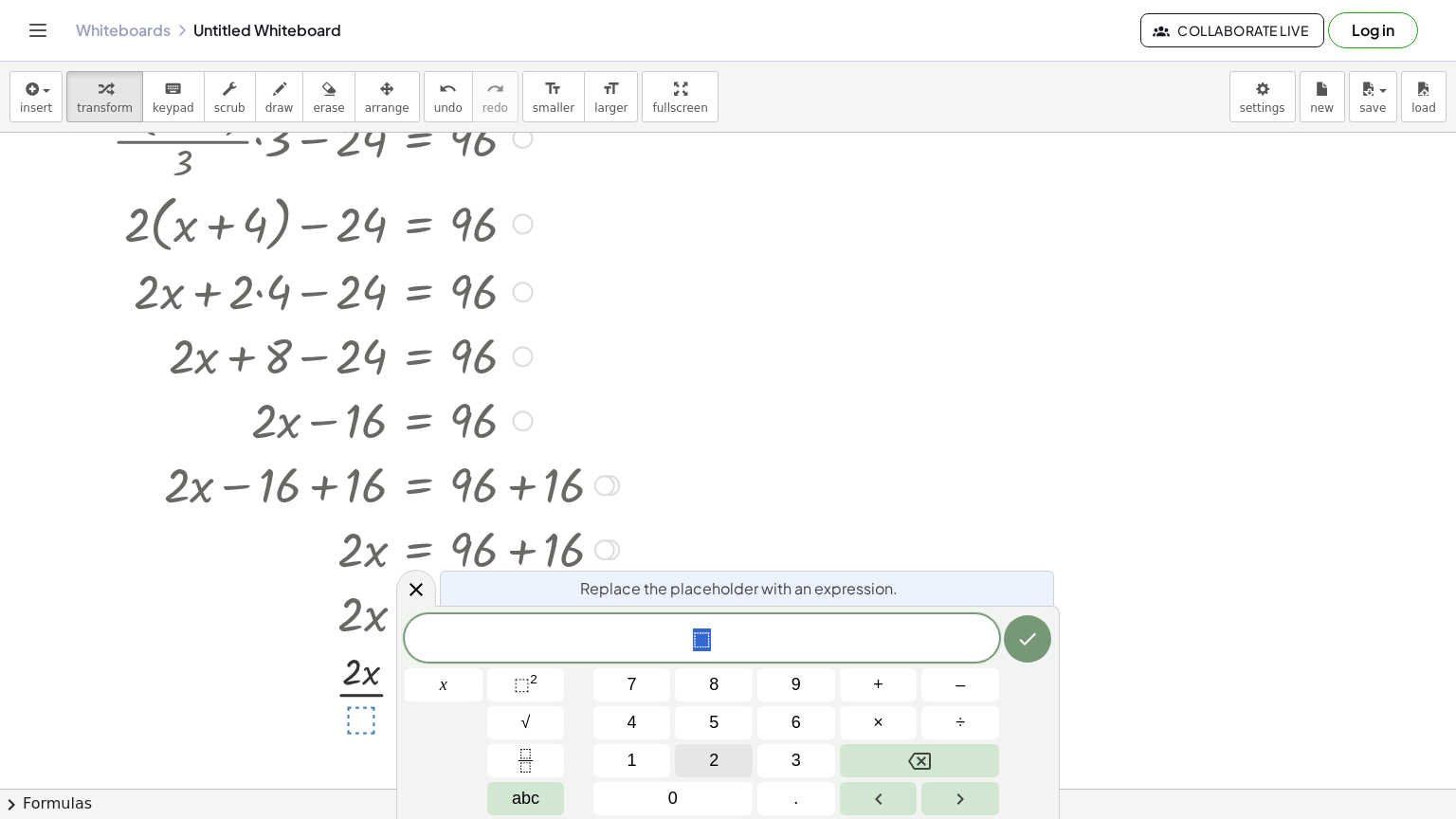
click at [709, 703] on span "2" at bounding box center [714, 760] width 10 height 25
click at [1015, 636] on button "Done" at bounding box center [1027, 639] width 47 height 47
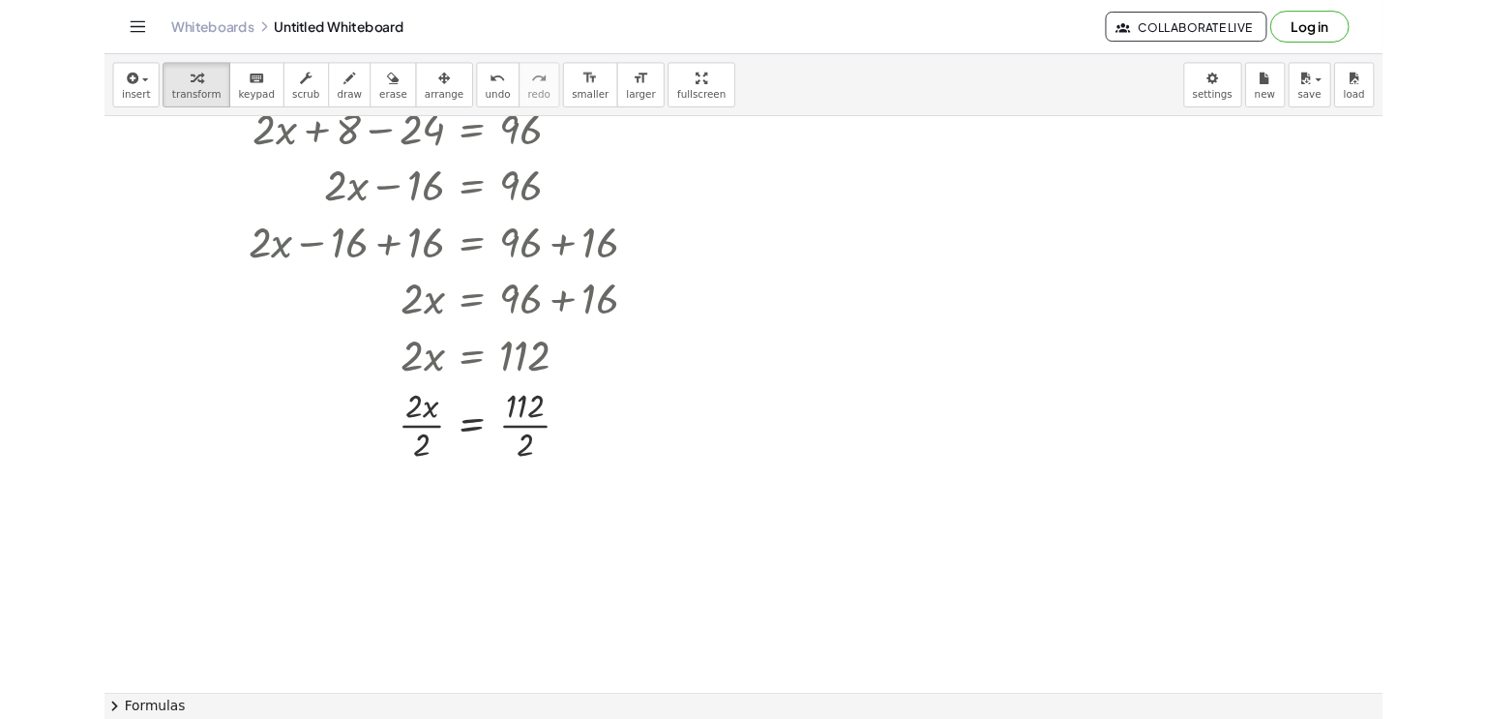
scroll to position [787, 0]
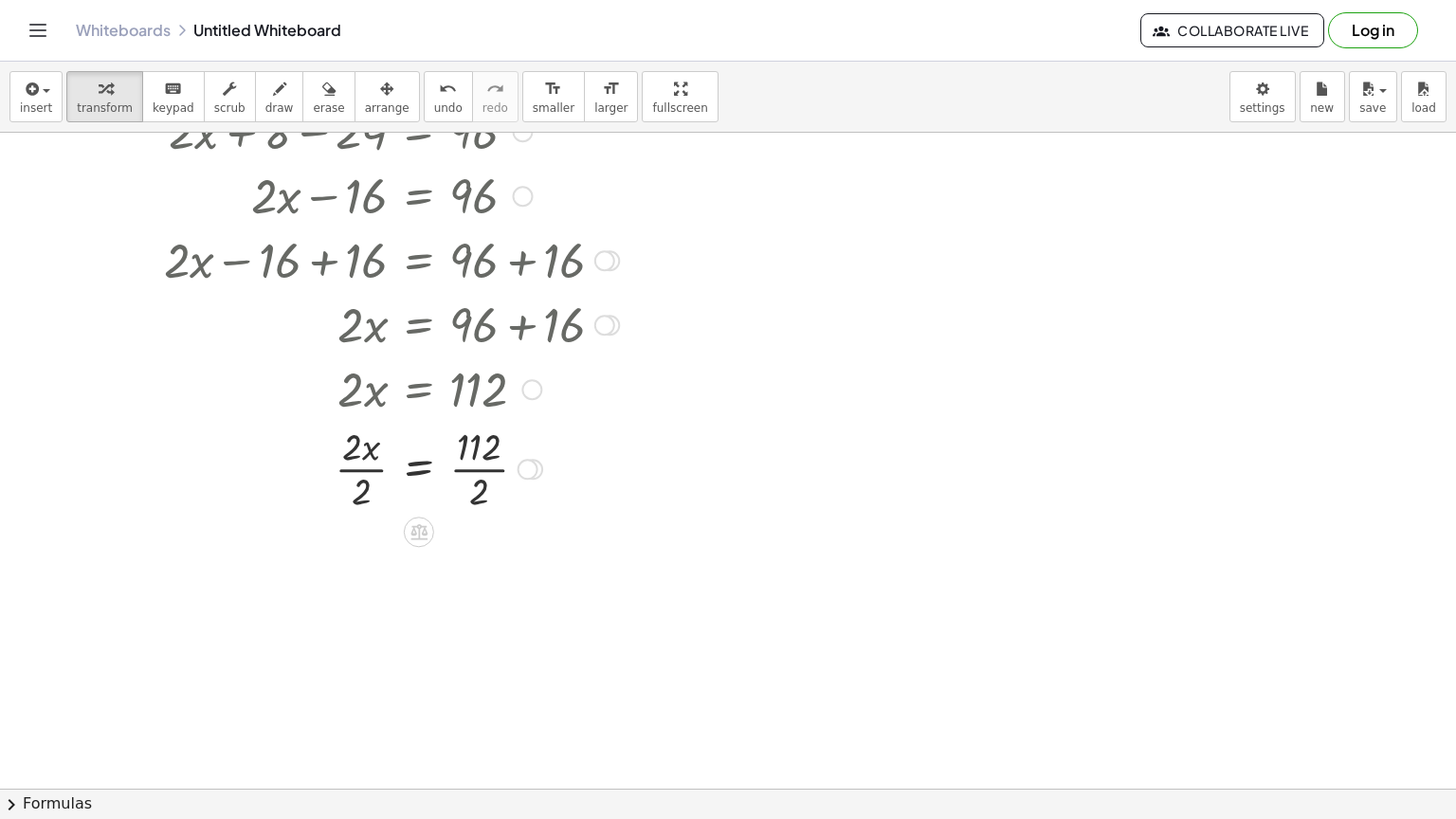
click at [480, 453] on div at bounding box center [358, 467] width 540 height 95
click at [480, 468] on div at bounding box center [358, 467] width 540 height 95
click at [365, 464] on div at bounding box center [362, 467] width 548 height 95
click at [356, 563] on div at bounding box center [358, 561] width 540 height 95
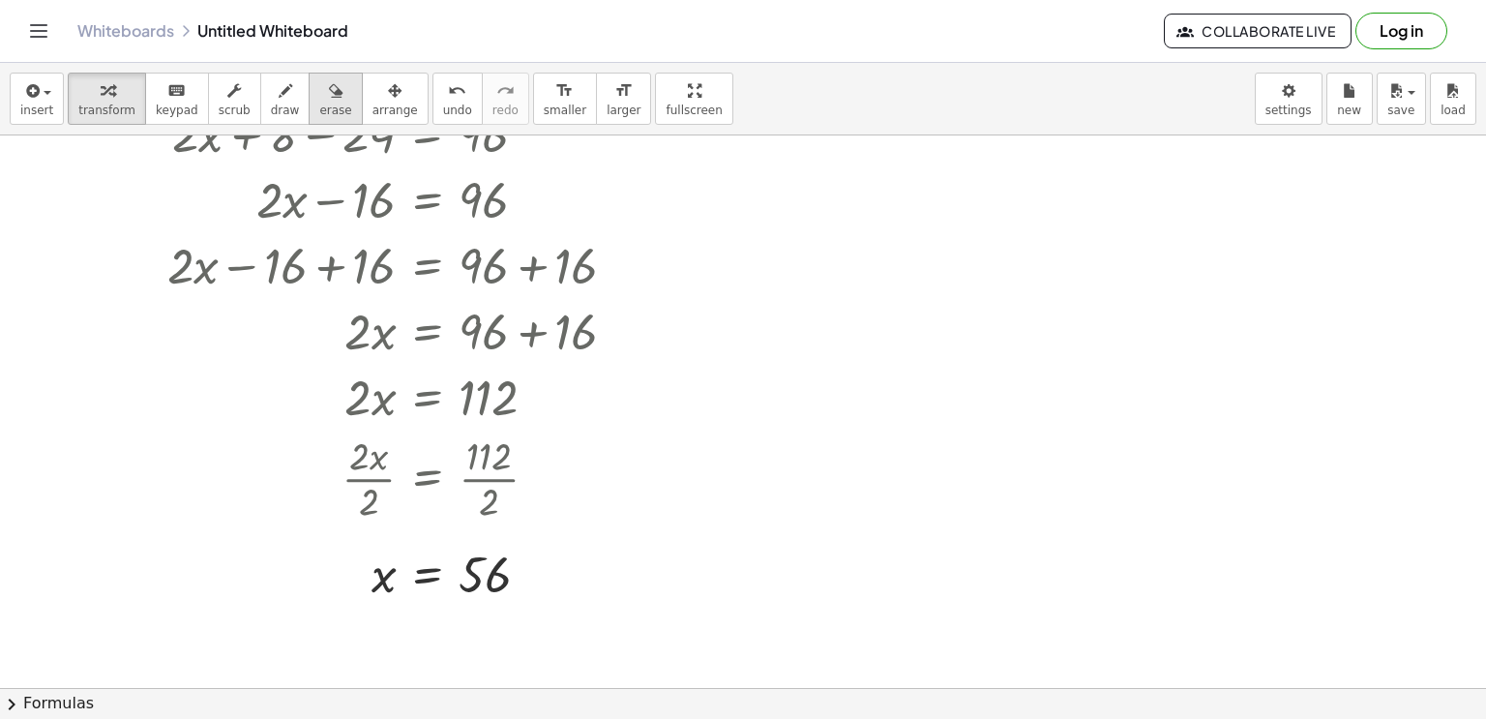
click at [319, 86] on div "button" at bounding box center [335, 89] width 32 height 23
click at [461, 567] on div at bounding box center [743, 354] width 1486 height 2010
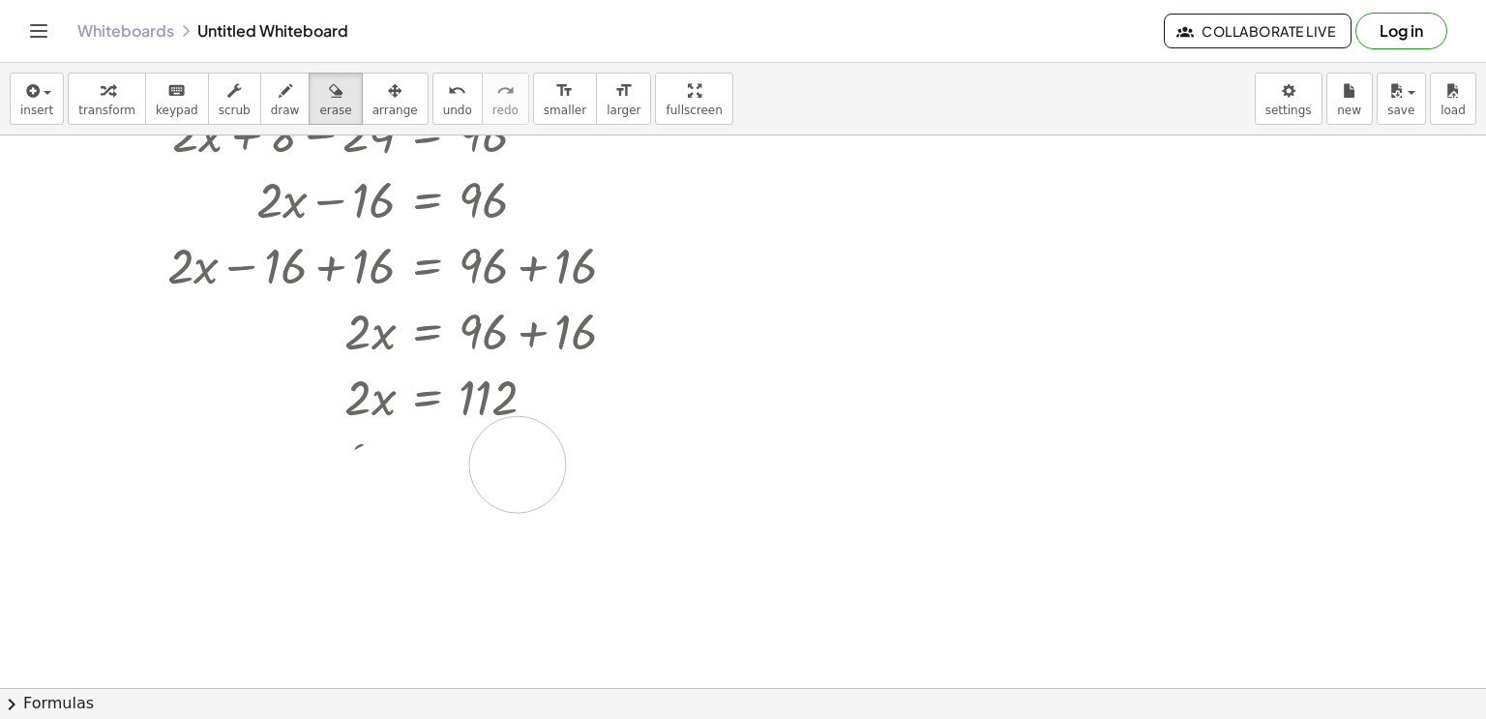
drag, startPoint x: 517, startPoint y: 581, endPoint x: 516, endPoint y: 461, distance: 120.0
click at [516, 461] on div at bounding box center [743, 354] width 1486 height 2010
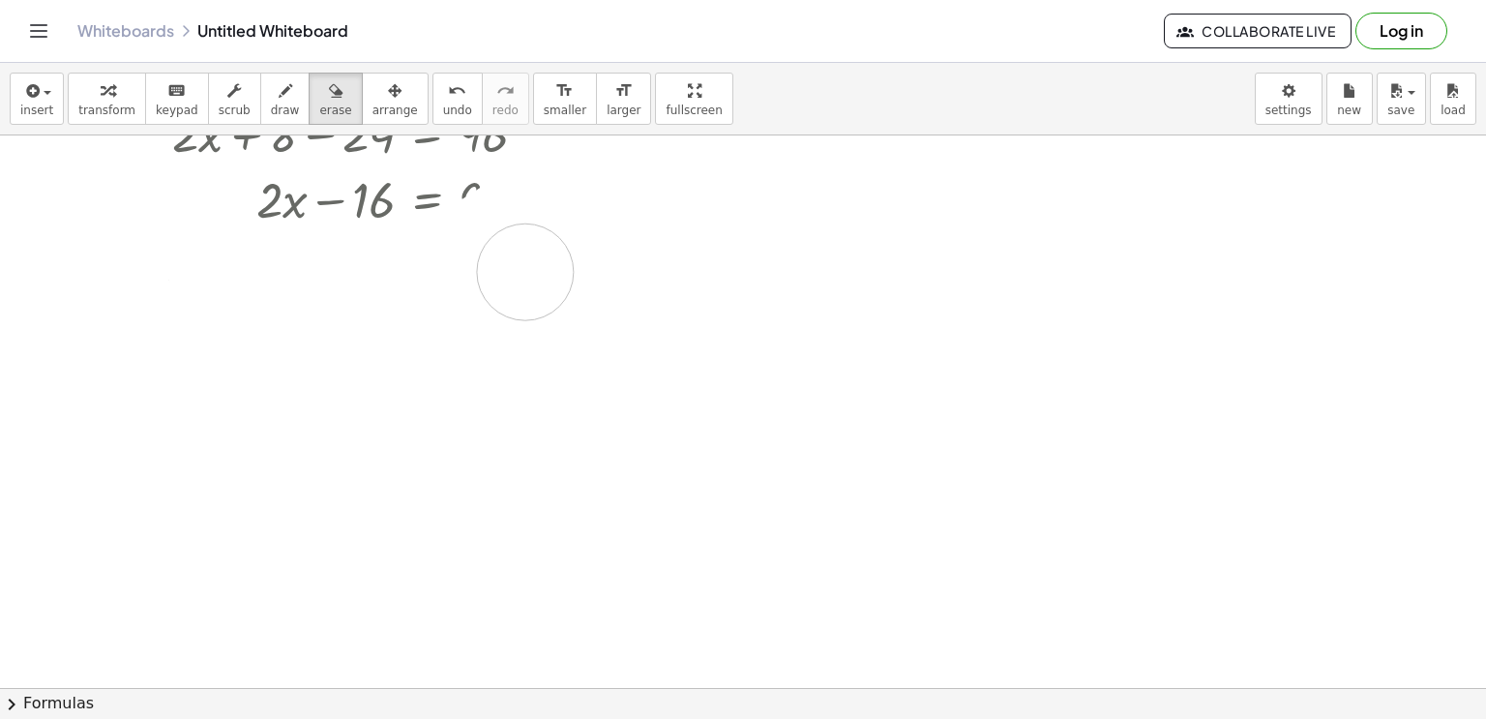
drag, startPoint x: 573, startPoint y: 566, endPoint x: 494, endPoint y: 254, distance: 321.2
click at [494, 254] on div at bounding box center [743, 354] width 1486 height 2010
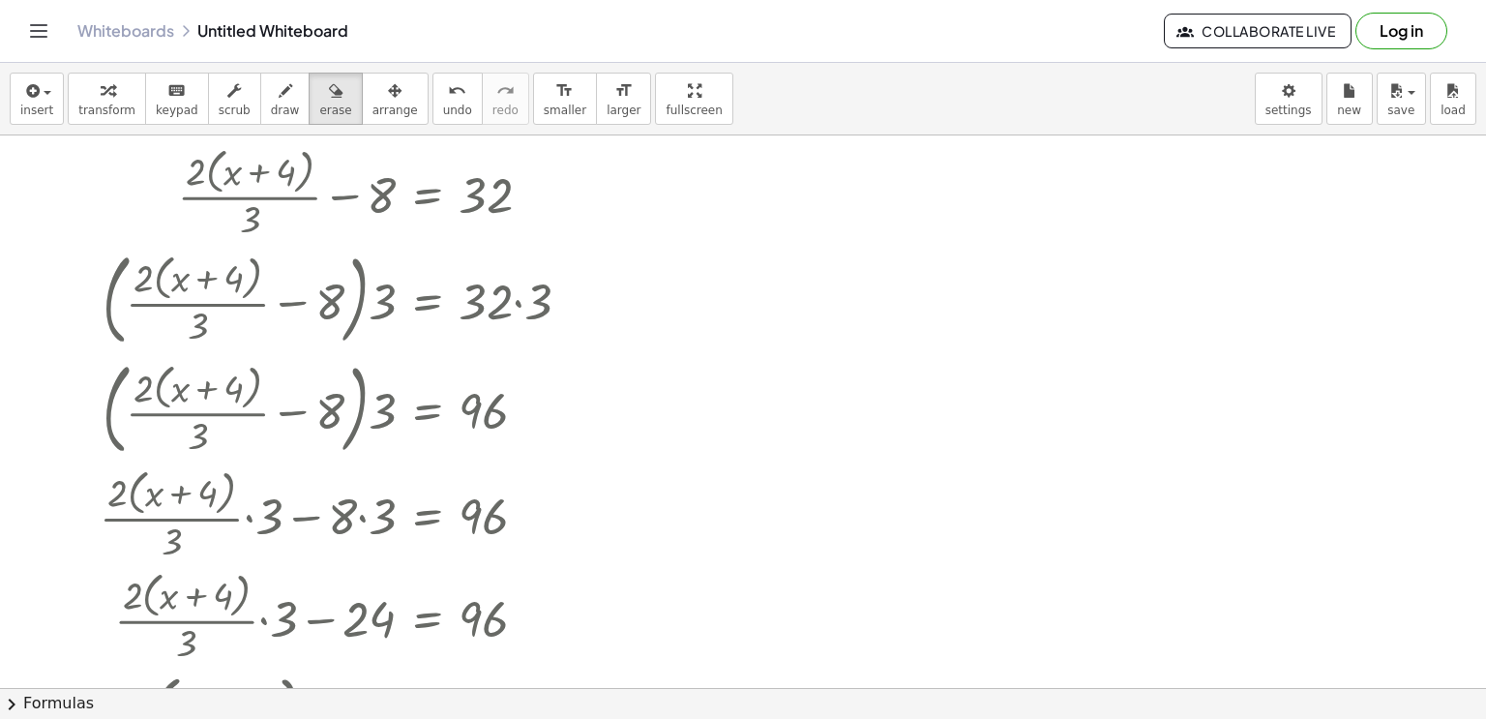
scroll to position [0, 0]
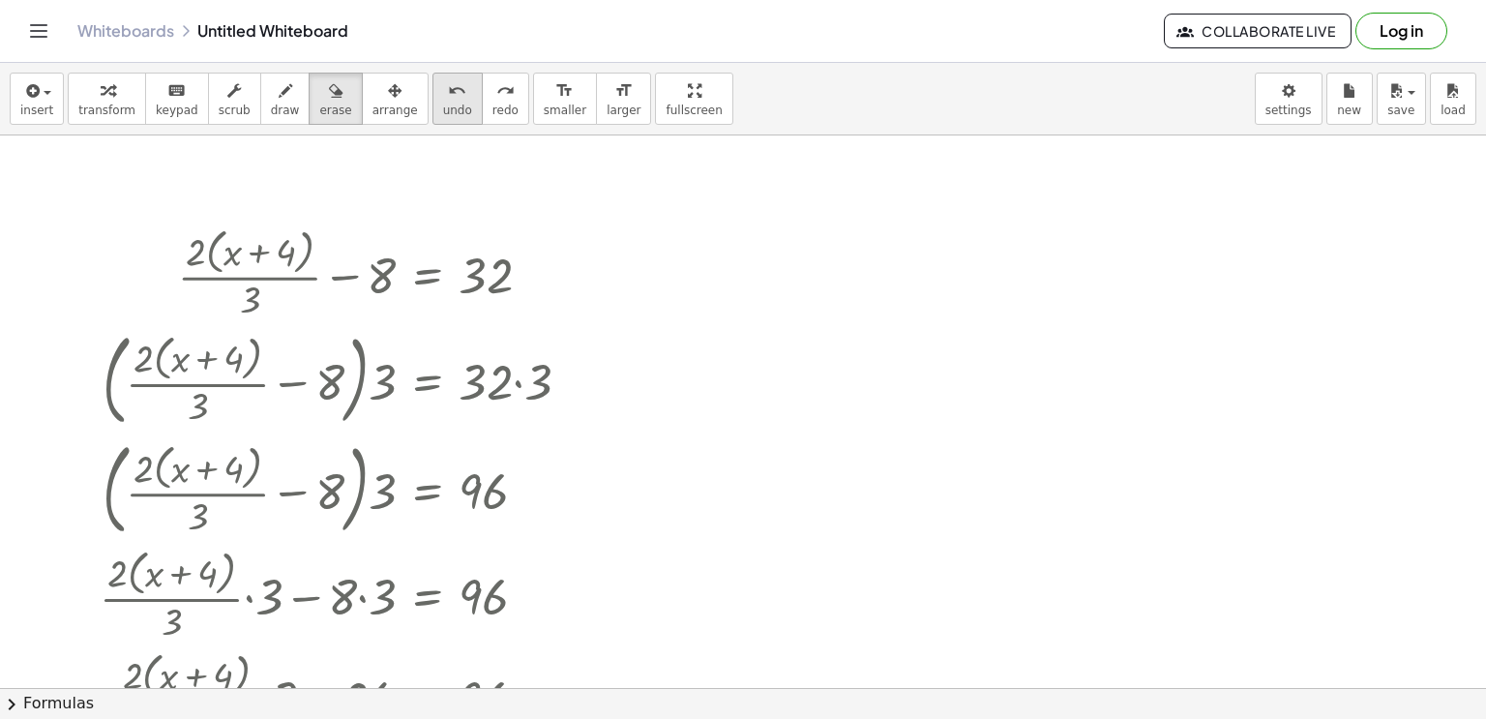
click at [448, 87] on icon "undo" at bounding box center [457, 90] width 18 height 23
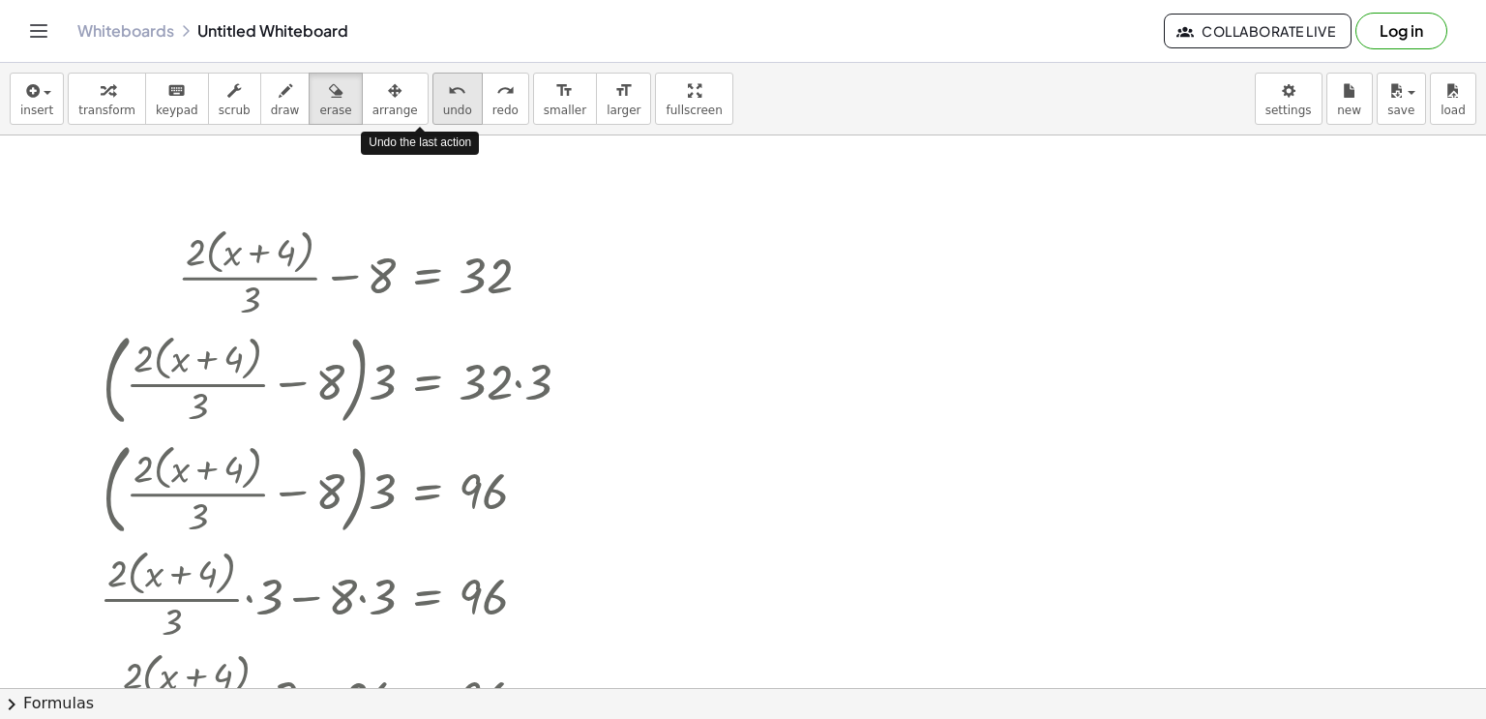
click at [448, 87] on icon "undo" at bounding box center [457, 90] width 18 height 23
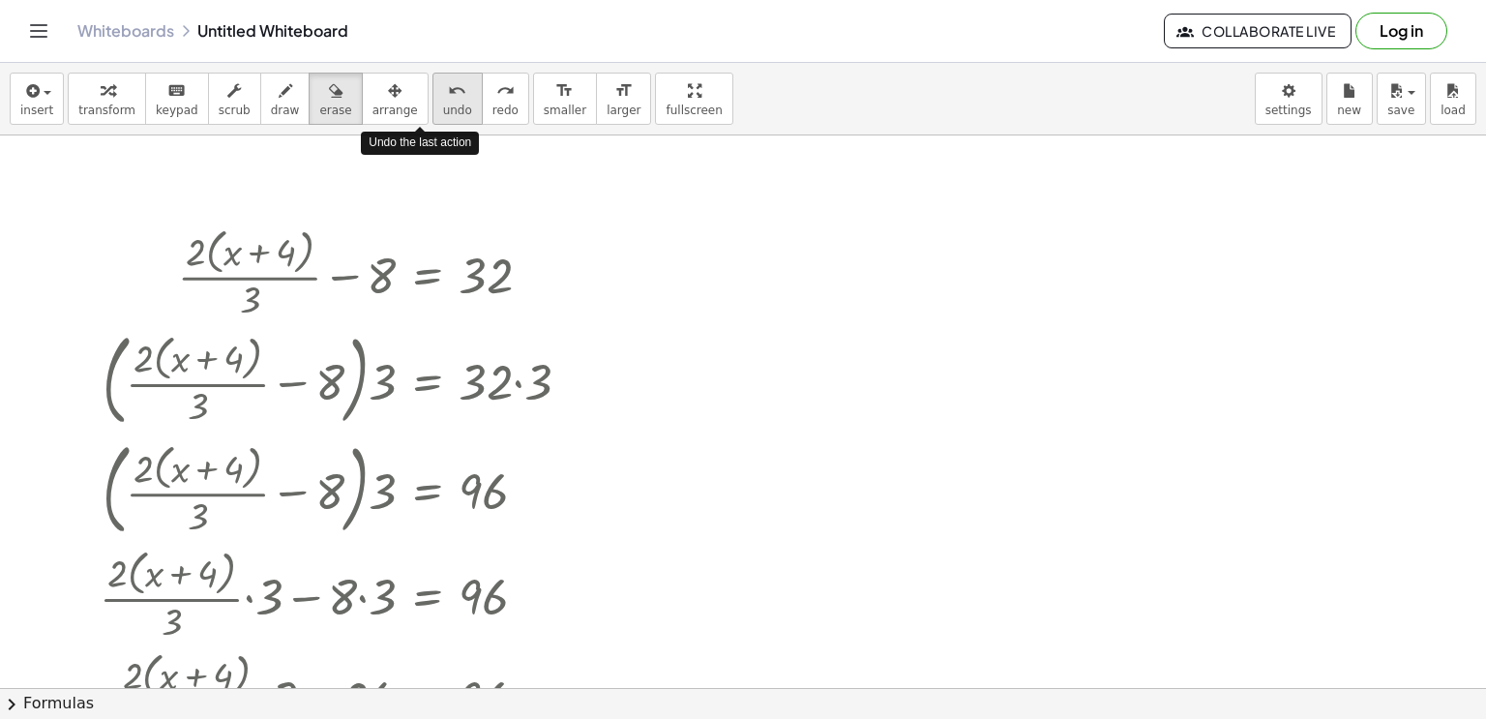
click at [448, 87] on icon "undo" at bounding box center [457, 90] width 18 height 23
click at [448, 91] on icon "undo" at bounding box center [457, 90] width 18 height 23
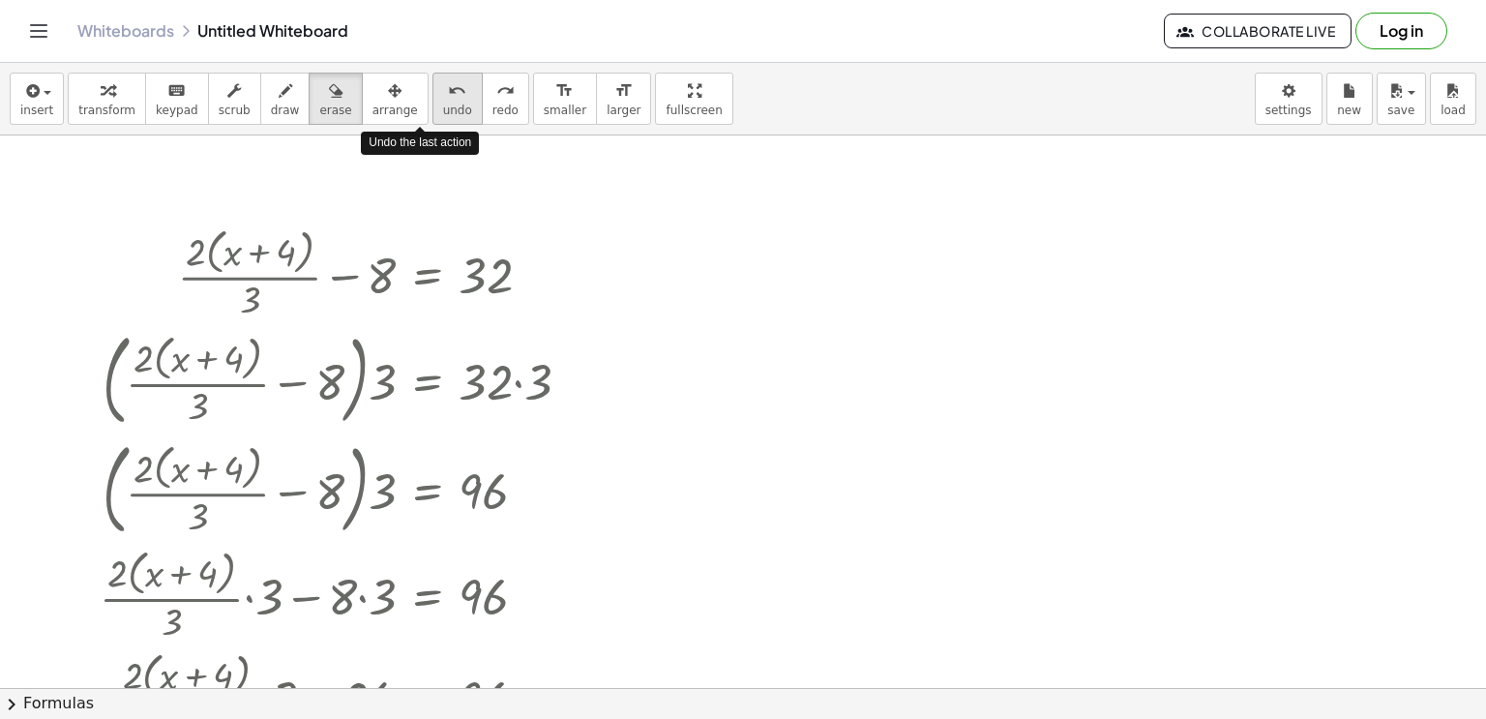
click at [448, 91] on icon "undo" at bounding box center [457, 90] width 18 height 23
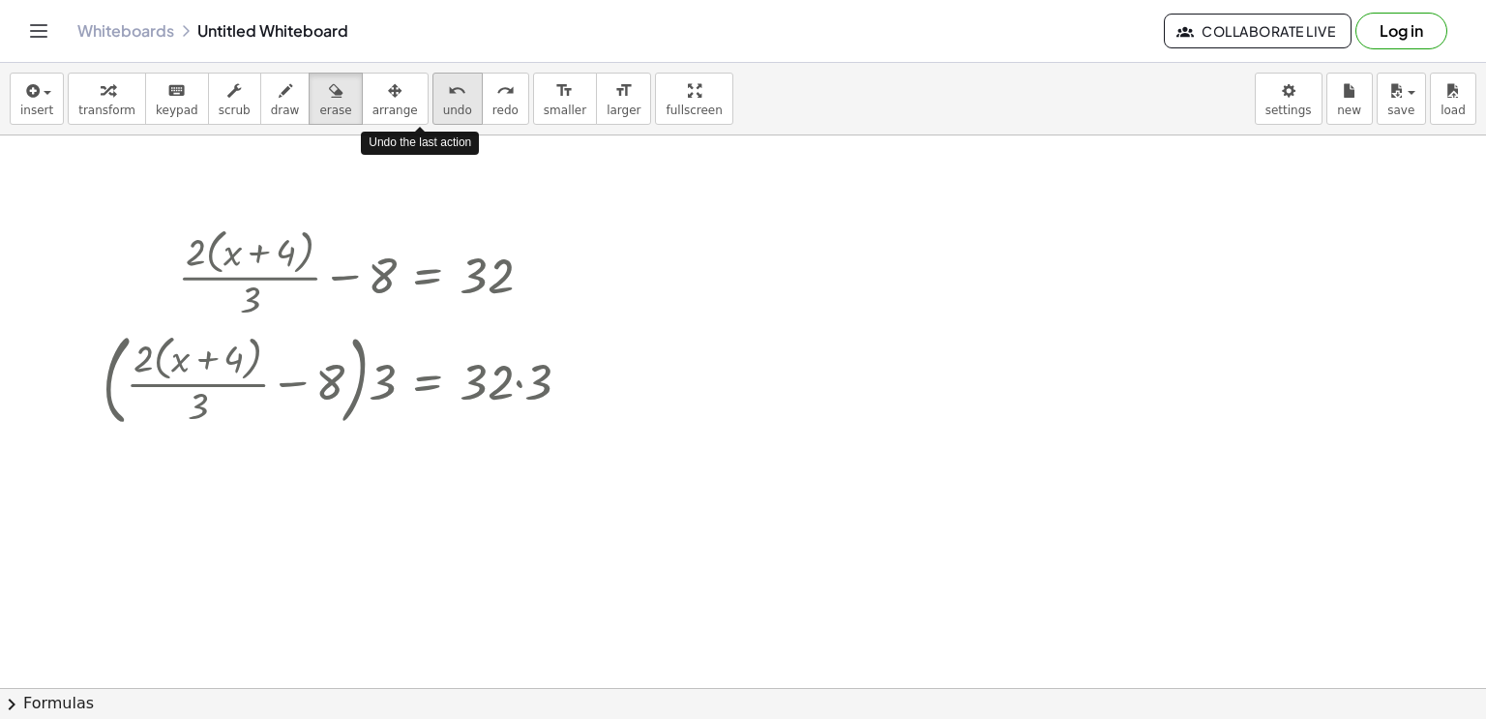
click at [448, 91] on icon "undo" at bounding box center [457, 90] width 18 height 23
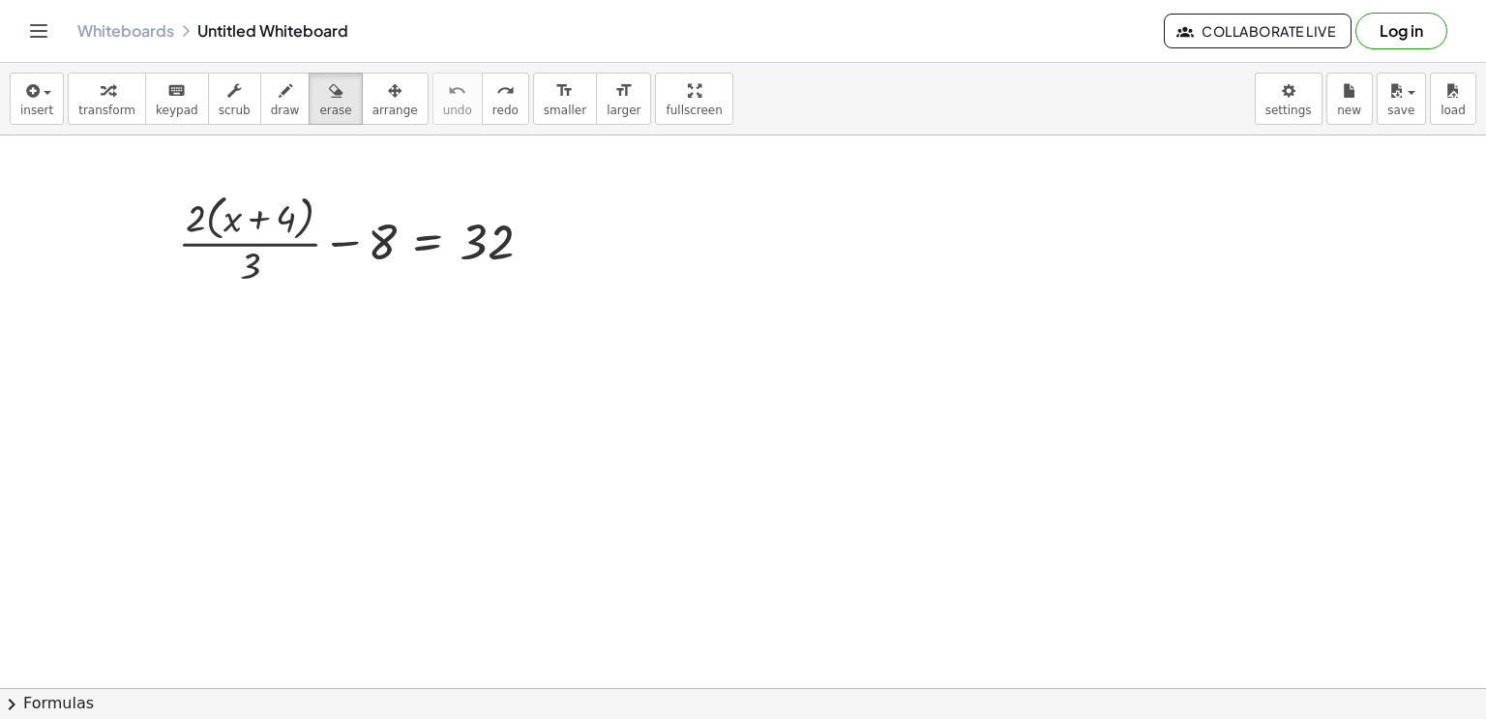
scroll to position [38, 0]
drag, startPoint x: 579, startPoint y: 239, endPoint x: 141, endPoint y: 232, distance: 438.3
click at [141, 232] on div at bounding box center [743, 651] width 1486 height 1107
drag, startPoint x: 144, startPoint y: 228, endPoint x: 482, endPoint y: 262, distance: 339.3
click at [482, 262] on div at bounding box center [743, 651] width 1486 height 1107
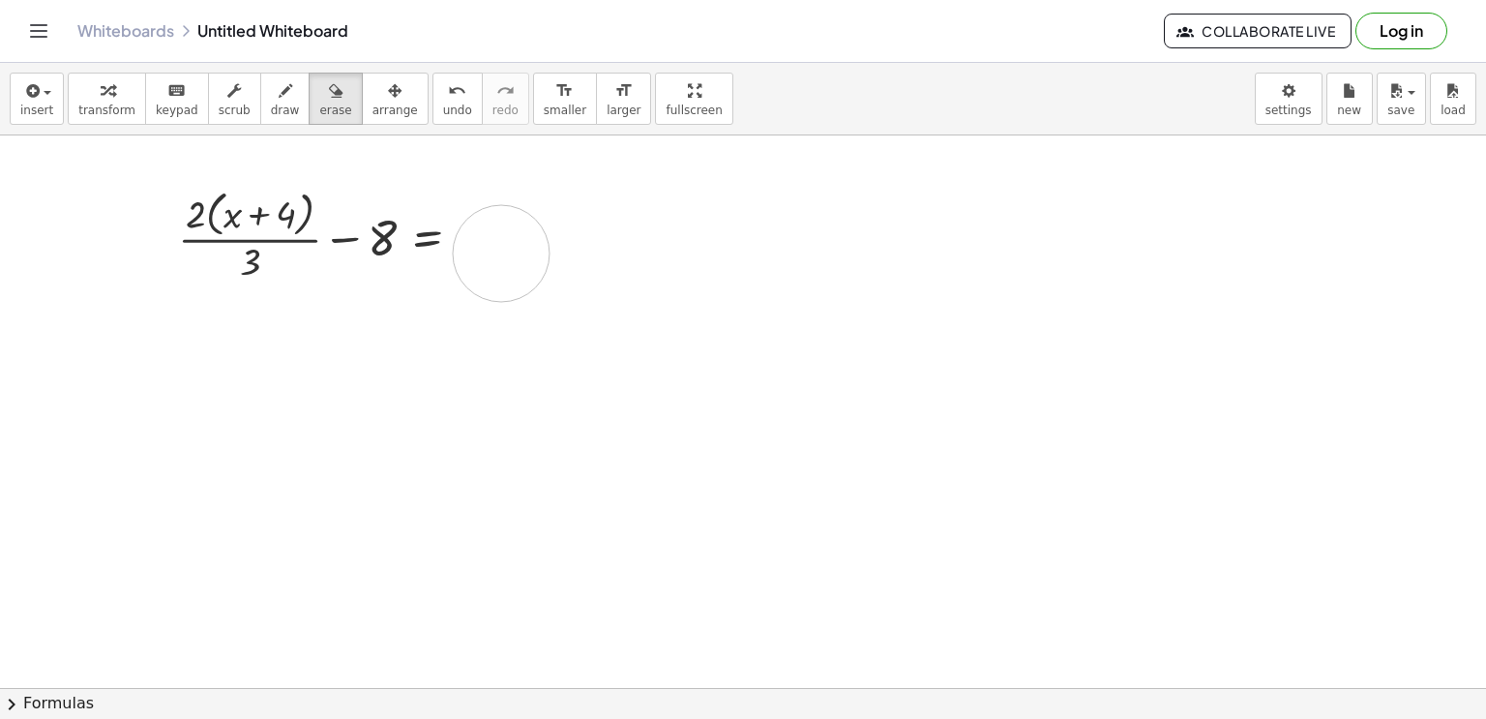
drag, startPoint x: 495, startPoint y: 279, endPoint x: 501, endPoint y: 253, distance: 25.8
click at [501, 253] on div at bounding box center [743, 651] width 1486 height 1107
drag, startPoint x: 359, startPoint y: 274, endPoint x: 367, endPoint y: 293, distance: 20.8
click at [367, 293] on div at bounding box center [743, 651] width 1486 height 1107
drag, startPoint x: 294, startPoint y: 282, endPoint x: 190, endPoint y: 311, distance: 108.2
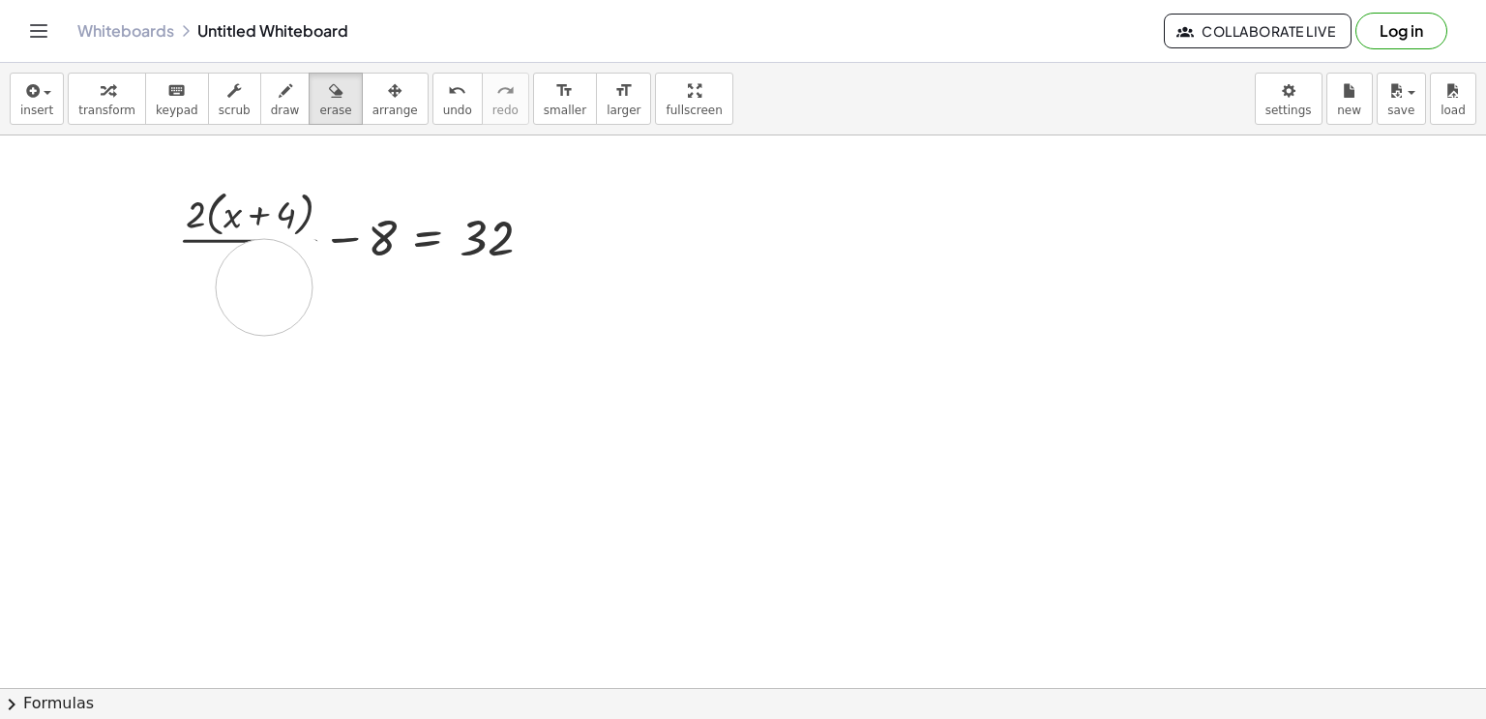
click at [190, 311] on div at bounding box center [743, 651] width 1486 height 1107
drag, startPoint x: 159, startPoint y: 215, endPoint x: 327, endPoint y: 205, distance: 168.6
click at [327, 205] on div at bounding box center [743, 651] width 1486 height 1107
